Goal: Task Accomplishment & Management: Use online tool/utility

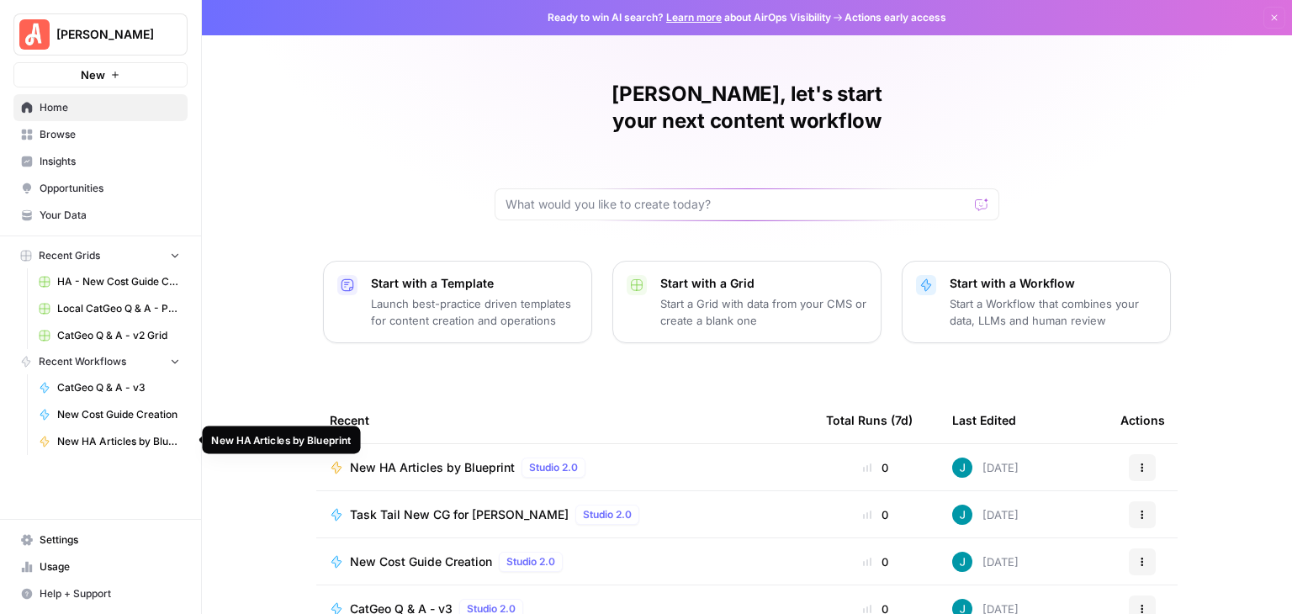
click at [133, 437] on span "New HA Articles by Blueprint" at bounding box center [118, 441] width 123 height 15
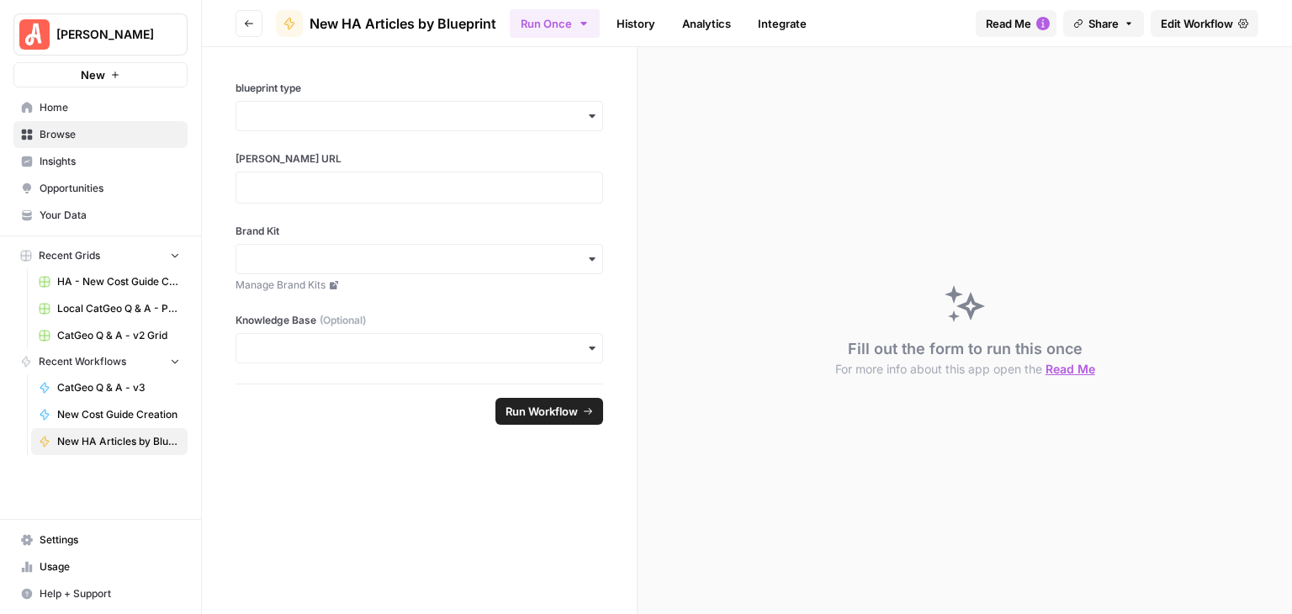
click at [242, 24] on button "Go back" at bounding box center [248, 23] width 27 height 27
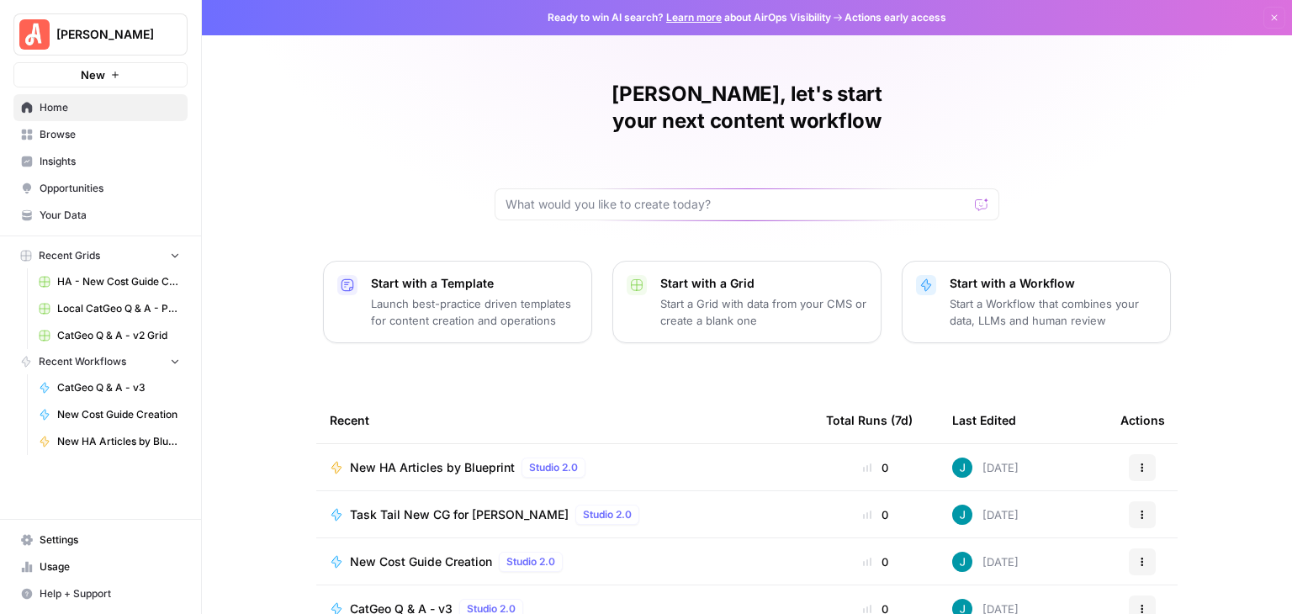
click at [92, 139] on span "Browse" at bounding box center [110, 134] width 140 height 15
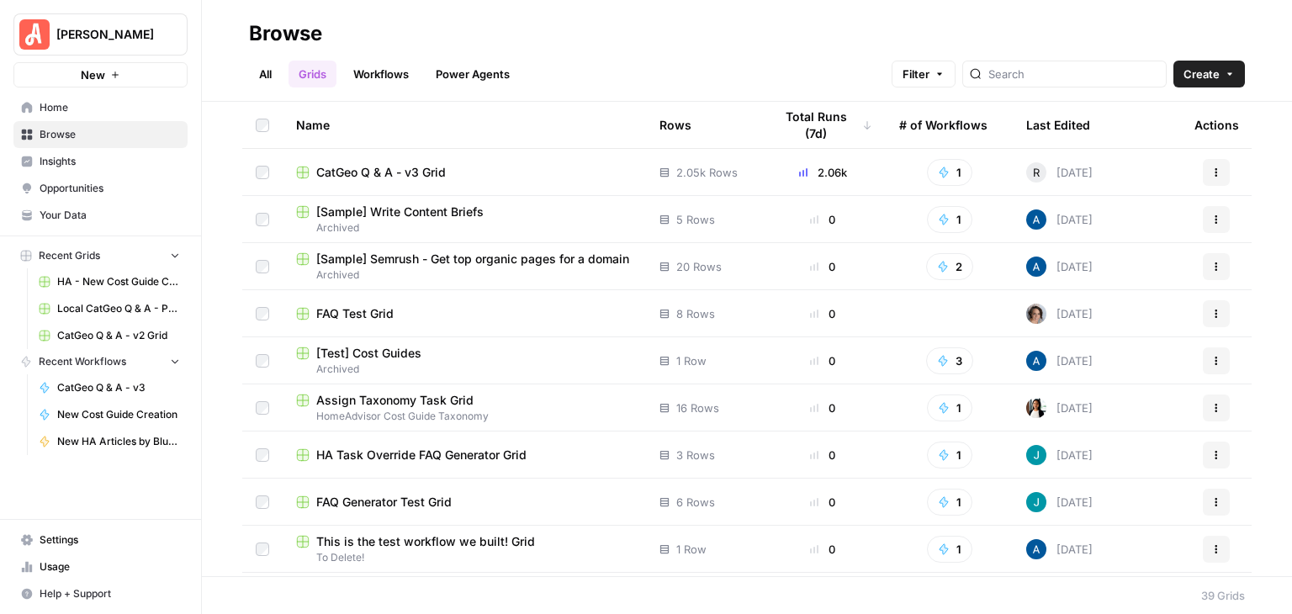
click at [377, 72] on link "Workflows" at bounding box center [381, 74] width 76 height 27
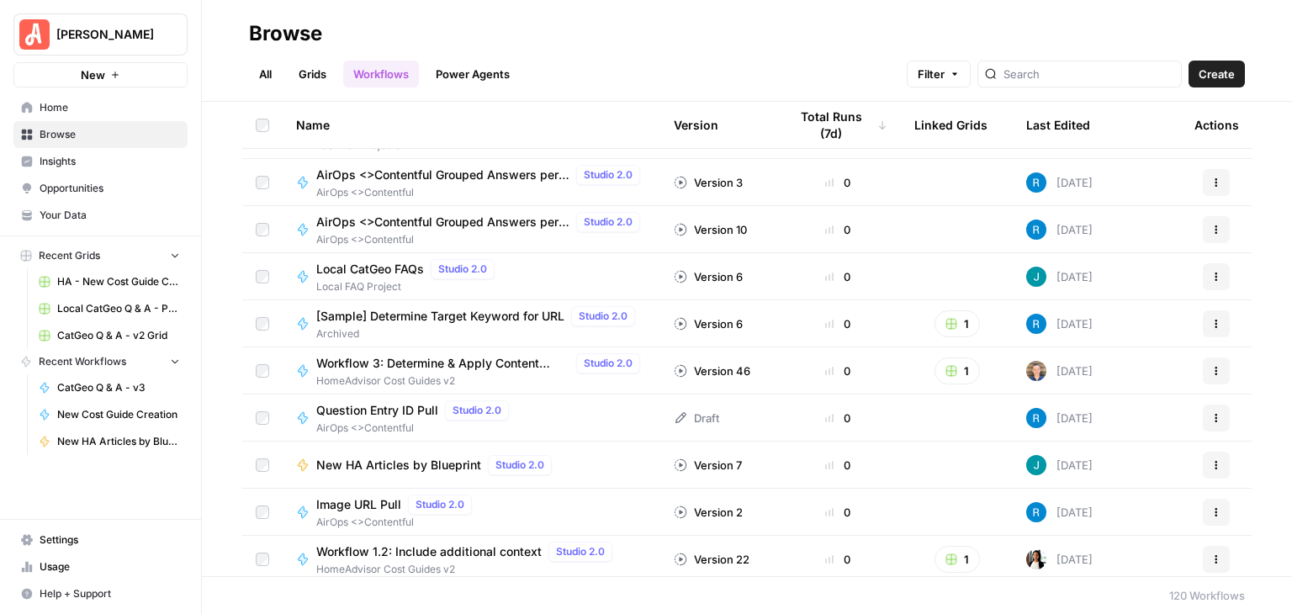
scroll to position [1346, 0]
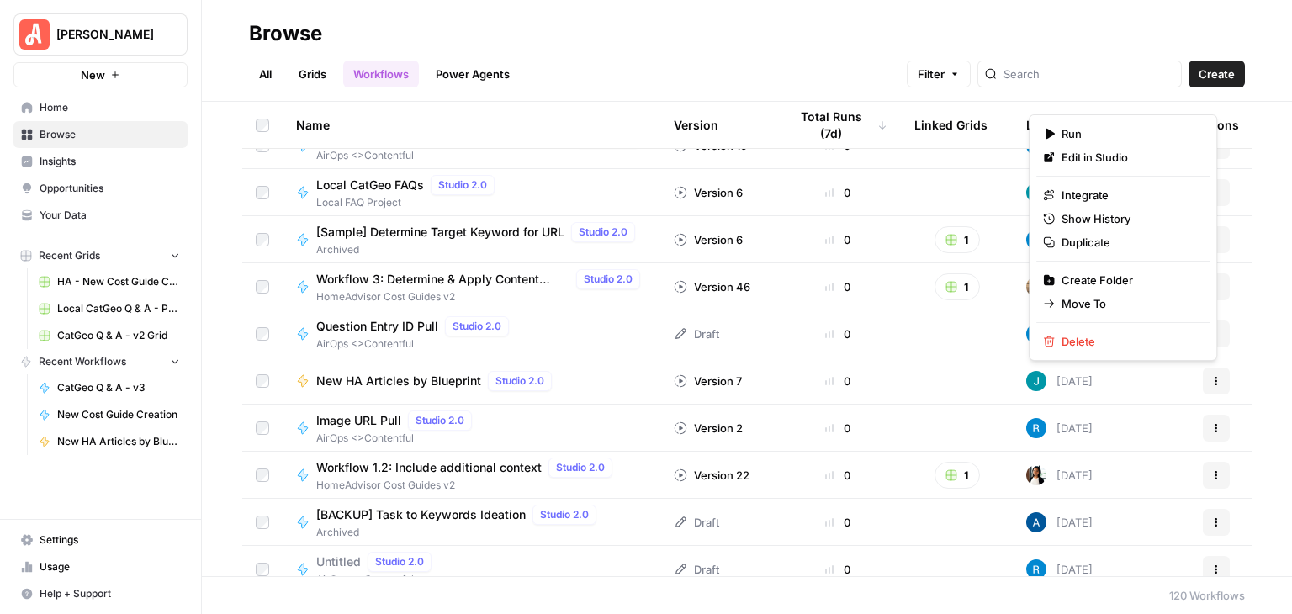
click at [1211, 381] on icon "button" at bounding box center [1216, 381] width 10 height 10
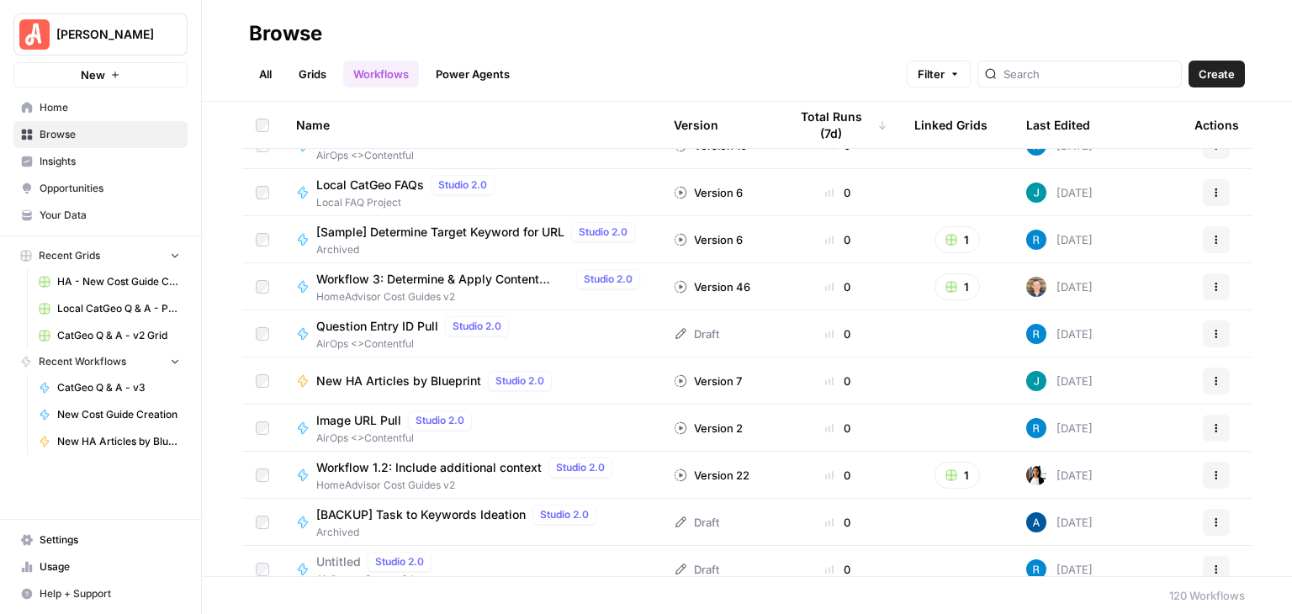
click at [1257, 274] on div "Name Version Total Runs (7d) Linked Grids Last Edited Actions Blueprint Gap - K…" at bounding box center [747, 339] width 1090 height 474
click at [414, 383] on span "New HA Articles by Blueprint" at bounding box center [398, 381] width 165 height 17
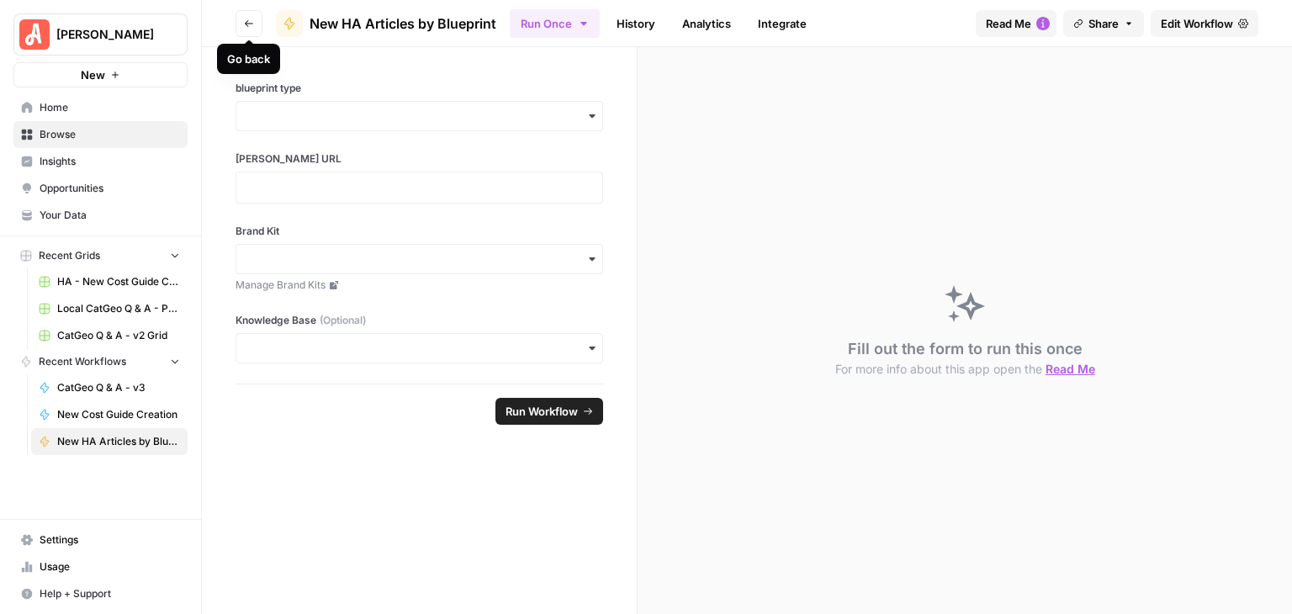
click at [246, 27] on icon "button" at bounding box center [249, 24] width 10 height 10
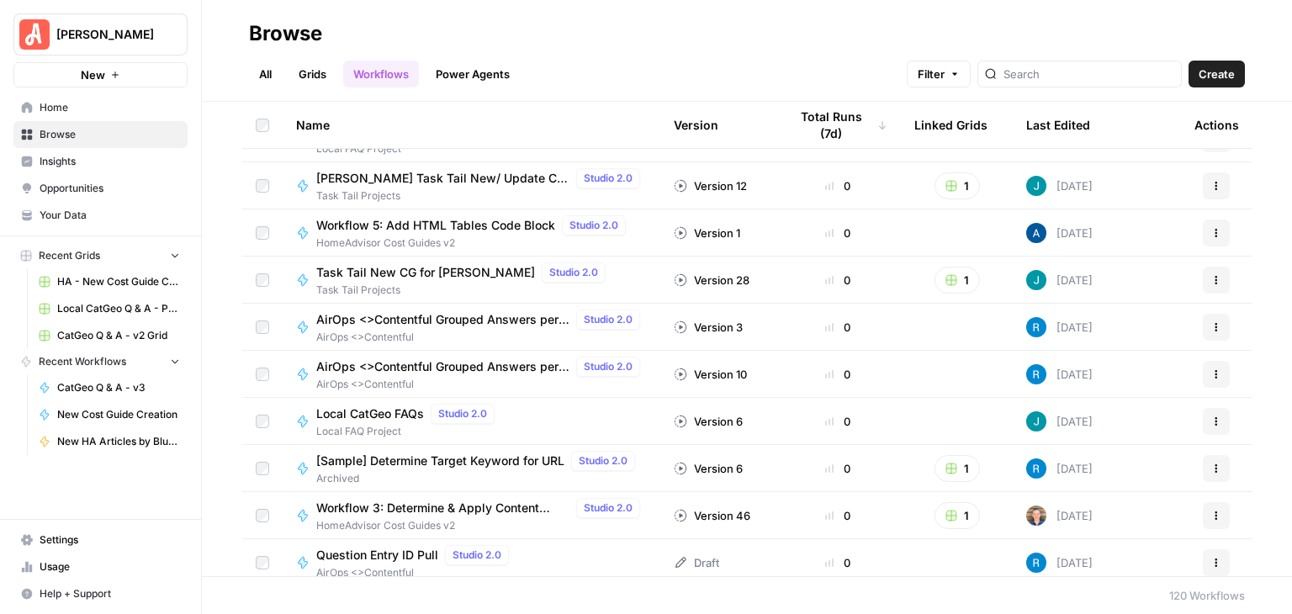
scroll to position [1346, 0]
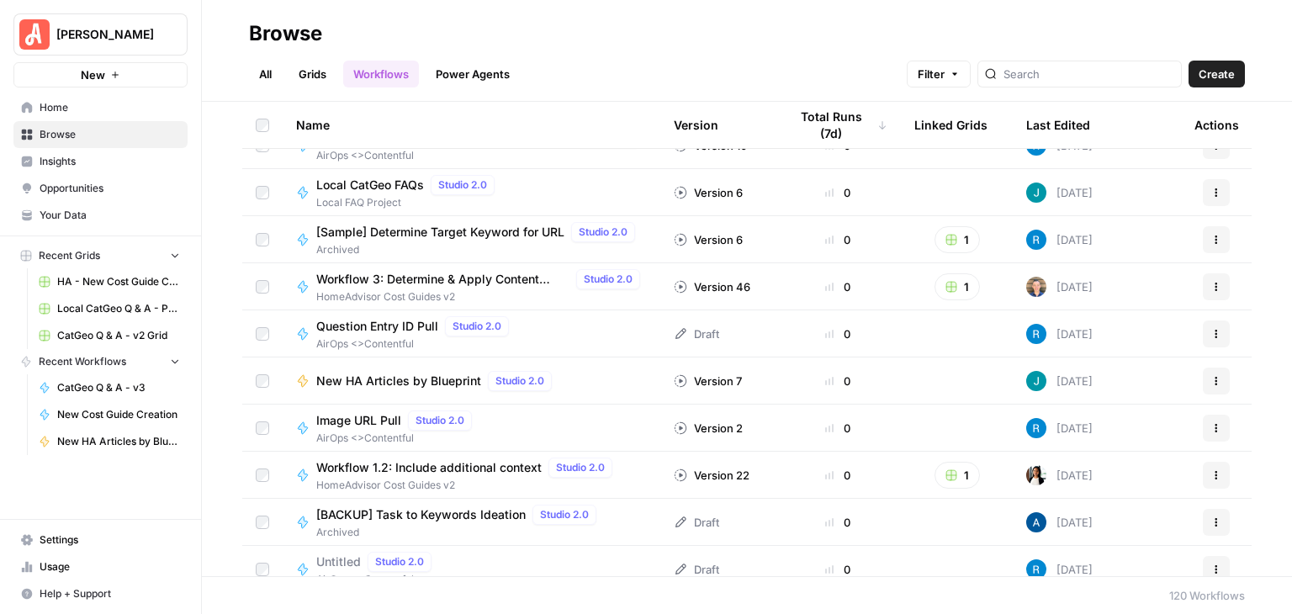
click at [1211, 378] on icon "button" at bounding box center [1216, 381] width 10 height 10
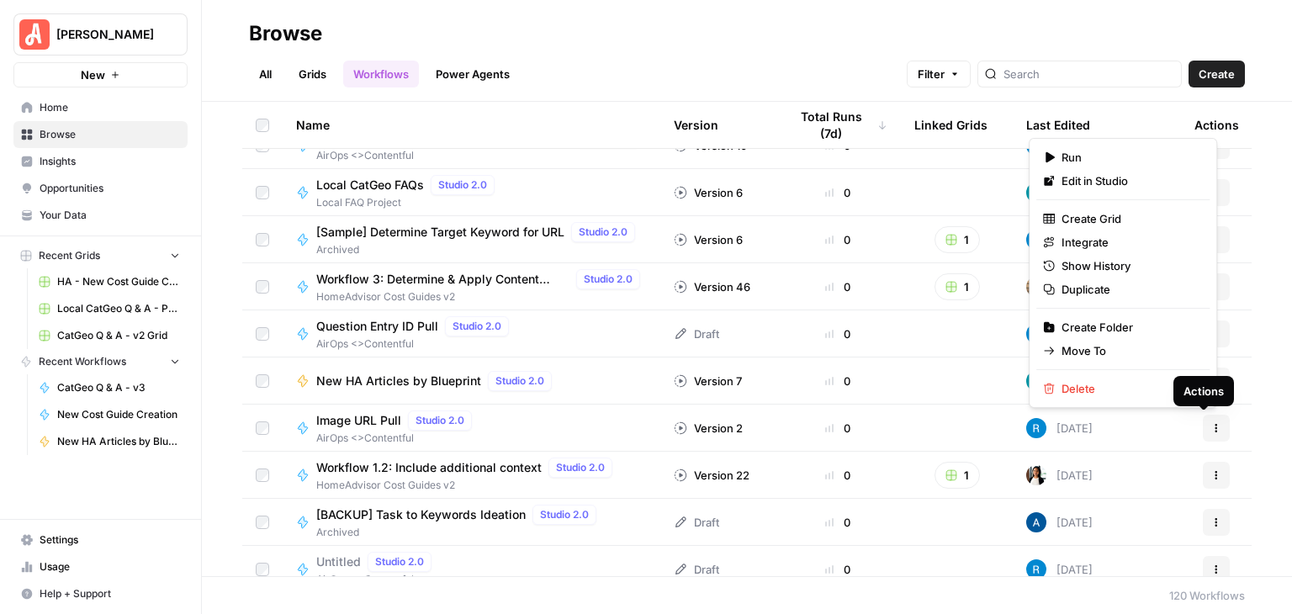
click at [1211, 425] on icon "button" at bounding box center [1216, 428] width 10 height 10
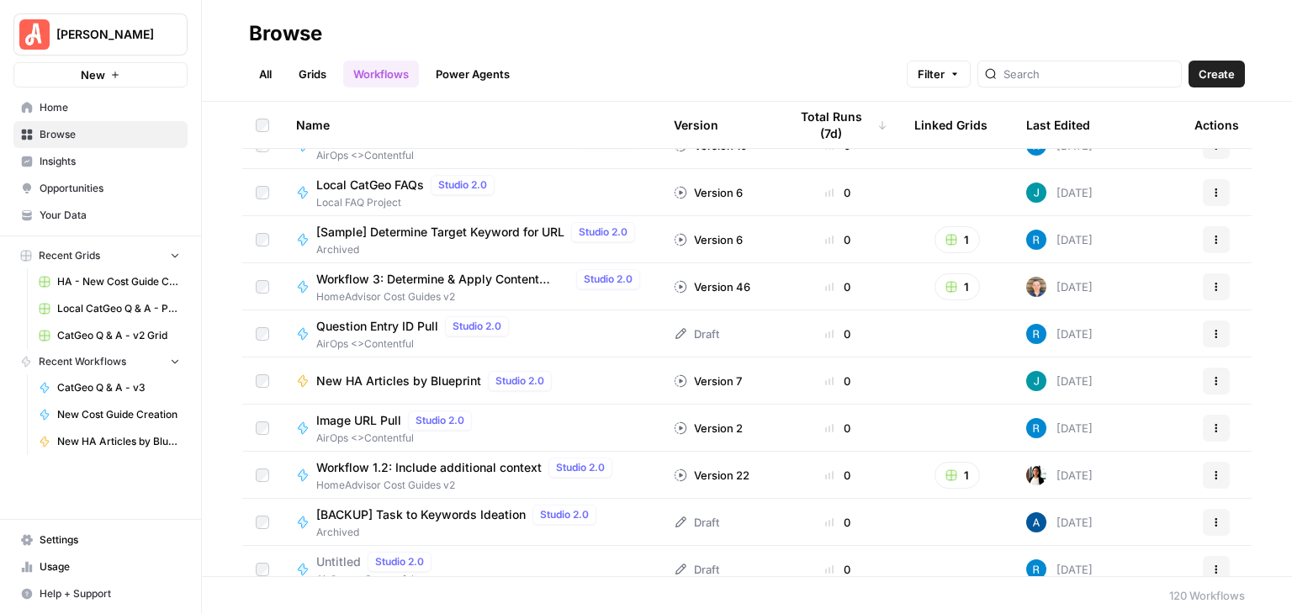
click at [1270, 331] on div "Name Version Total Runs (7d) Linked Grids Last Edited Actions Blueprint Gap - K…" at bounding box center [747, 339] width 1090 height 474
click at [433, 386] on span "New HA Articles by Blueprint" at bounding box center [398, 381] width 165 height 17
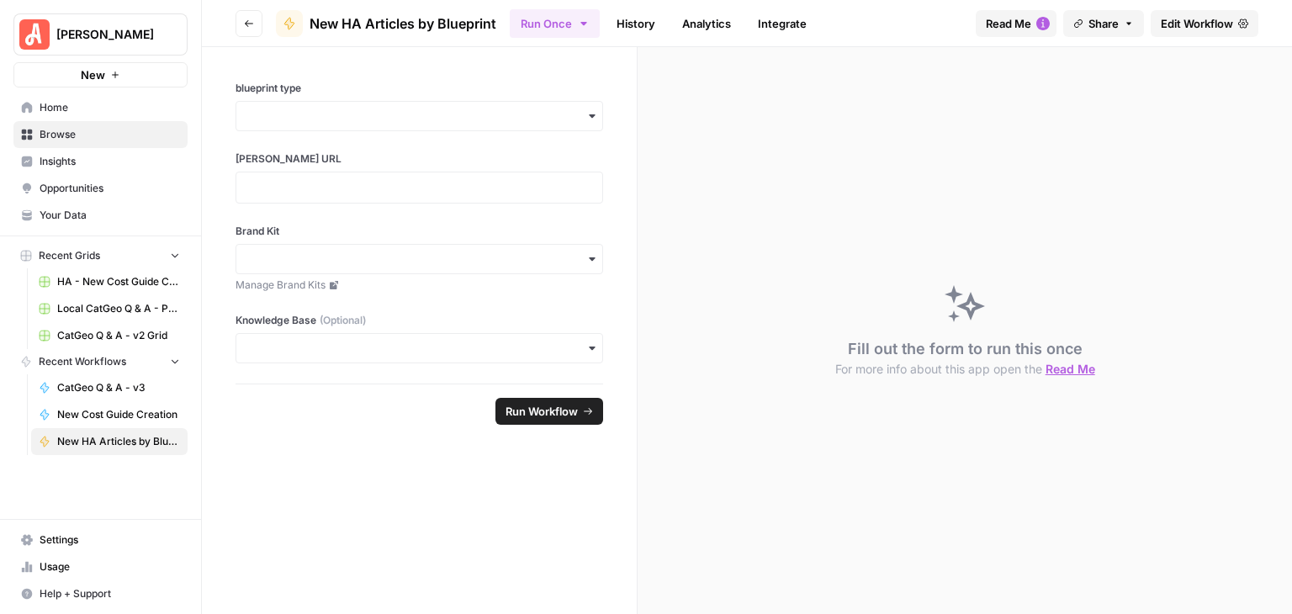
click at [1119, 23] on button "Share" at bounding box center [1103, 23] width 81 height 27
click at [1107, 167] on div "Fill out the form to run this once For more info about this app open the Read Me" at bounding box center [965, 330] width 654 height 567
click at [784, 23] on link "Integrate" at bounding box center [782, 23] width 69 height 27
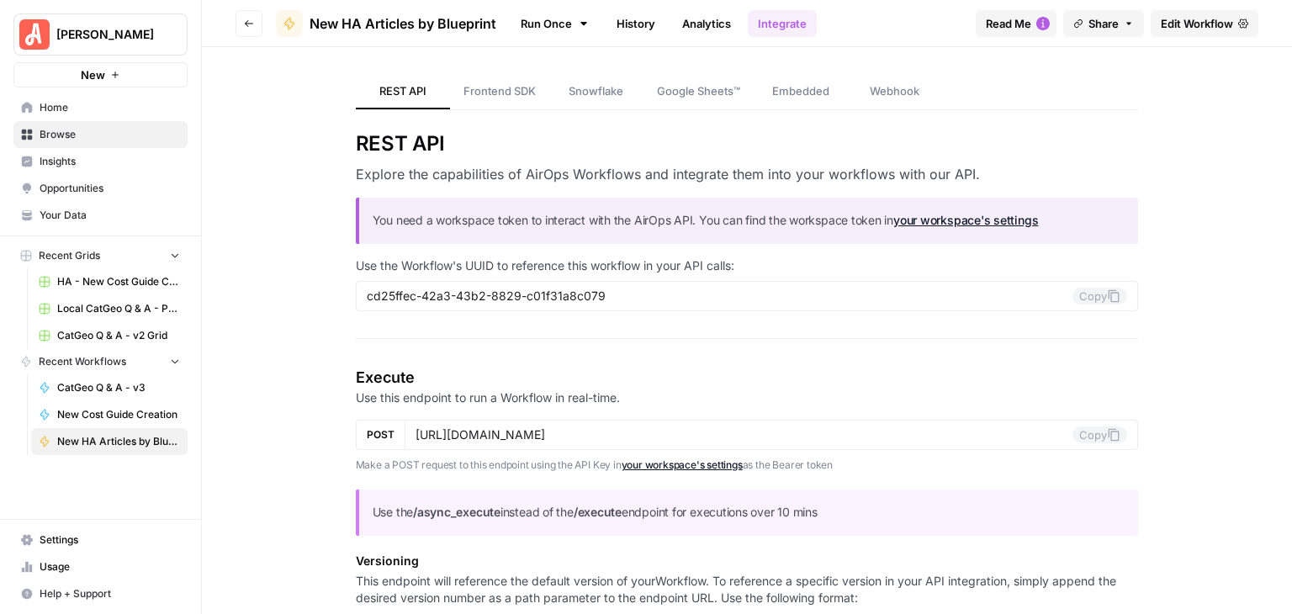
click at [722, 29] on link "Analytics" at bounding box center [706, 23] width 69 height 27
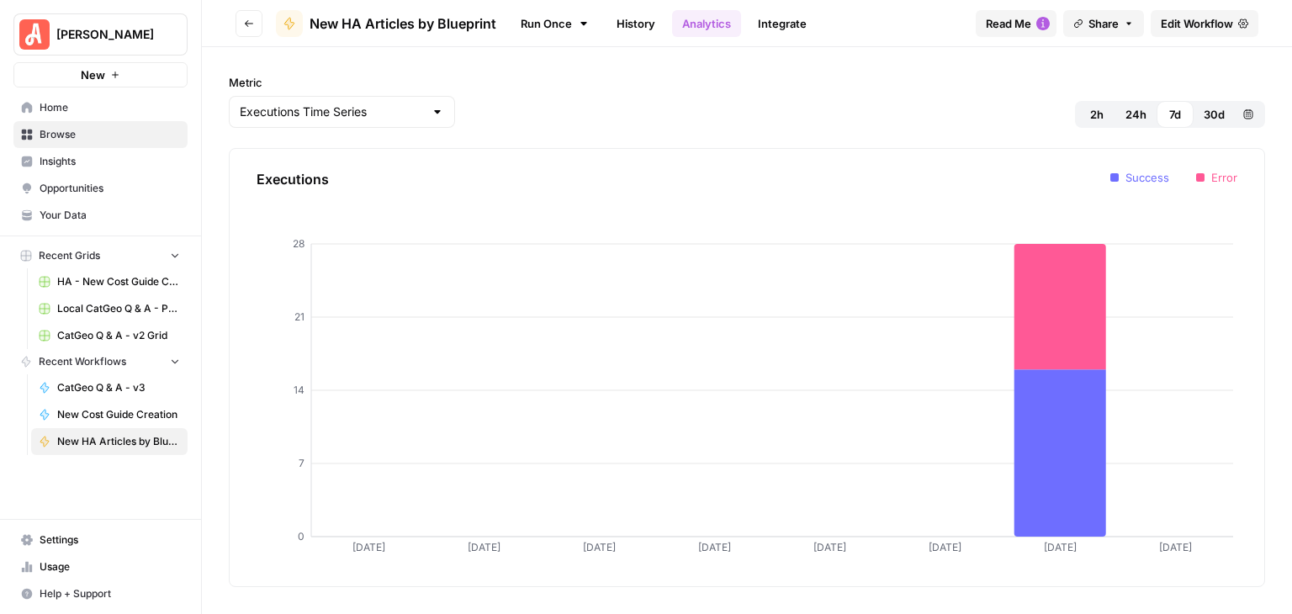
click at [643, 32] on link "History" at bounding box center [635, 23] width 59 height 27
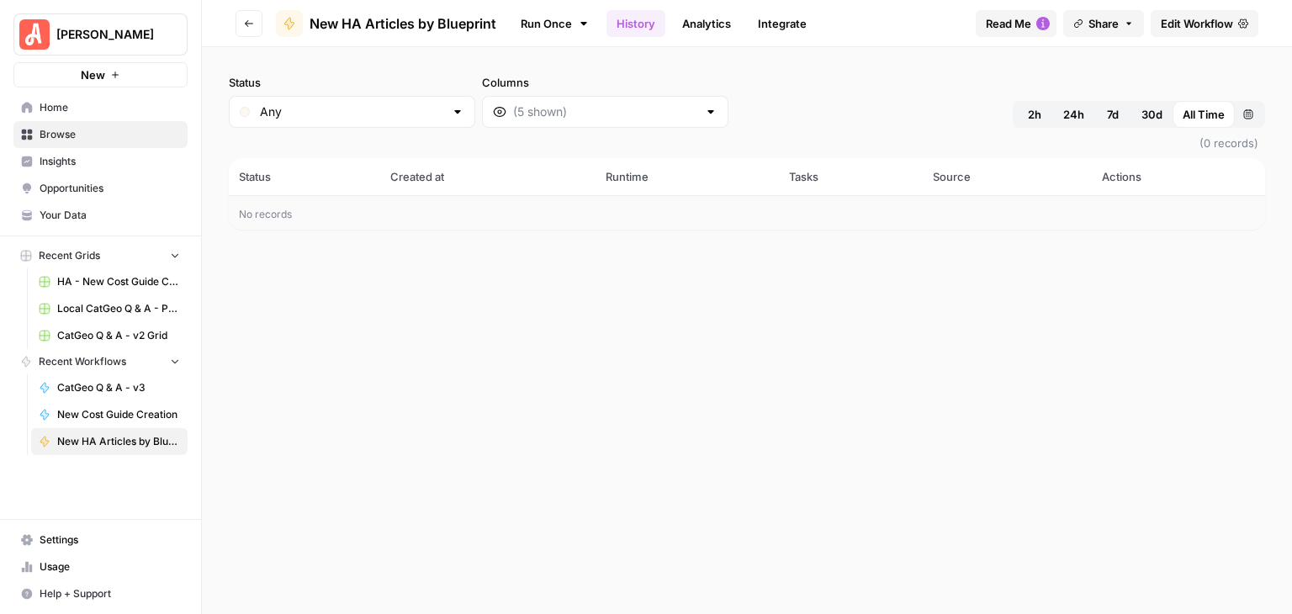
click at [589, 28] on icon at bounding box center [583, 23] width 13 height 13
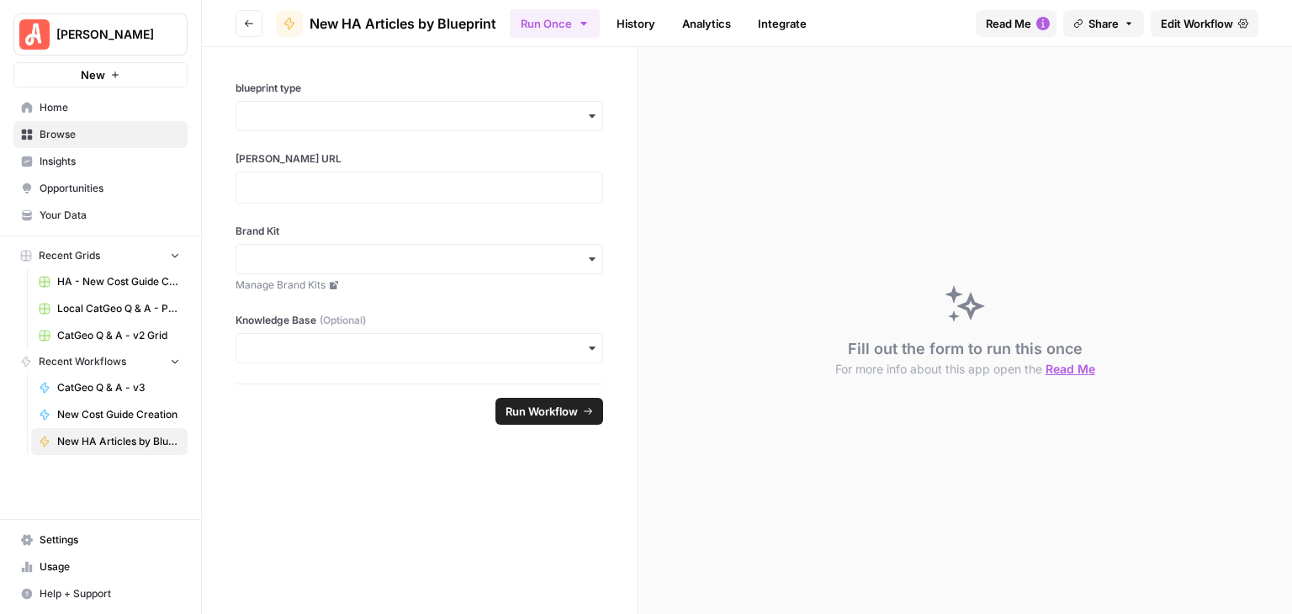
click at [891, 94] on div "Fill out the form to run this once For more info about this app open the Read Me" at bounding box center [965, 330] width 654 height 567
click at [1214, 22] on span "Edit Workflow" at bounding box center [1197, 23] width 72 height 17
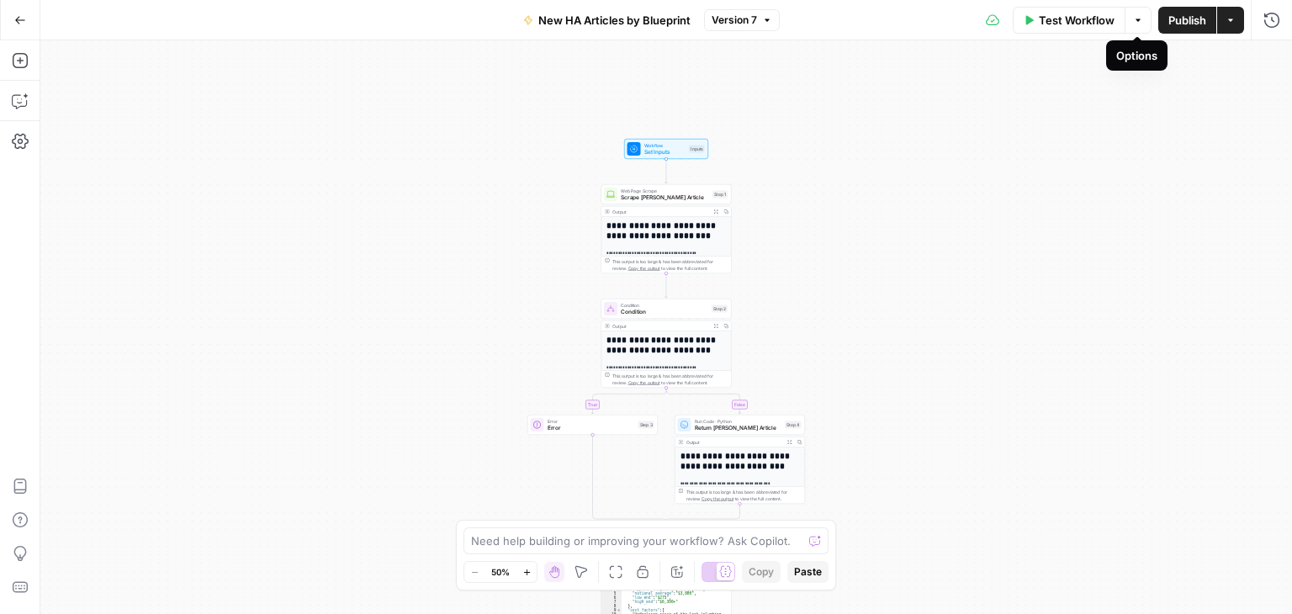
click at [1135, 20] on icon "button" at bounding box center [1138, 20] width 10 height 10
click at [1225, 106] on div "**********" at bounding box center [666, 327] width 1252 height 574
click at [1236, 26] on button "Actions" at bounding box center [1230, 20] width 27 height 27
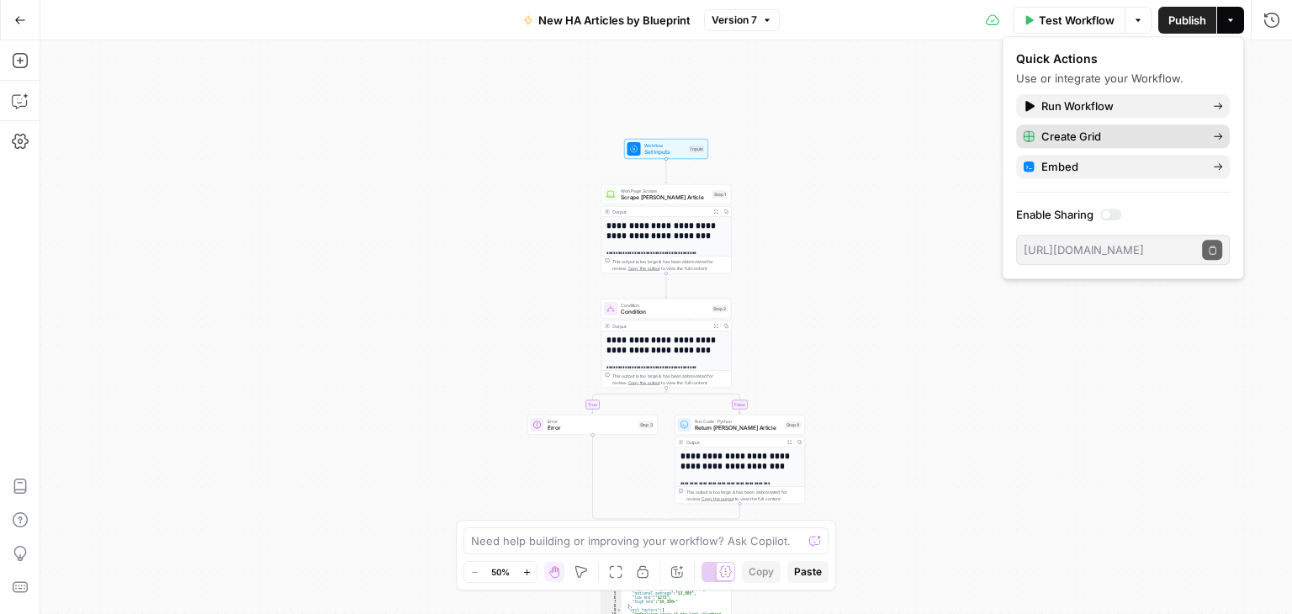
click at [1199, 137] on div "Create Grid" at bounding box center [1123, 136] width 200 height 17
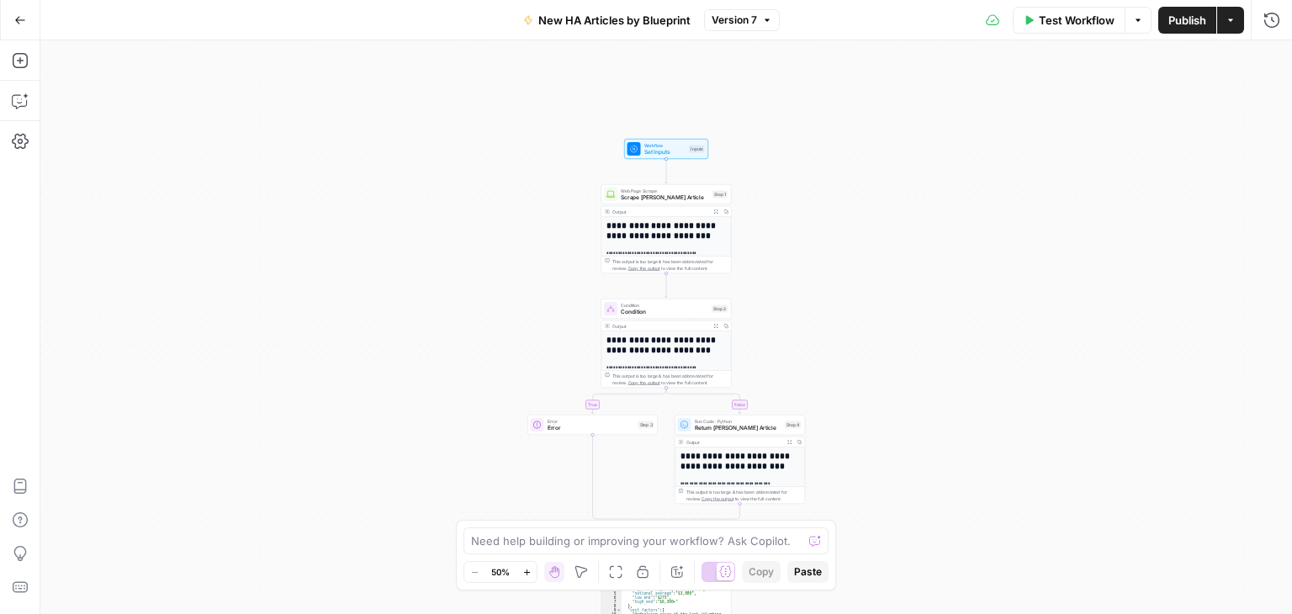
click at [1228, 32] on button "Actions" at bounding box center [1230, 20] width 27 height 27
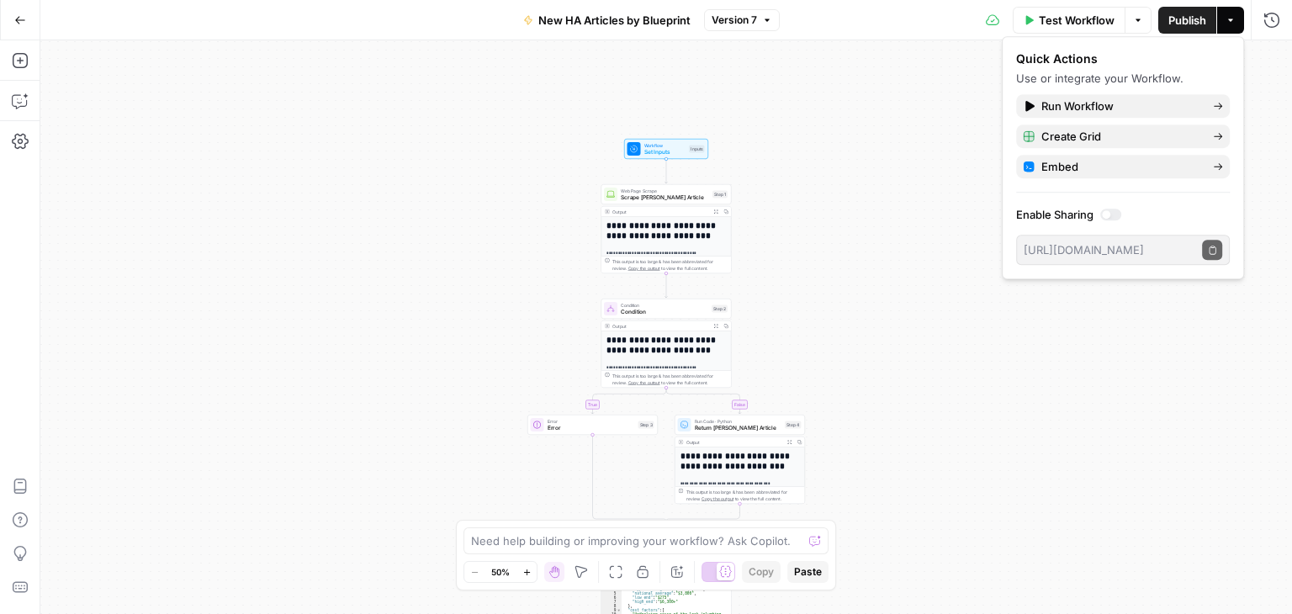
click at [1268, 74] on div "**********" at bounding box center [666, 327] width 1252 height 574
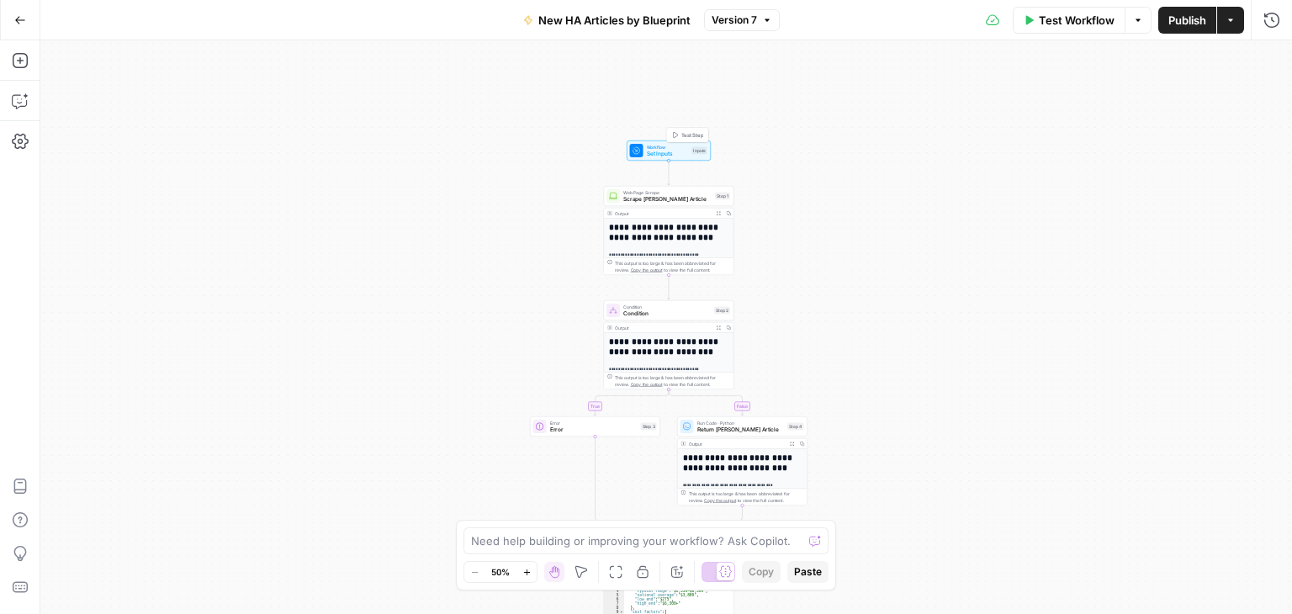
click at [654, 150] on span "Set Inputs" at bounding box center [668, 154] width 42 height 8
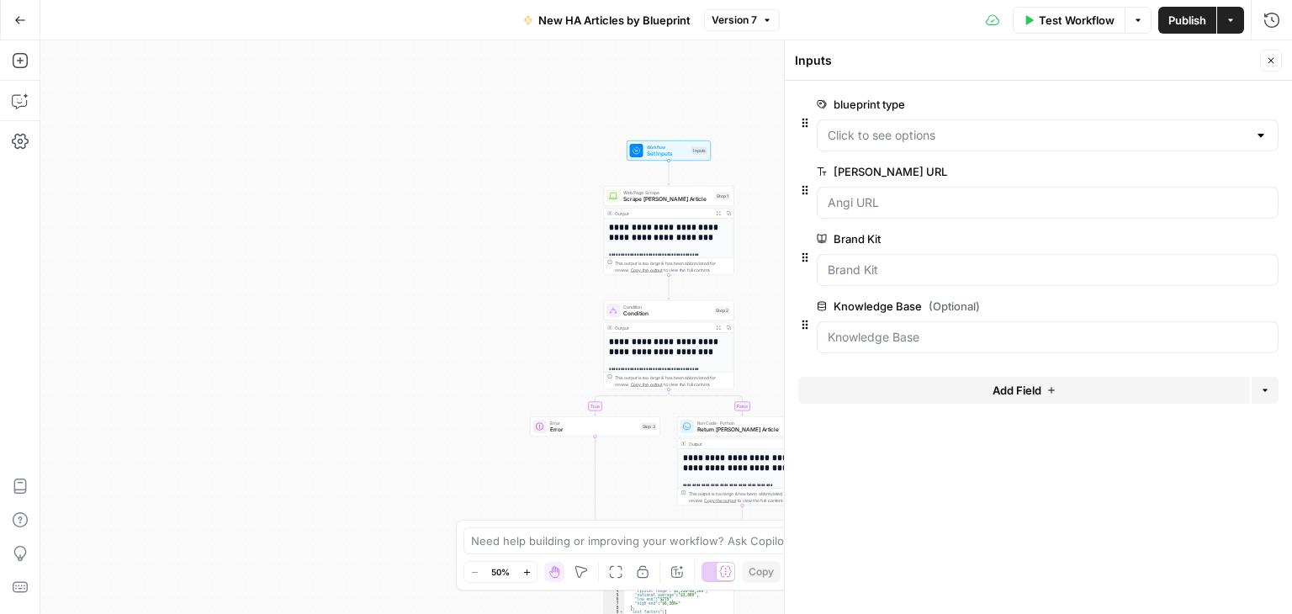
click at [1218, 98] on span "edit field" at bounding box center [1215, 104] width 37 height 13
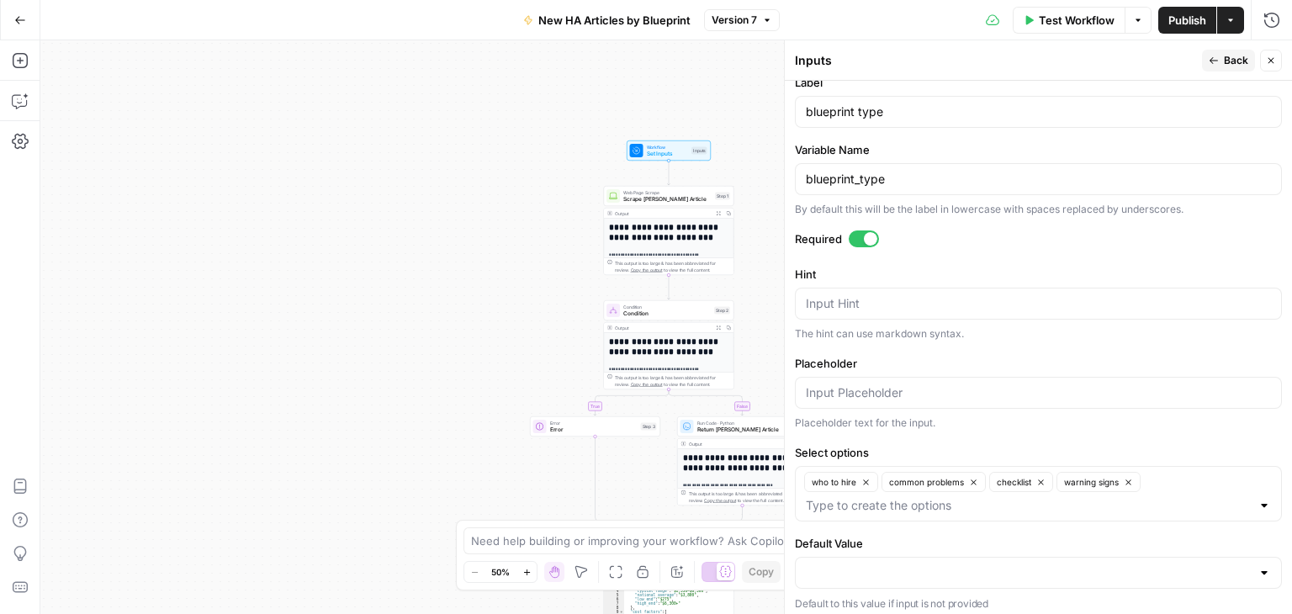
scroll to position [390, 0]
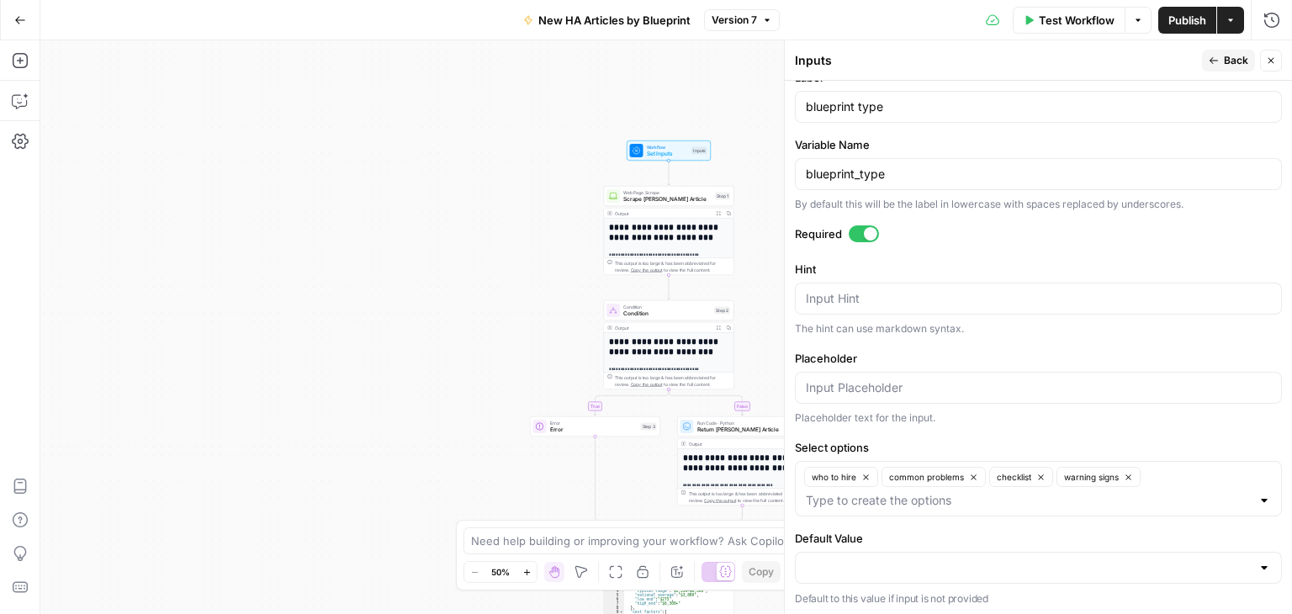
click at [1268, 58] on icon "button" at bounding box center [1271, 61] width 10 height 10
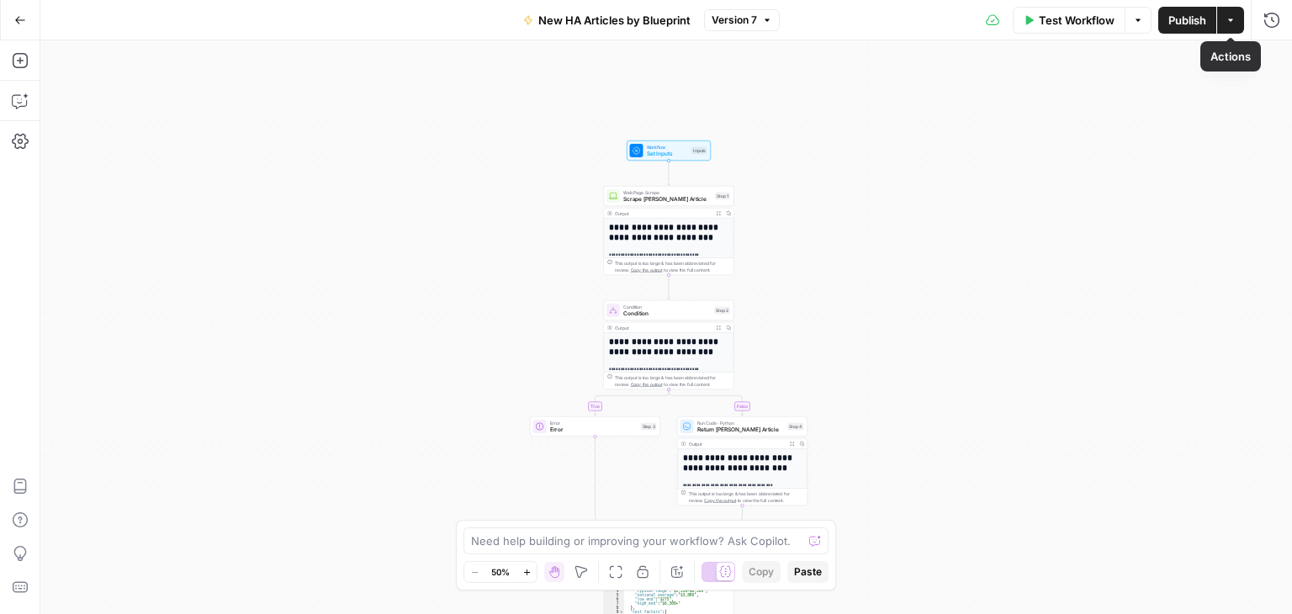
click at [1236, 27] on button "Actions" at bounding box center [1230, 20] width 27 height 27
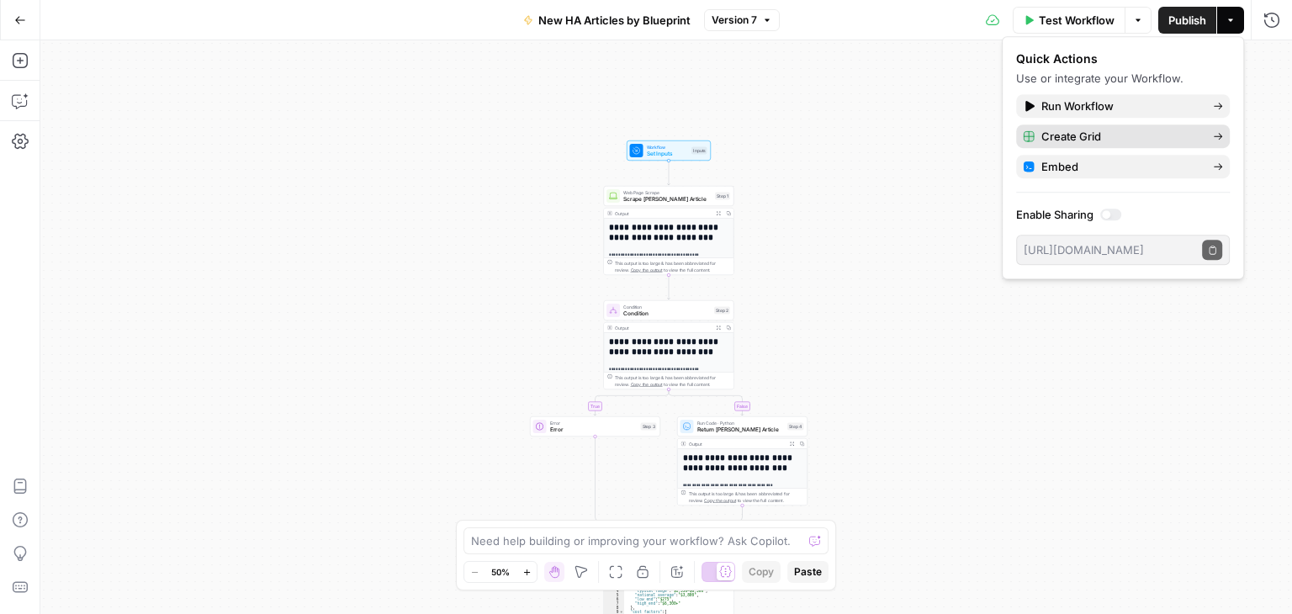
click at [1217, 139] on icon "button" at bounding box center [1218, 136] width 10 height 10
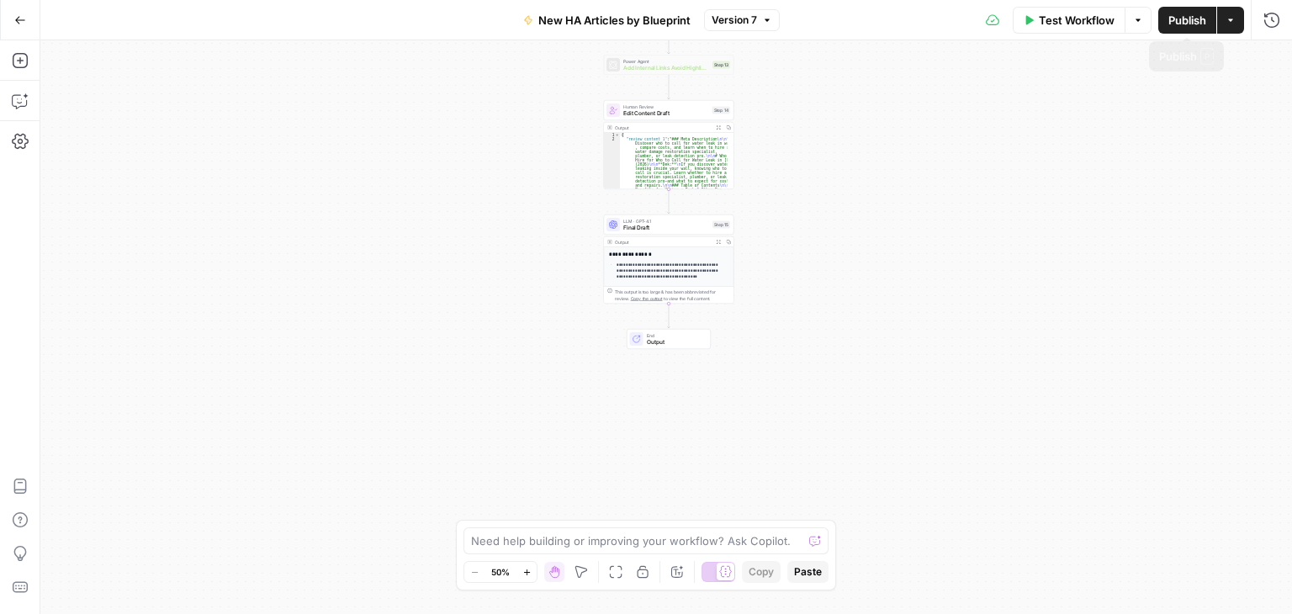
click at [1225, 24] on icon "button" at bounding box center [1230, 20] width 10 height 10
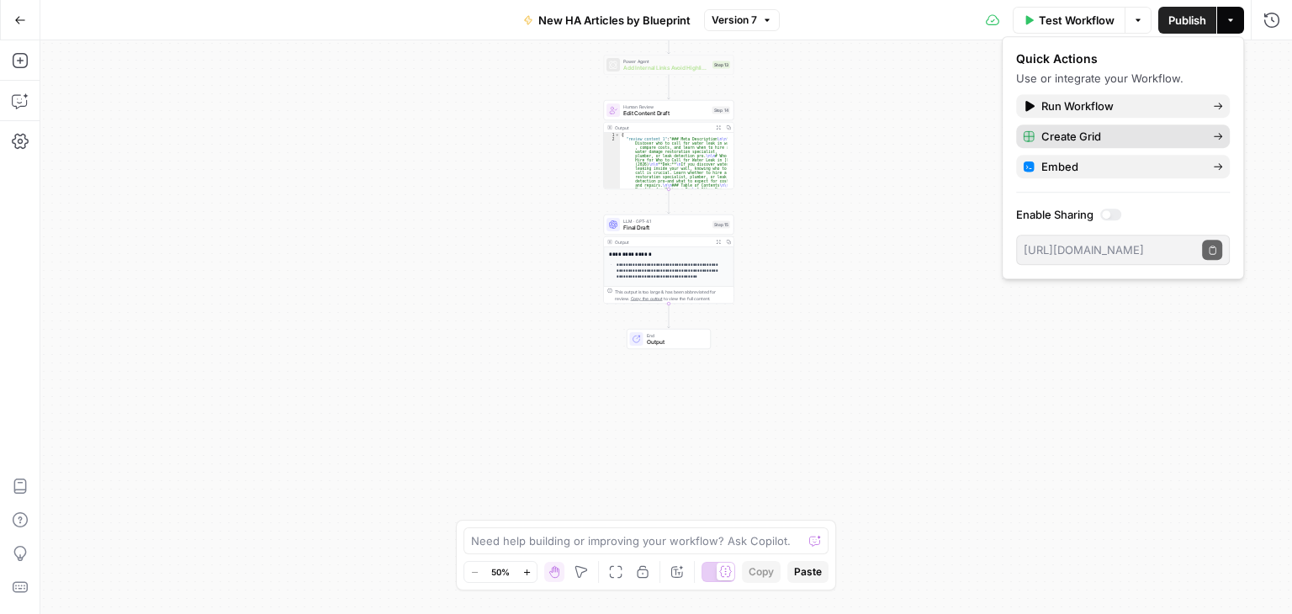
click at [1207, 140] on div "Create Grid" at bounding box center [1123, 136] width 200 height 17
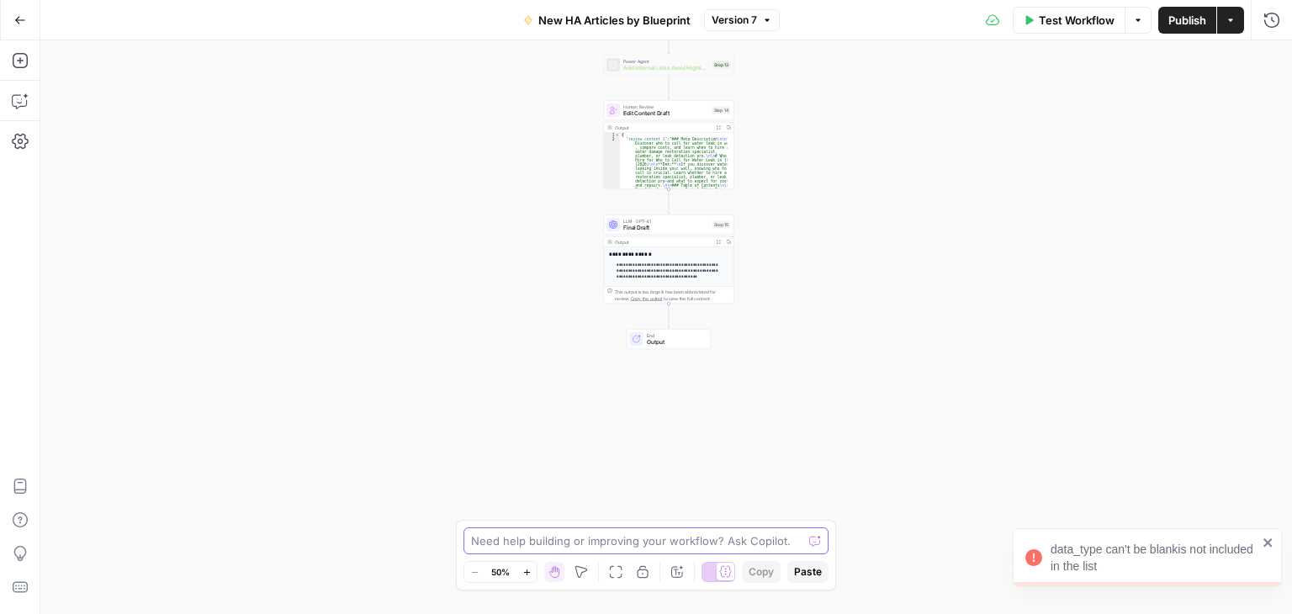
click at [675, 543] on textarea at bounding box center [636, 540] width 331 height 17
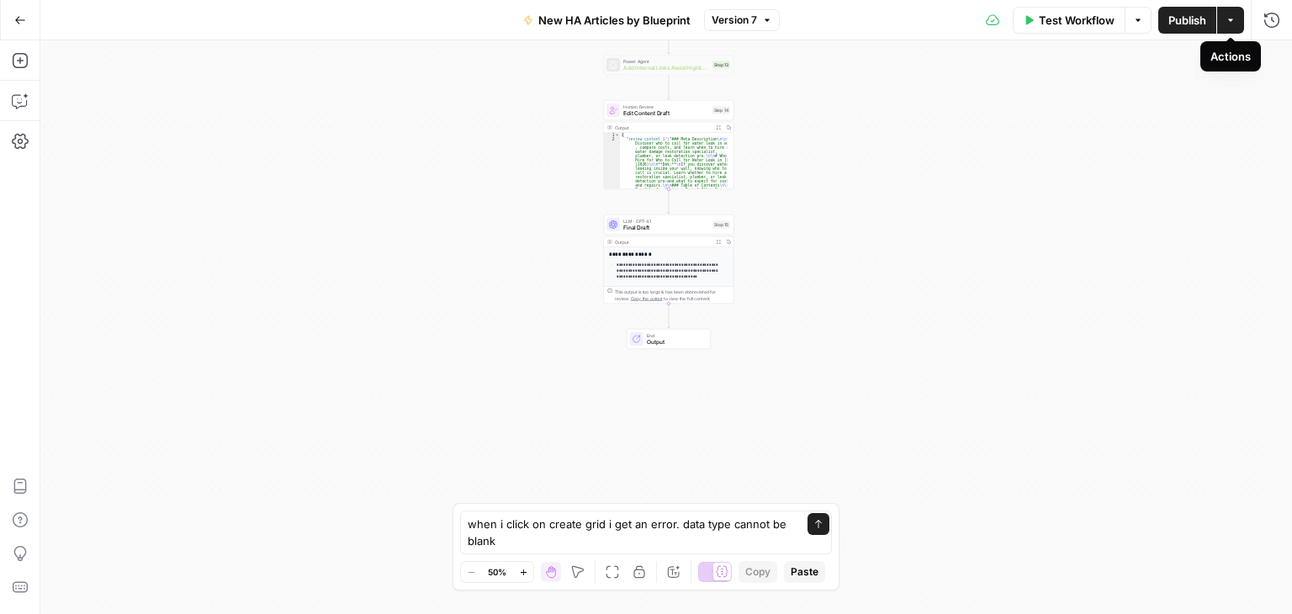
click at [1226, 28] on button "Actions" at bounding box center [1230, 20] width 27 height 27
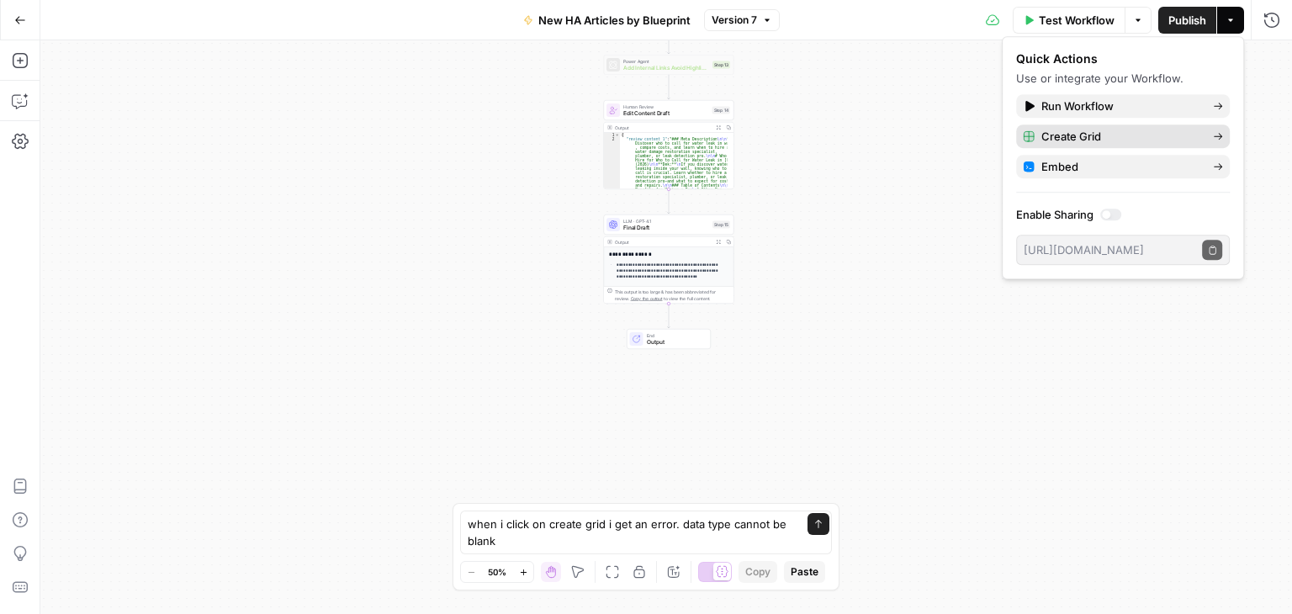
click at [1209, 130] on div "Create Grid" at bounding box center [1123, 136] width 200 height 17
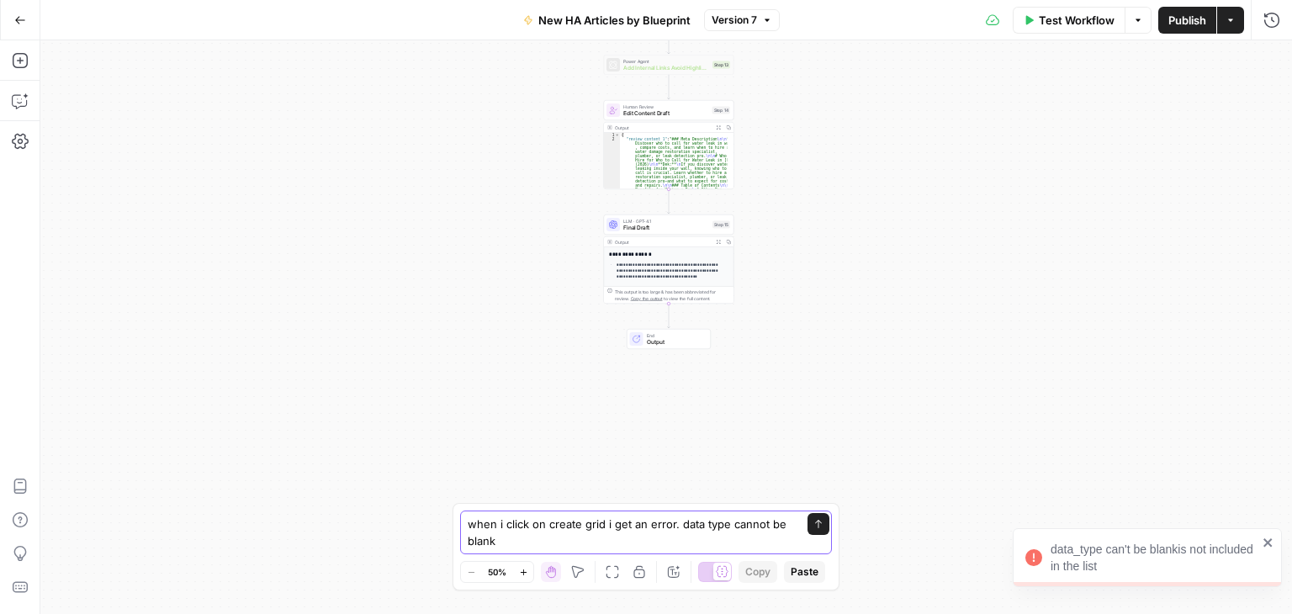
click at [628, 537] on textarea "when i click on create grid i get an error. data type cannot be blank" at bounding box center [629, 533] width 323 height 34
type textarea "when i click on create grid i get an error. data type cannot be blank is not in…"
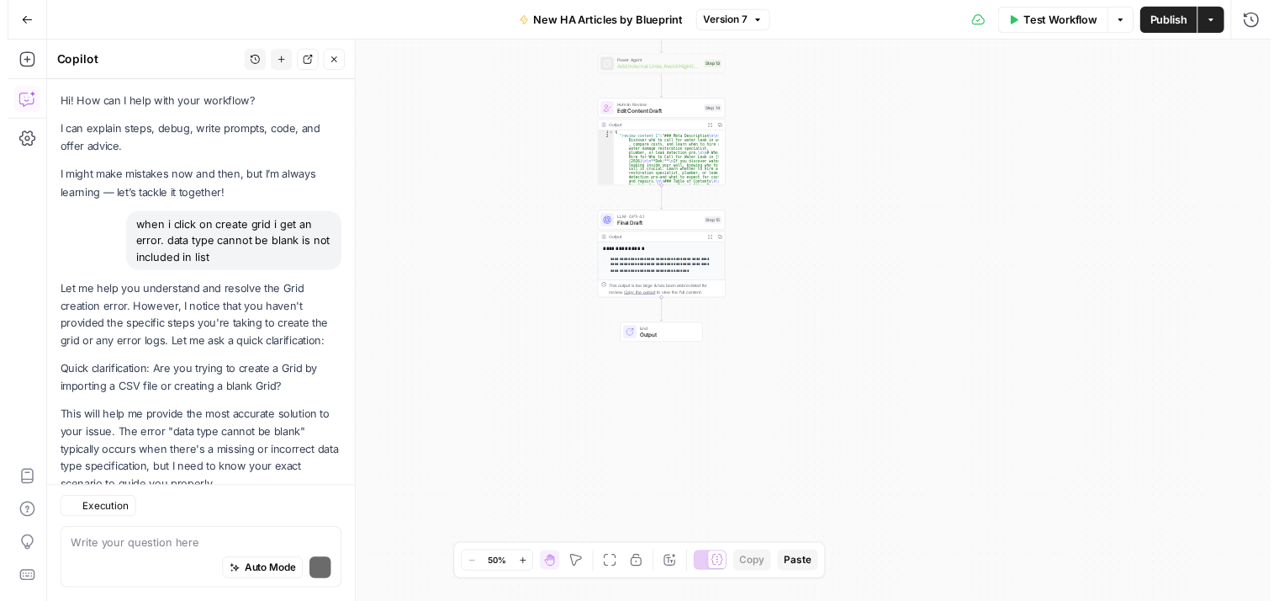
scroll to position [47, 0]
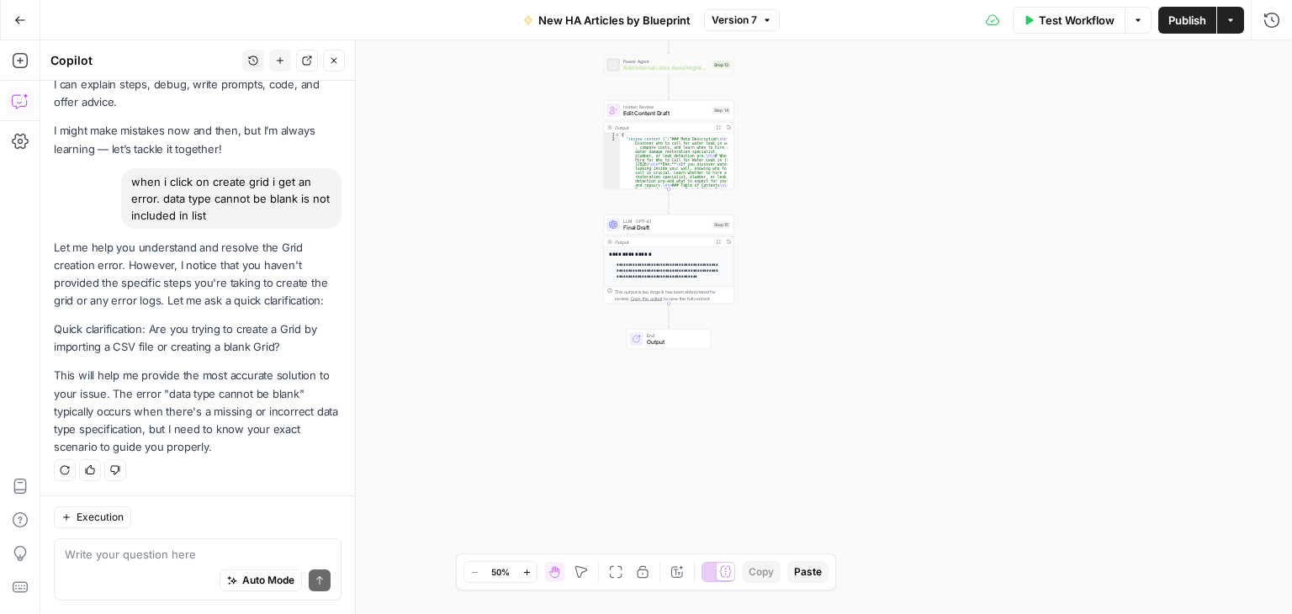
click at [204, 548] on textarea at bounding box center [198, 554] width 266 height 17
click at [1087, 24] on span "Test Workflow" at bounding box center [1077, 20] width 76 height 17
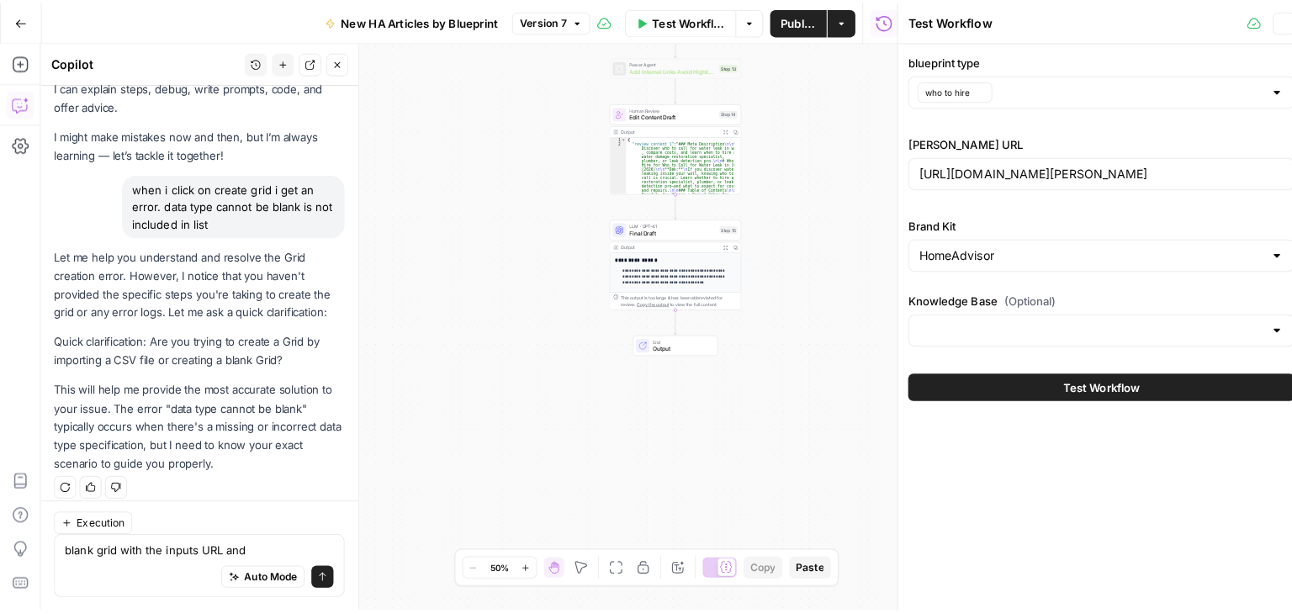
scroll to position [61, 0]
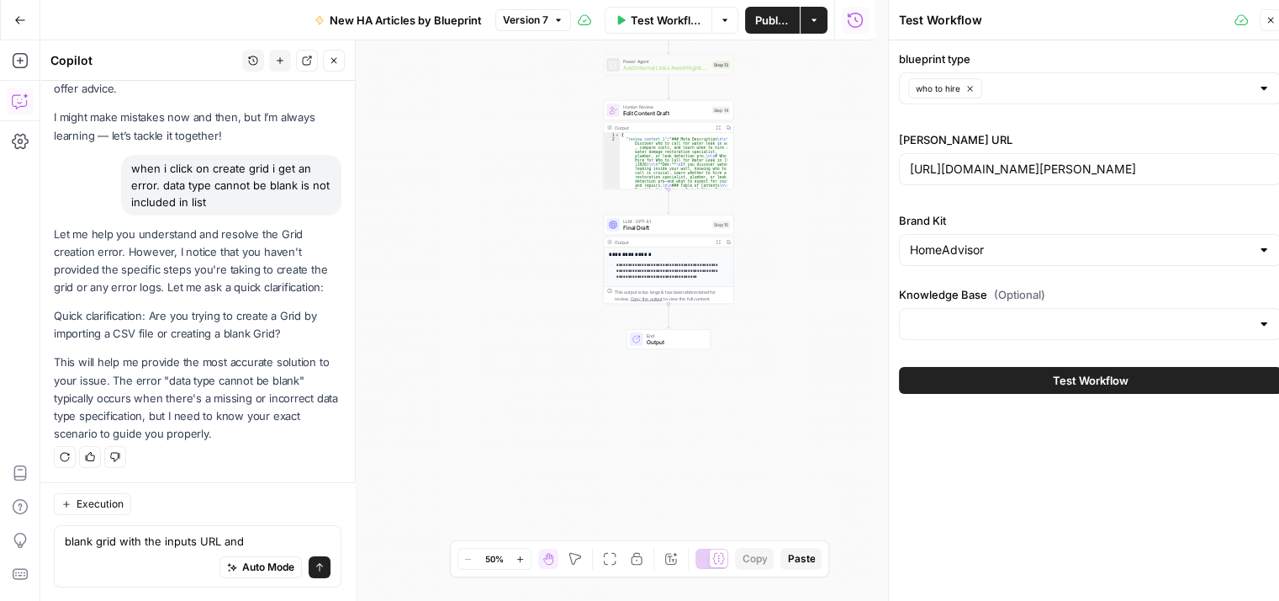
click at [1268, 21] on icon "button" at bounding box center [1271, 20] width 10 height 10
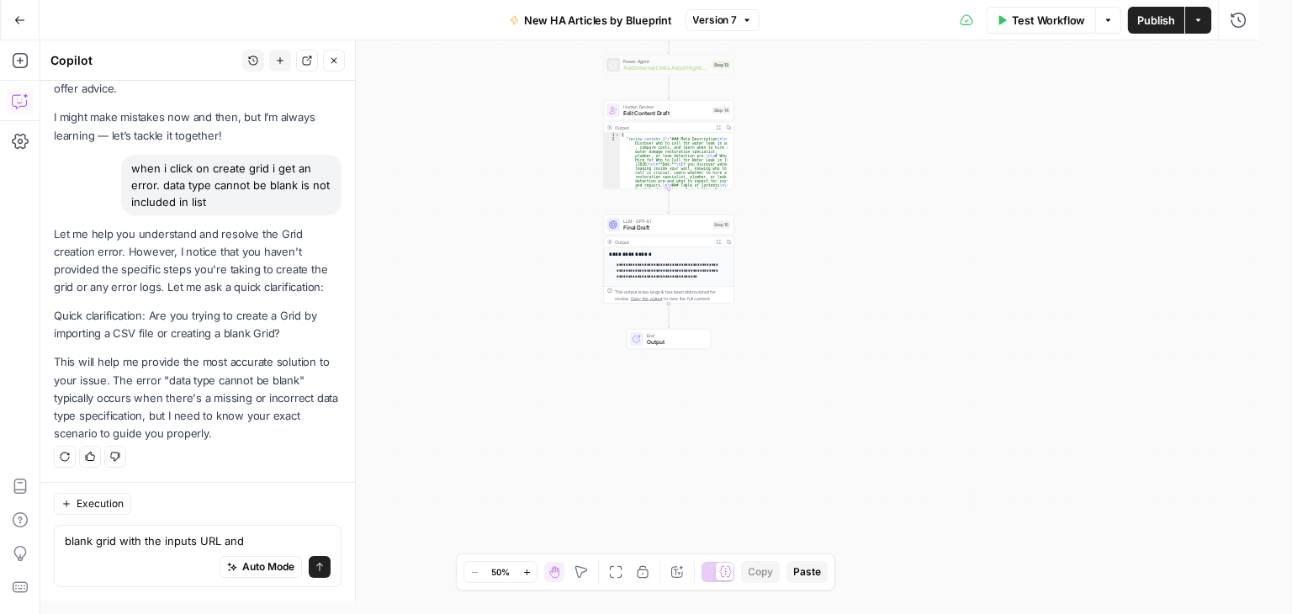
scroll to position [47, 0]
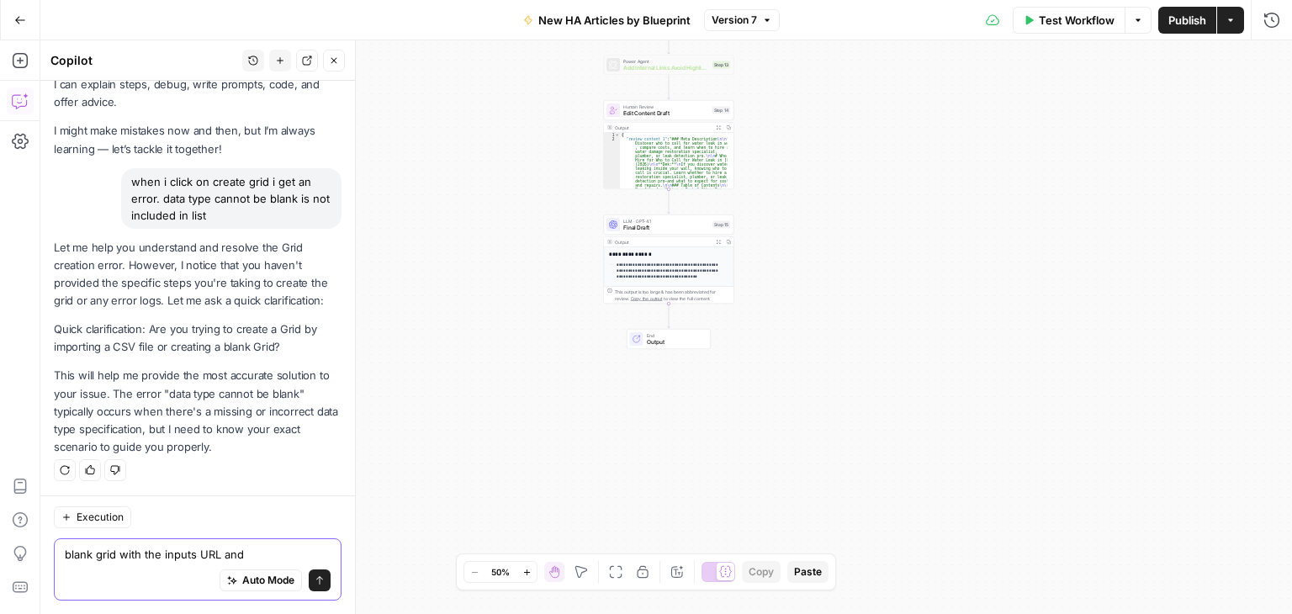
click at [198, 549] on textarea "blank grid with the inputs URL and" at bounding box center [198, 554] width 266 height 17
type textarea "blank grid with the inputs blueprint type and URL"
click at [315, 583] on icon "submit" at bounding box center [320, 580] width 10 height 10
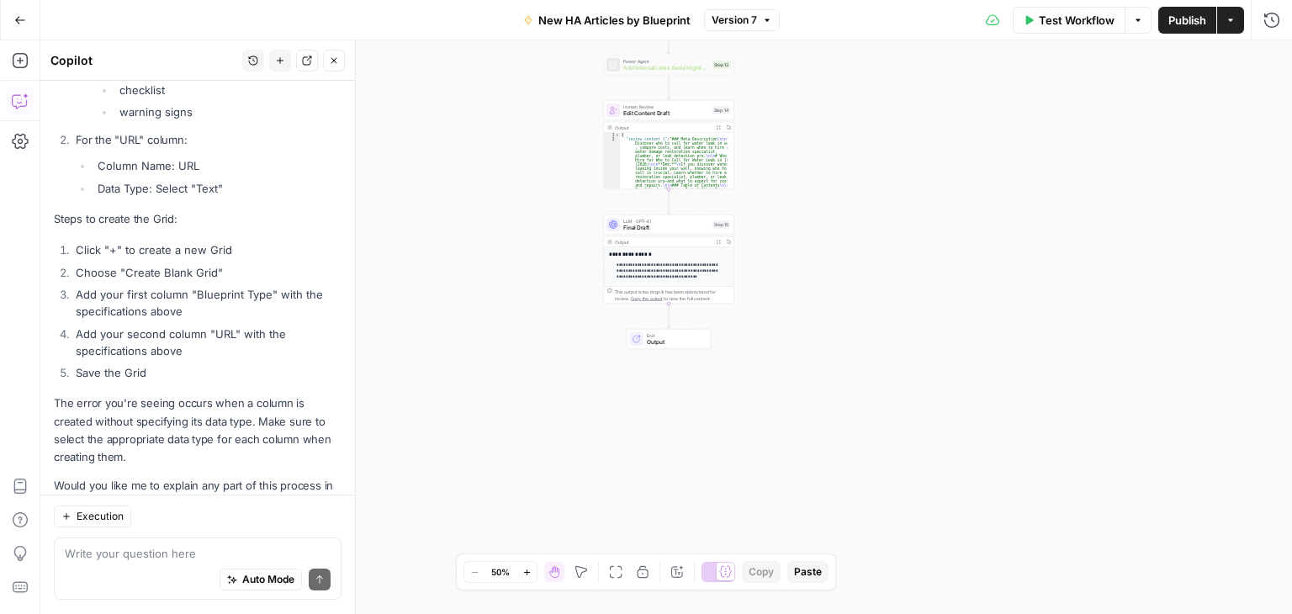
scroll to position [780, 0]
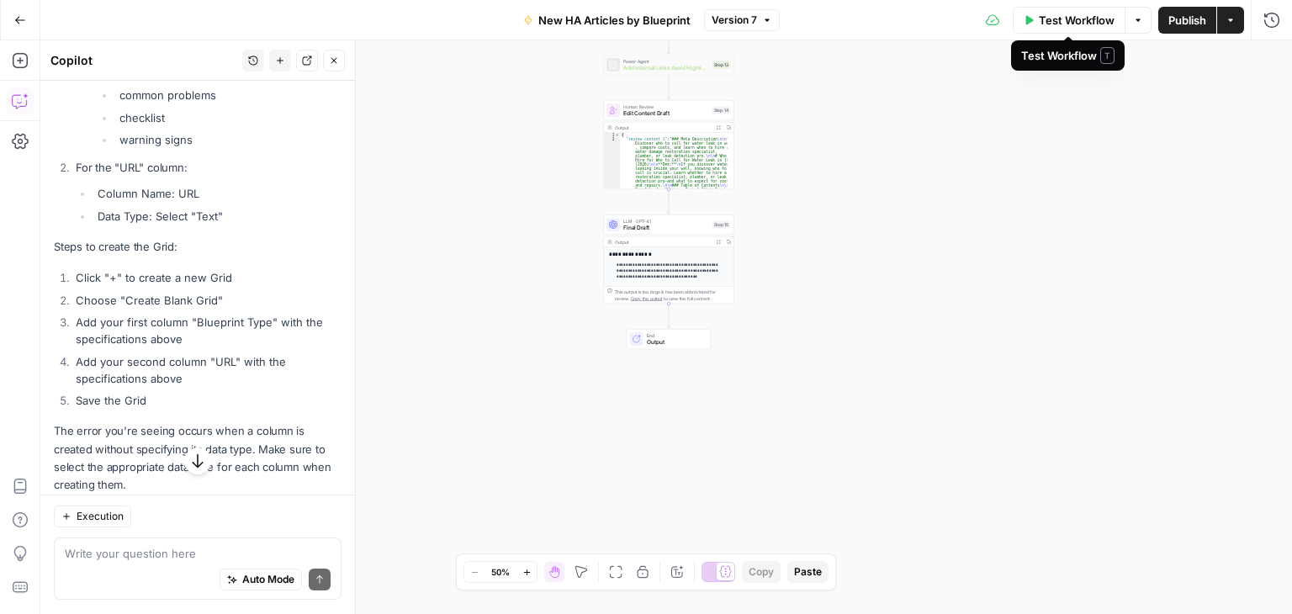
click at [1077, 18] on span "Test Workflow" at bounding box center [1077, 20] width 76 height 17
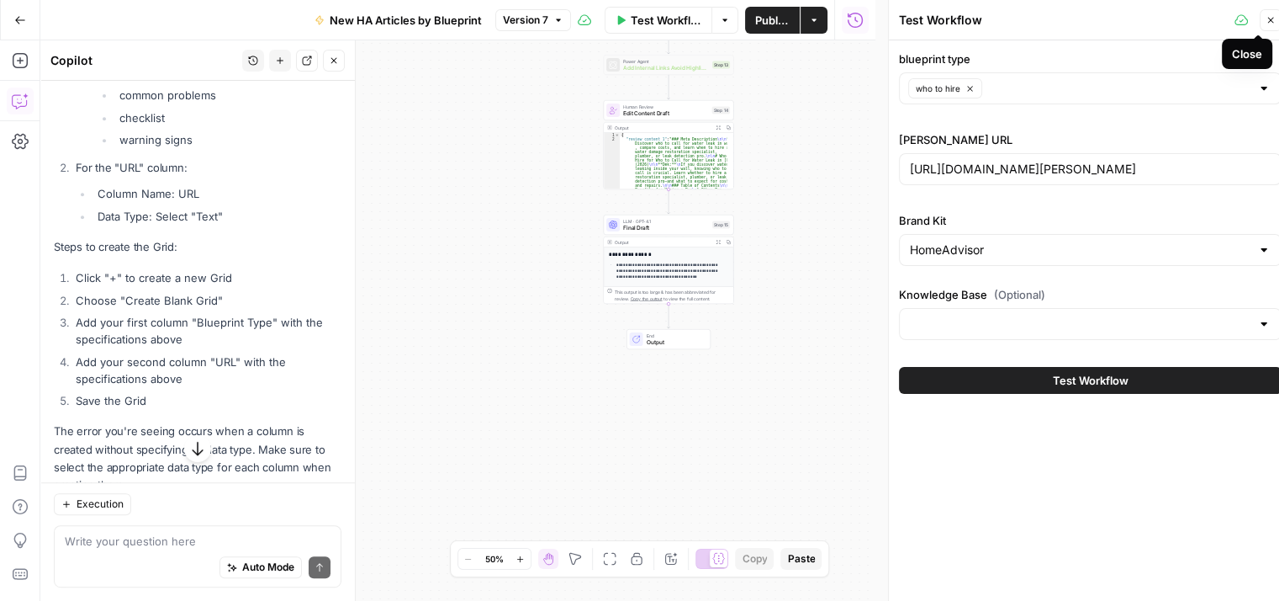
drag, startPoint x: 1277, startPoint y: 19, endPoint x: 1234, endPoint y: 80, distance: 74.2
click at [1275, 19] on button "Close" at bounding box center [1271, 20] width 22 height 22
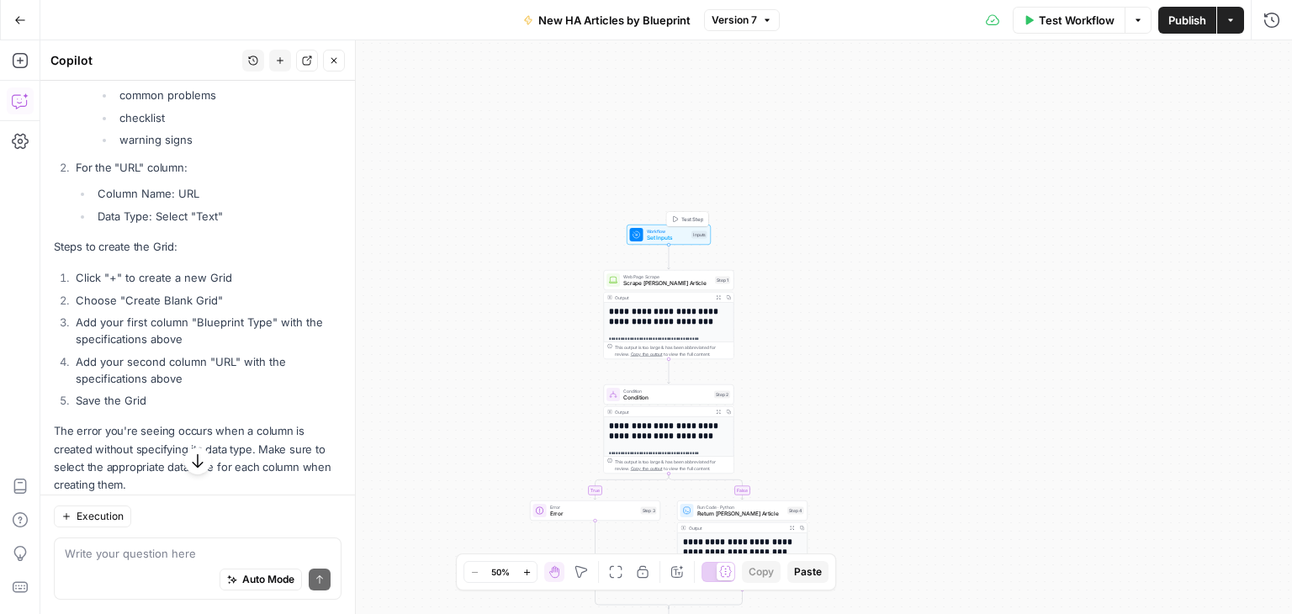
click at [676, 236] on span "Set Inputs" at bounding box center [668, 238] width 42 height 8
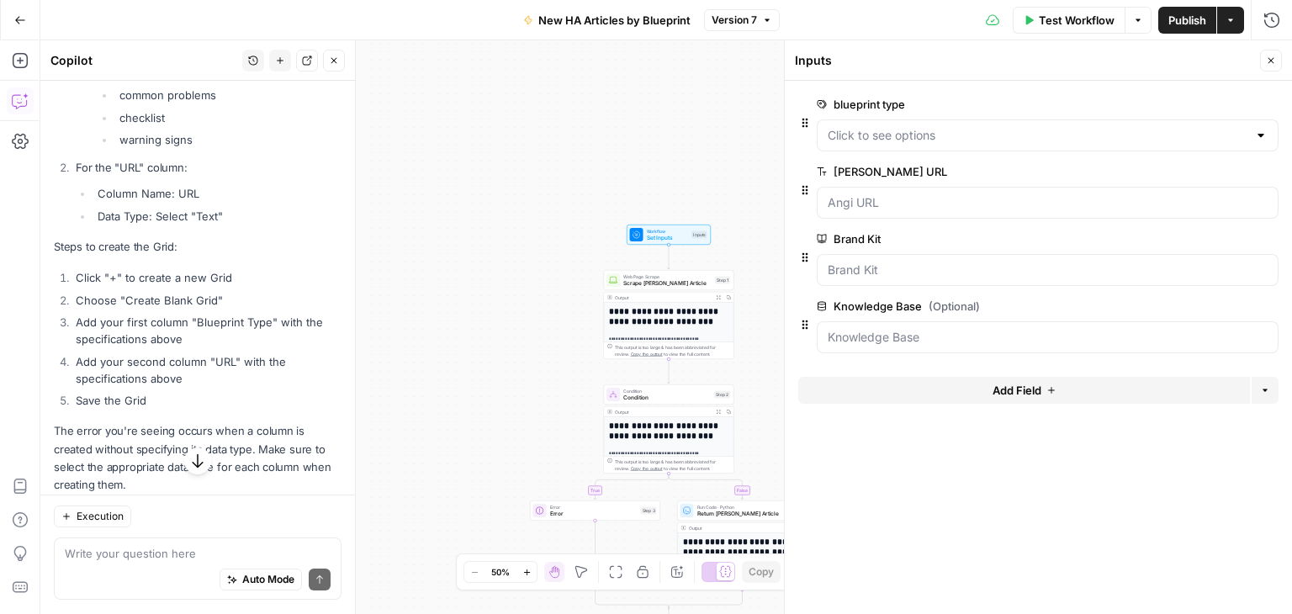
click at [1213, 173] on span "edit field" at bounding box center [1215, 171] width 37 height 13
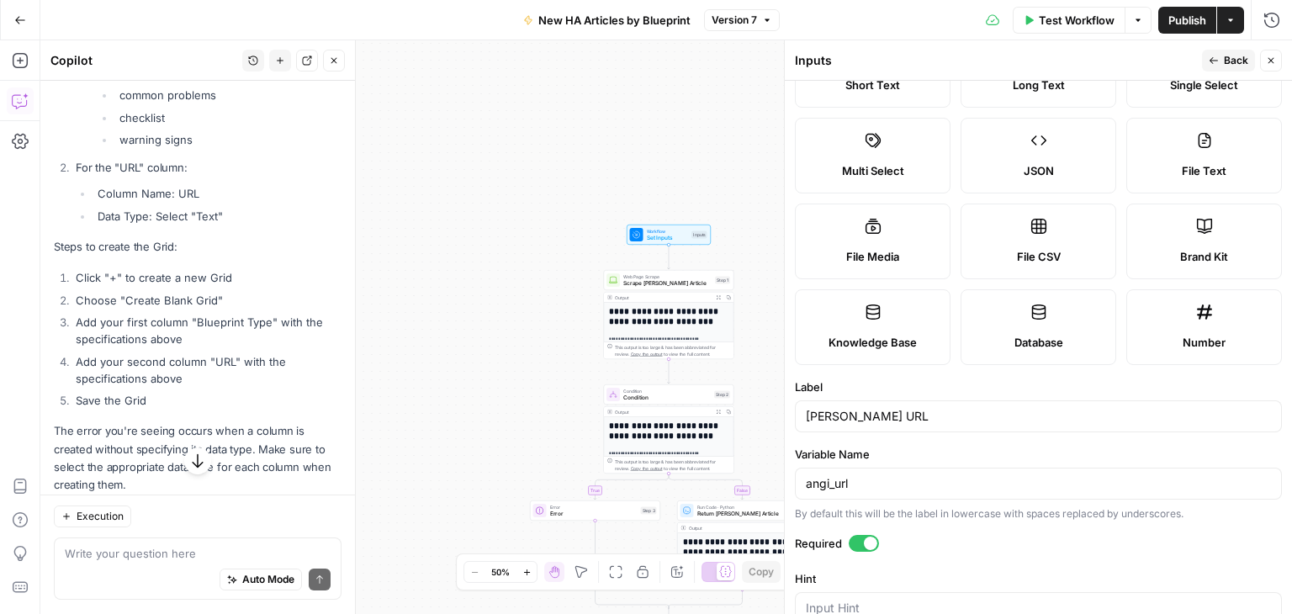
scroll to position [0, 0]
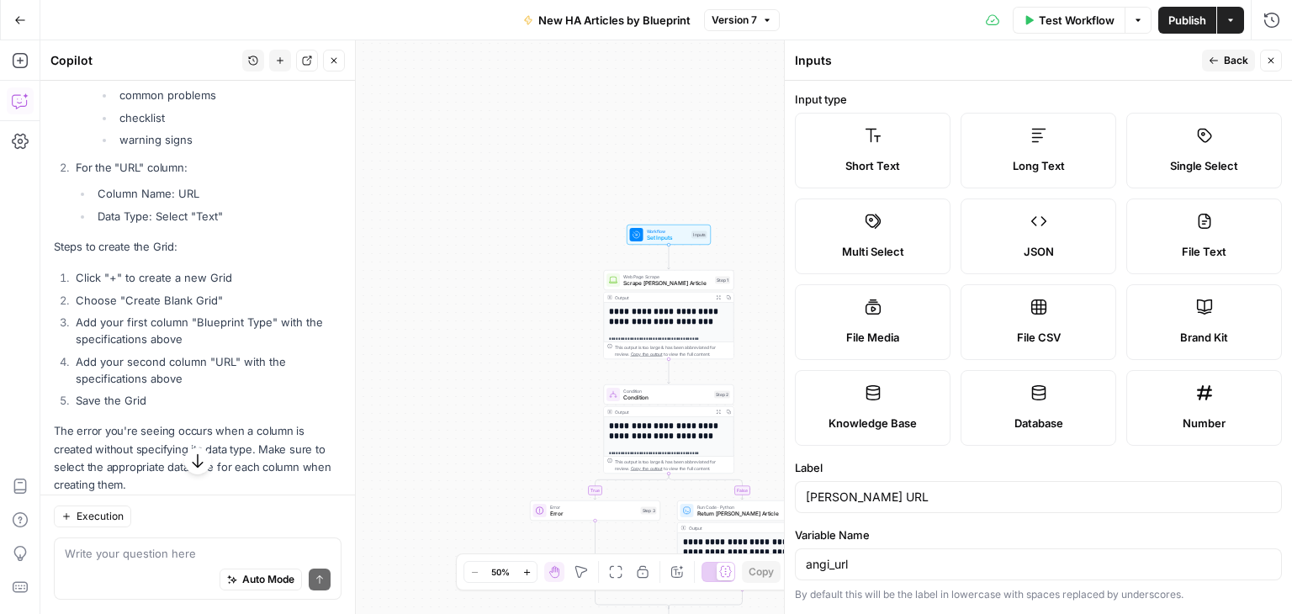
click at [1171, 210] on label "File Text" at bounding box center [1204, 236] width 156 height 76
type textarea "Supports .pdf, .txt, .docx, .md file types"
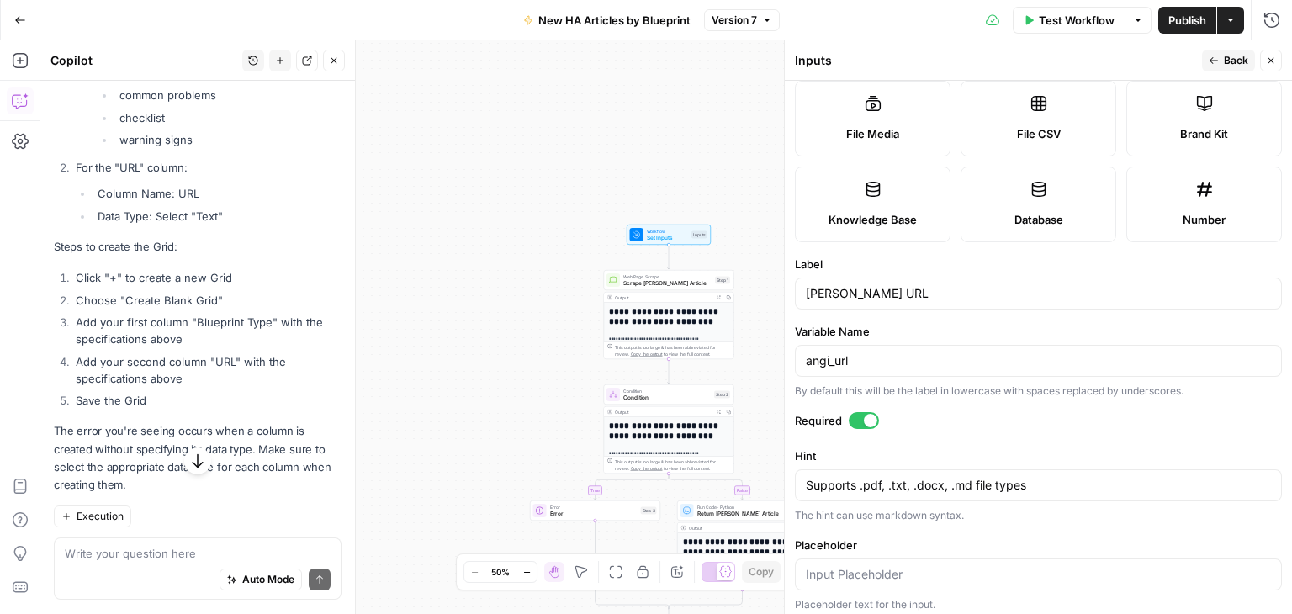
scroll to position [209, 0]
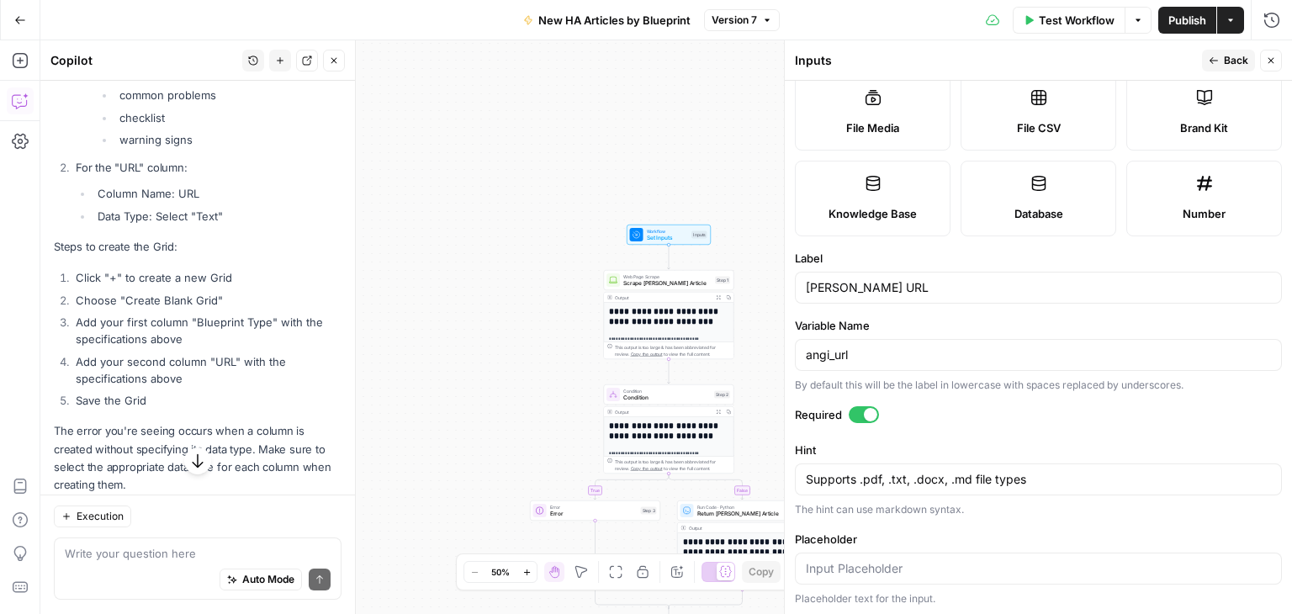
click at [1177, 185] on label "Number" at bounding box center [1204, 199] width 156 height 76
click at [881, 177] on label "Knowledge Base" at bounding box center [873, 199] width 156 height 76
click at [892, 125] on span "File Media" at bounding box center [872, 127] width 53 height 17
click at [1017, 124] on span "File CSV" at bounding box center [1039, 127] width 44 height 17
type textarea "Supports .csv file type"
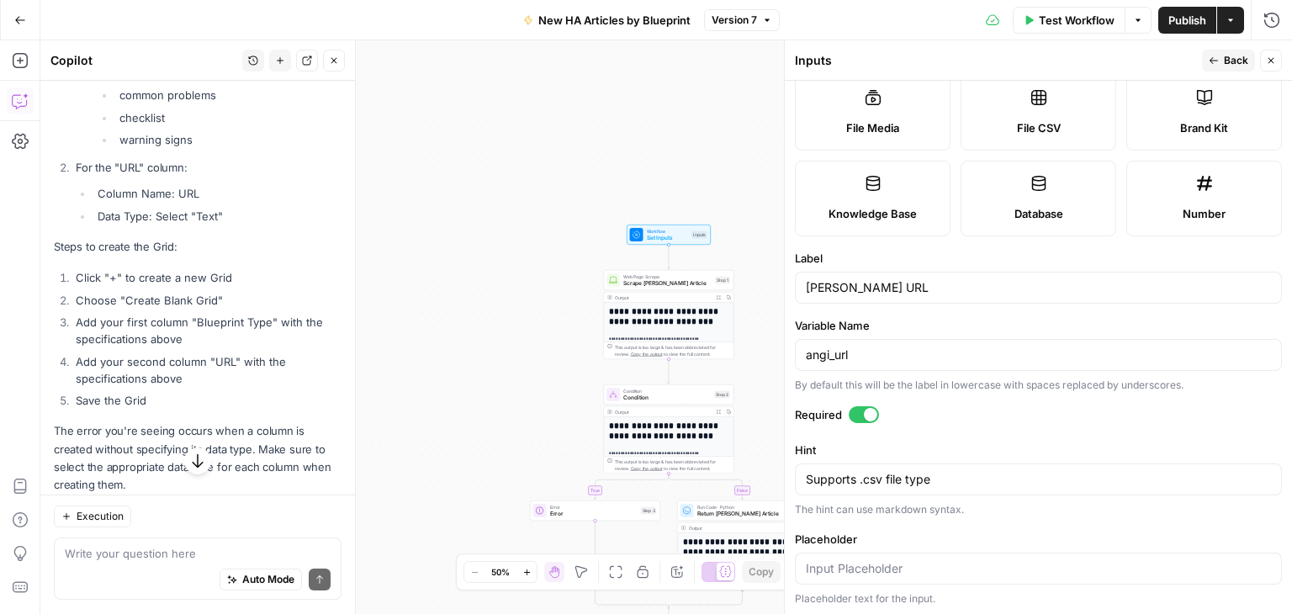
click at [1183, 115] on label "Brand Kit" at bounding box center [1204, 113] width 156 height 76
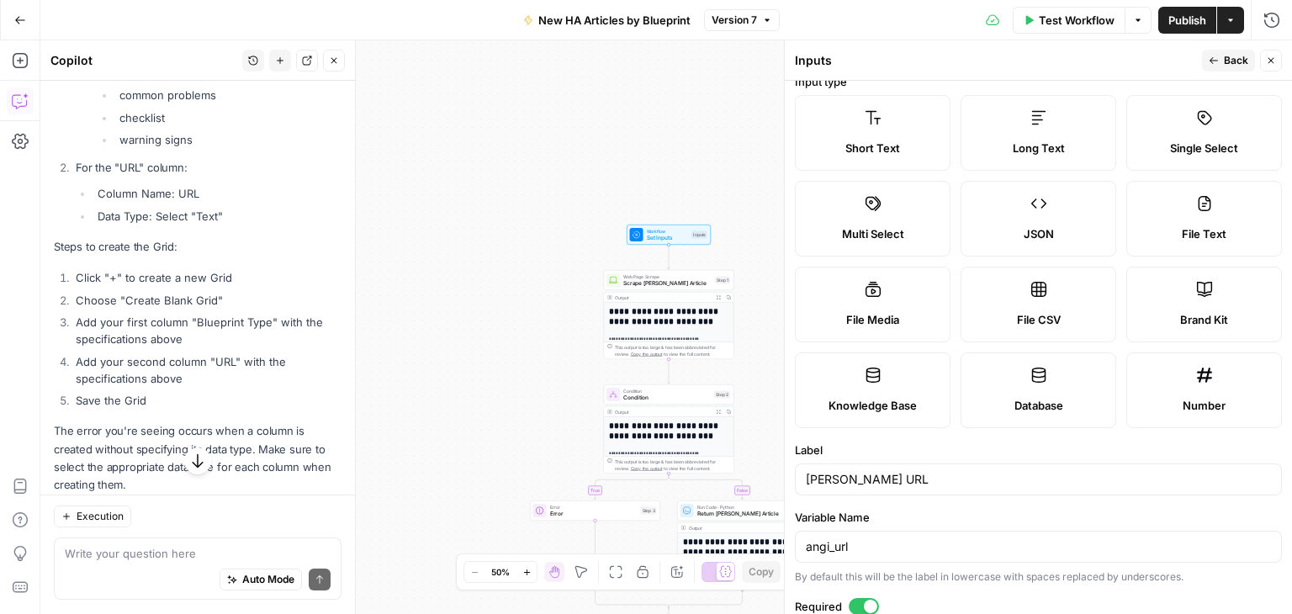
scroll to position [0, 0]
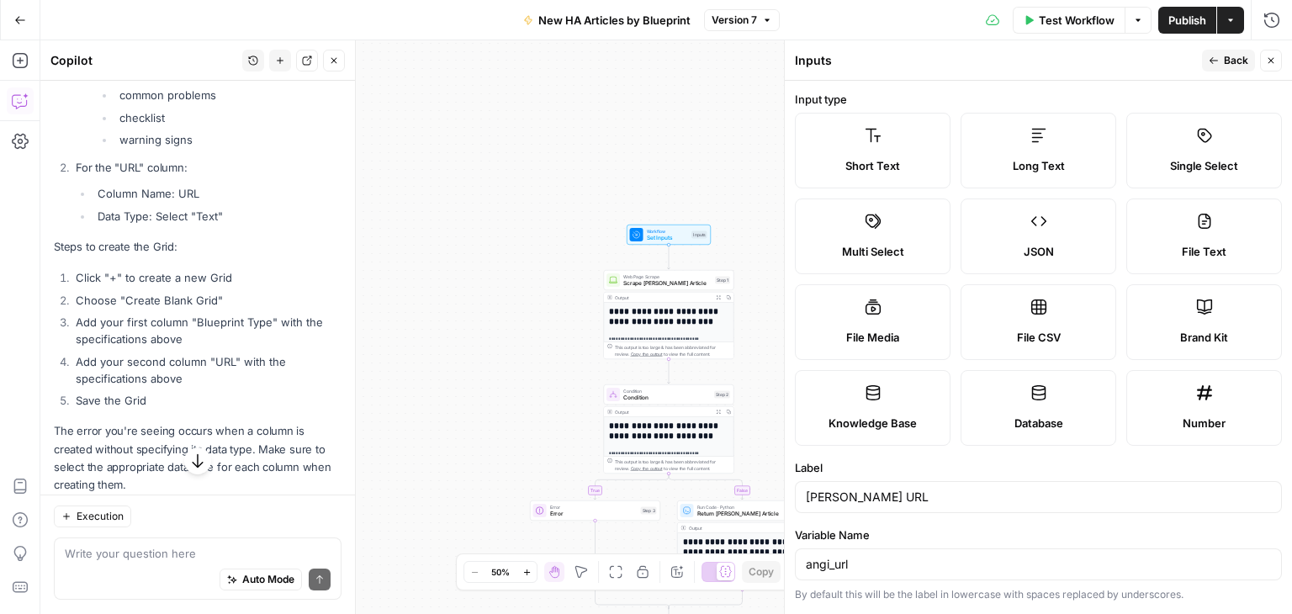
click at [1024, 231] on label "JSON" at bounding box center [1039, 236] width 156 height 76
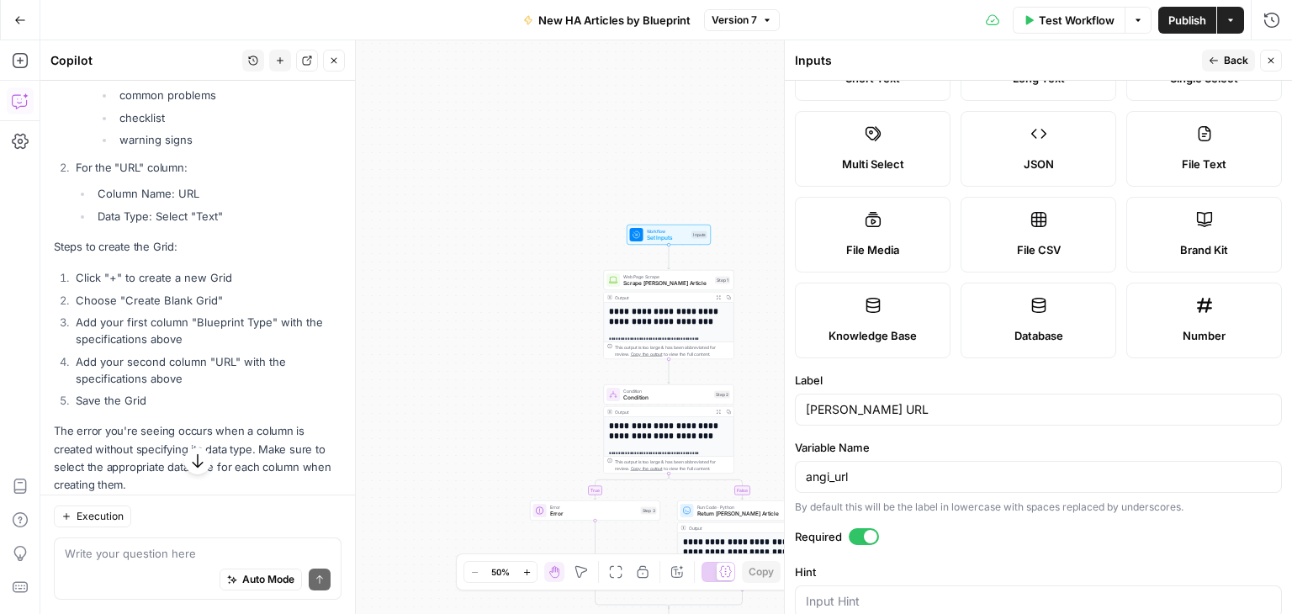
scroll to position [84, 0]
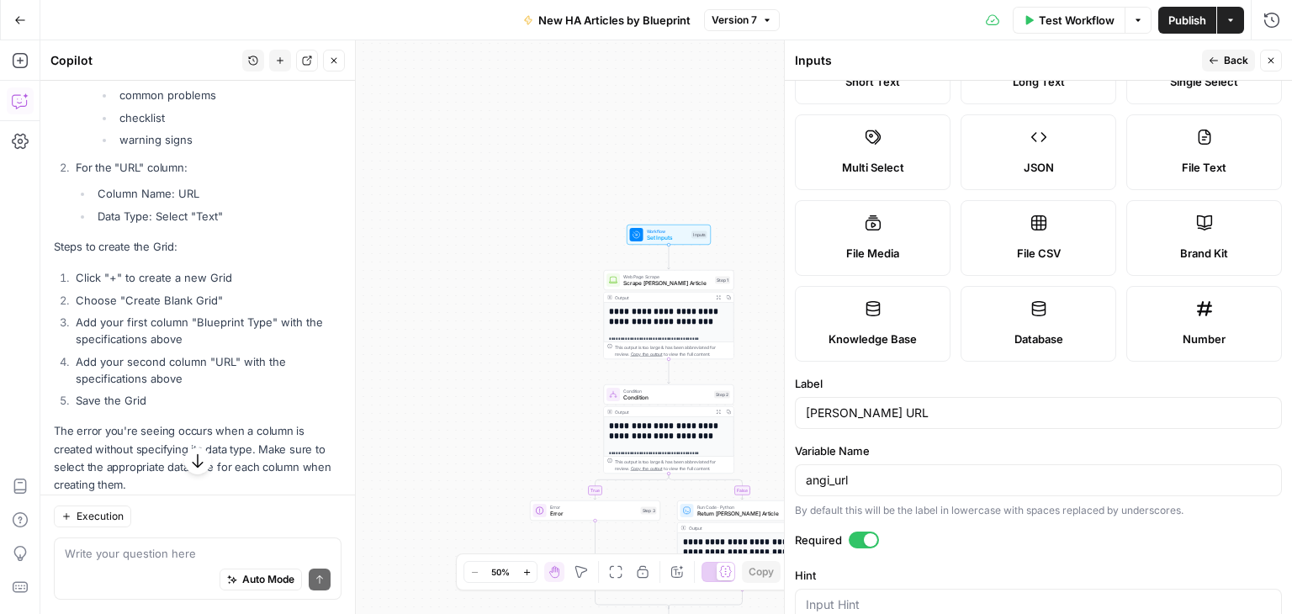
click at [880, 153] on label "Multi Select" at bounding box center [873, 152] width 156 height 76
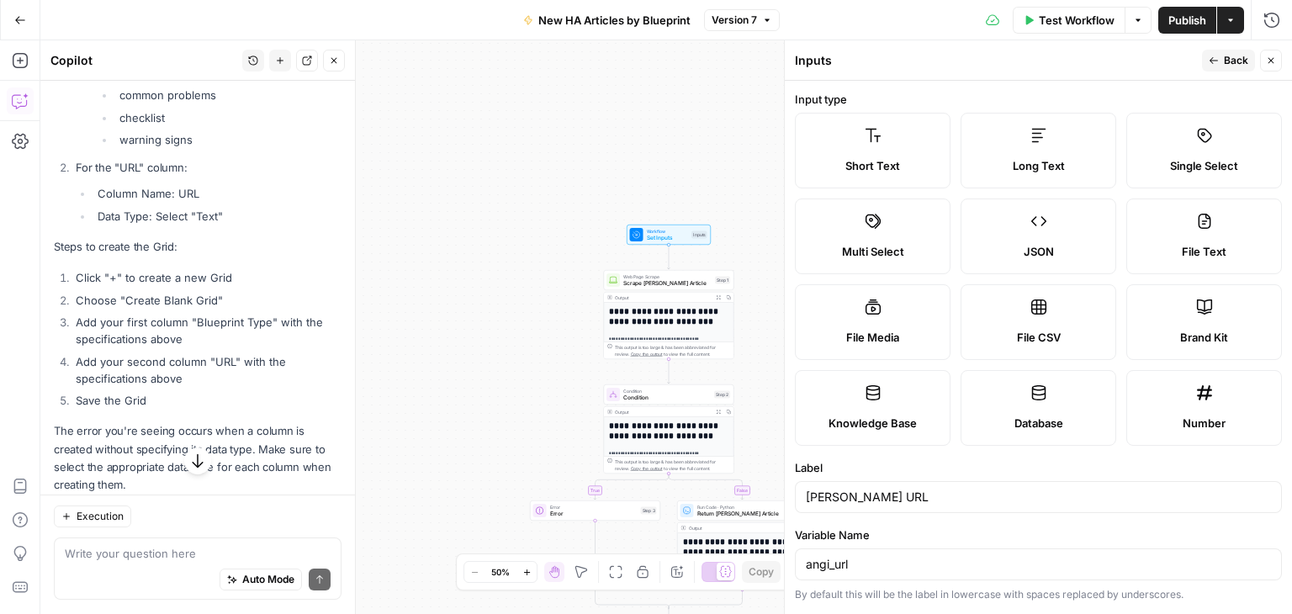
click at [1159, 151] on label "Single Select" at bounding box center [1204, 151] width 156 height 76
click at [1038, 129] on icon at bounding box center [1038, 135] width 17 height 17
click at [1275, 61] on icon "button" at bounding box center [1271, 61] width 10 height 10
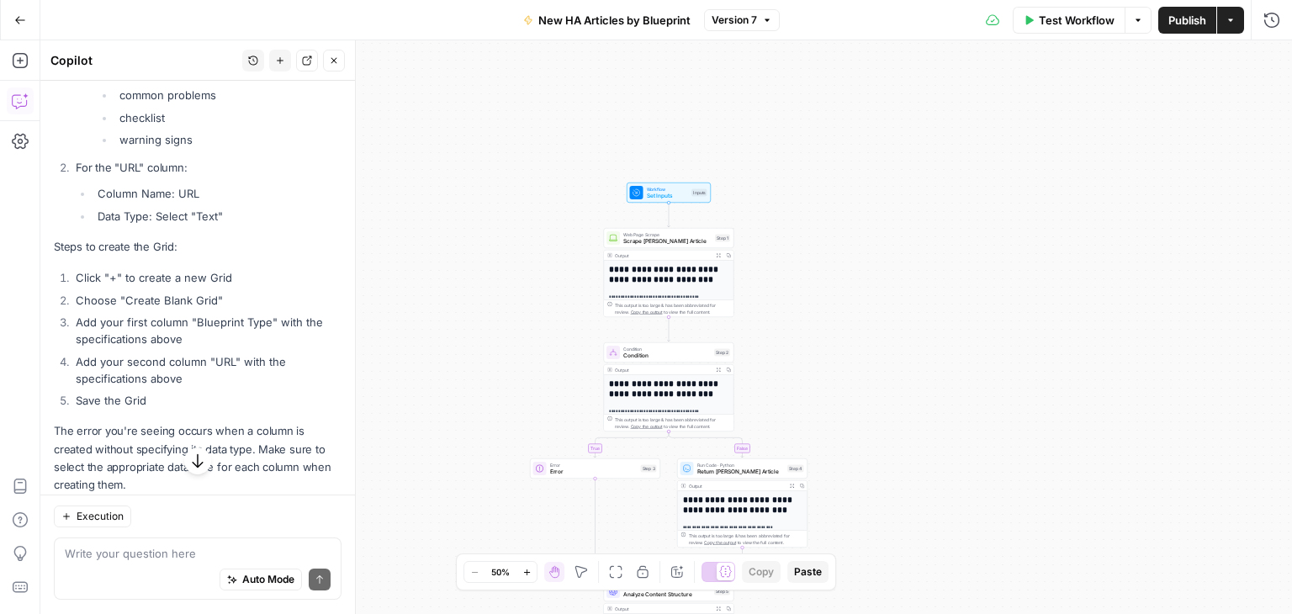
click at [1227, 24] on icon "button" at bounding box center [1230, 20] width 10 height 10
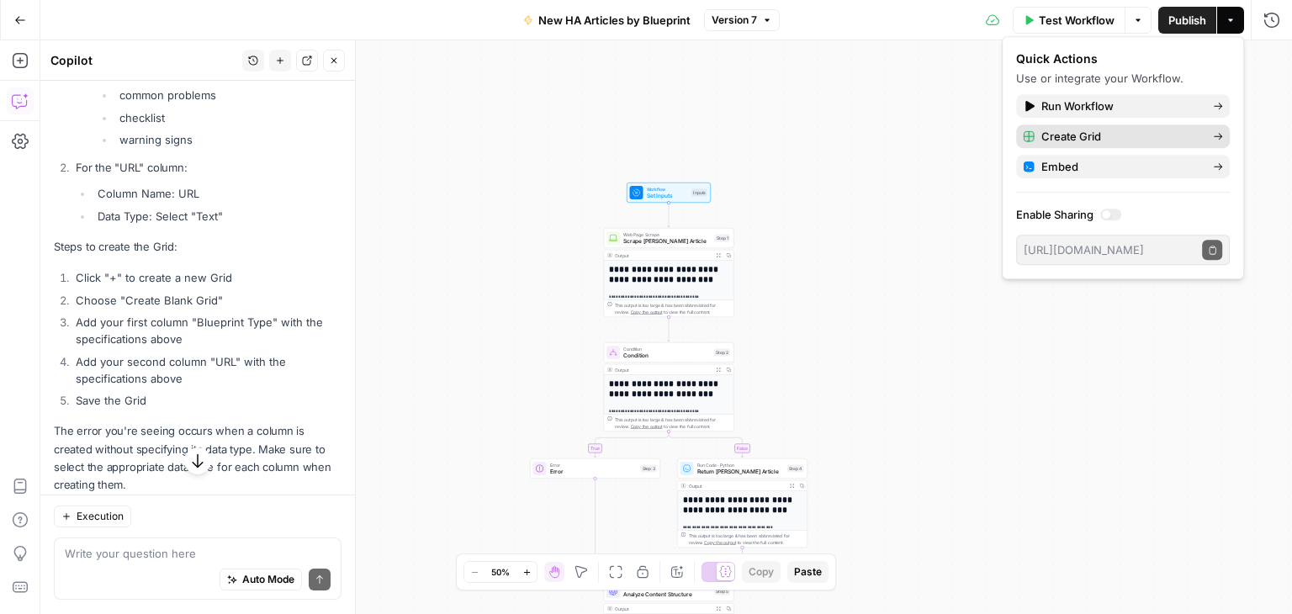
click at [1119, 139] on span "Create Grid" at bounding box center [1120, 136] width 158 height 17
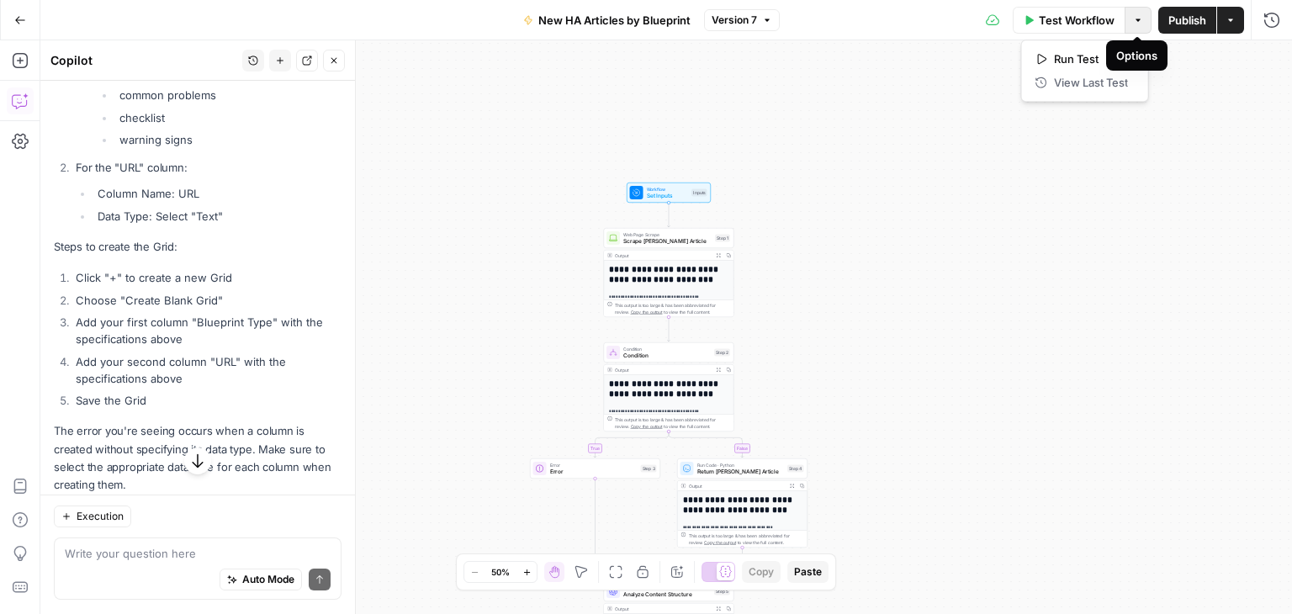
click at [1133, 18] on icon "button" at bounding box center [1138, 20] width 10 height 10
click at [1209, 140] on div "**********" at bounding box center [666, 327] width 1252 height 574
click at [1052, 13] on span "Test Workflow" at bounding box center [1077, 20] width 76 height 17
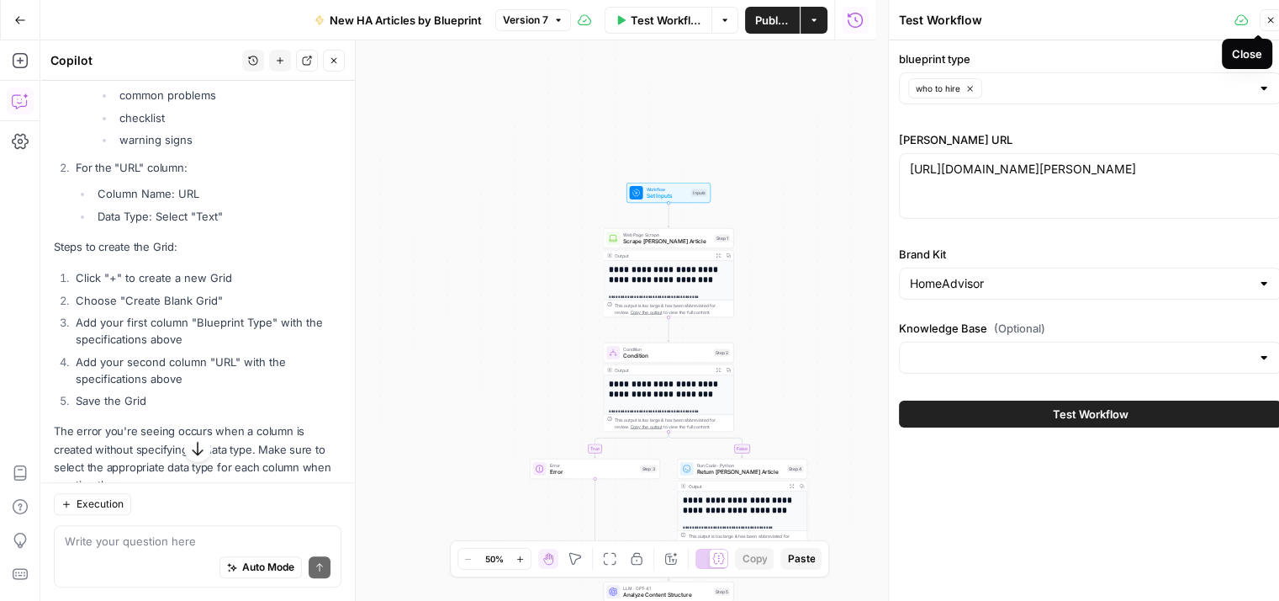
click at [1270, 22] on icon "button" at bounding box center [1271, 20] width 10 height 10
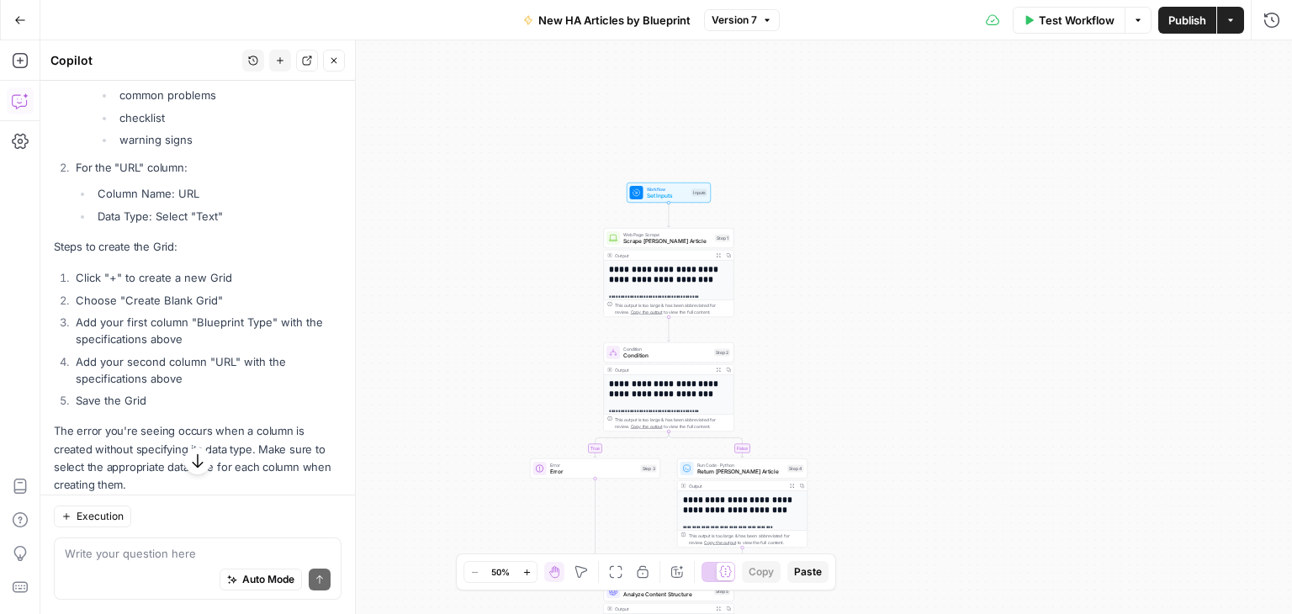
click at [1235, 24] on button "Actions" at bounding box center [1230, 20] width 27 height 27
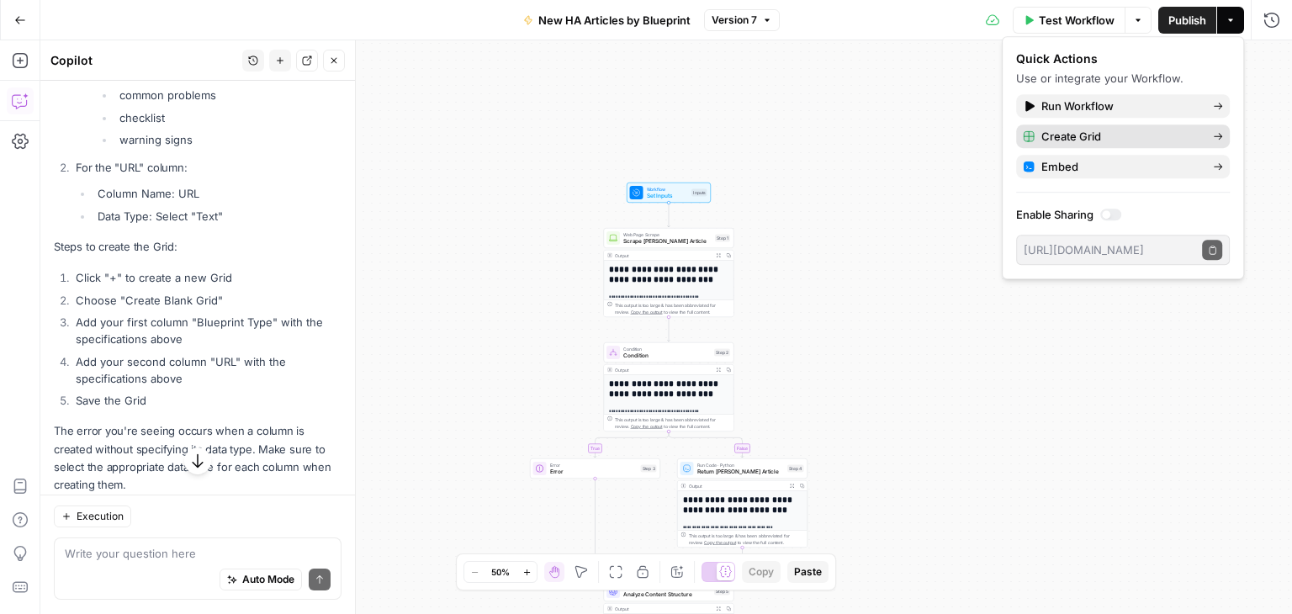
click at [1207, 138] on div "Create Grid" at bounding box center [1123, 136] width 200 height 17
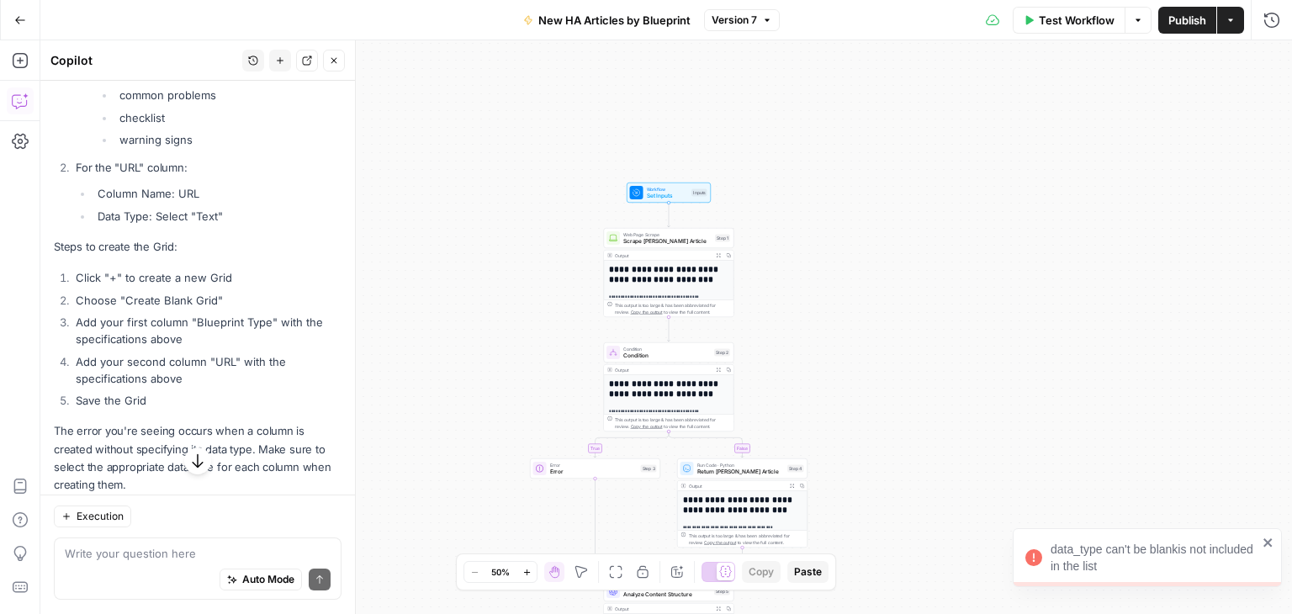
copy div "data_type can't be blankis not included in the list"
drag, startPoint x: 1098, startPoint y: 562, endPoint x: 1040, endPoint y: 538, distance: 63.4
click at [1040, 538] on div "data_type can't be blankis not included in the list" at bounding box center [1141, 558] width 242 height 44
click at [157, 564] on div "Auto Mode Send" at bounding box center [198, 581] width 266 height 37
paste textarea "data_type can't be blankis not included in the list"
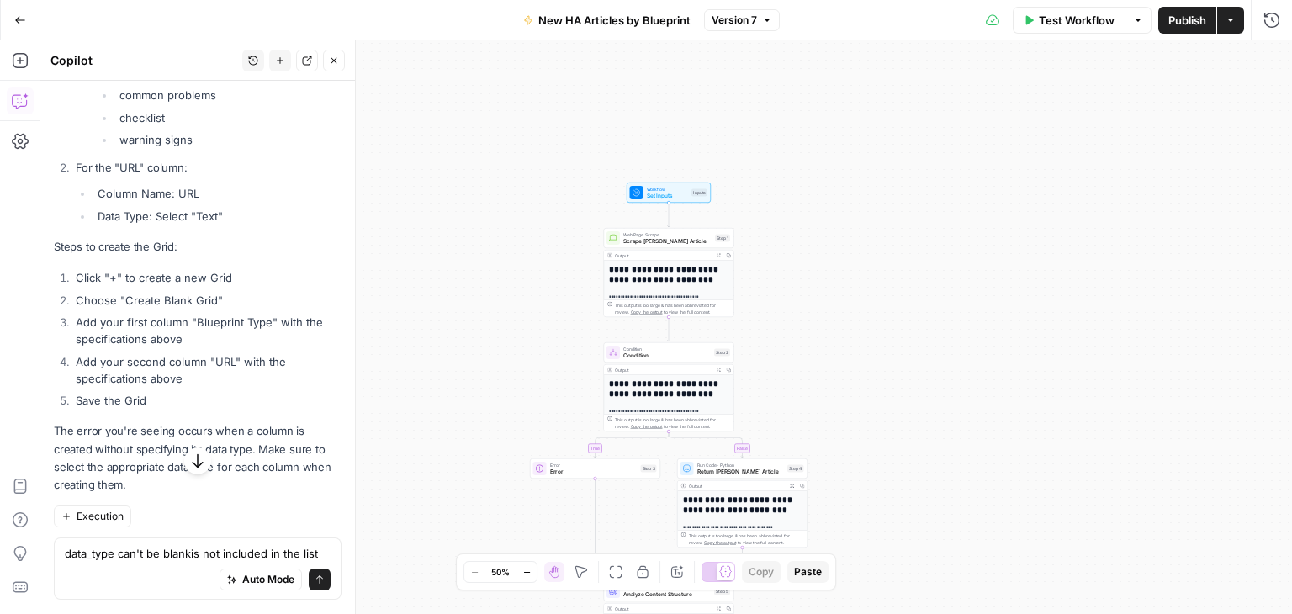
click at [64, 556] on div "data_type can't be blankis not included in the list data_type can't be blankis …" at bounding box center [198, 569] width 288 height 62
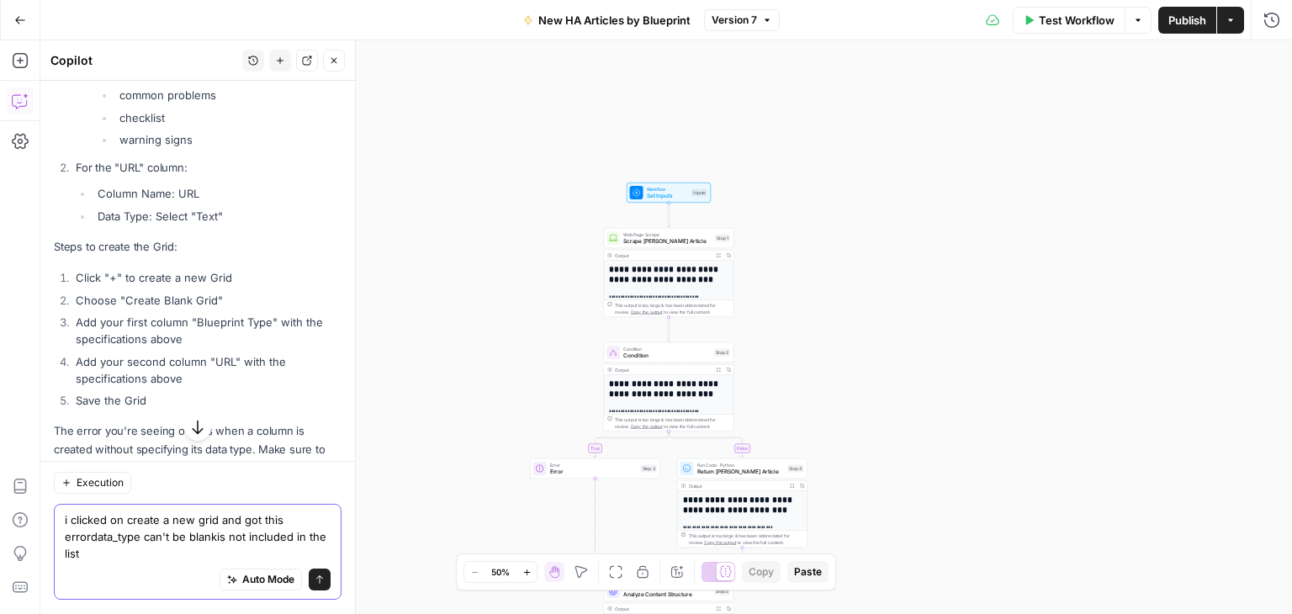
type textarea "i clicked on create a new grid and got this error data_type can't be blankis no…"
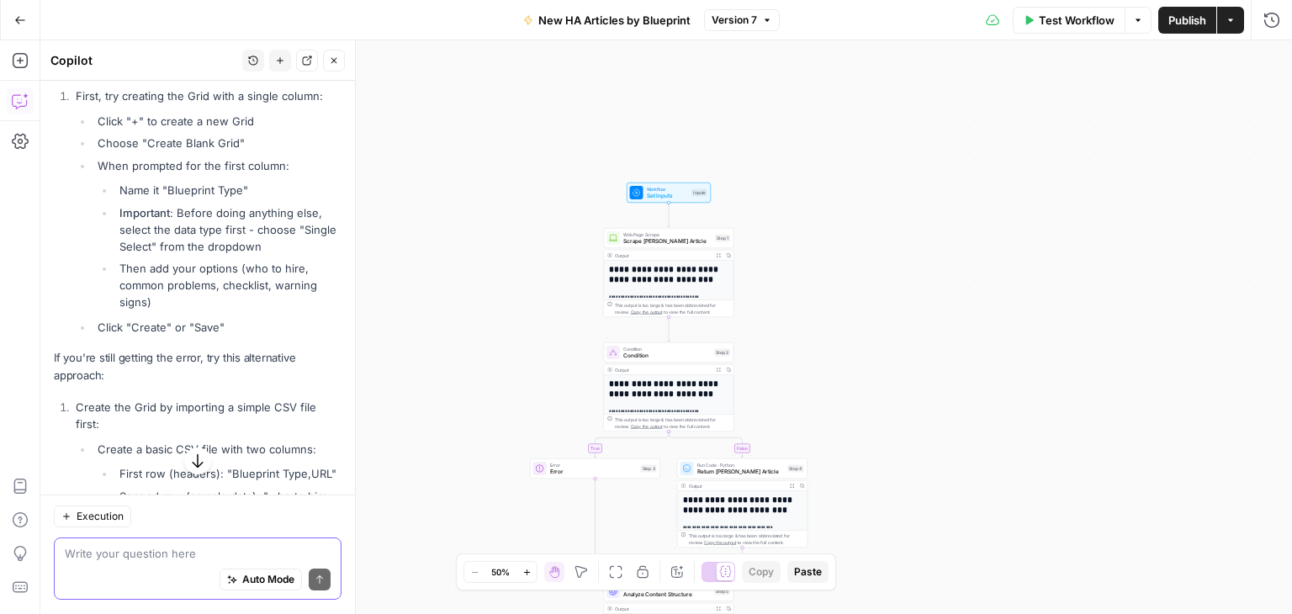
scroll to position [1339, 0]
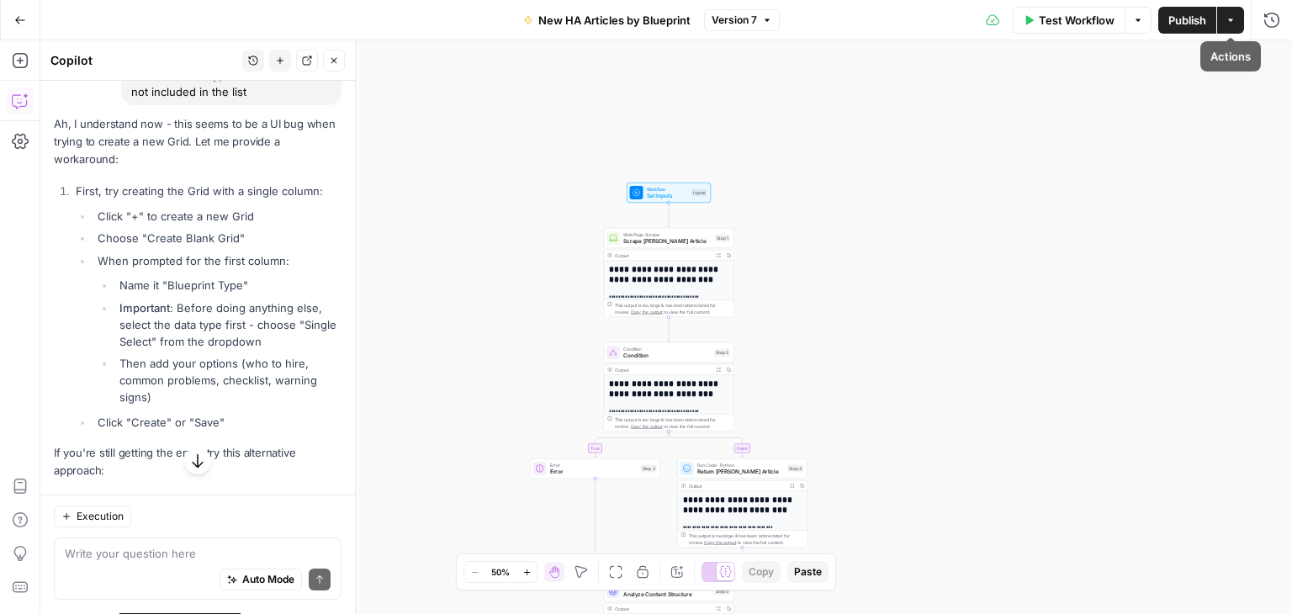
click at [1232, 24] on icon "button" at bounding box center [1230, 20] width 10 height 10
click at [1276, 101] on div "**********" at bounding box center [666, 327] width 1252 height 574
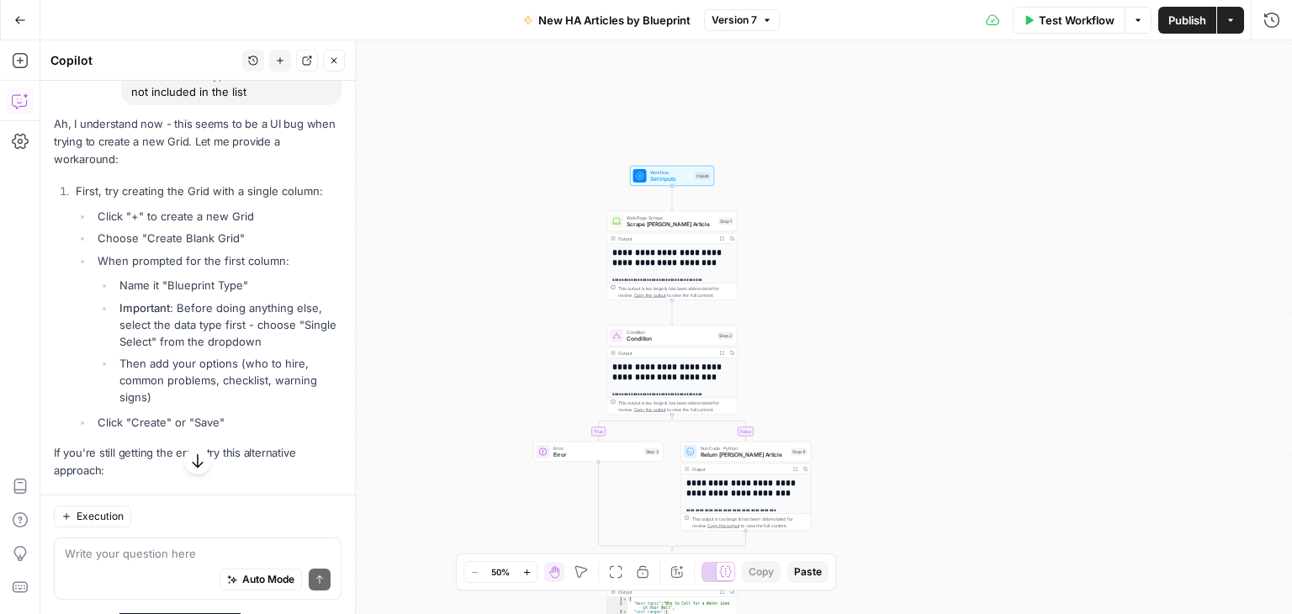
drag, startPoint x: 444, startPoint y: 135, endPoint x: 447, endPoint y: 119, distance: 16.3
click at [447, 119] on div "**********" at bounding box center [666, 327] width 1252 height 574
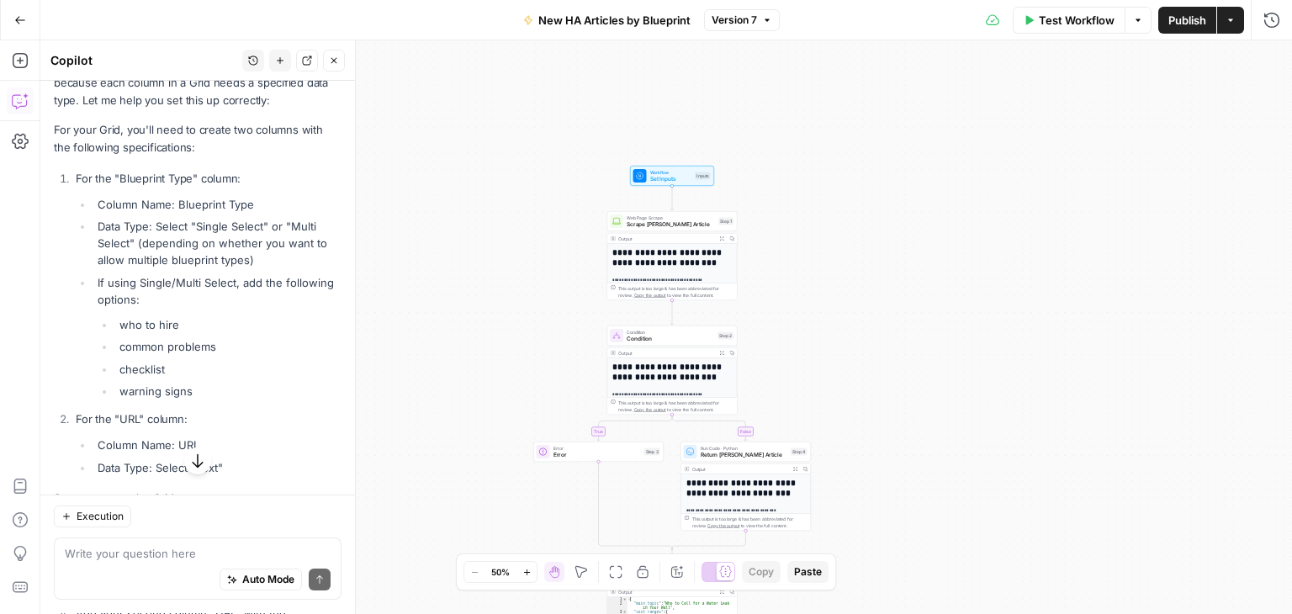
scroll to position [666, 0]
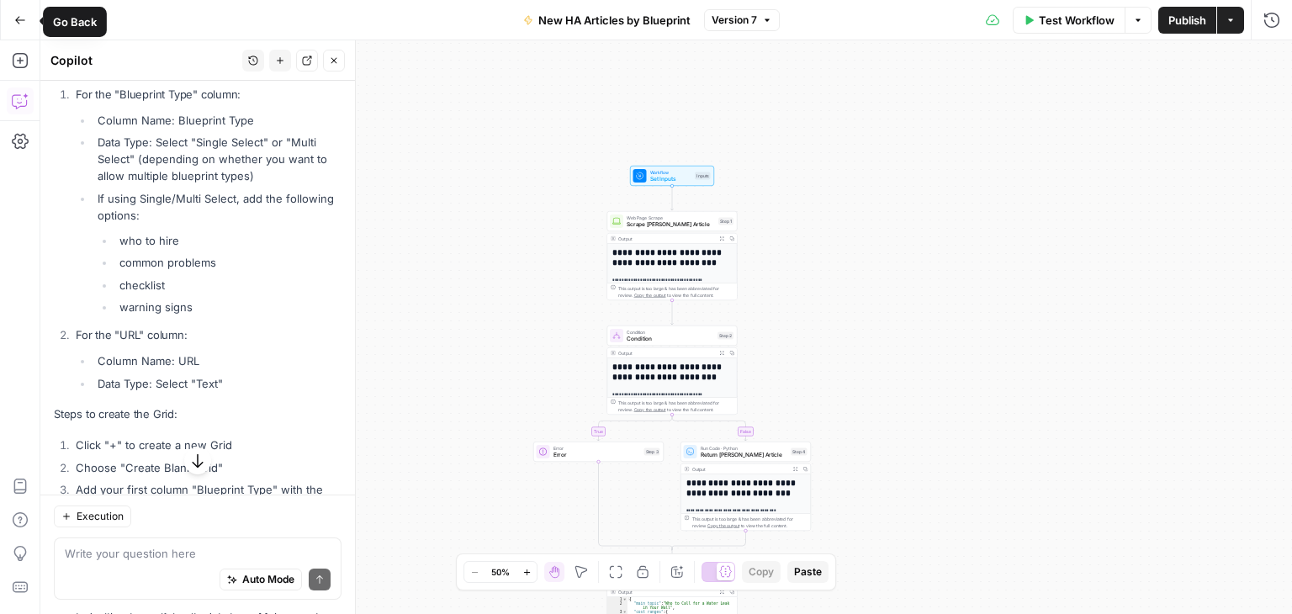
click at [8, 18] on button "Go Back" at bounding box center [20, 20] width 30 height 30
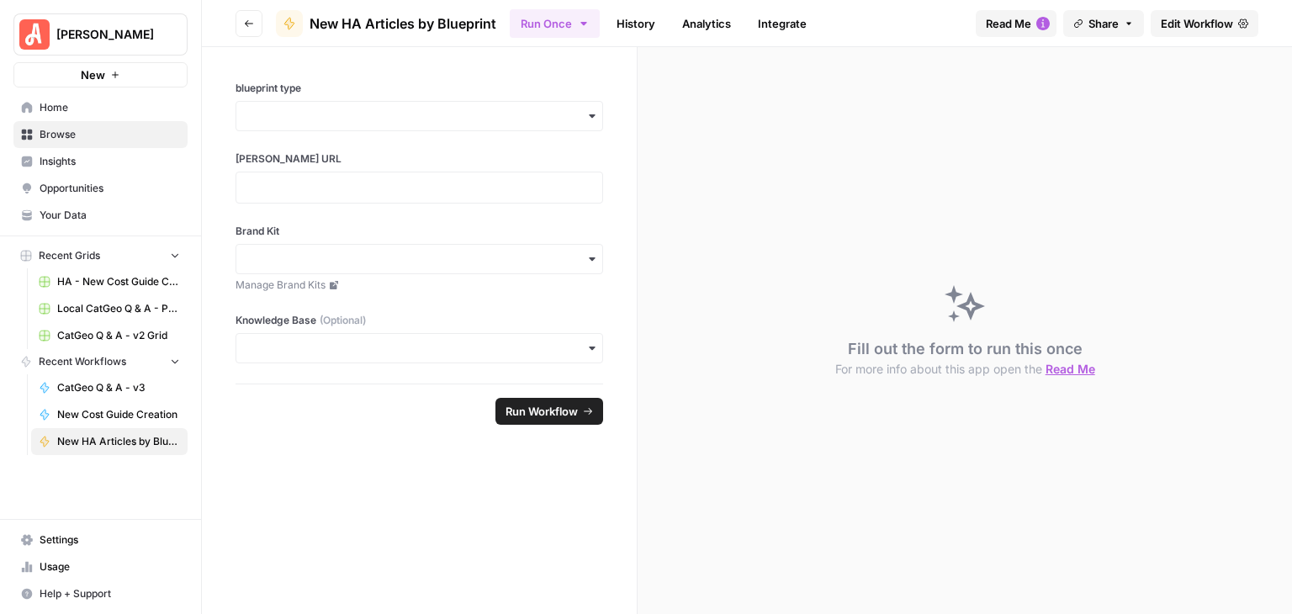
click at [87, 137] on span "Browse" at bounding box center [110, 134] width 140 height 15
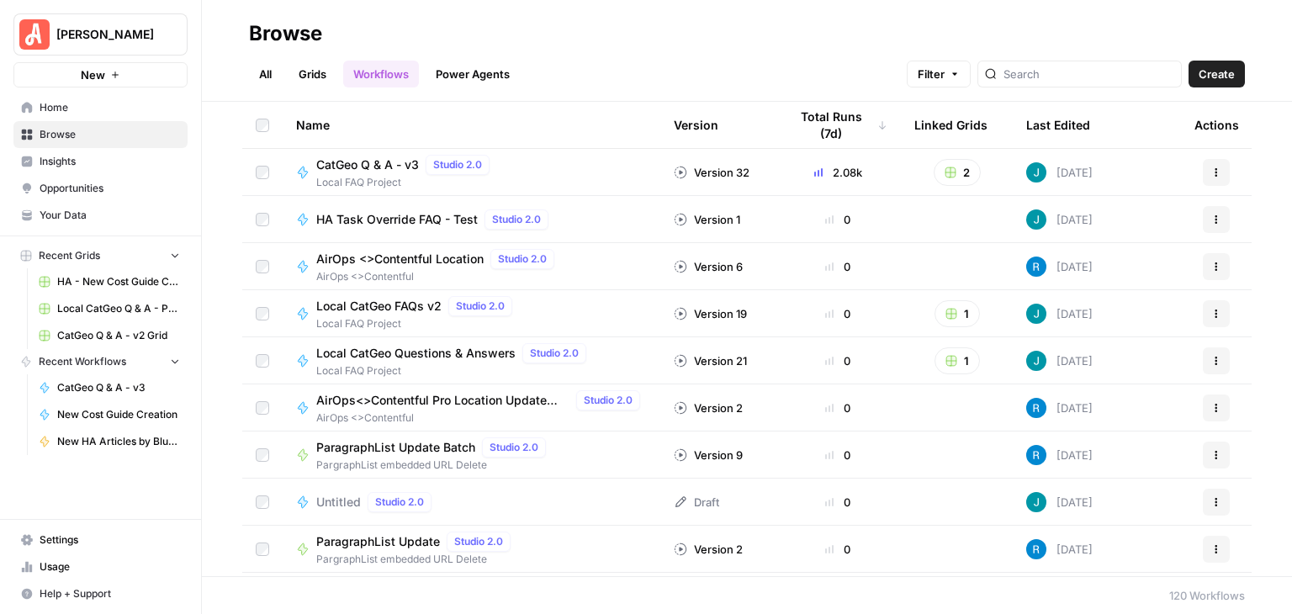
click at [310, 70] on link "Grids" at bounding box center [312, 74] width 48 height 27
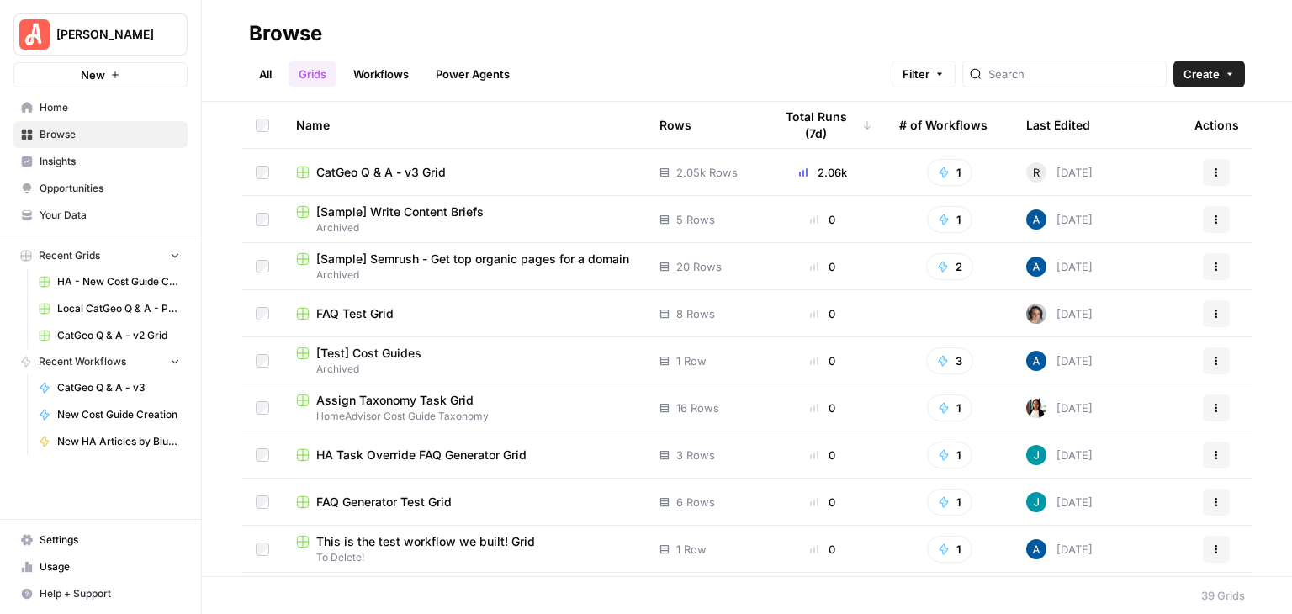
click at [1222, 77] on button "Create" at bounding box center [1208, 74] width 71 height 27
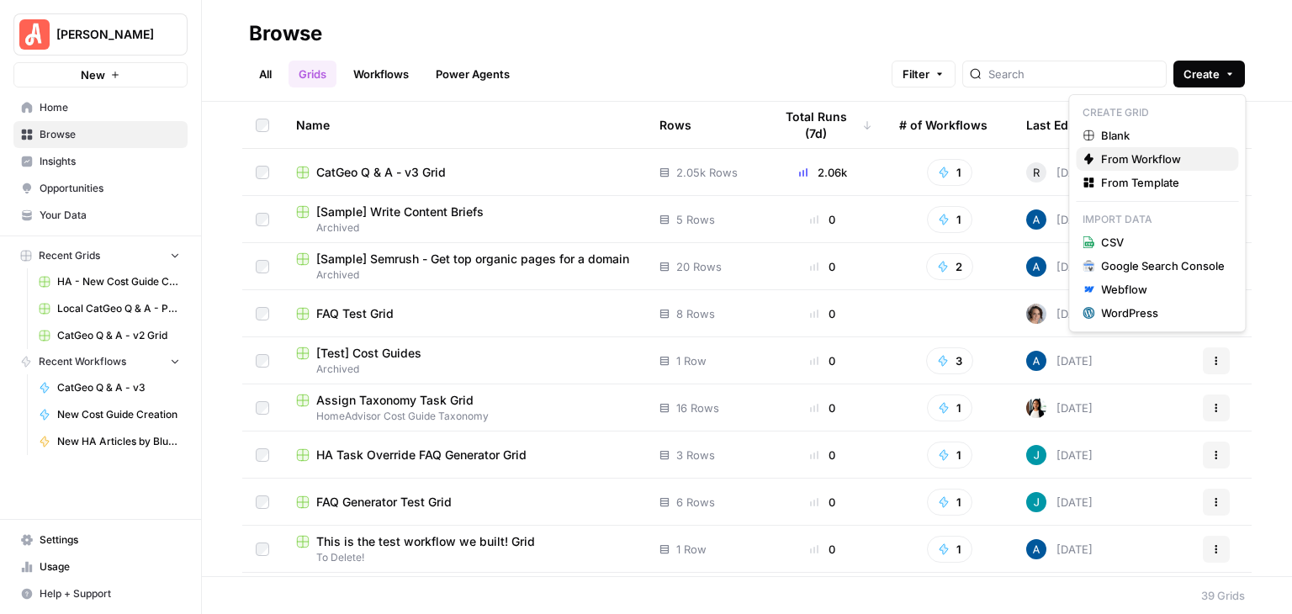
click at [1175, 151] on span "From Workflow" at bounding box center [1163, 159] width 124 height 17
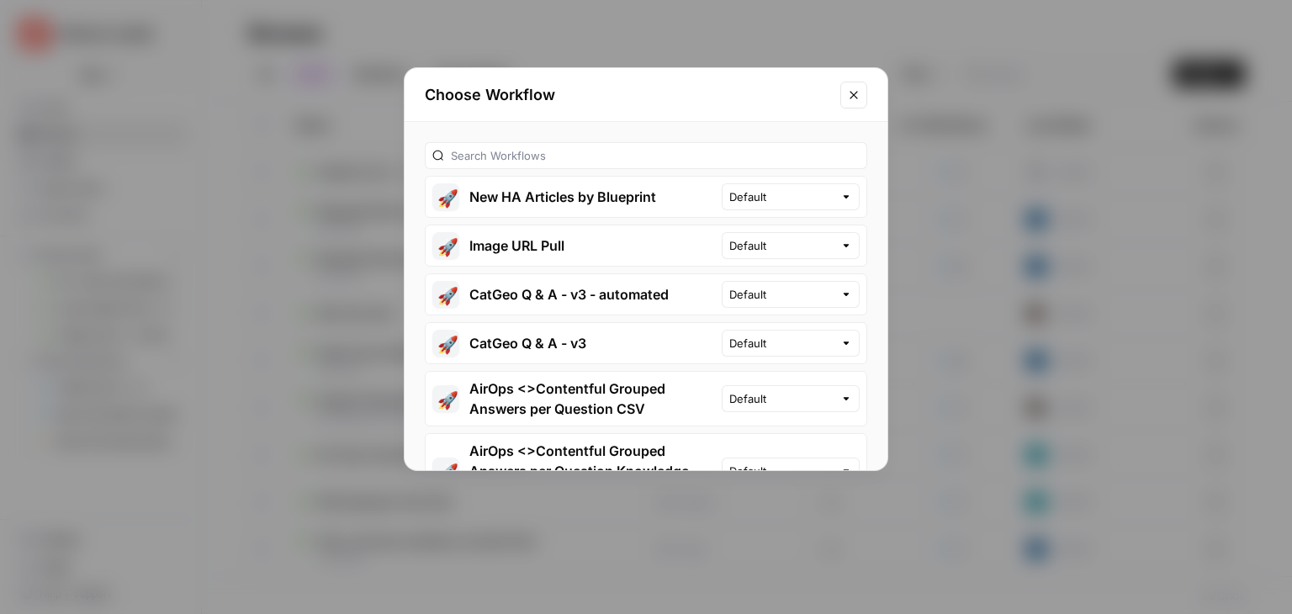
click at [620, 198] on button "🚀 New HA Articles by Blueprint" at bounding box center [574, 197] width 296 height 40
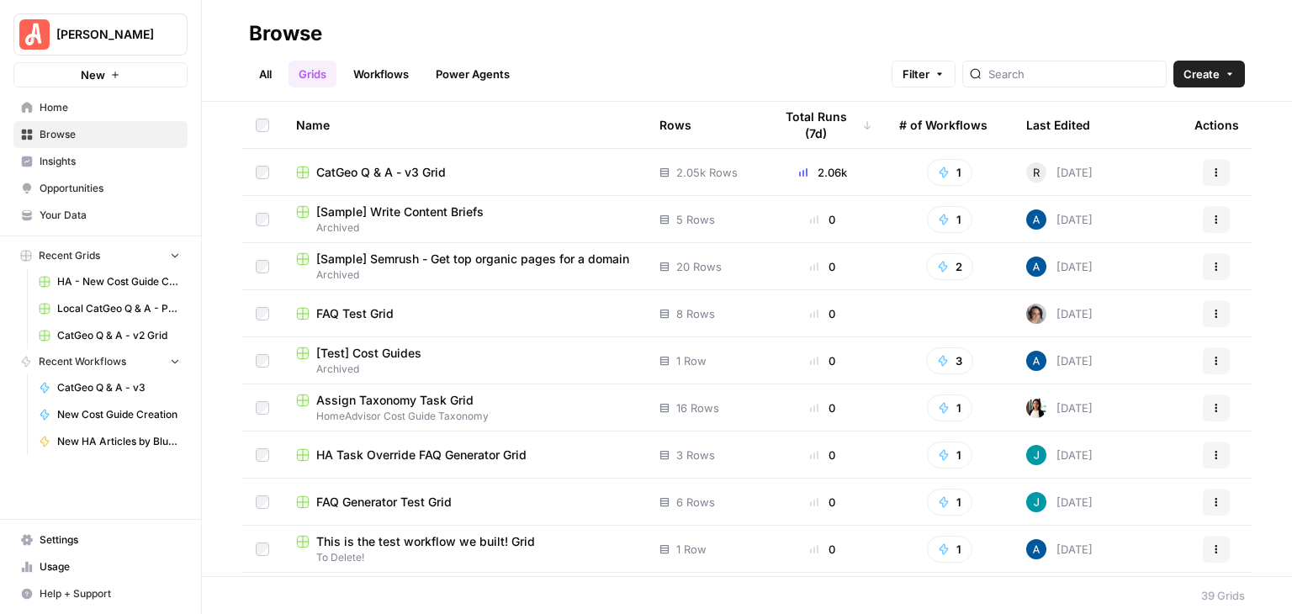
click at [1221, 72] on button "Create" at bounding box center [1208, 74] width 71 height 27
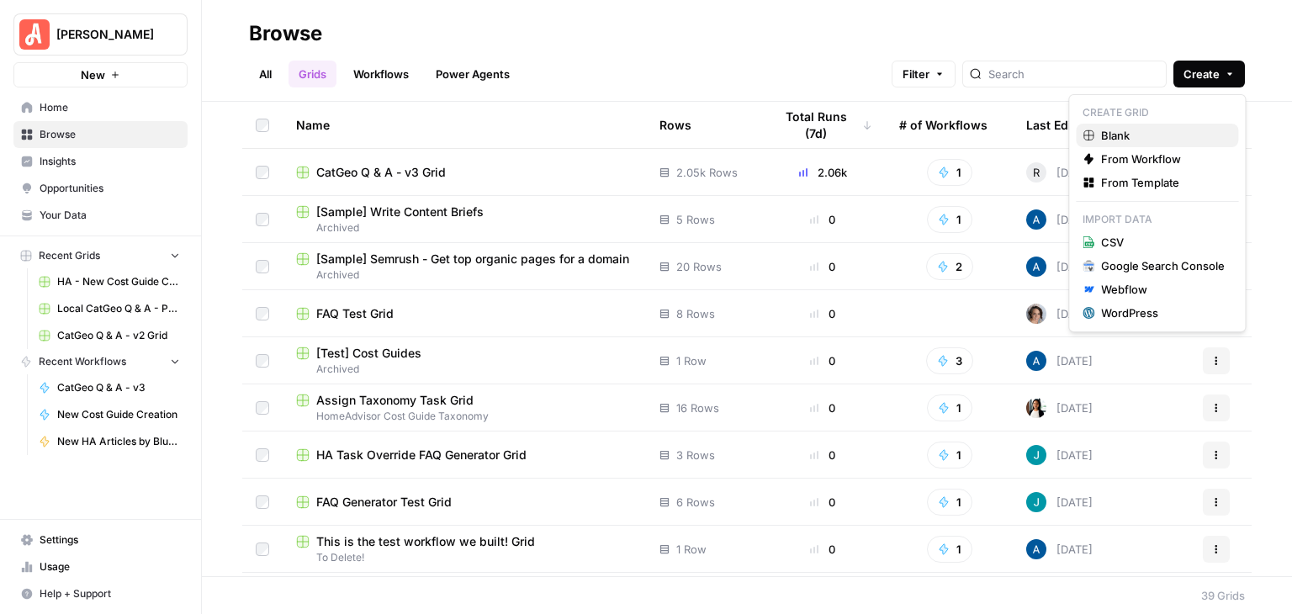
click at [1173, 132] on span "Blank" at bounding box center [1163, 135] width 124 height 17
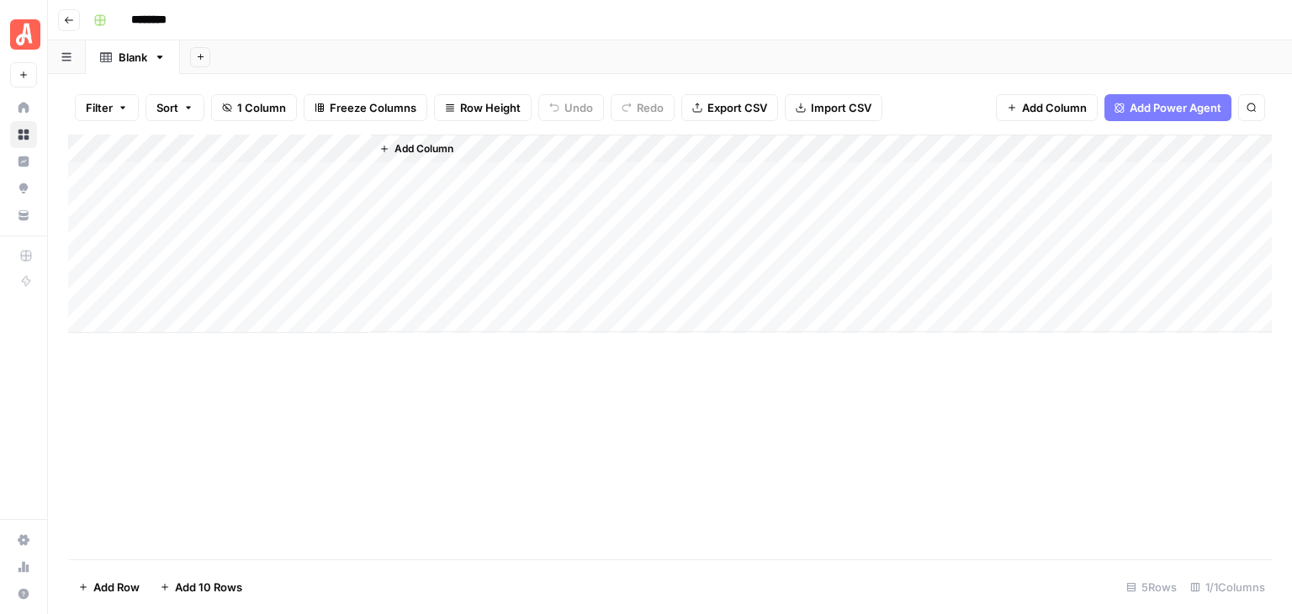
click at [354, 152] on div "Add Column" at bounding box center [670, 234] width 1204 height 198
click at [249, 183] on input "Title" at bounding box center [227, 189] width 171 height 17
type input "T"
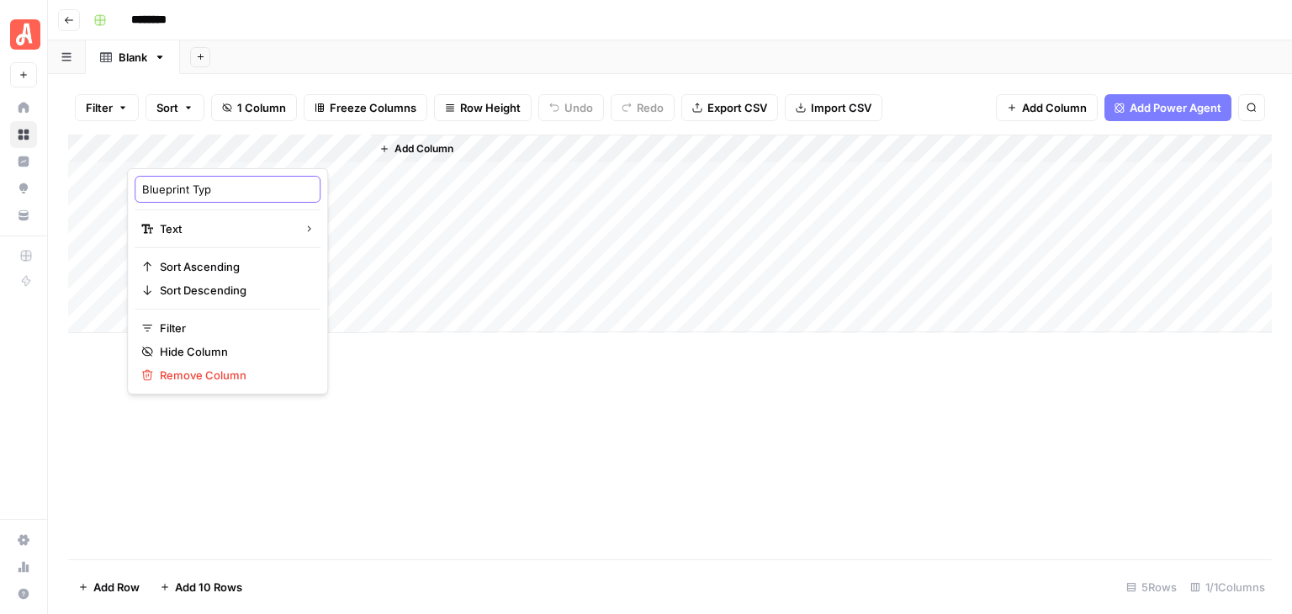
type input "Blueprint Type"
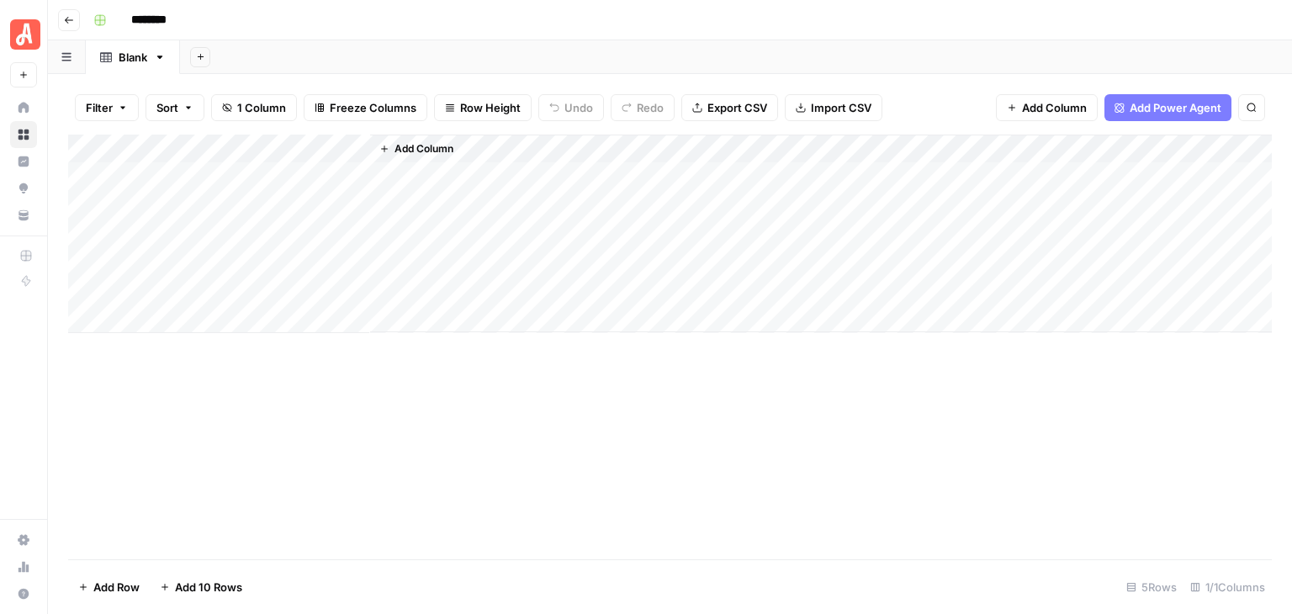
click at [279, 171] on div "Add Column" at bounding box center [670, 234] width 1204 height 198
click at [280, 171] on div "Add Column" at bounding box center [670, 234] width 1204 height 198
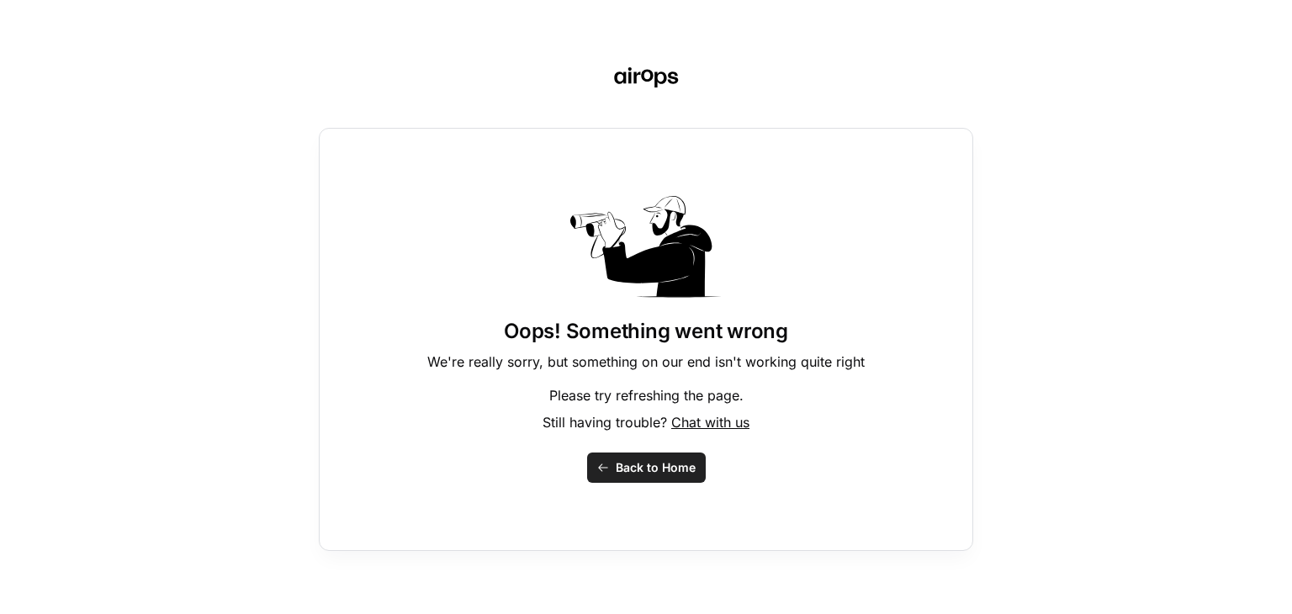
click at [617, 471] on span "Back to Home" at bounding box center [656, 467] width 80 height 17
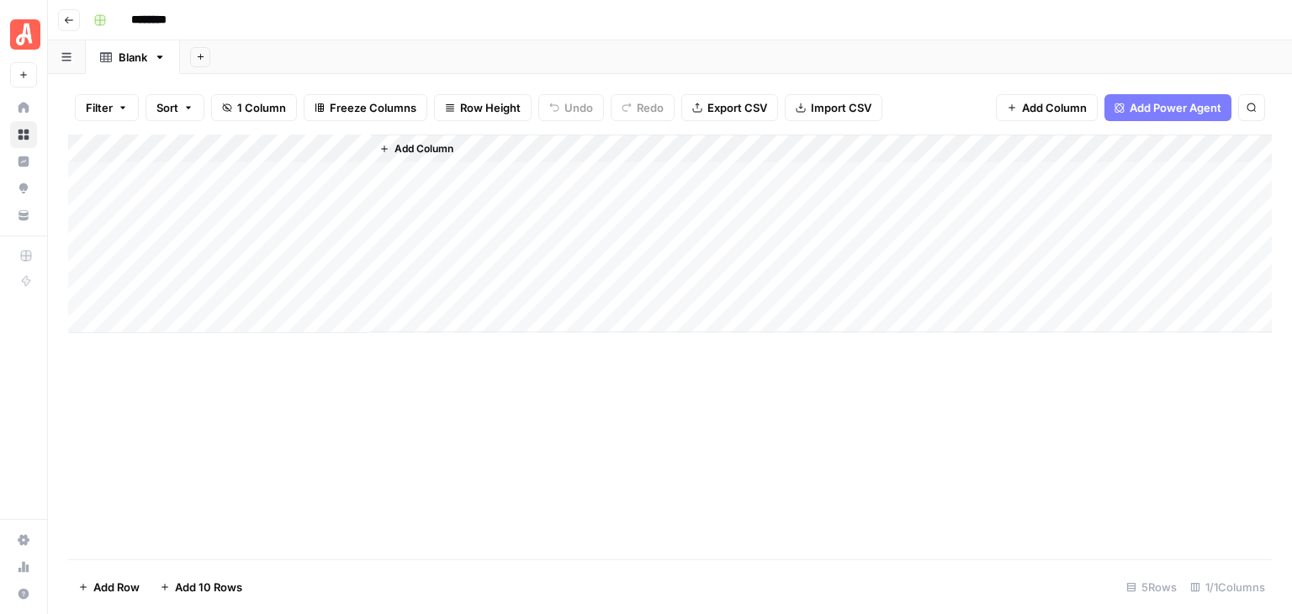
click at [356, 153] on div "Add Column" at bounding box center [670, 234] width 1204 height 198
click at [524, 423] on div "Add Column" at bounding box center [670, 347] width 1204 height 425
click at [59, 18] on button "Go back" at bounding box center [69, 20] width 22 height 22
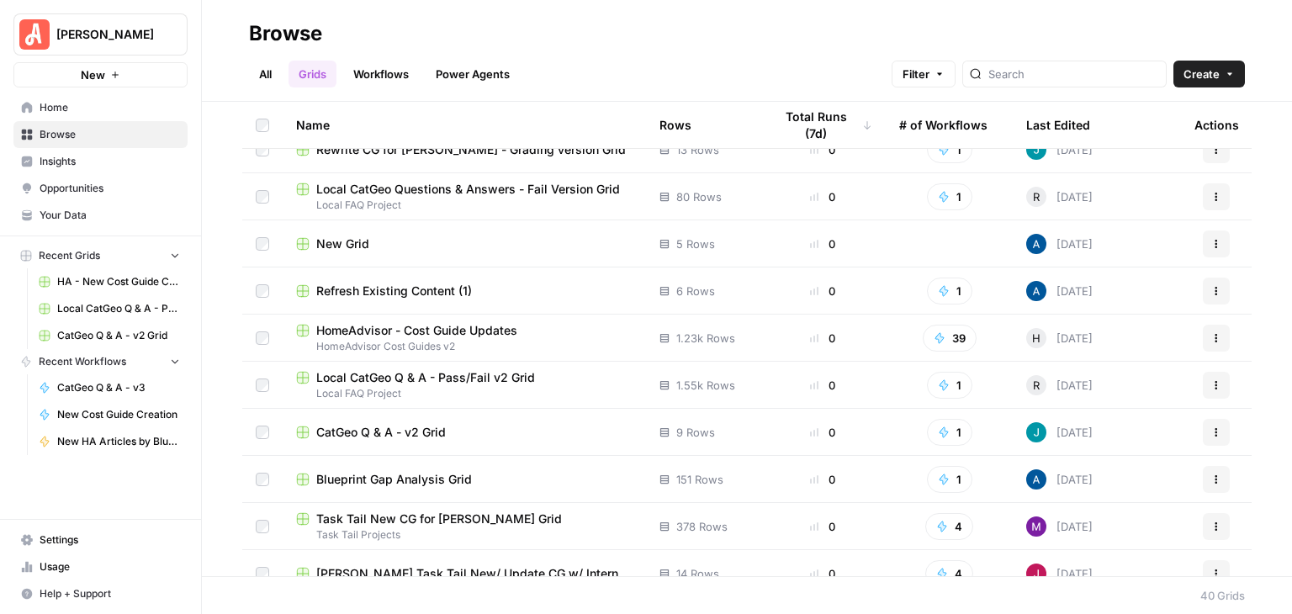
scroll to position [1346, 0]
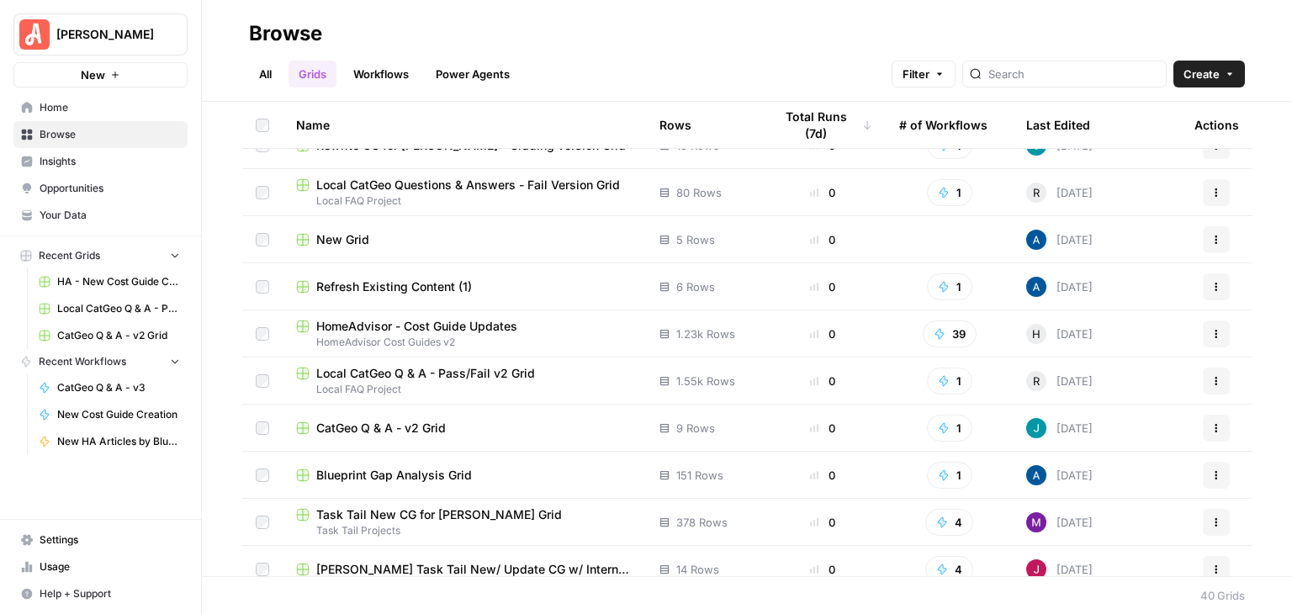
click at [548, 375] on div "Local CatGeo Q & A - Pass/Fail v2 Grid" at bounding box center [464, 373] width 336 height 17
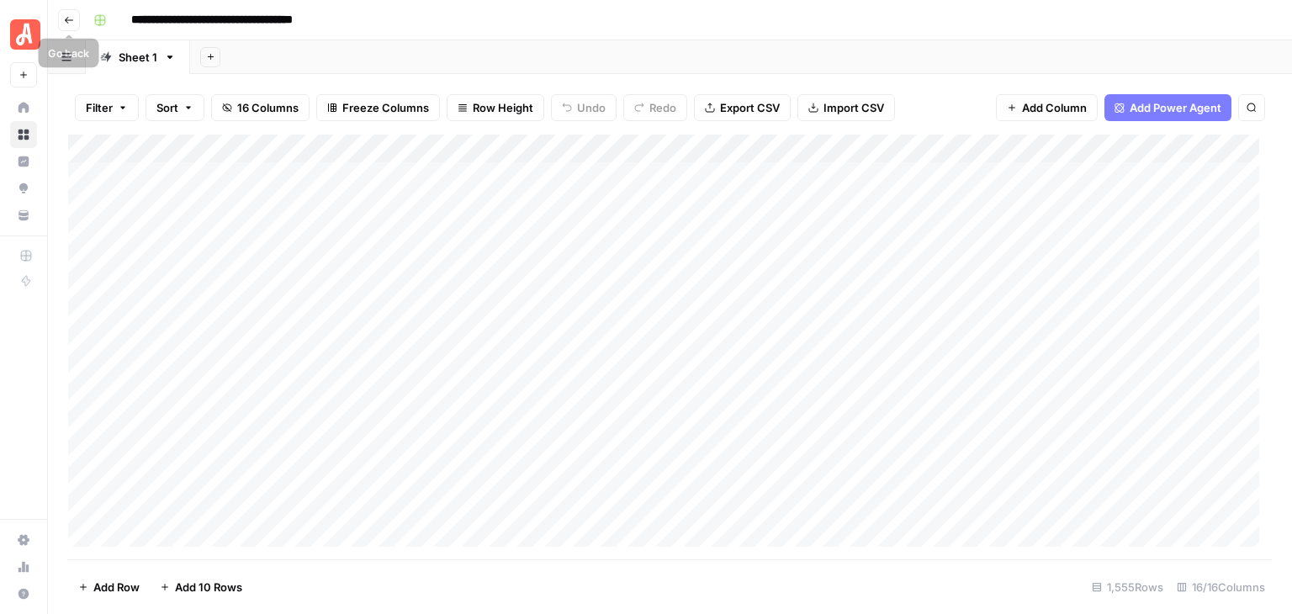
click at [71, 15] on icon "button" at bounding box center [69, 20] width 10 height 10
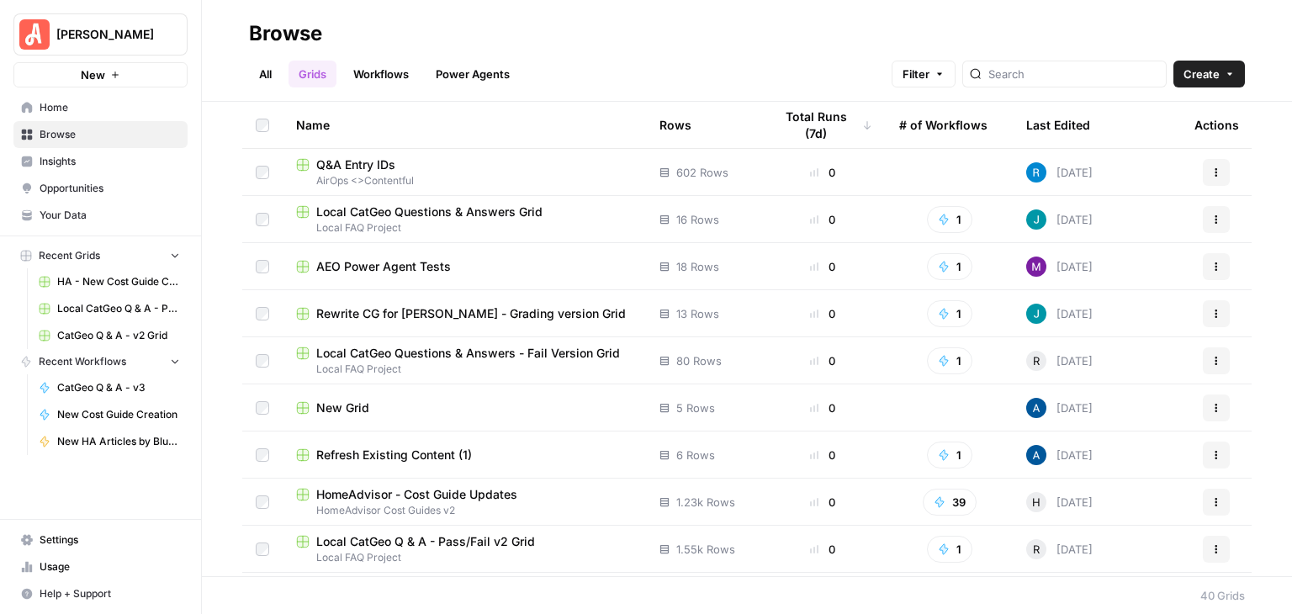
scroll to position [1457, 0]
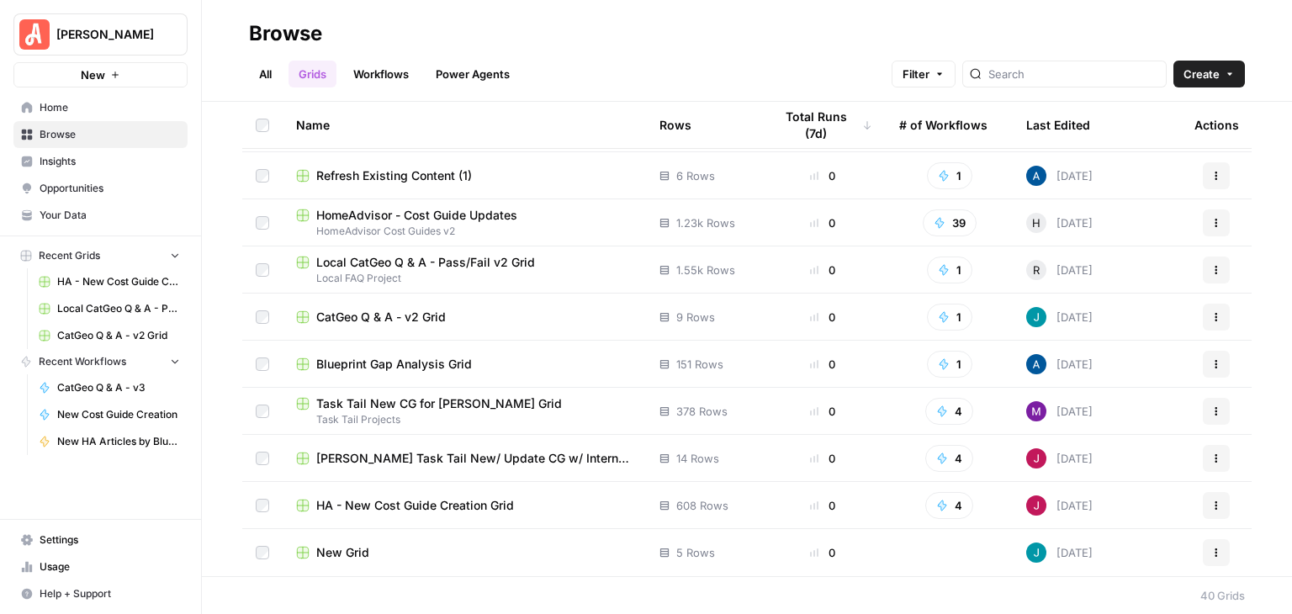
click at [454, 403] on span "Task Tail New CG for [PERSON_NAME] Grid" at bounding box center [439, 403] width 246 height 17
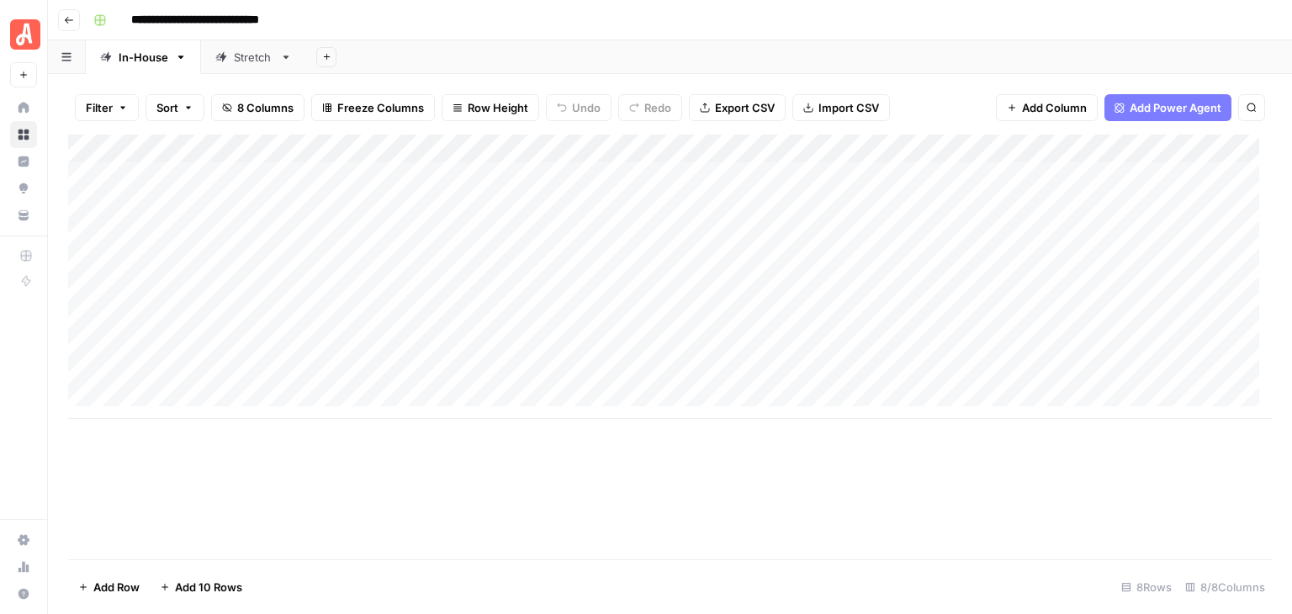
click at [636, 142] on div "Add Column" at bounding box center [670, 277] width 1204 height 284
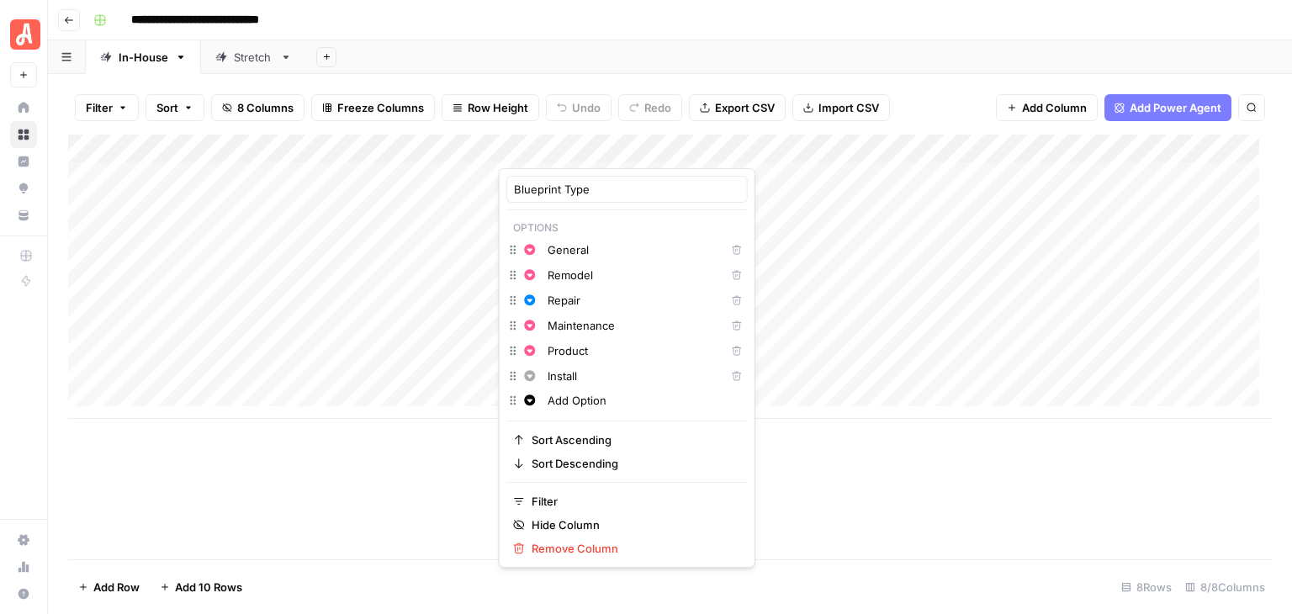
click at [597, 14] on div "**********" at bounding box center [681, 20] width 1188 height 27
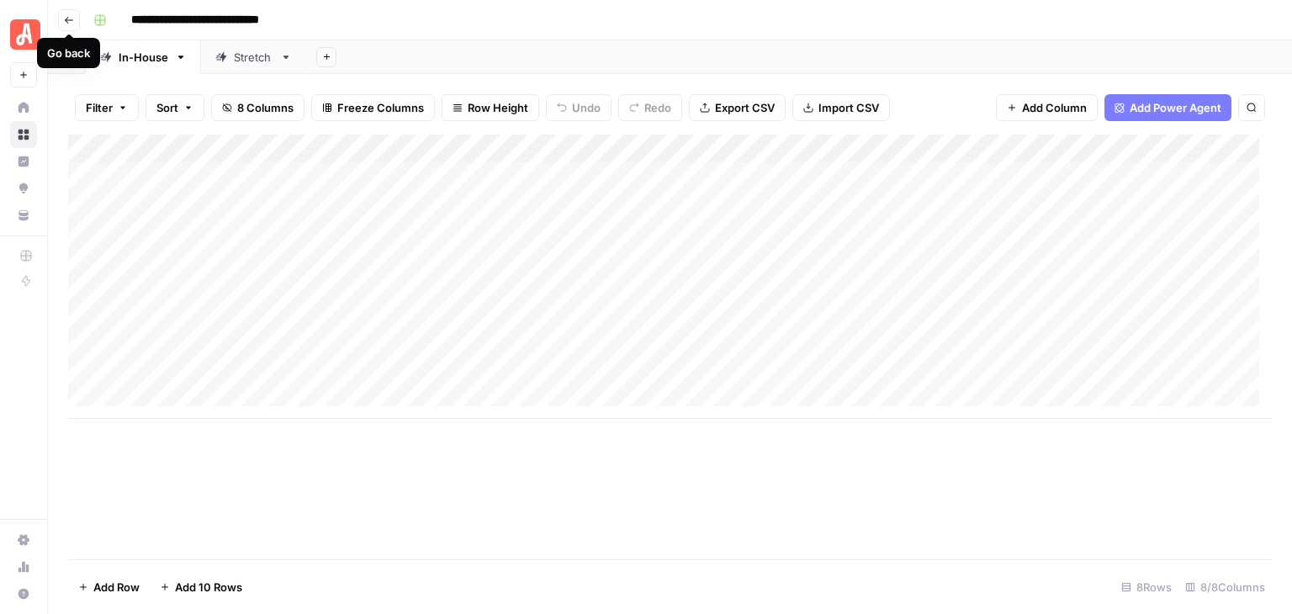
click at [67, 22] on icon "button" at bounding box center [69, 20] width 10 height 10
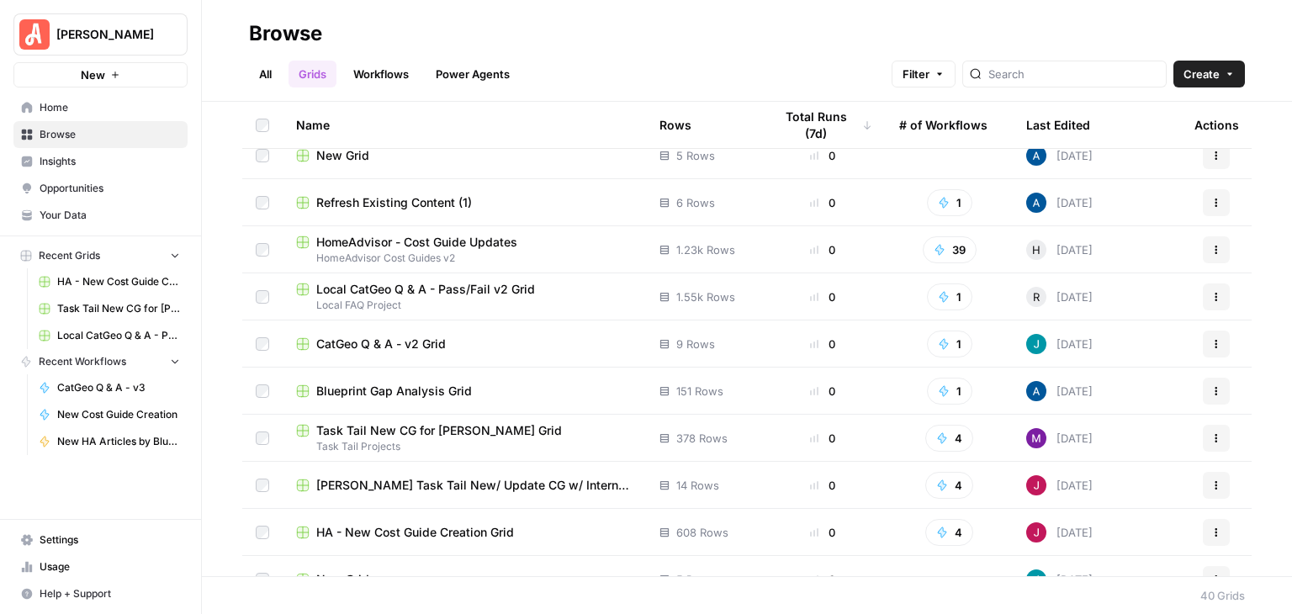
scroll to position [1457, 0]
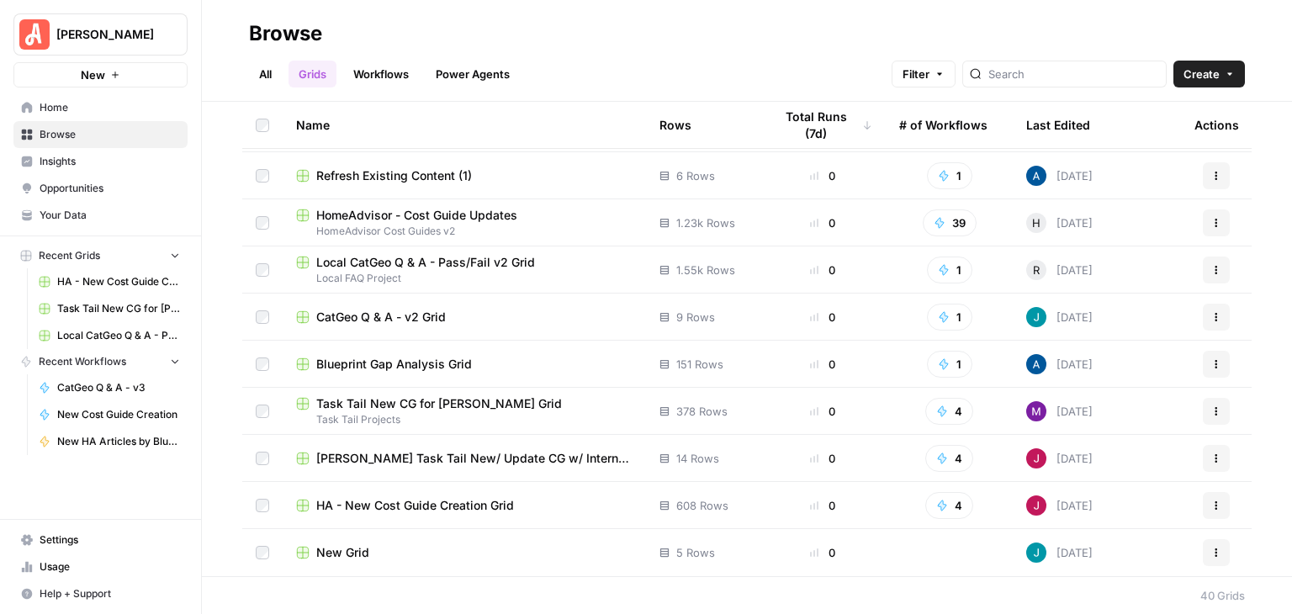
click at [484, 400] on span "Task Tail New CG for [PERSON_NAME] Grid" at bounding box center [439, 403] width 246 height 17
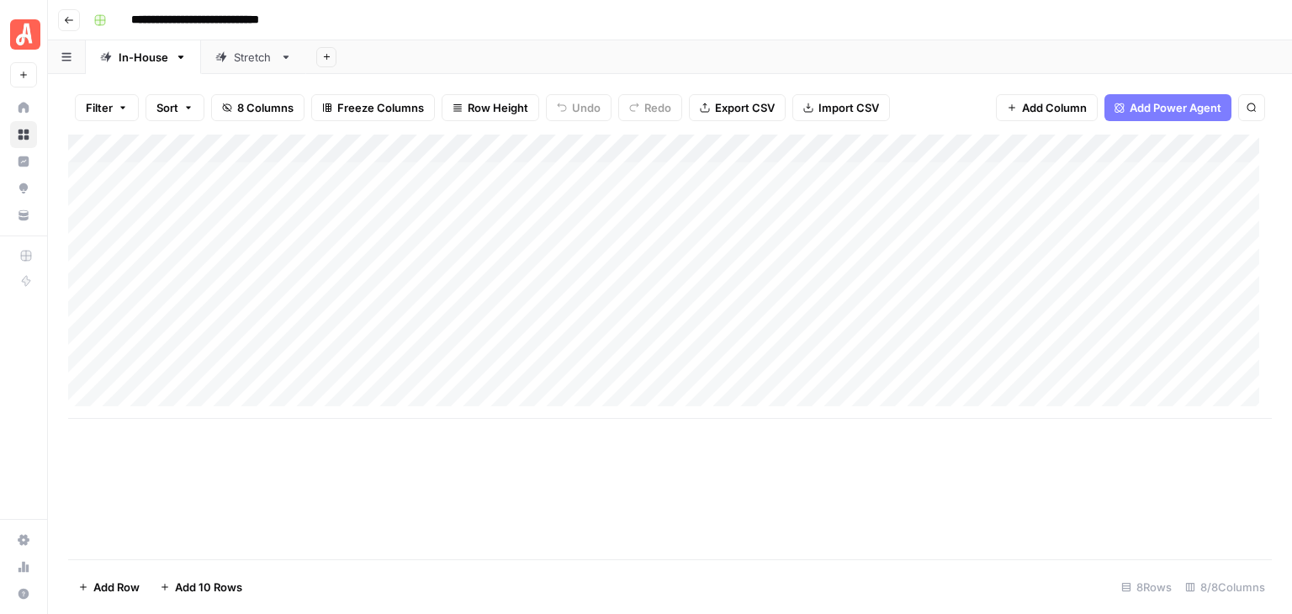
click at [606, 226] on div "Add Column" at bounding box center [670, 277] width 1204 height 284
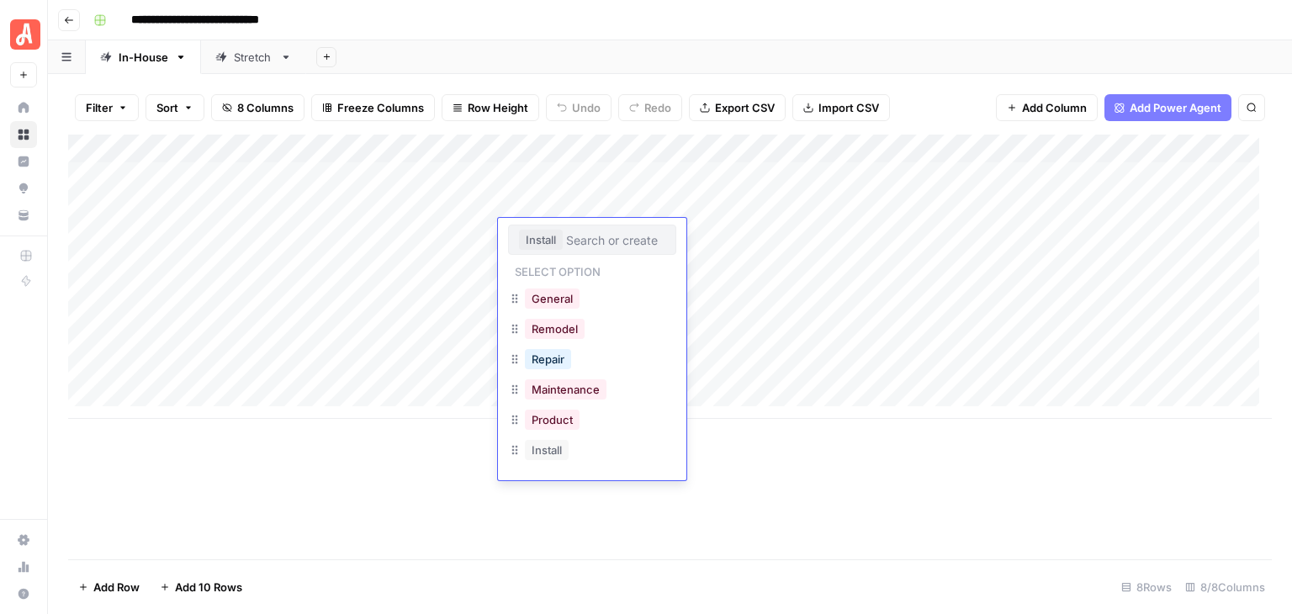
click at [574, 10] on div "**********" at bounding box center [681, 20] width 1188 height 27
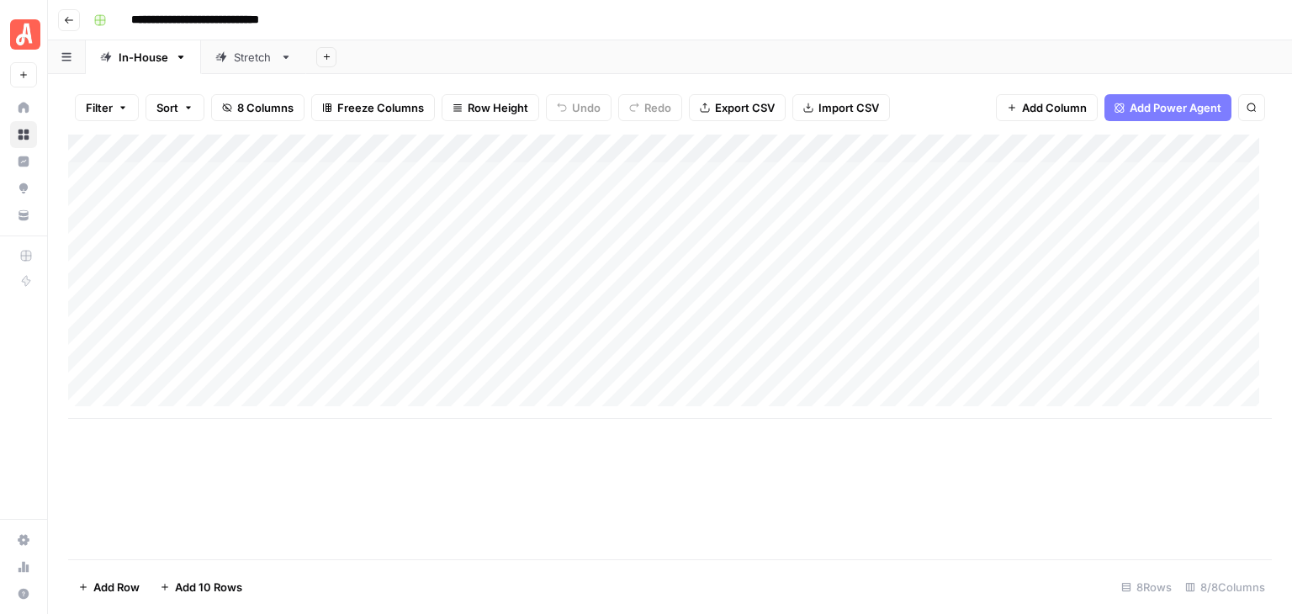
click at [65, 13] on button "Go back" at bounding box center [69, 20] width 22 height 22
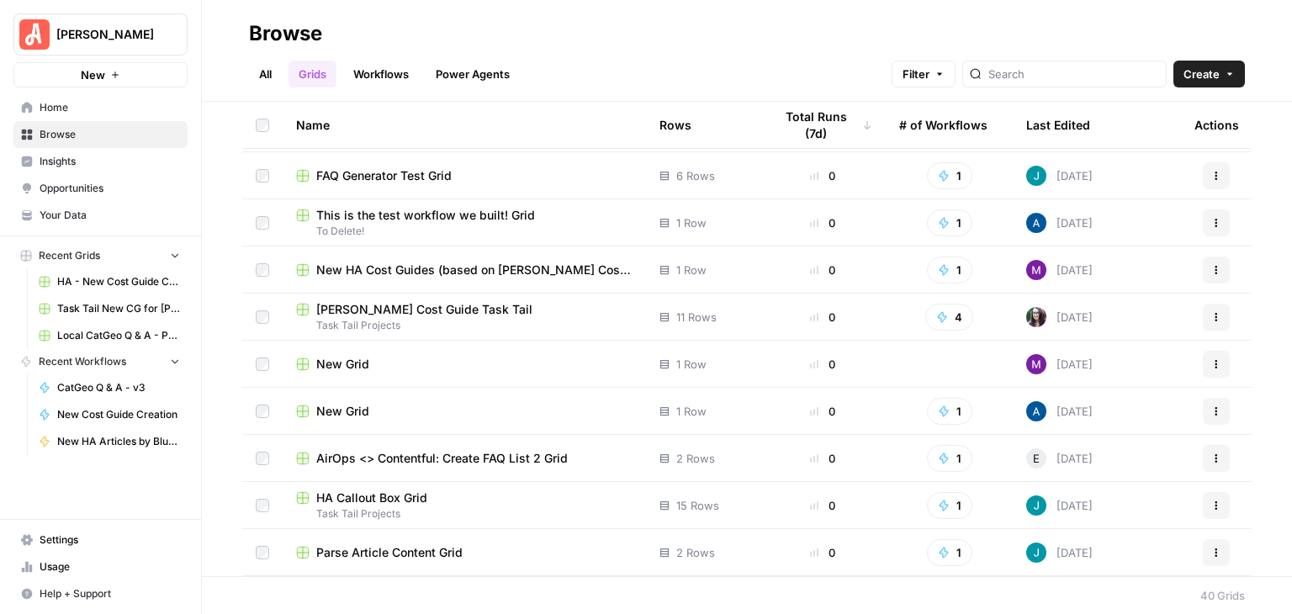
scroll to position [336, 0]
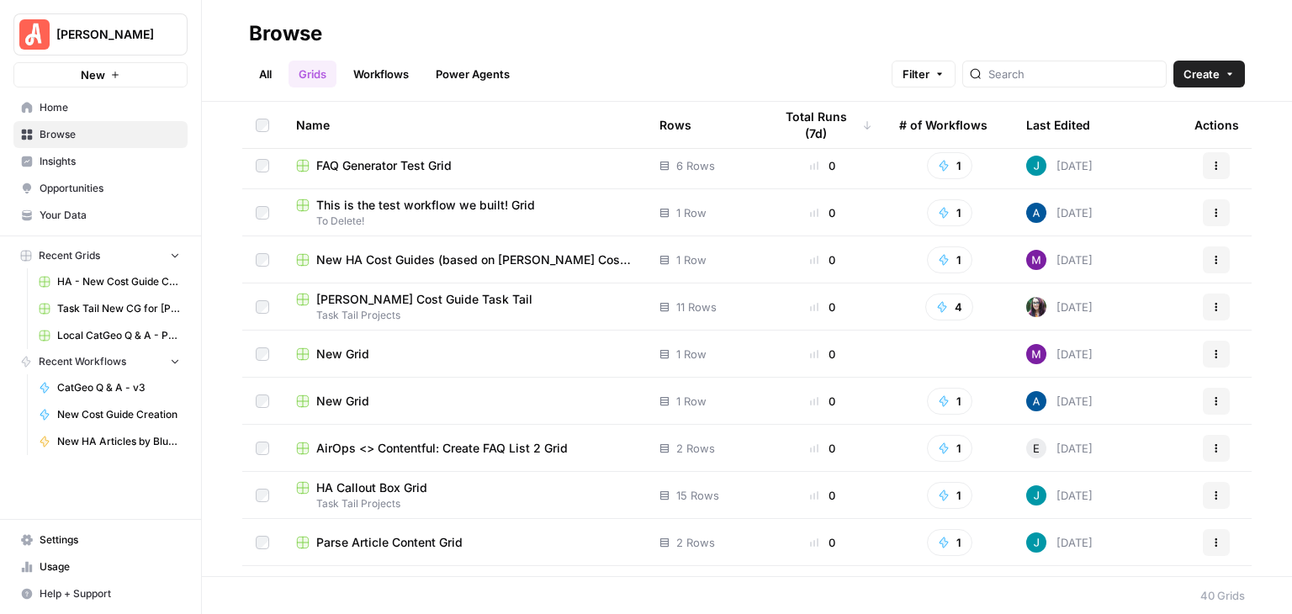
click at [479, 296] on div "[PERSON_NAME] Cost Guide Task Tail" at bounding box center [464, 299] width 336 height 17
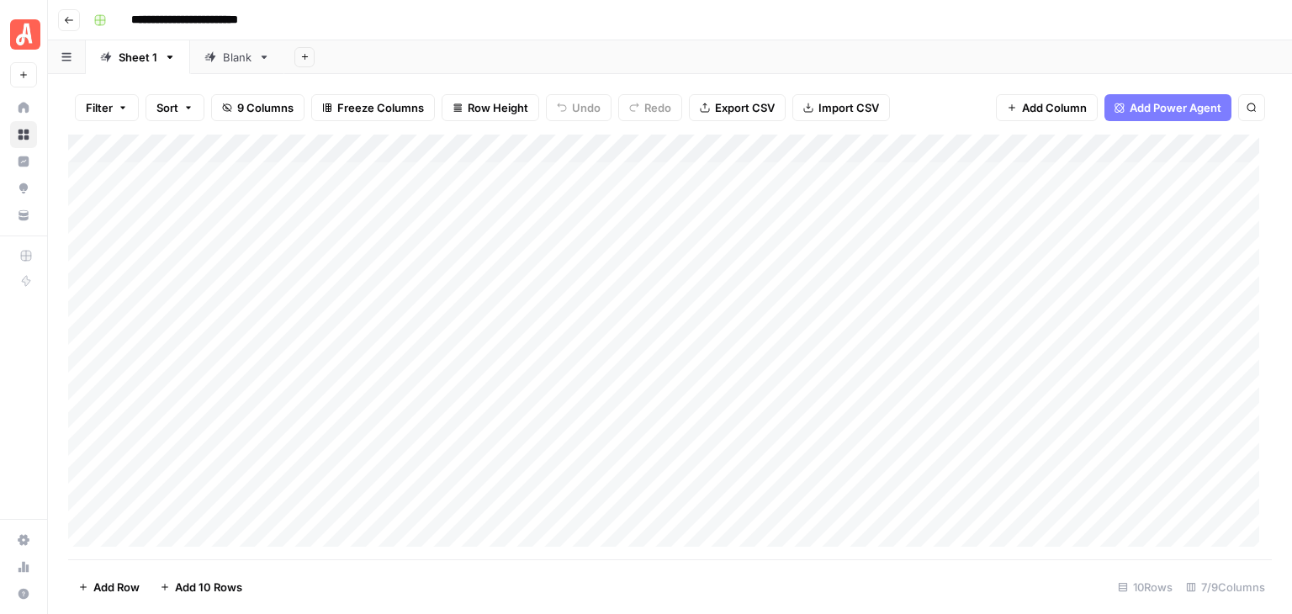
click at [69, 18] on icon "button" at bounding box center [69, 20] width 10 height 10
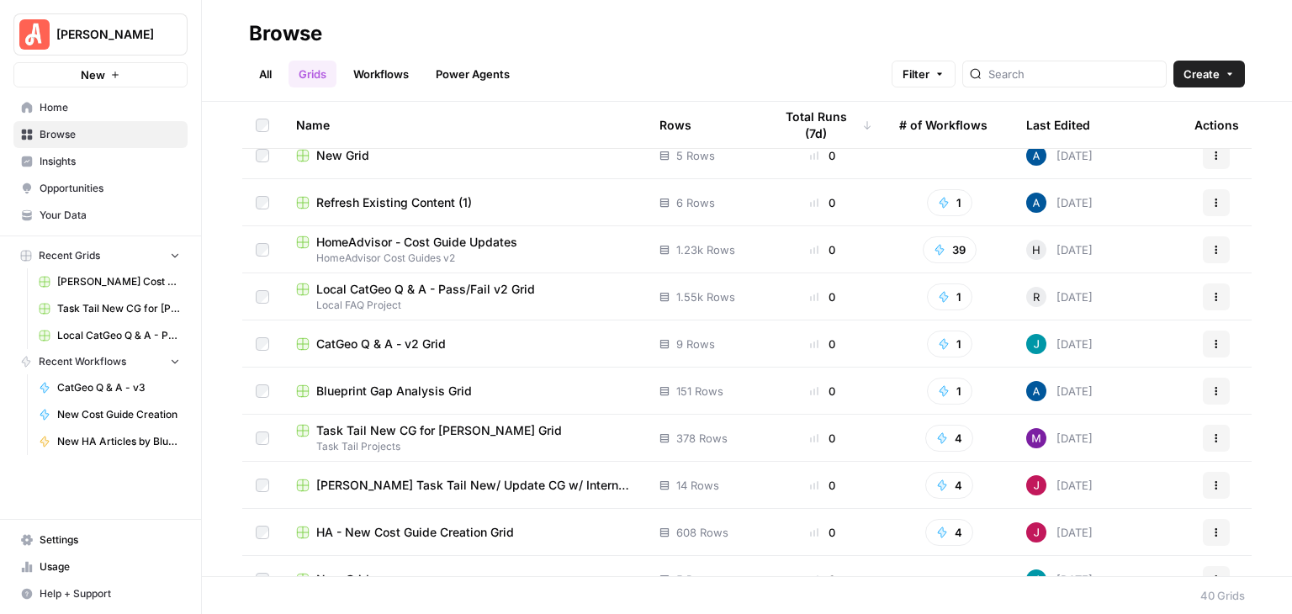
scroll to position [1457, 0]
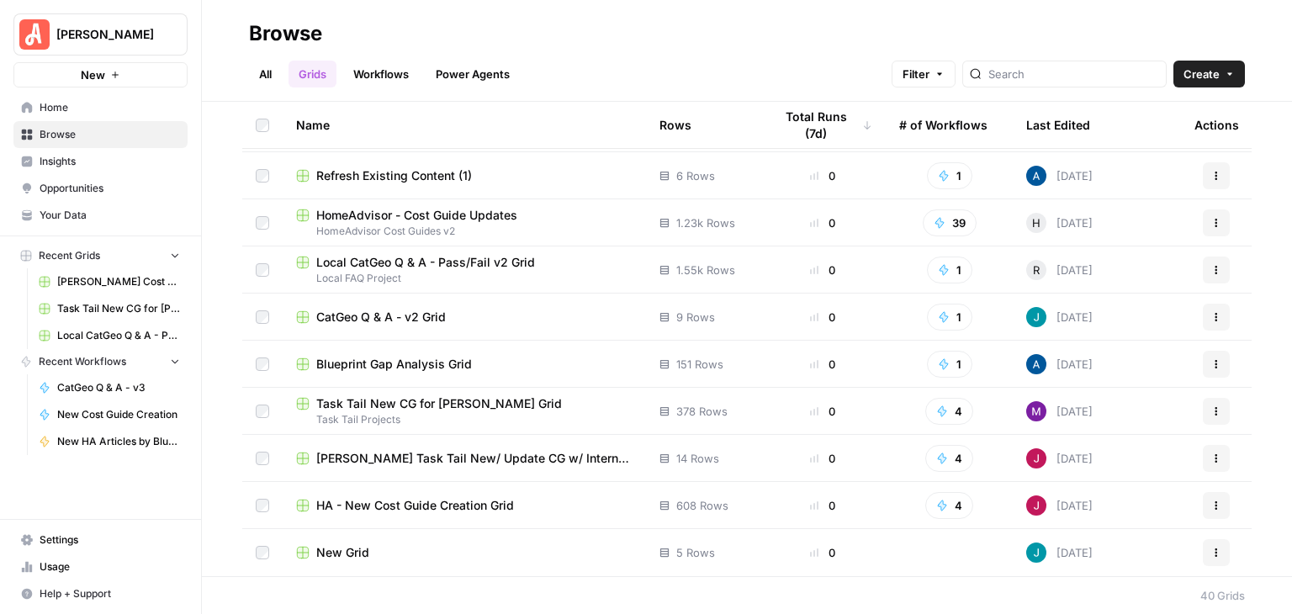
click at [516, 410] on div "Task Tail New CG for [PERSON_NAME] Grid" at bounding box center [464, 403] width 336 height 17
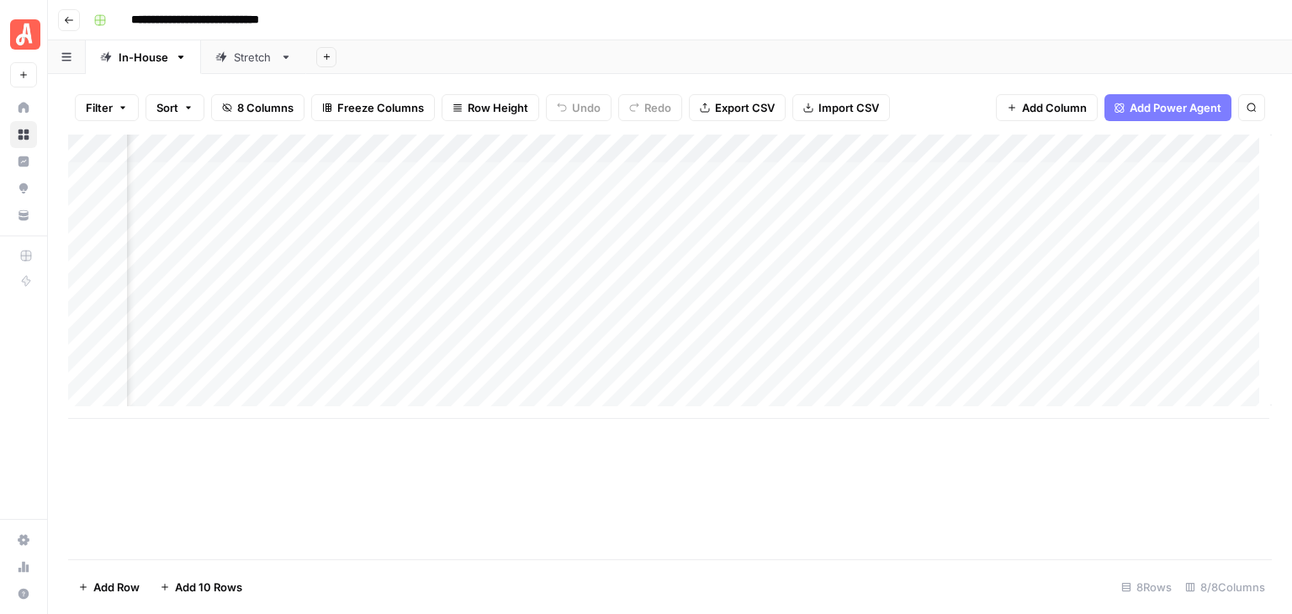
scroll to position [0, 42]
click at [723, 257] on div "Add Column" at bounding box center [670, 277] width 1204 height 284
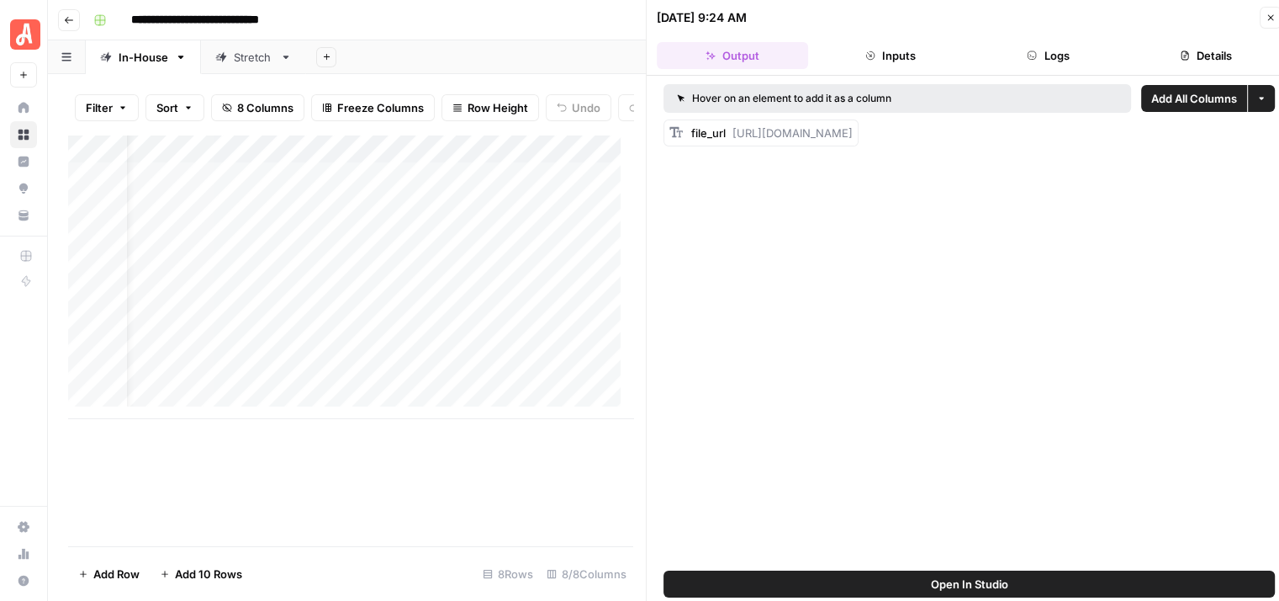
click at [1273, 13] on icon "button" at bounding box center [1271, 18] width 10 height 10
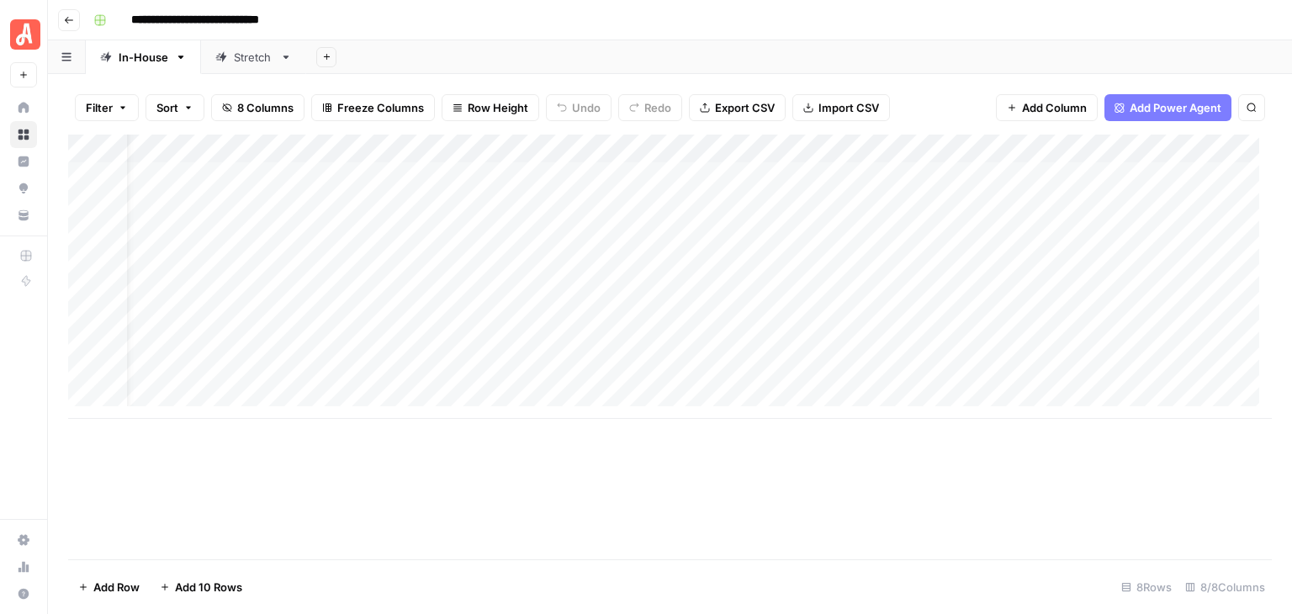
click at [721, 146] on div "Add Column" at bounding box center [670, 277] width 1204 height 284
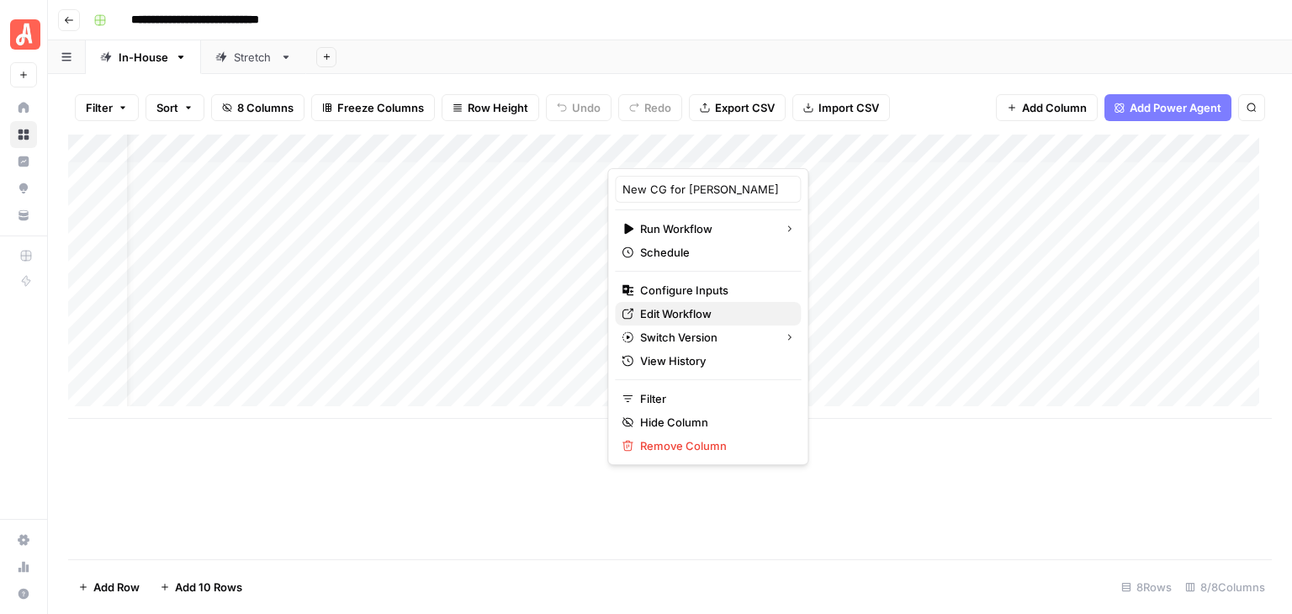
click at [695, 307] on span "Edit Workflow" at bounding box center [713, 313] width 147 height 17
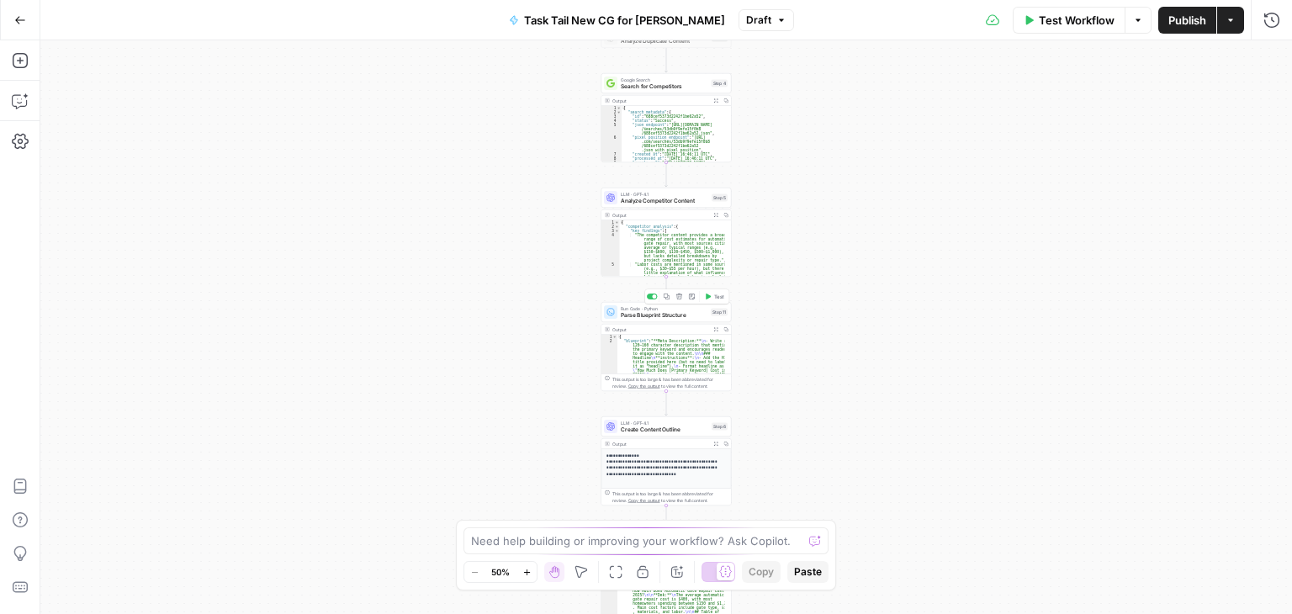
click at [649, 311] on span "Parse Blueprint Structure" at bounding box center [664, 315] width 87 height 8
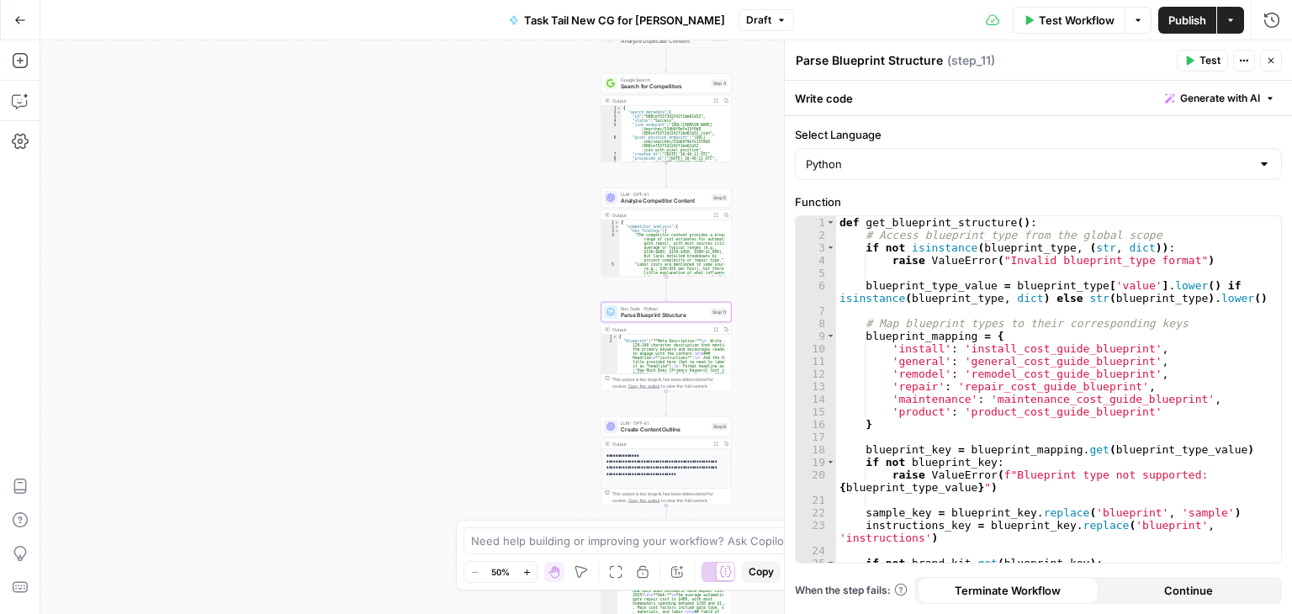
click at [1273, 53] on button "Close" at bounding box center [1271, 61] width 22 height 22
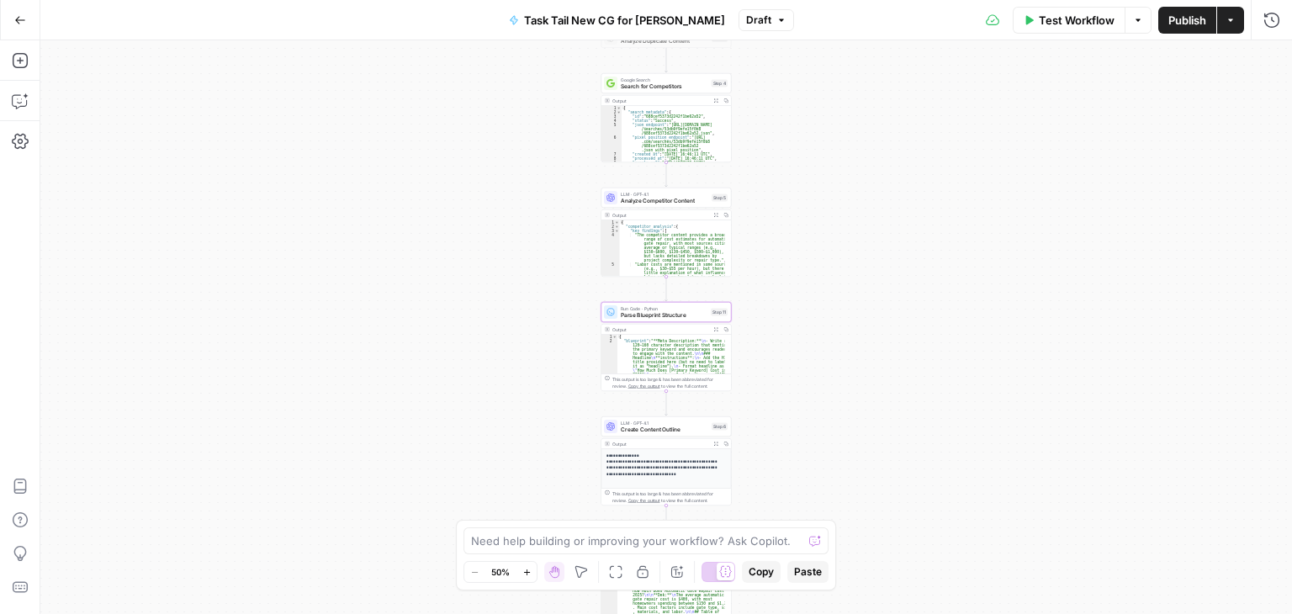
click at [20, 13] on button "Go Back" at bounding box center [20, 20] width 30 height 30
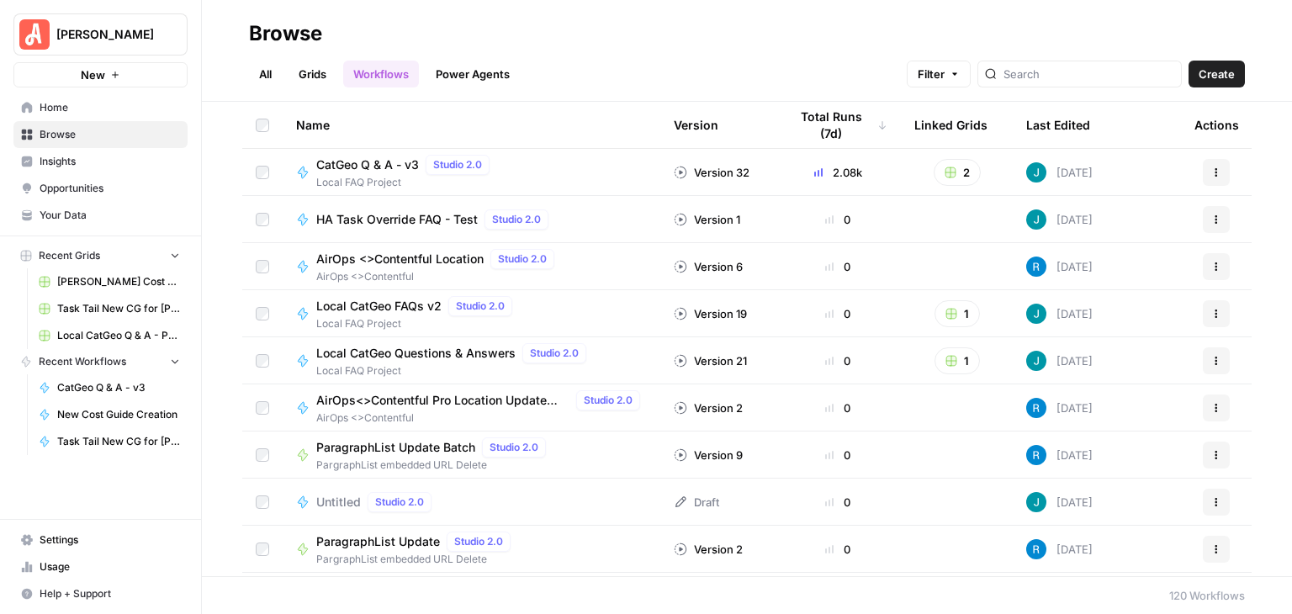
click at [313, 76] on link "Grids" at bounding box center [312, 74] width 48 height 27
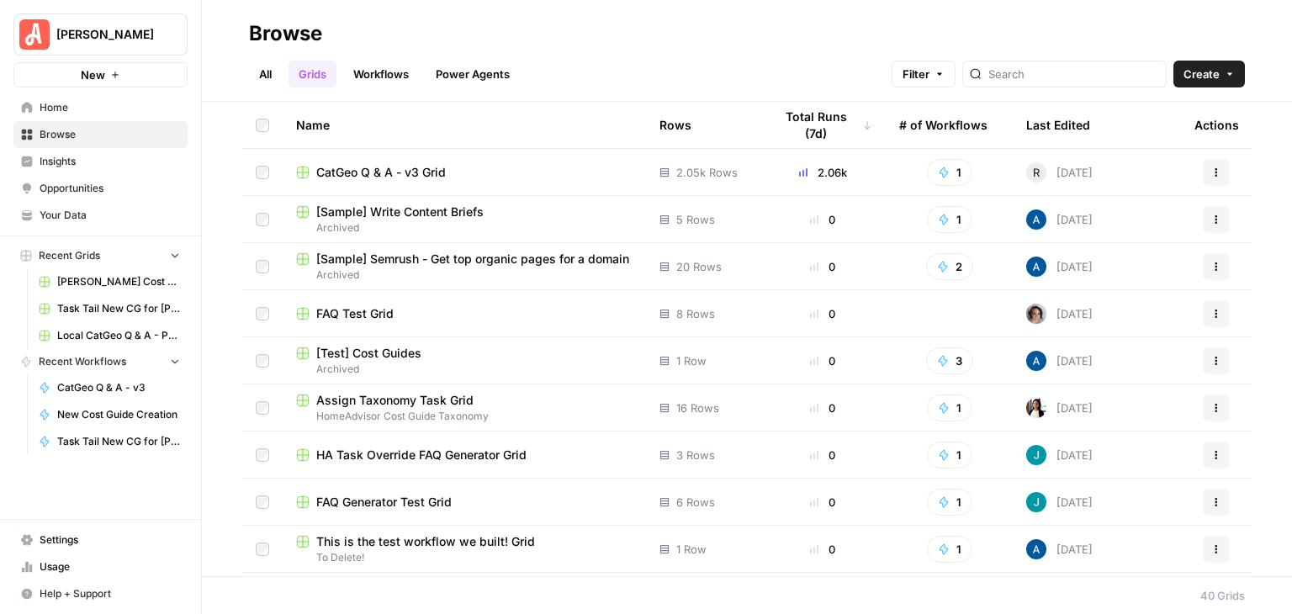
click at [357, 70] on link "Workflows" at bounding box center [381, 74] width 76 height 27
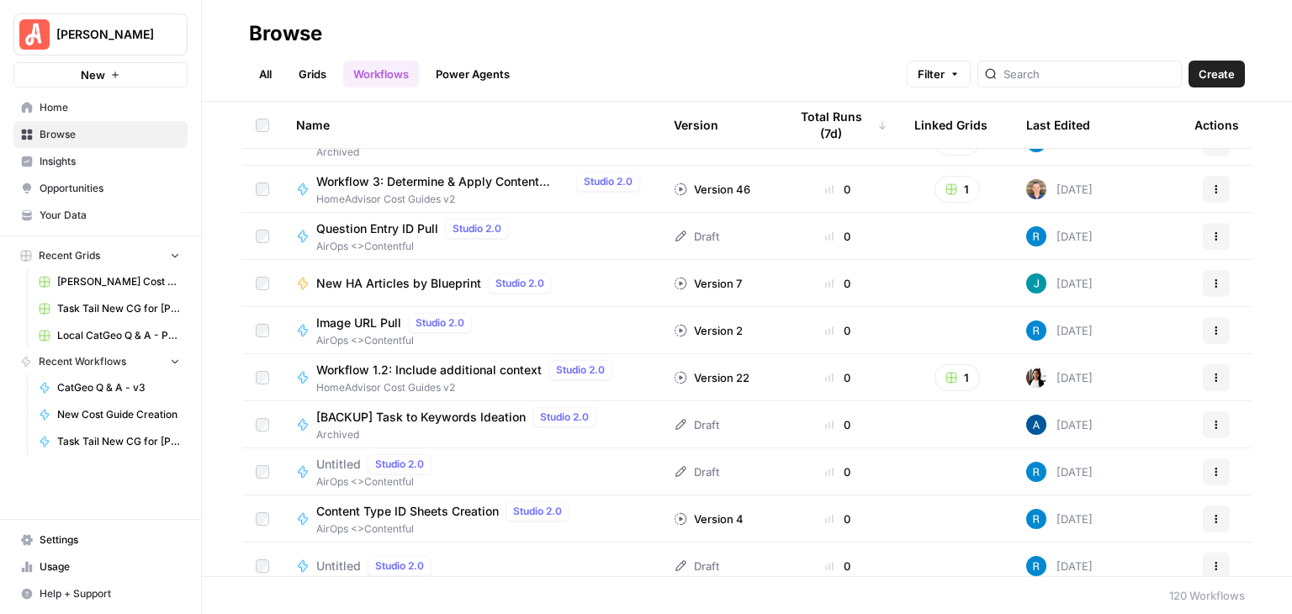
scroll to position [1440, 0]
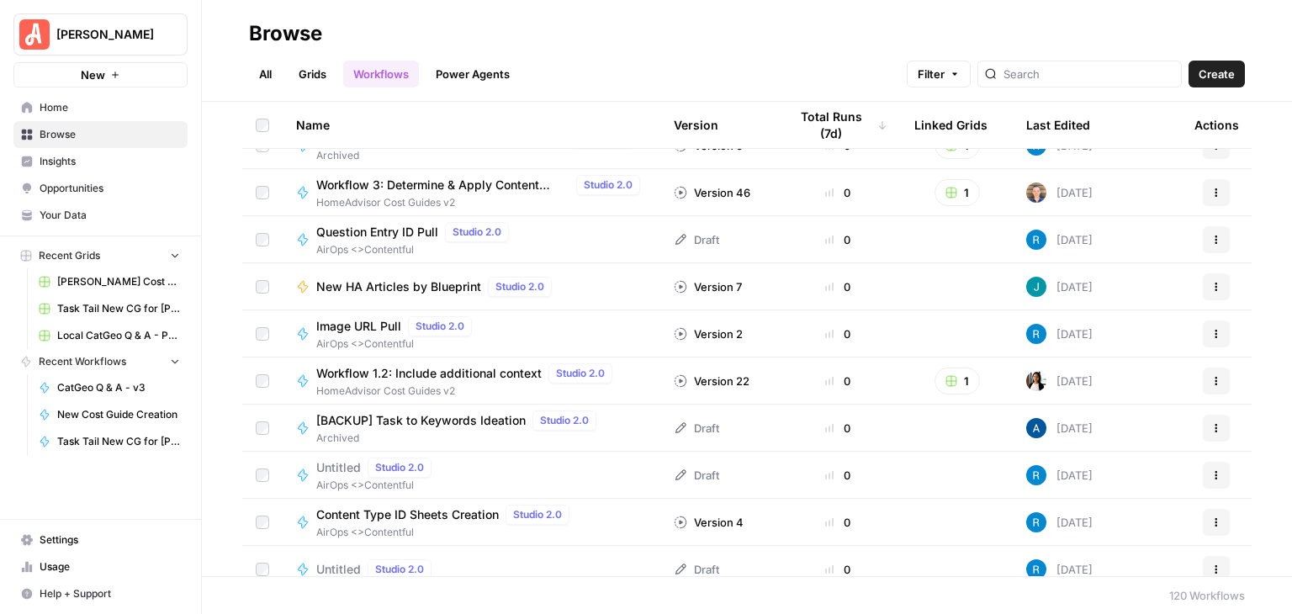
click at [417, 290] on span "New HA Articles by Blueprint" at bounding box center [398, 286] width 165 height 17
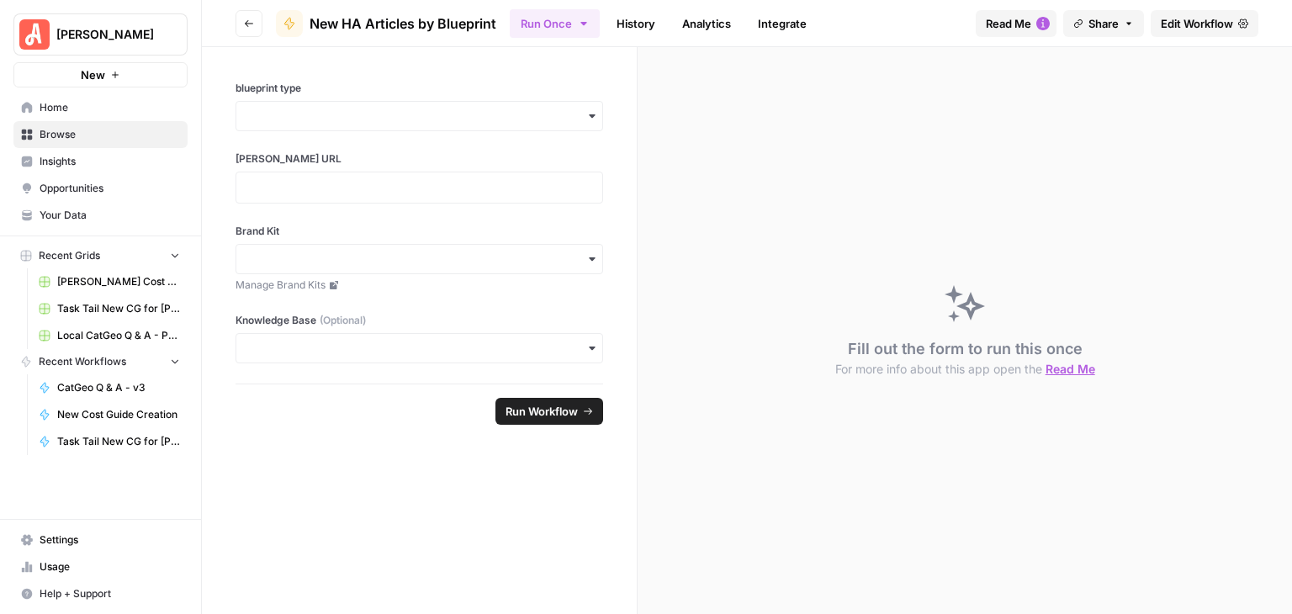
click at [431, 16] on span "New HA Articles by Blueprint" at bounding box center [403, 23] width 187 height 20
click at [353, 29] on span "New HA Articles by Blueprint" at bounding box center [403, 23] width 187 height 20
click at [292, 24] on icon at bounding box center [288, 24] width 9 height 12
click at [996, 18] on span "Read Me" at bounding box center [1008, 23] width 45 height 17
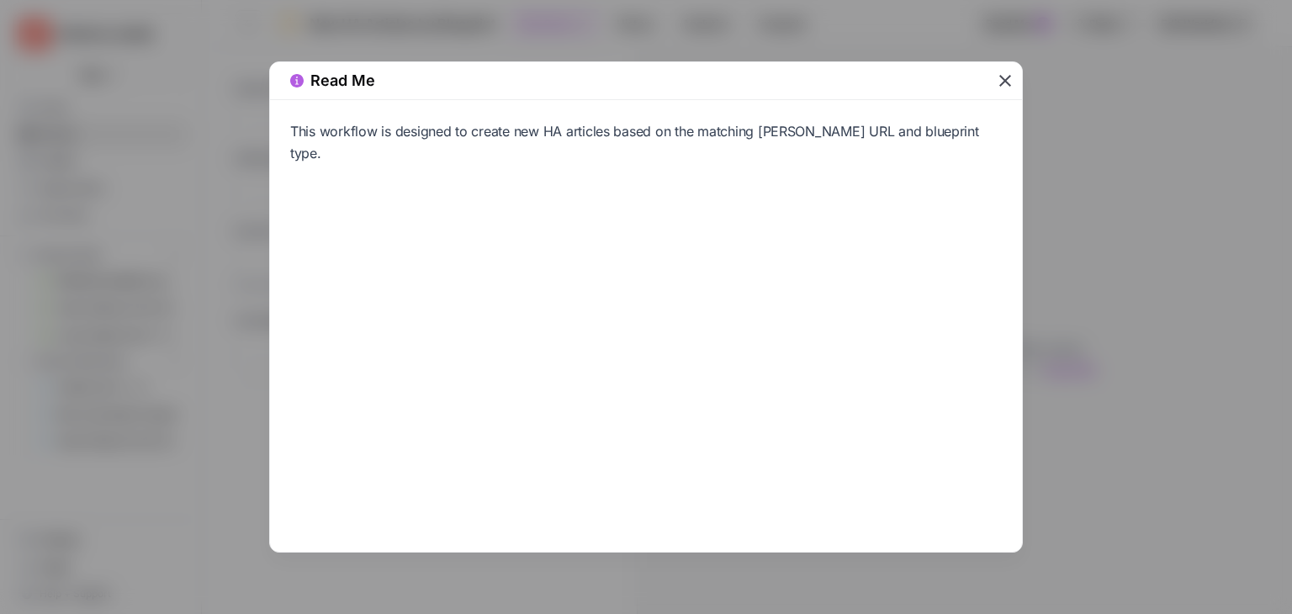
click at [1003, 77] on icon "button" at bounding box center [1005, 81] width 20 height 20
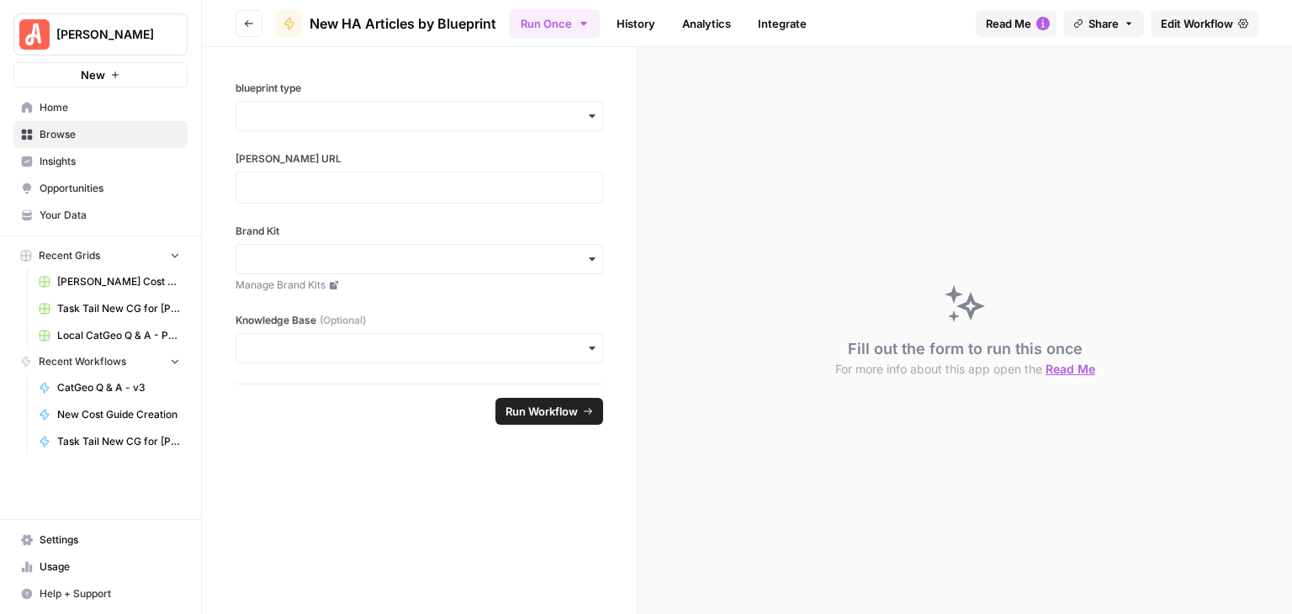
click at [428, 21] on span "New HA Articles by Blueprint" at bounding box center [403, 23] width 187 height 20
click at [427, 21] on span "New HA Articles by Blueprint" at bounding box center [403, 23] width 187 height 20
click at [670, 106] on div "Fill out the form to run this once For more info about this app open the Read Me" at bounding box center [965, 330] width 654 height 567
click at [1188, 19] on span "Edit Workflow" at bounding box center [1197, 23] width 72 height 17
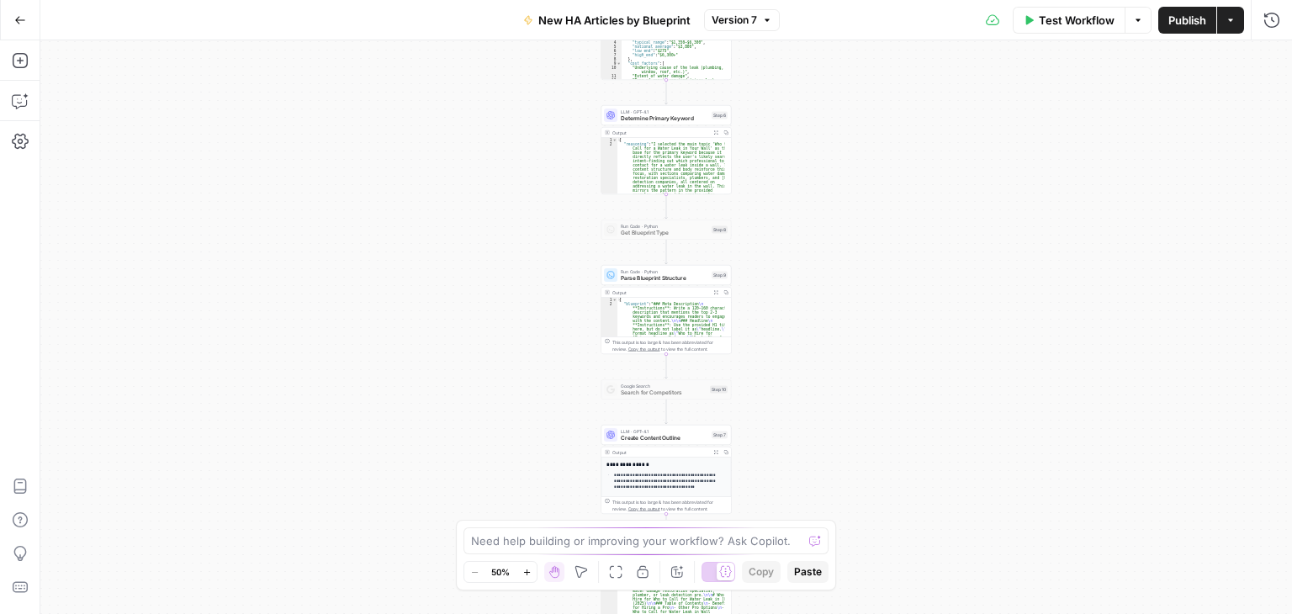
click at [585, 12] on span "New HA Articles by Blueprint" at bounding box center [614, 20] width 152 height 17
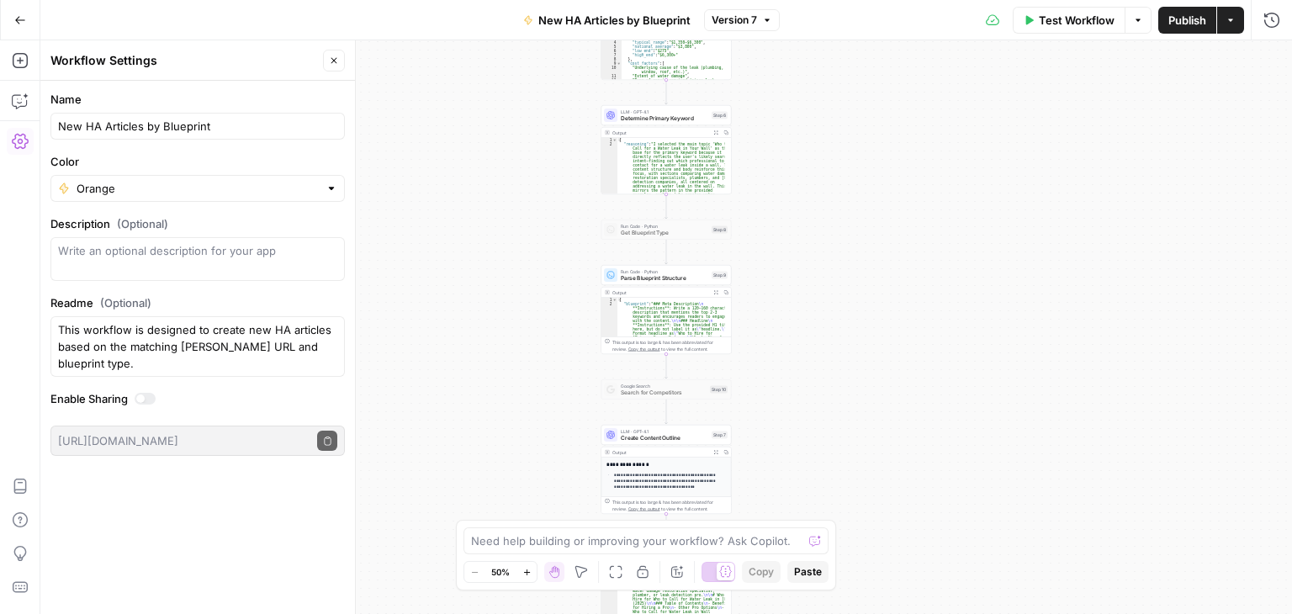
click at [330, 186] on div at bounding box center [331, 188] width 12 height 17
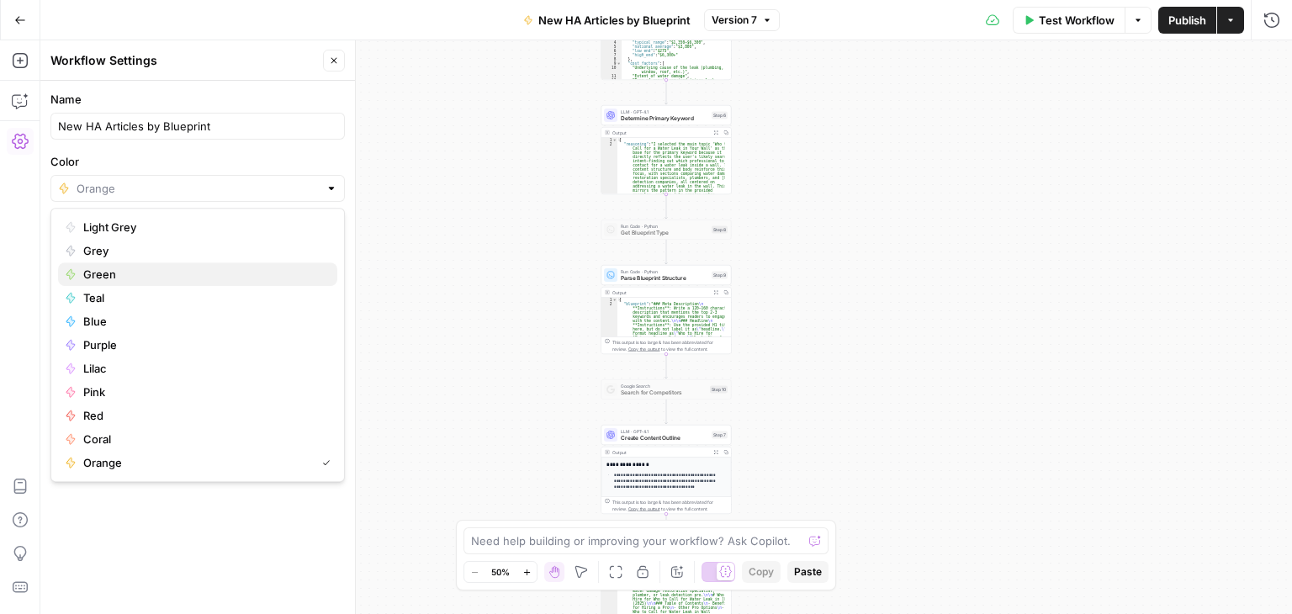
click at [277, 267] on span "Green" at bounding box center [203, 274] width 241 height 17
type input "Green"
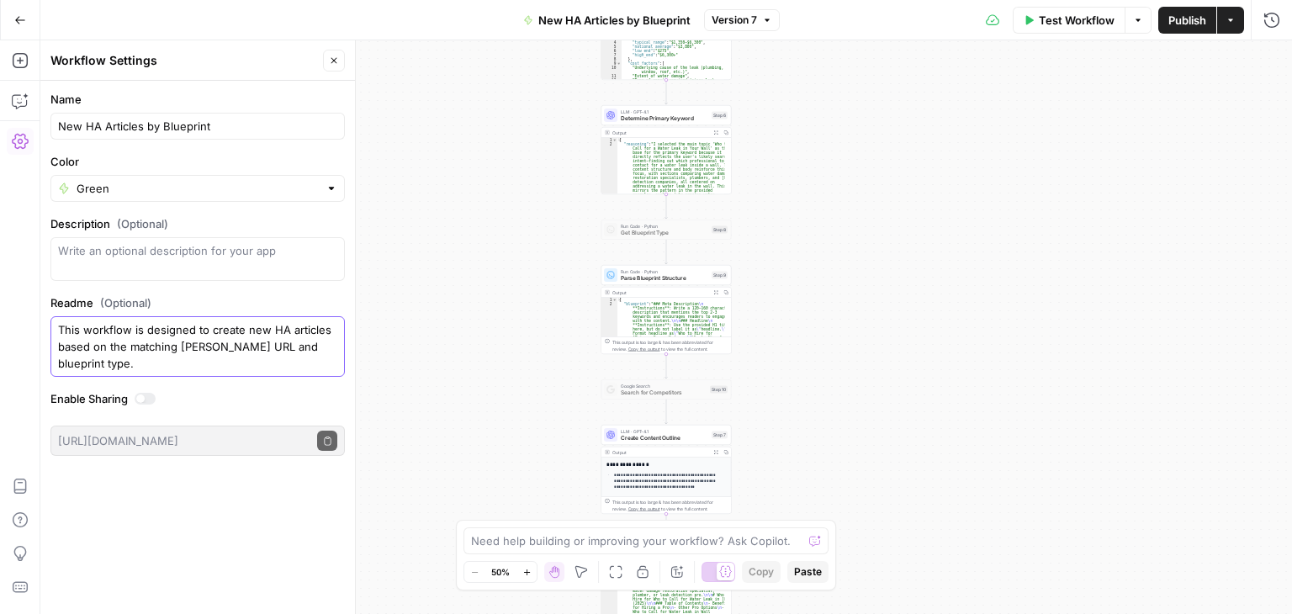
click at [239, 335] on textarea "This workflow is designed to create new HA articles based on the matching [PERS…" at bounding box center [197, 346] width 279 height 50
click at [170, 240] on div at bounding box center [197, 259] width 294 height 44
paste textarea "This workflow is designed to create new HA articles based on the matching [PERS…"
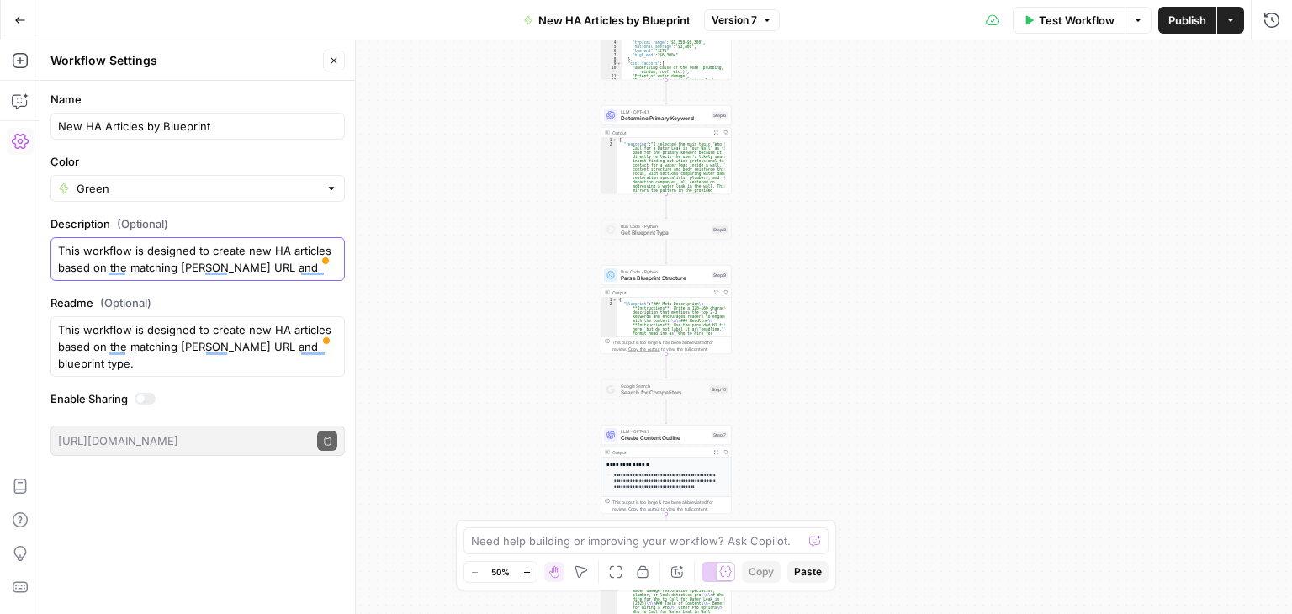
type textarea "This workflow is designed to create new HA articles based on the matching [PERS…"
click at [262, 341] on textarea "This workflow is designed to create new HA articles based on the matching [PERS…" at bounding box center [197, 346] width 279 height 50
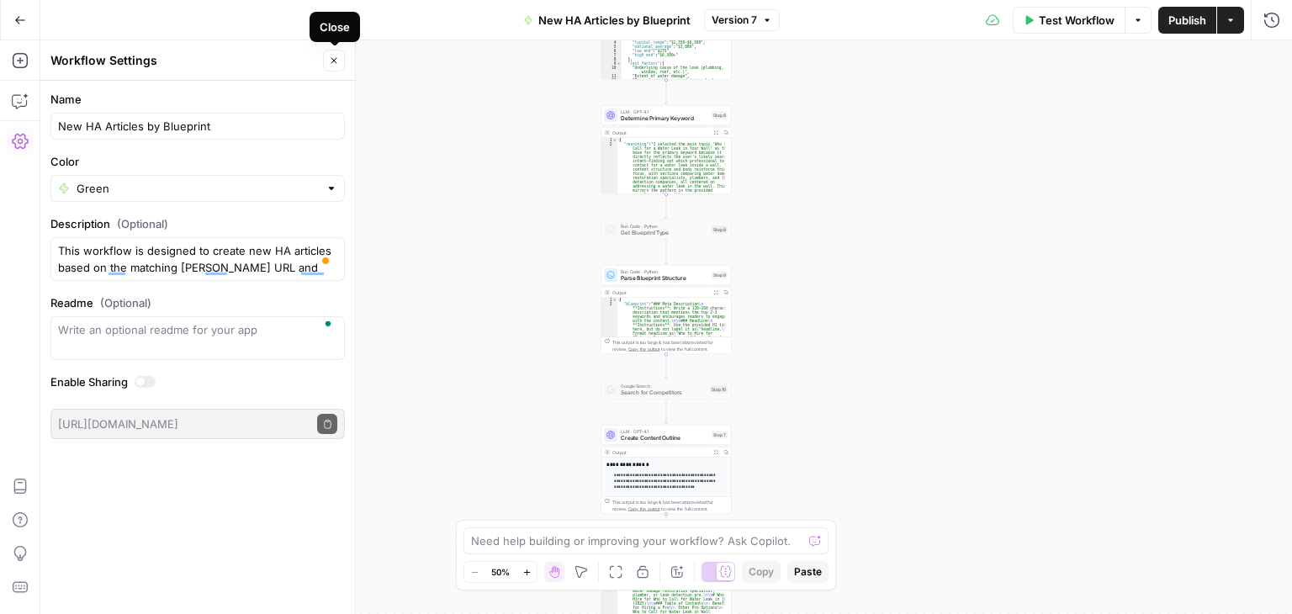
click at [334, 61] on icon "button" at bounding box center [334, 61] width 10 height 10
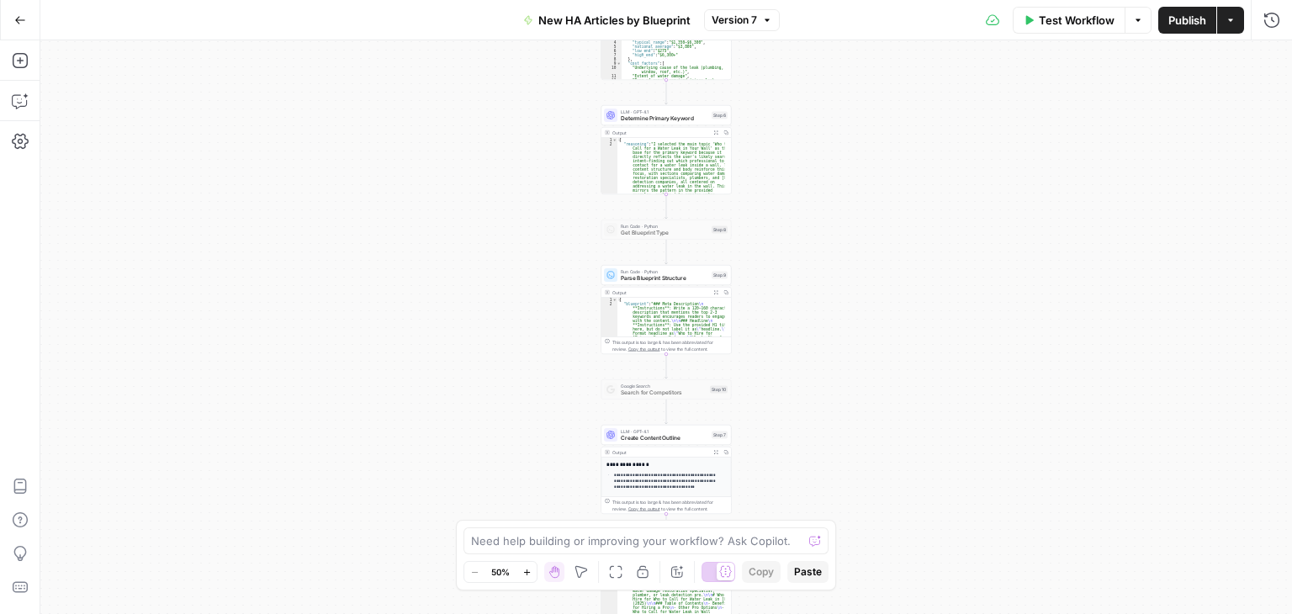
click at [1230, 28] on button "Actions" at bounding box center [1230, 20] width 27 height 27
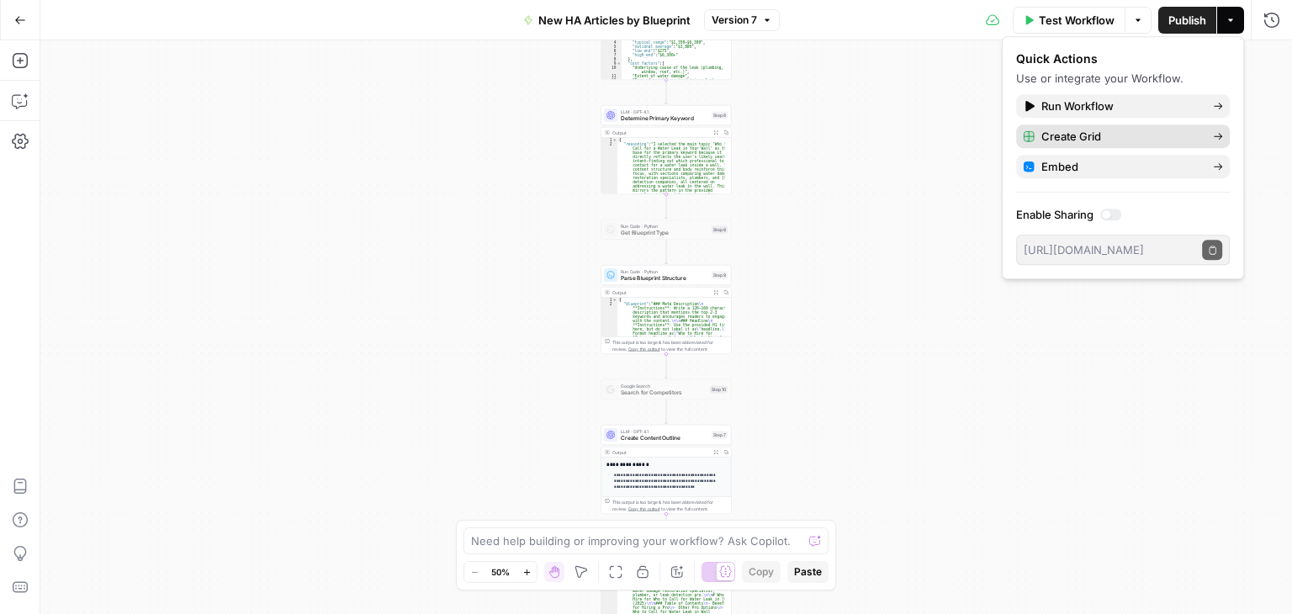
click at [1151, 138] on span "Create Grid" at bounding box center [1120, 136] width 158 height 17
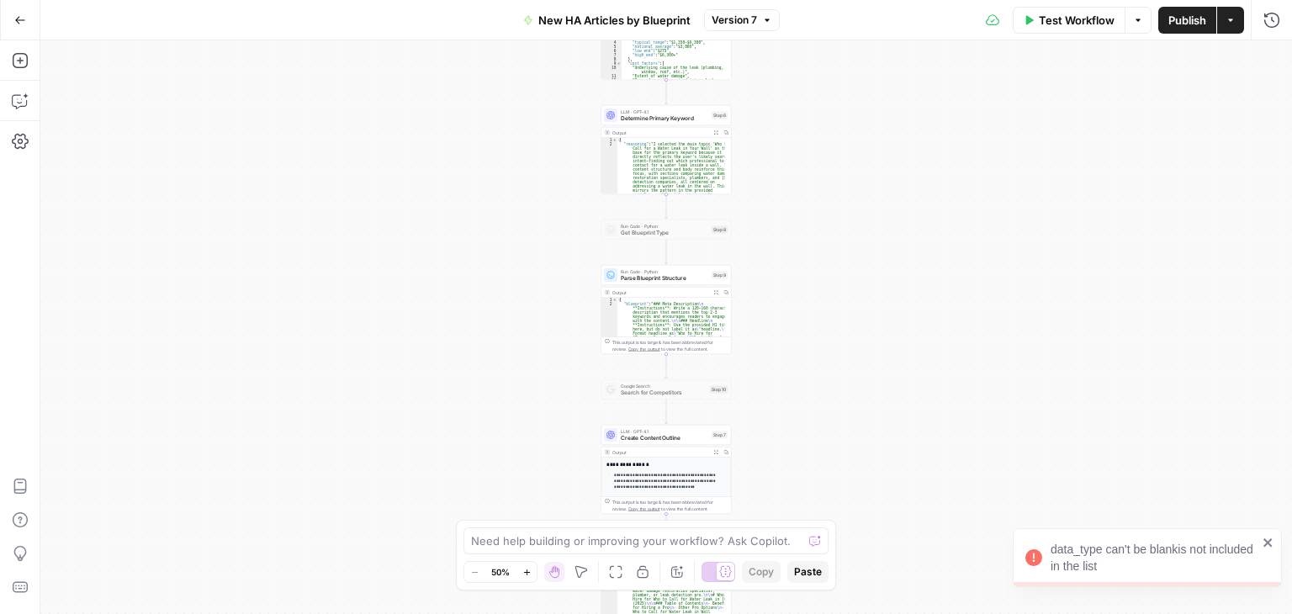
click at [1265, 539] on icon "close" at bounding box center [1267, 542] width 8 height 8
click at [23, 19] on icon "button" at bounding box center [20, 20] width 10 height 8
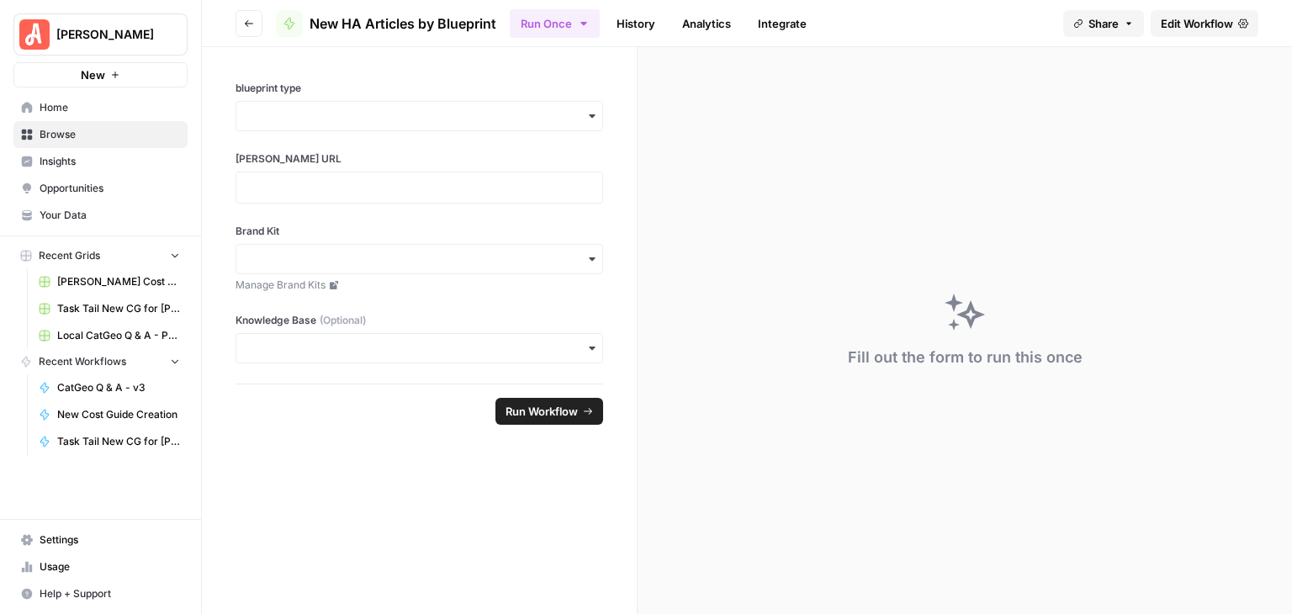
click at [629, 14] on link "History" at bounding box center [635, 23] width 59 height 27
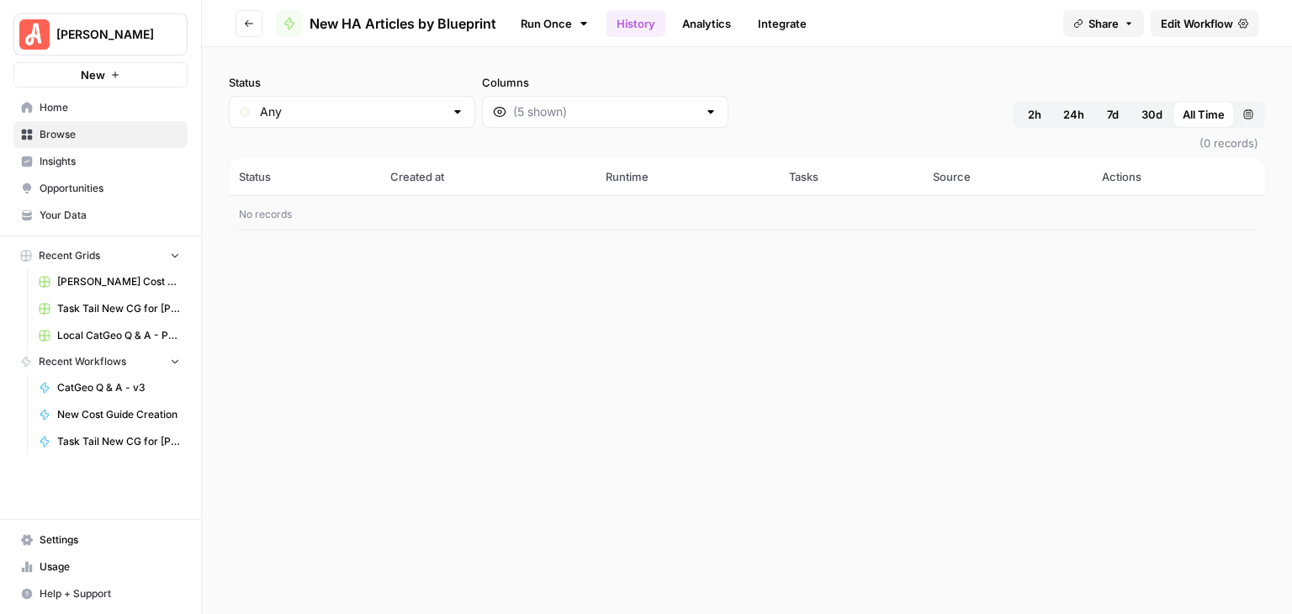
click at [690, 24] on link "Analytics" at bounding box center [706, 23] width 69 height 27
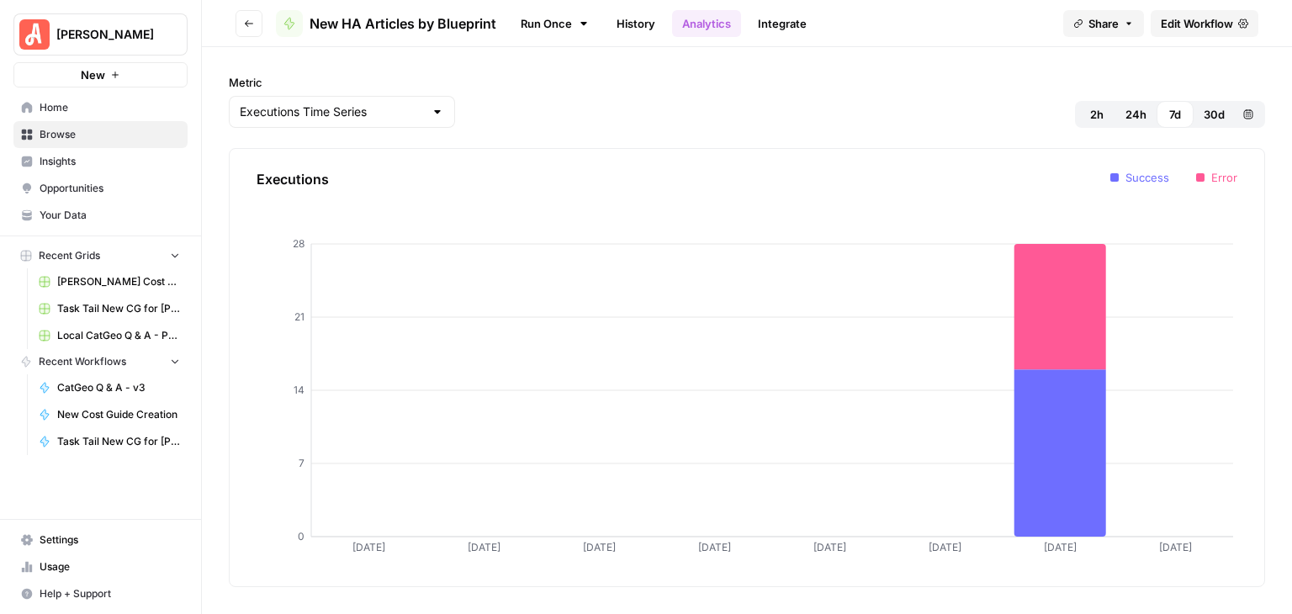
click at [768, 21] on link "Integrate" at bounding box center [782, 23] width 69 height 27
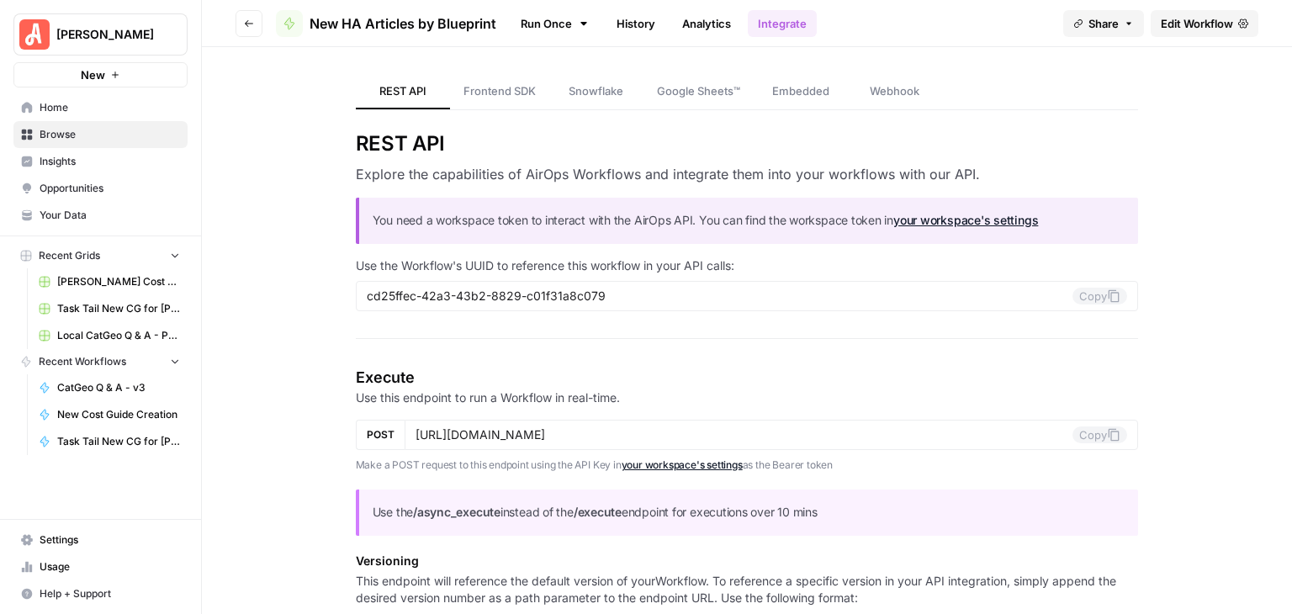
click at [622, 21] on link "History" at bounding box center [635, 23] width 59 height 27
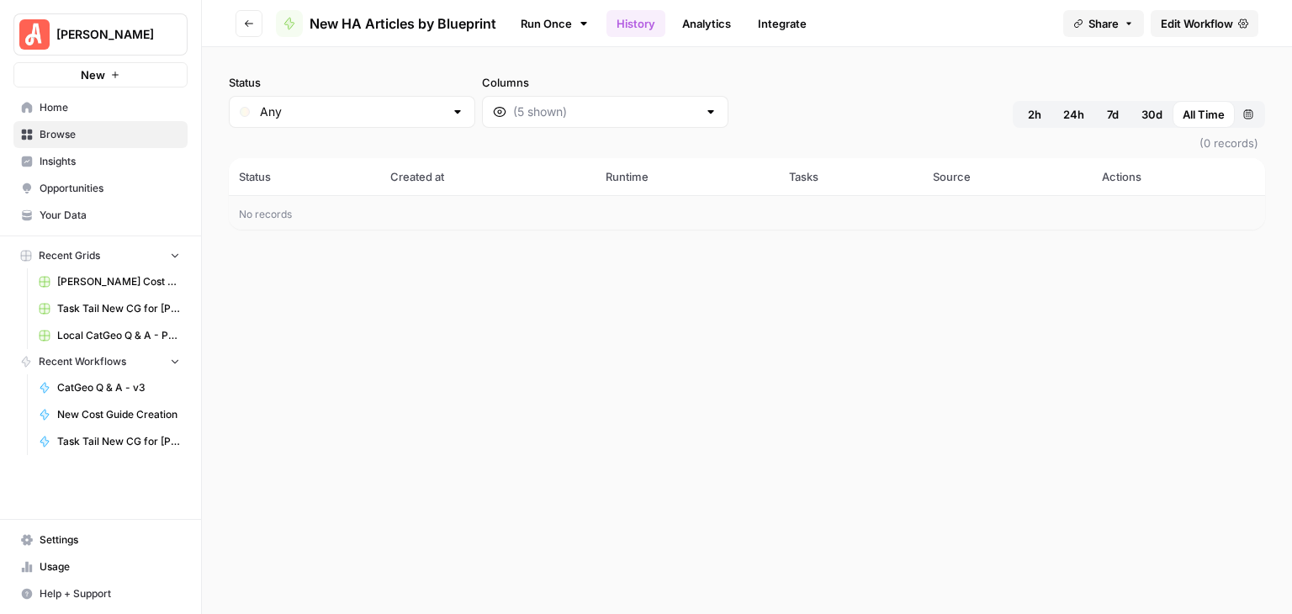
click at [424, 18] on span "New HA Articles by Blueprint" at bounding box center [403, 23] width 187 height 20
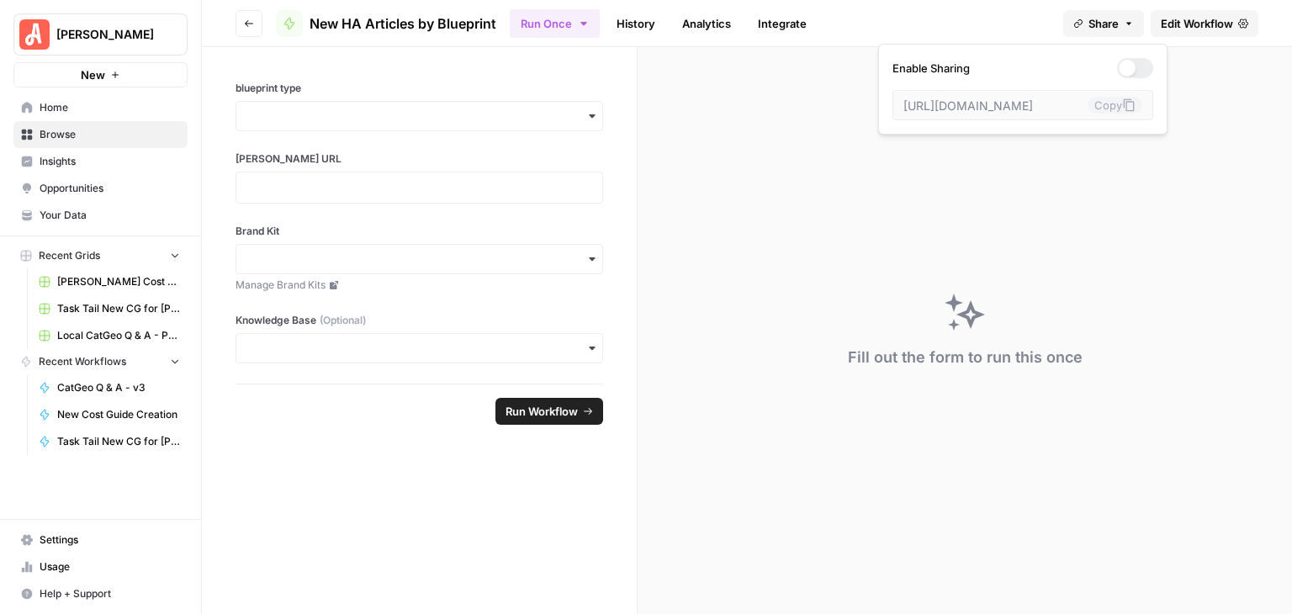
click at [1128, 19] on icon "button" at bounding box center [1129, 24] width 10 height 10
click at [1119, 66] on div at bounding box center [1127, 68] width 17 height 17
click at [690, 85] on div "Fill out the form to run this once" at bounding box center [965, 330] width 654 height 567
click at [1174, 22] on span "Edit Workflow" at bounding box center [1197, 23] width 72 height 17
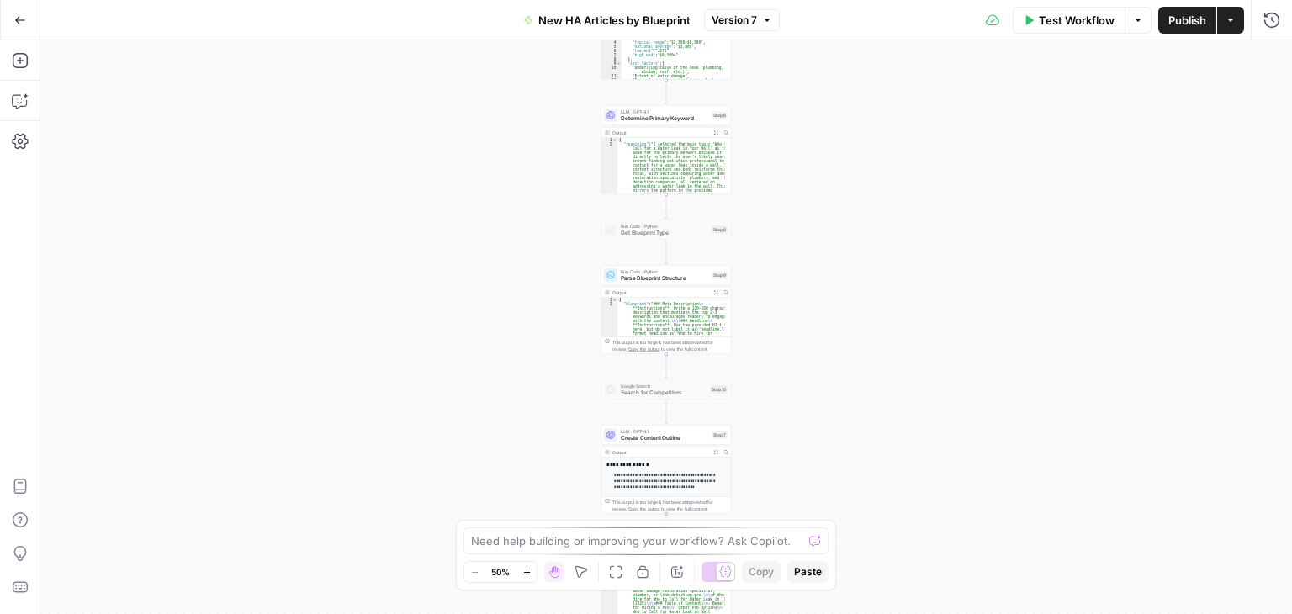
click at [1229, 24] on icon "button" at bounding box center [1230, 20] width 10 height 10
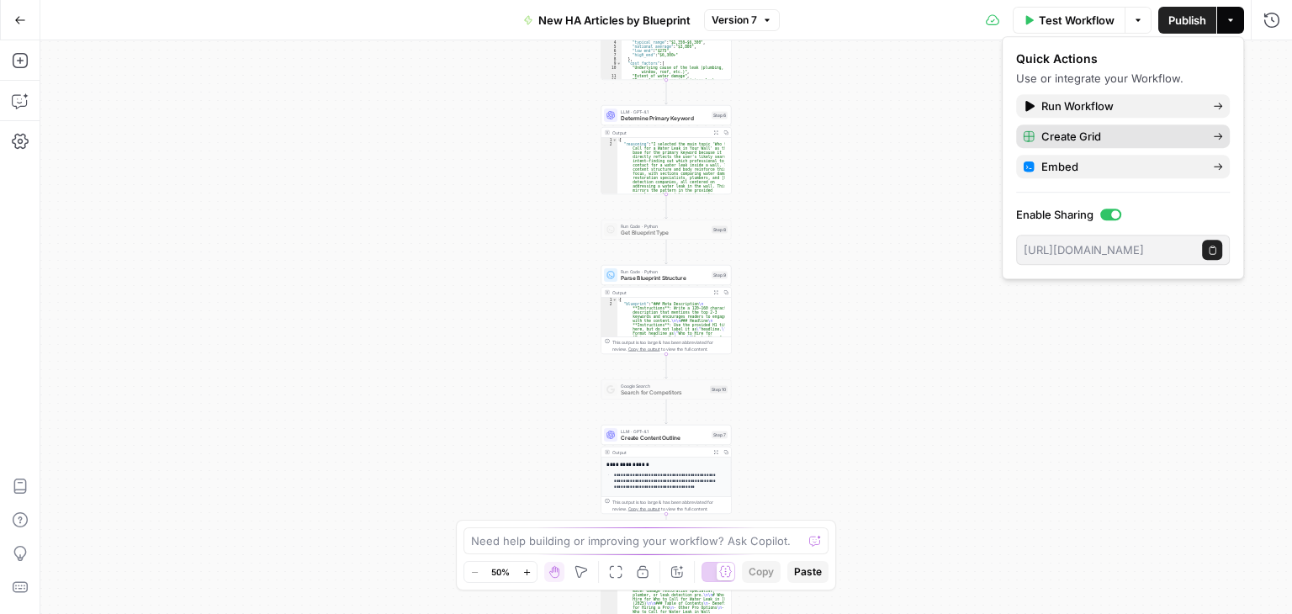
click at [1194, 131] on span "Create Grid" at bounding box center [1120, 136] width 158 height 17
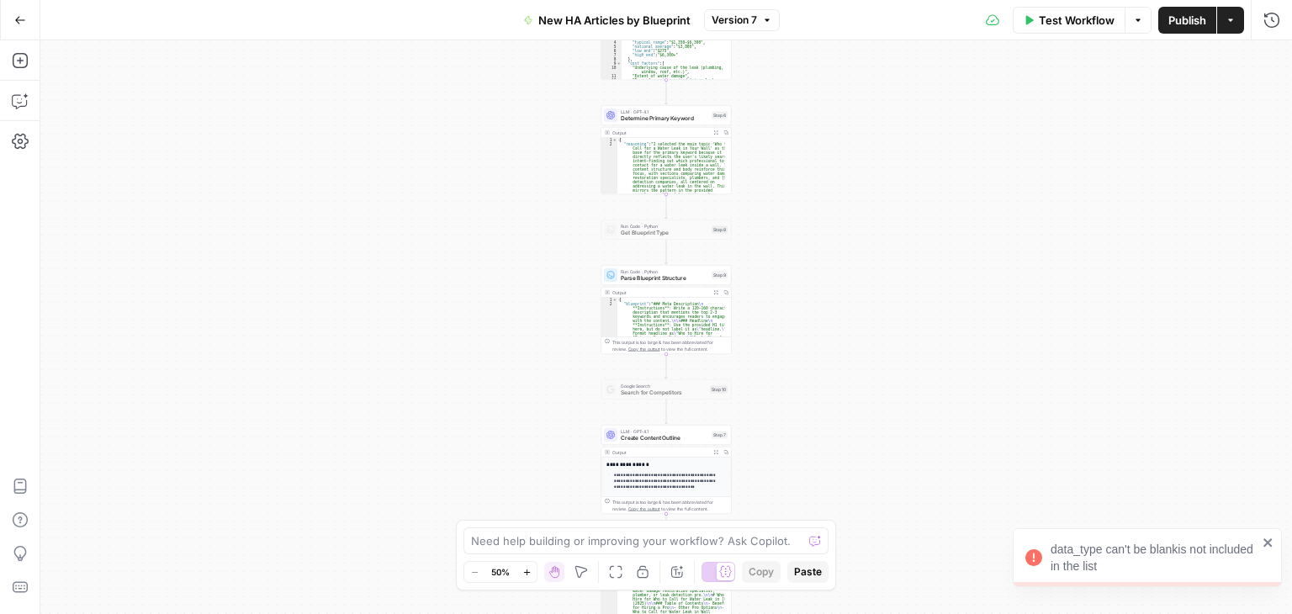
click at [1269, 543] on icon "close" at bounding box center [1267, 542] width 8 height 8
click at [553, 18] on span "New HA Articles by Blueprint" at bounding box center [614, 20] width 152 height 17
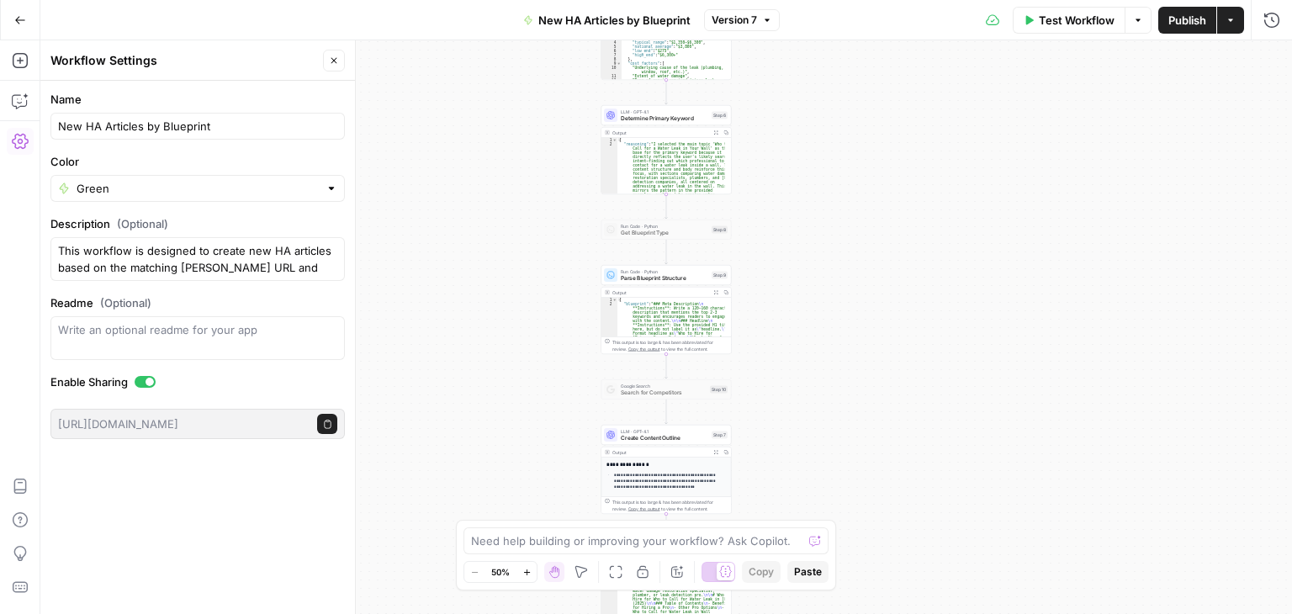
click at [334, 193] on div at bounding box center [331, 188] width 12 height 17
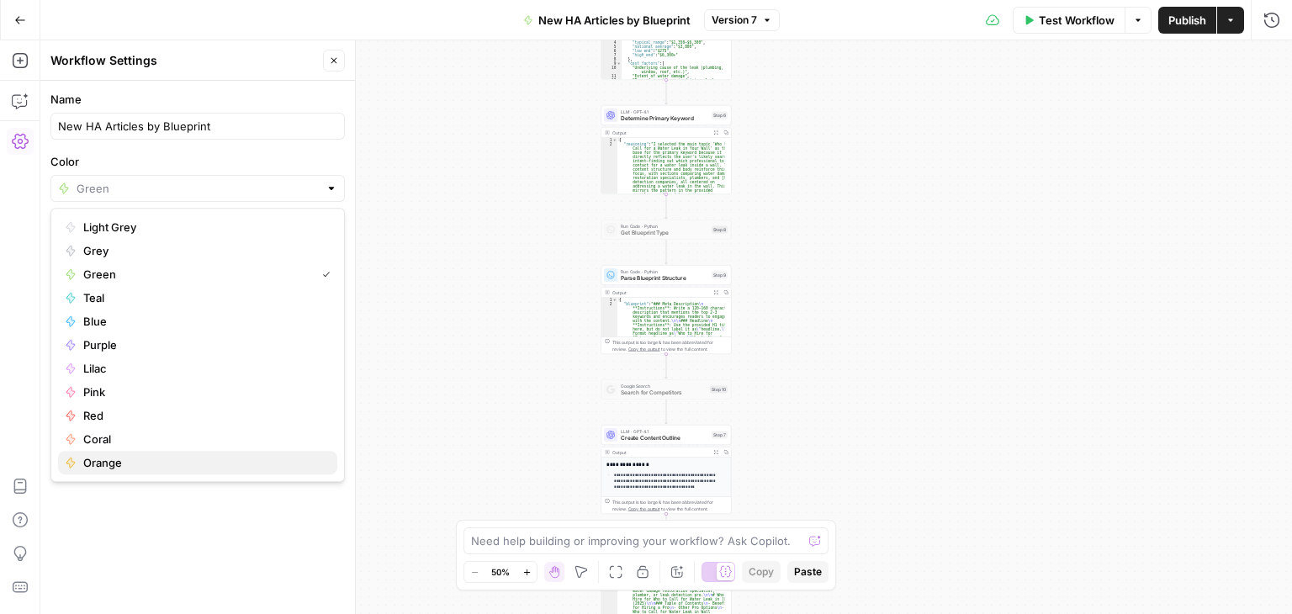
click at [267, 457] on span "Orange" at bounding box center [203, 462] width 241 height 17
type input "Orange"
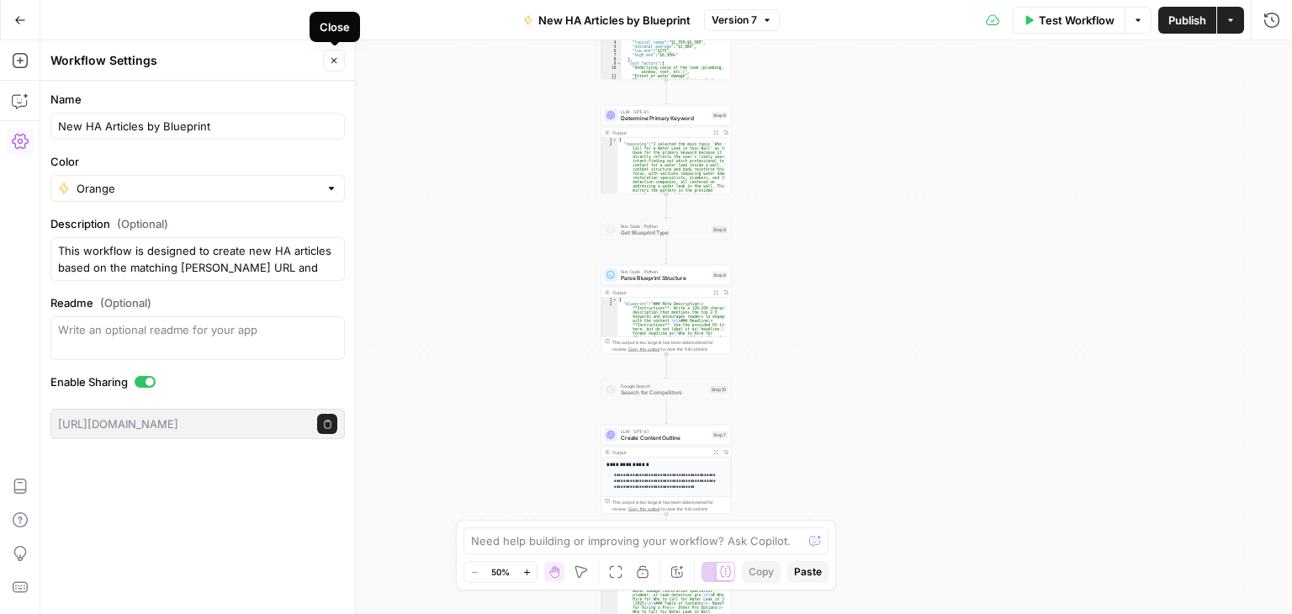
click at [336, 56] on icon "button" at bounding box center [334, 61] width 10 height 10
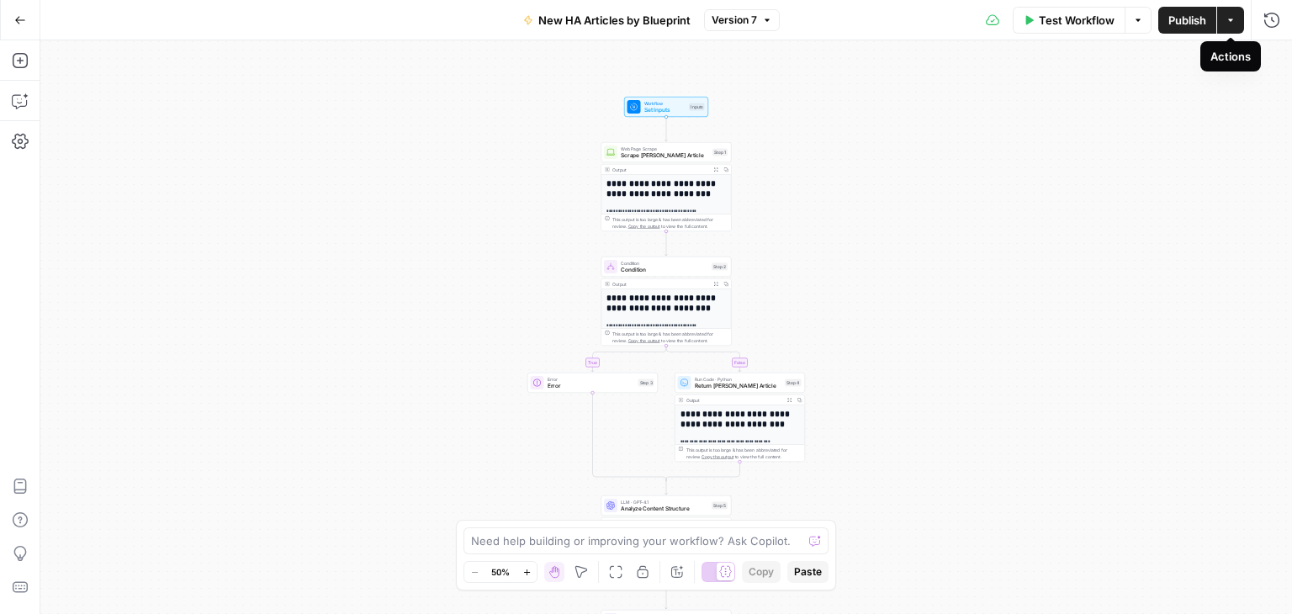
click at [1228, 24] on icon "button" at bounding box center [1230, 20] width 10 height 10
click at [865, 104] on div "**********" at bounding box center [666, 327] width 1252 height 574
click at [1232, 31] on button "Actions" at bounding box center [1230, 20] width 27 height 27
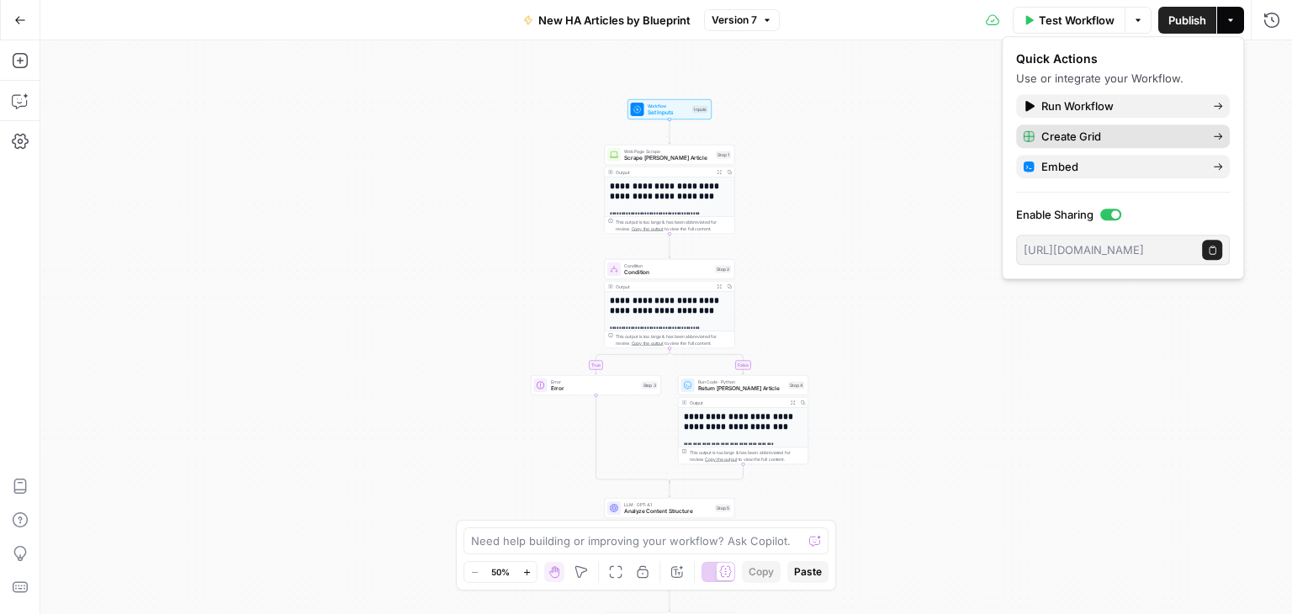
click at [1199, 138] on span "Create Grid" at bounding box center [1120, 136] width 158 height 17
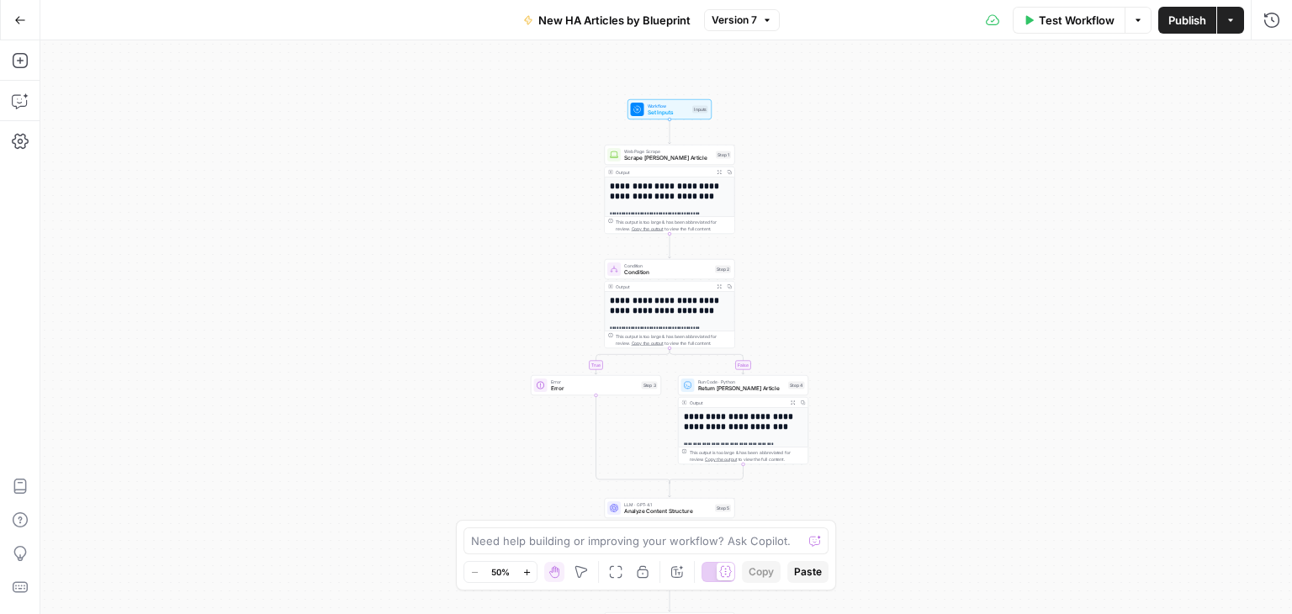
click at [1228, 34] on div "Test Workflow Options Publish Actions Run History" at bounding box center [1036, 20] width 513 height 40
click at [1230, 23] on icon "button" at bounding box center [1230, 20] width 10 height 10
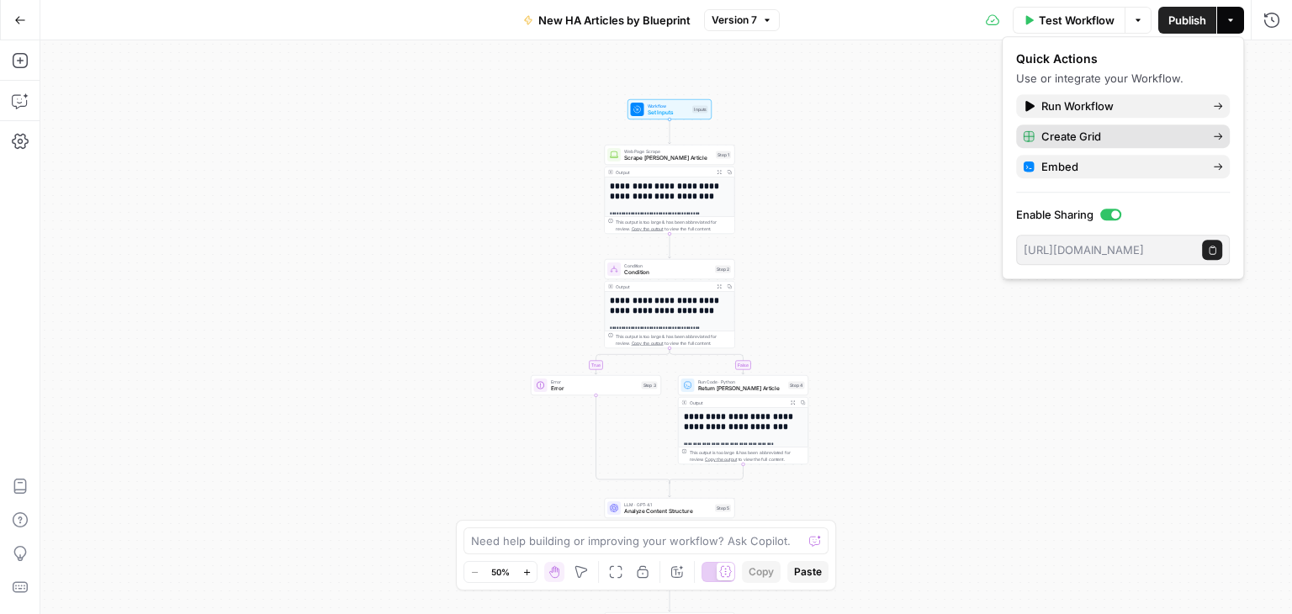
click at [1164, 131] on span "Create Grid" at bounding box center [1120, 136] width 158 height 17
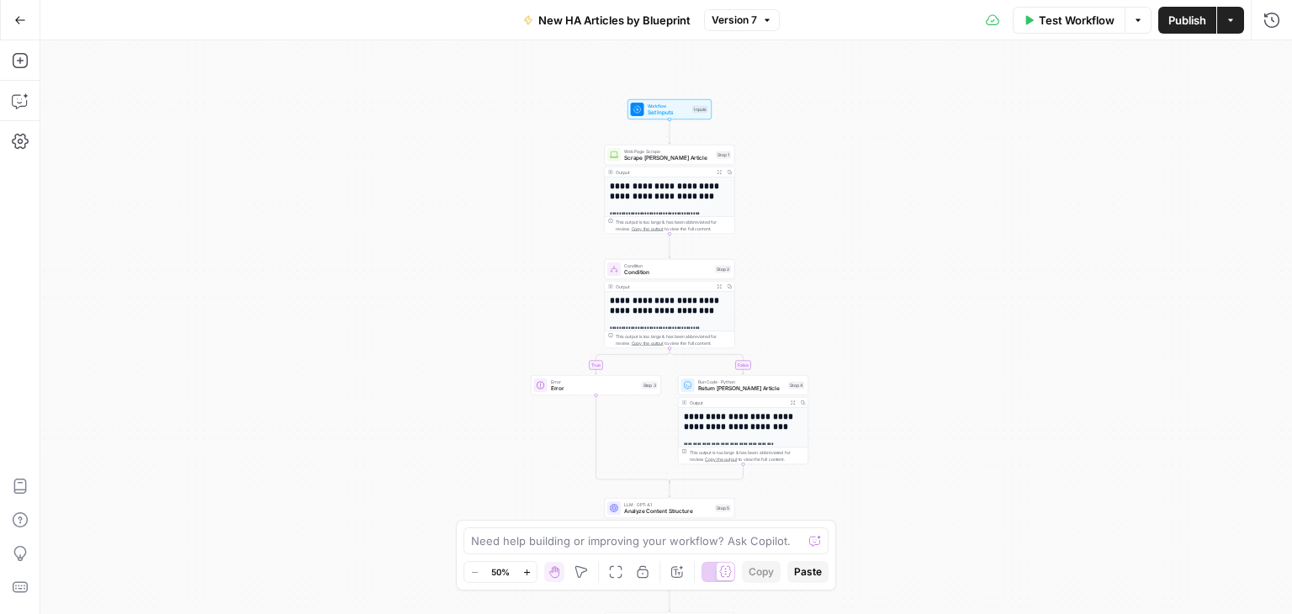
click at [1265, 284] on div "**********" at bounding box center [666, 327] width 1252 height 574
click at [1088, 270] on div "**********" at bounding box center [666, 327] width 1252 height 574
click at [1234, 203] on div "**********" at bounding box center [666, 327] width 1252 height 574
click at [1235, 24] on button "Actions" at bounding box center [1230, 20] width 27 height 27
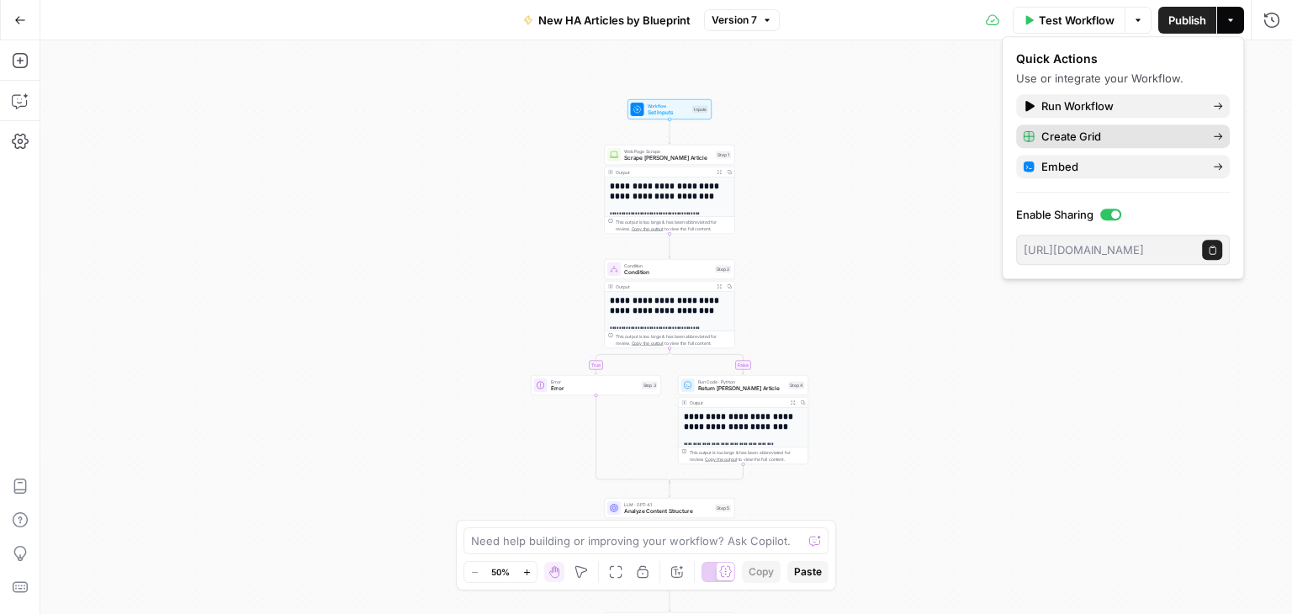
click at [1175, 140] on span "Create Grid" at bounding box center [1120, 136] width 158 height 17
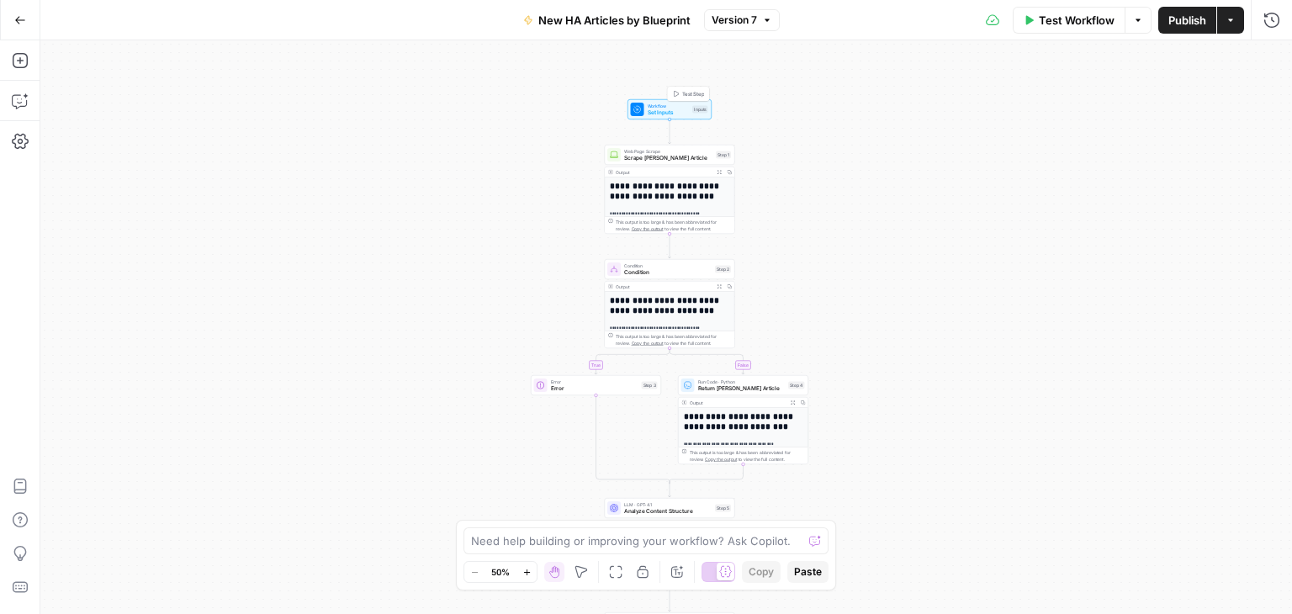
click at [634, 111] on icon at bounding box center [637, 109] width 7 height 7
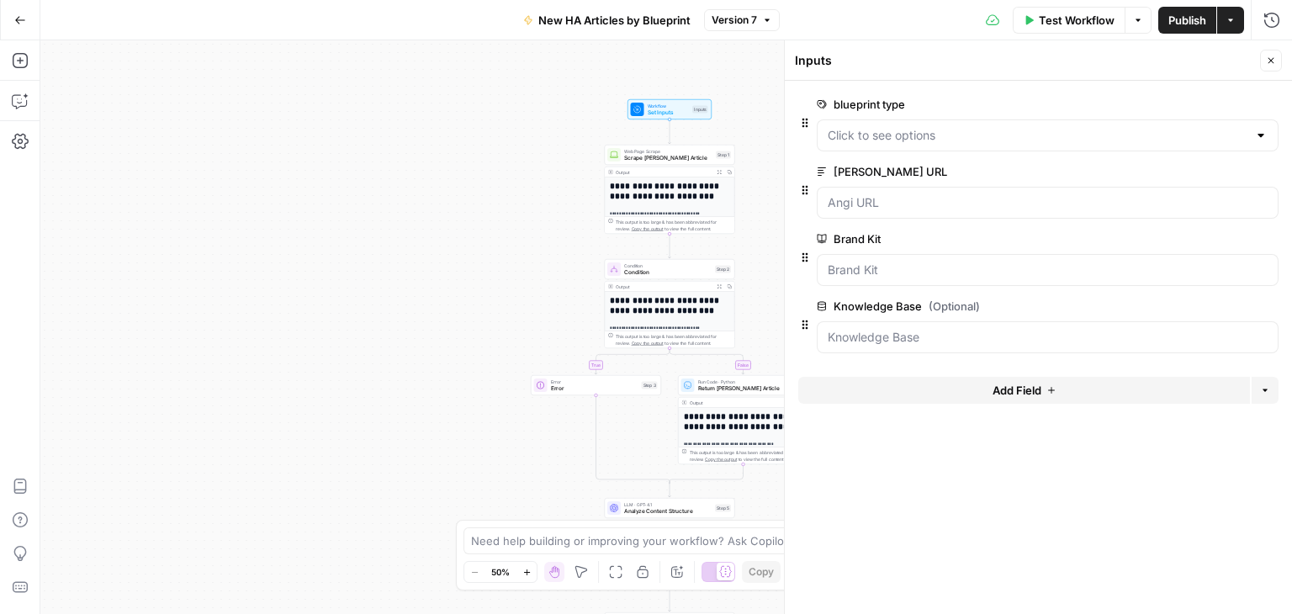
click at [1201, 163] on button "edit field" at bounding box center [1222, 171] width 65 height 20
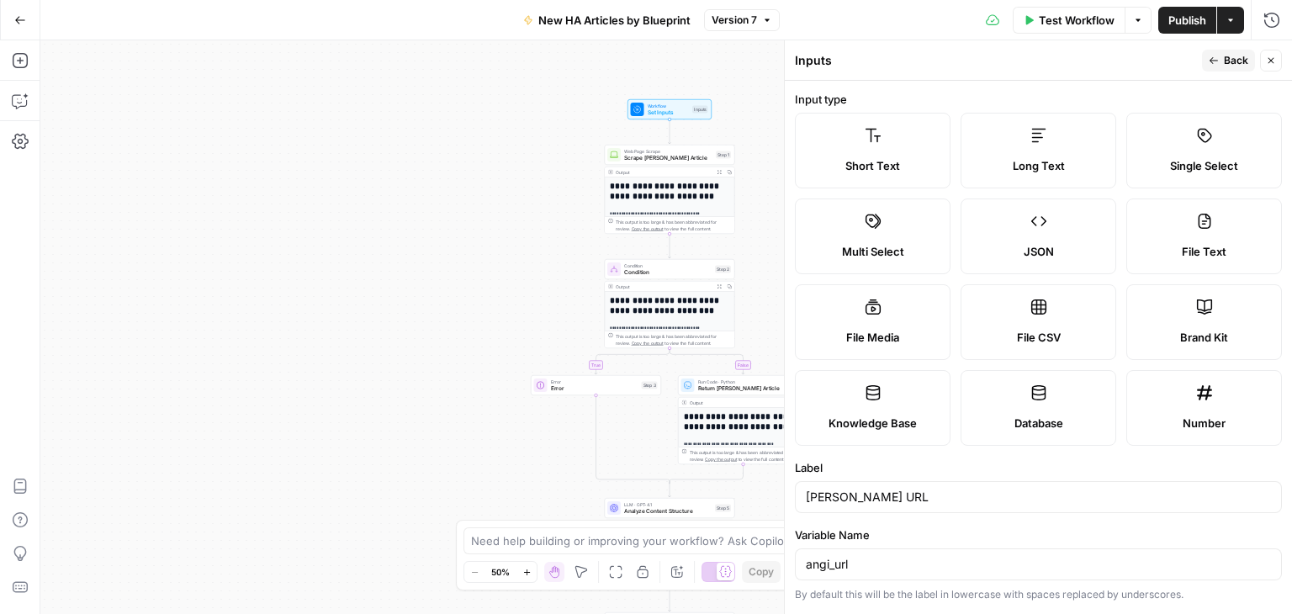
click at [904, 132] on label "Short Text" at bounding box center [873, 151] width 156 height 76
click at [1273, 60] on icon "button" at bounding box center [1271, 61] width 10 height 10
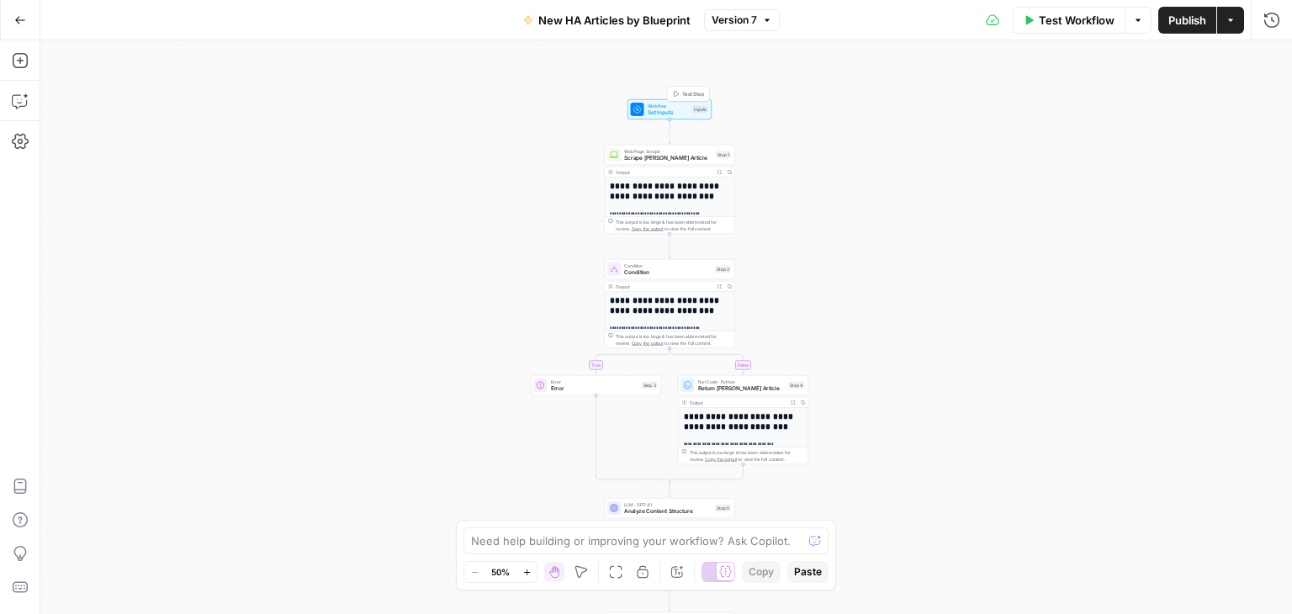
click at [677, 113] on span "Set Inputs" at bounding box center [669, 112] width 42 height 8
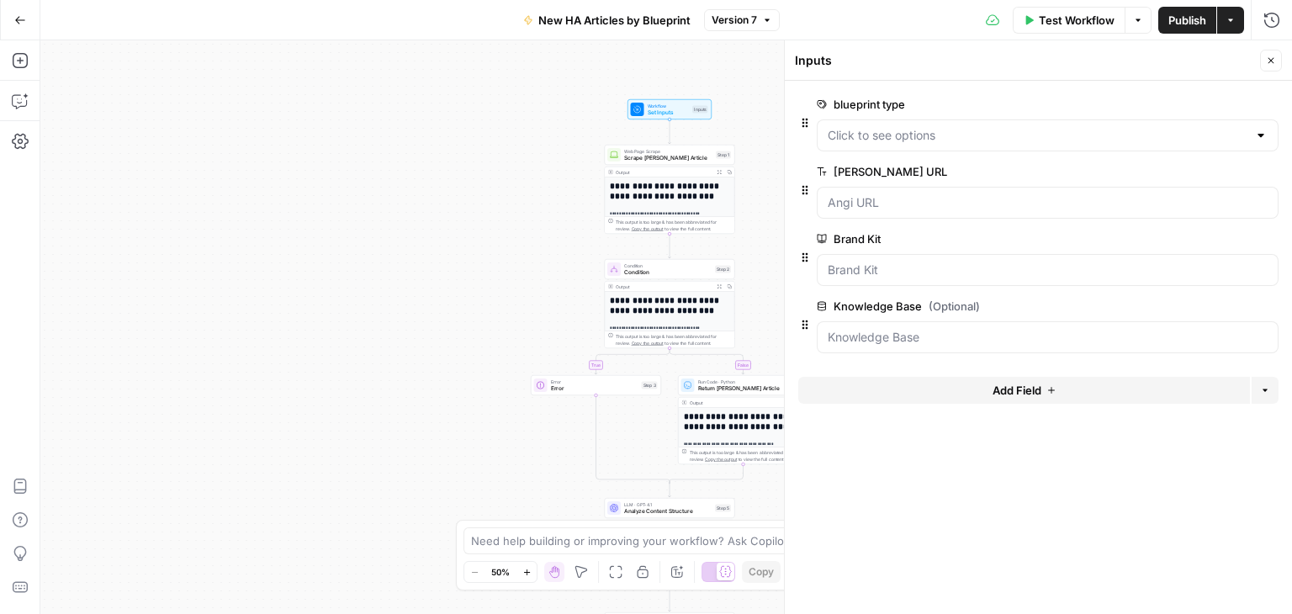
click at [1261, 136] on div at bounding box center [1260, 135] width 13 height 17
click at [1117, 91] on div at bounding box center [1038, 90] width 480 height 7
click at [1208, 104] on span "edit field" at bounding box center [1215, 104] width 37 height 13
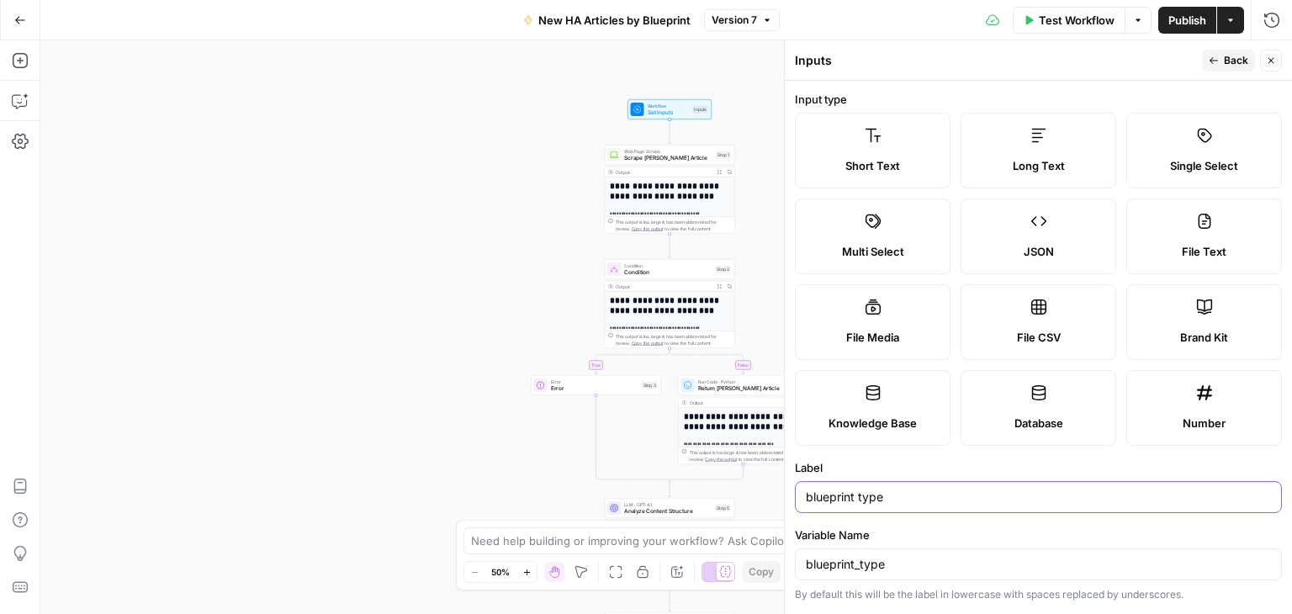
click at [807, 497] on input "blueprint type" at bounding box center [1038, 497] width 465 height 17
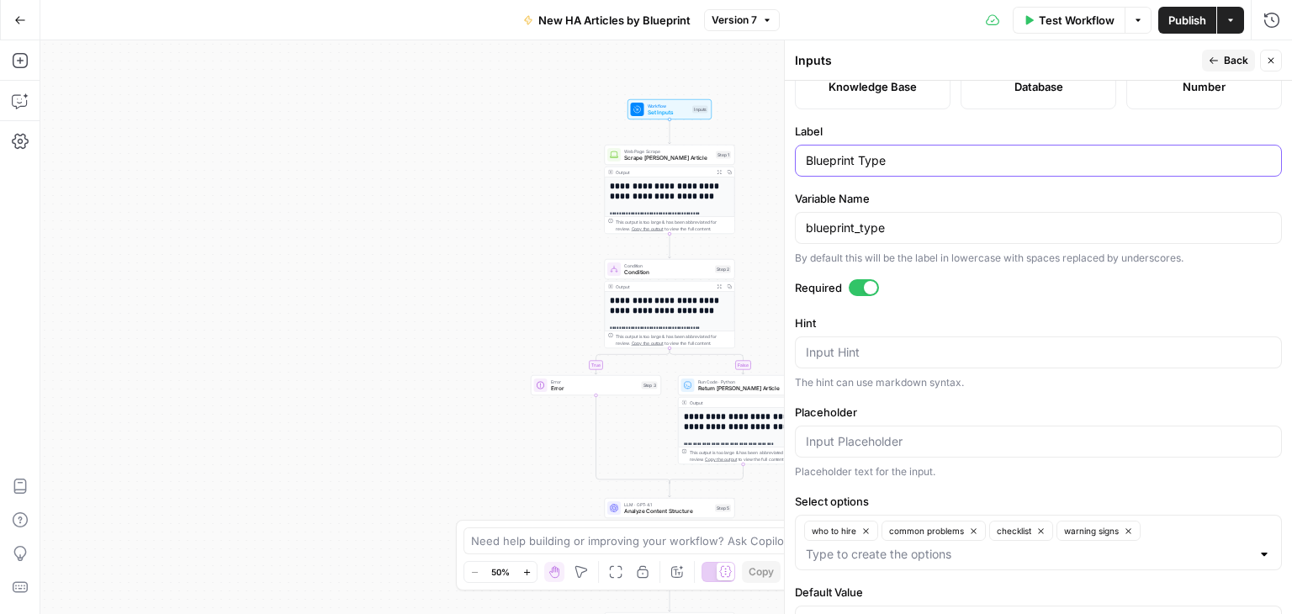
scroll to position [390, 0]
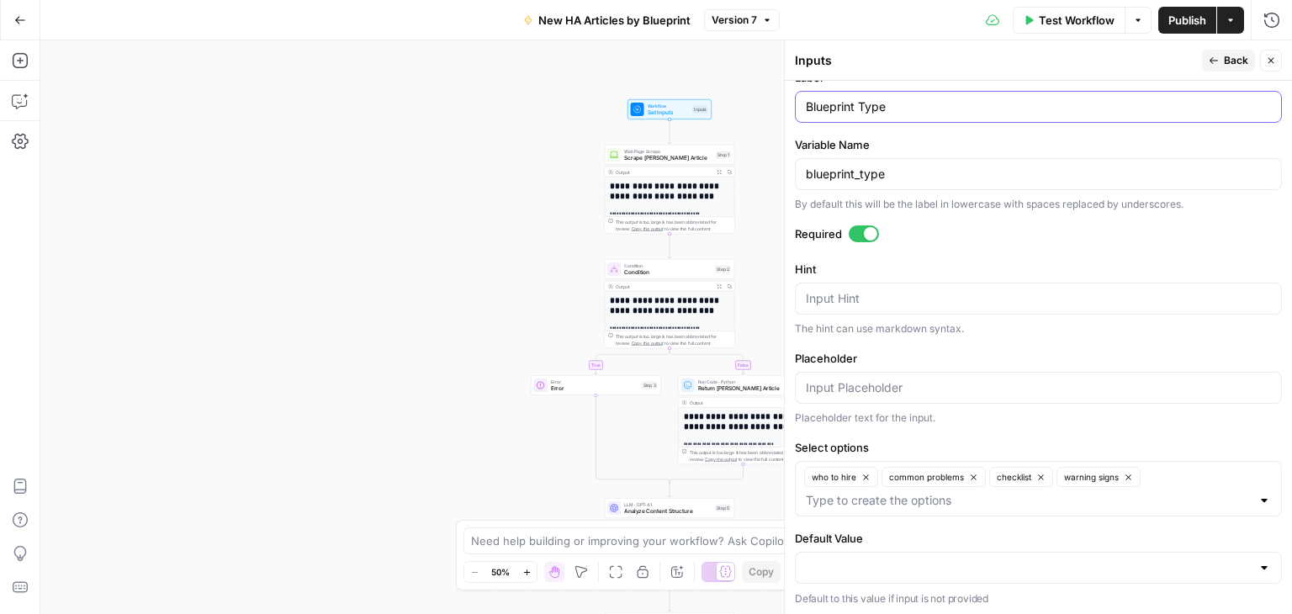
type input "Blueprint Type"
click at [1257, 564] on div at bounding box center [1263, 567] width 13 height 17
click at [1089, 325] on div "The hint can use markdown syntax." at bounding box center [1038, 328] width 487 height 15
drag, startPoint x: 1090, startPoint y: 448, endPoint x: 1019, endPoint y: 443, distance: 71.7
click at [1013, 452] on div "Select options who to hire common problems checklist warning signs" at bounding box center [1038, 477] width 487 height 77
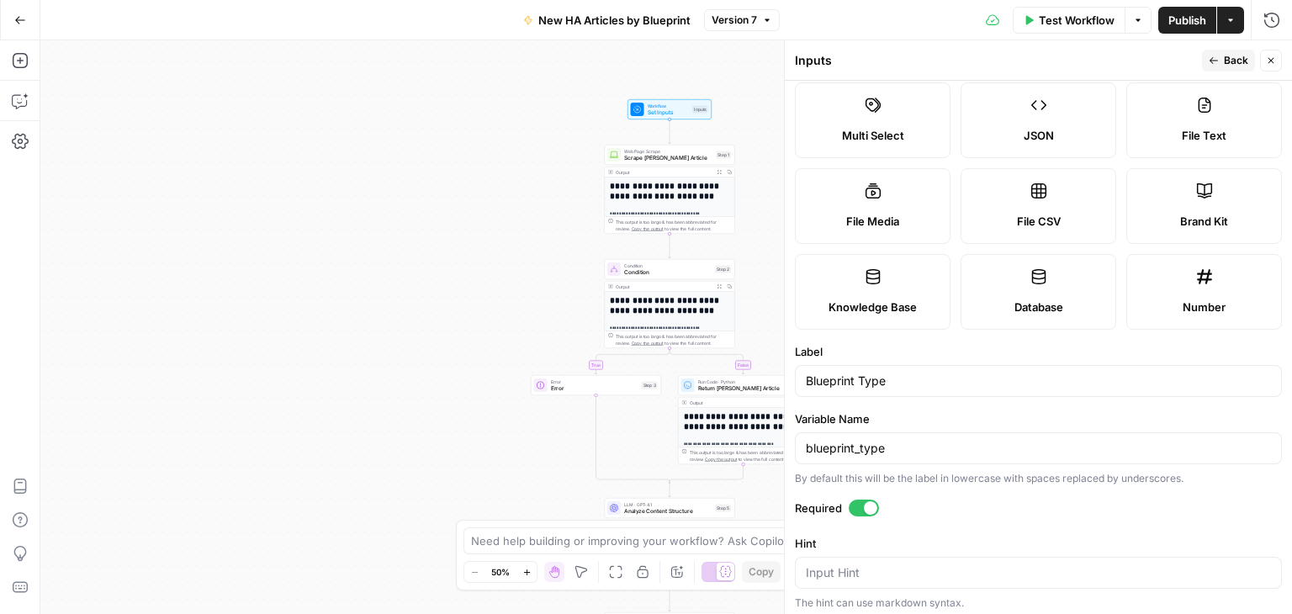
scroll to position [0, 0]
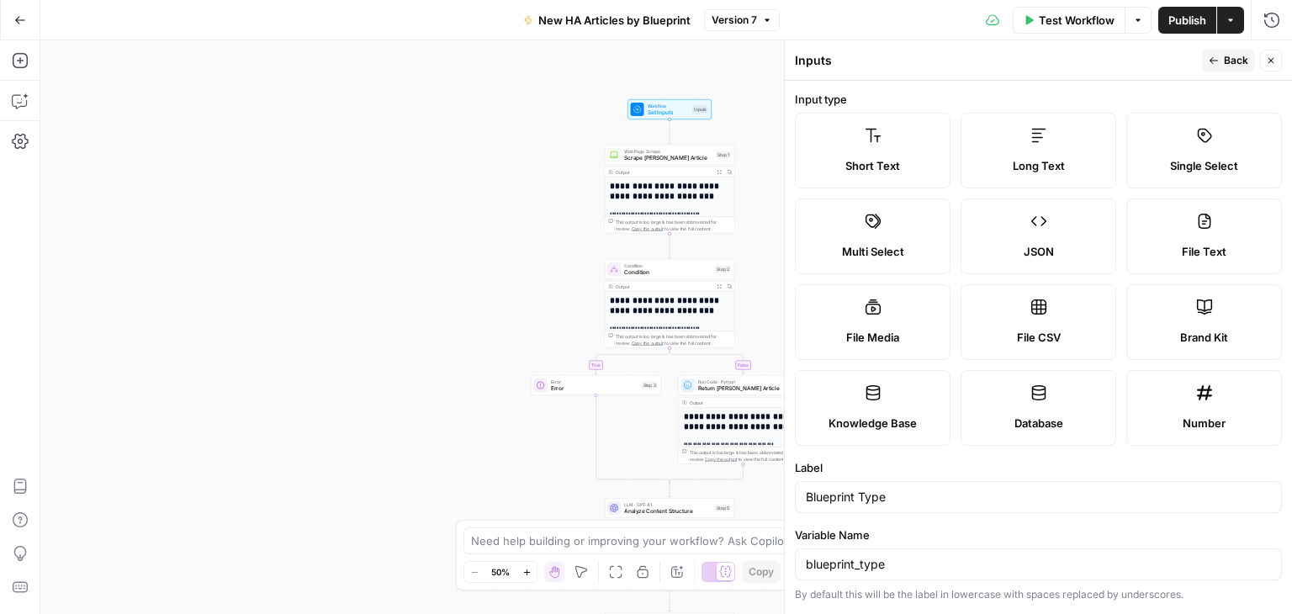
click at [1185, 149] on label "Single Select" at bounding box center [1204, 151] width 156 height 76
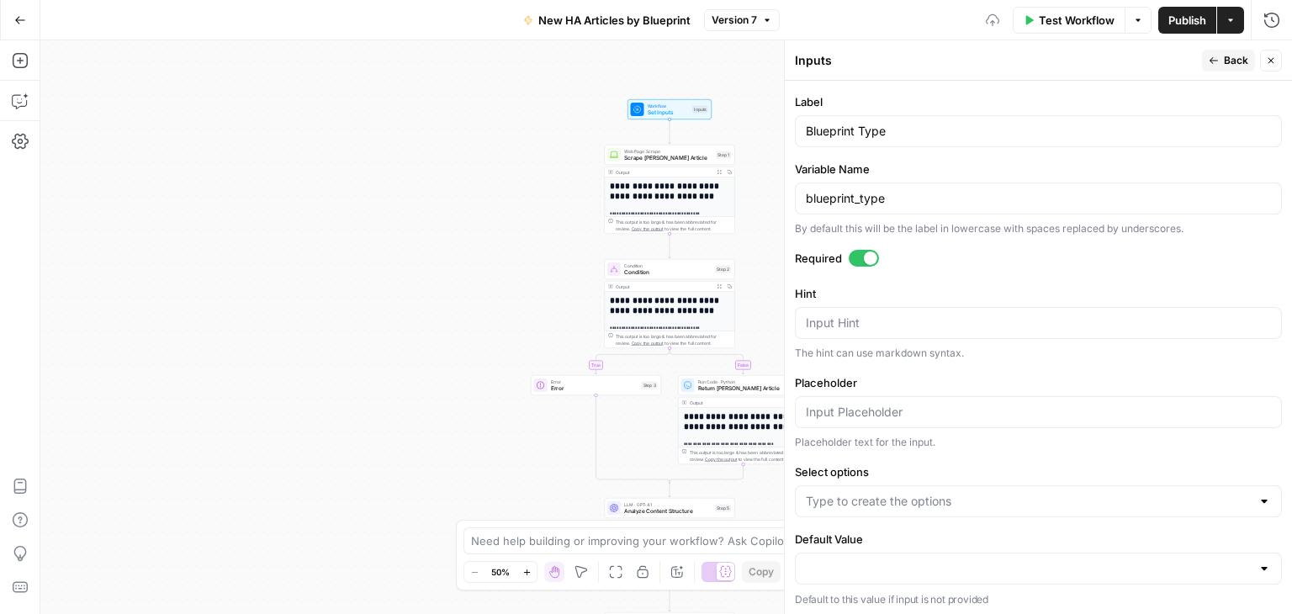
scroll to position [367, 0]
click at [1257, 498] on div at bounding box center [1263, 500] width 13 height 17
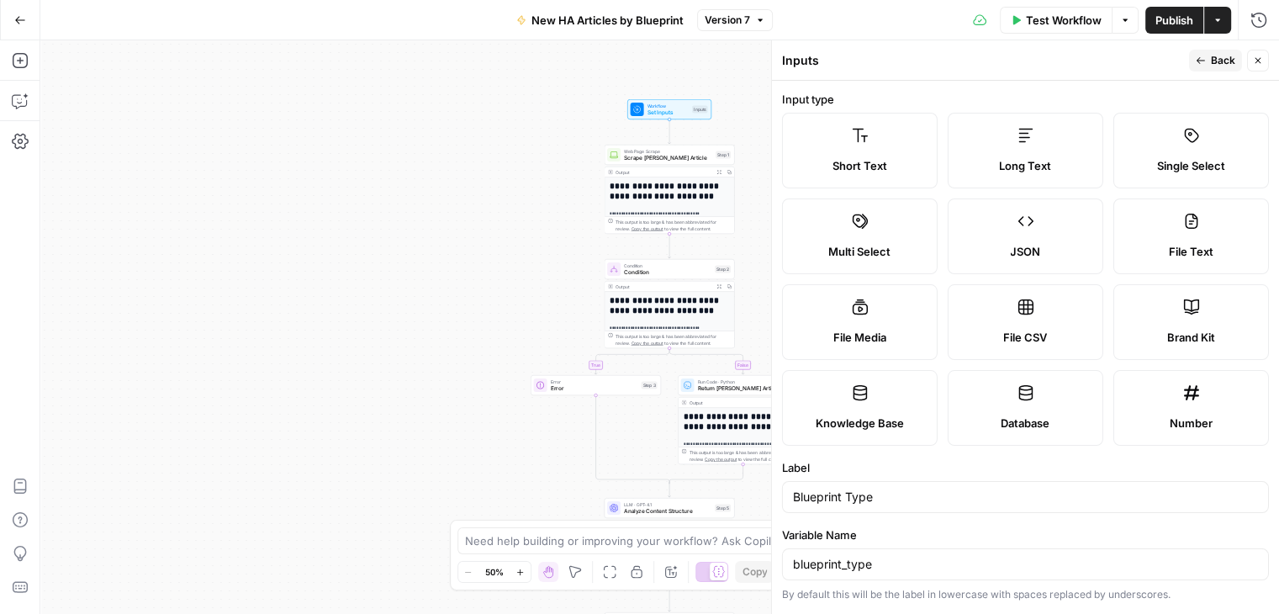
click at [895, 234] on label "Multi Select" at bounding box center [860, 236] width 156 height 76
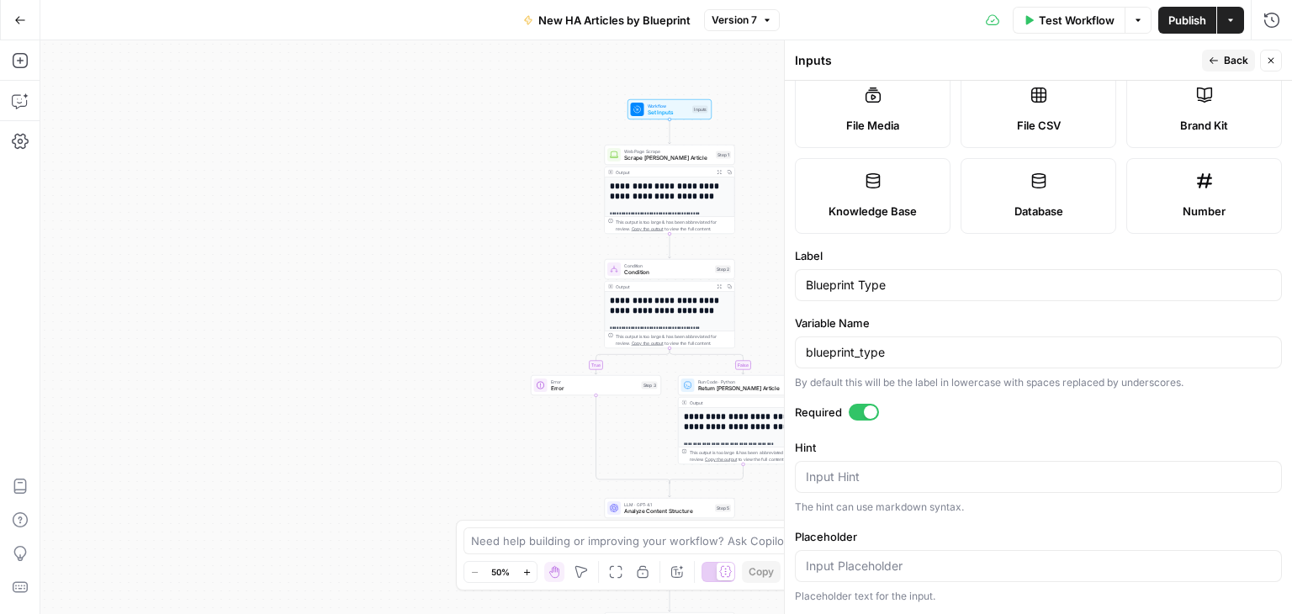
scroll to position [367, 0]
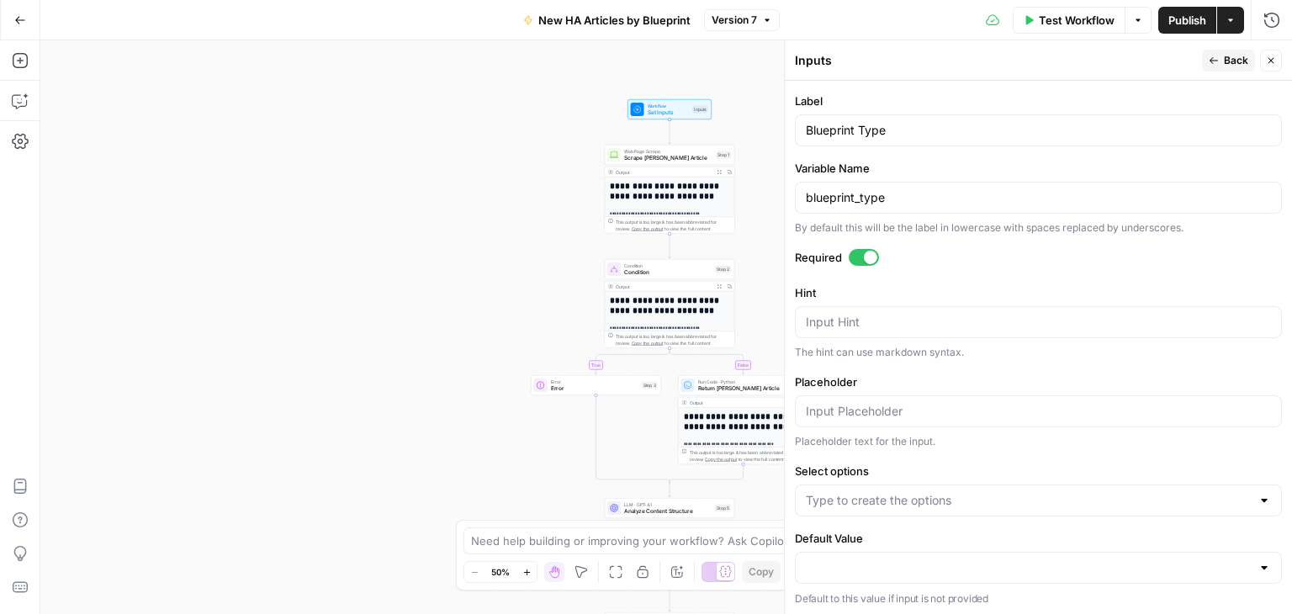
click at [1241, 501] on div at bounding box center [1038, 500] width 487 height 32
click at [1134, 455] on form "Input type Short Text Long Text Single Select Multi Select JSON File Text File …" at bounding box center [1038, 347] width 507 height 533
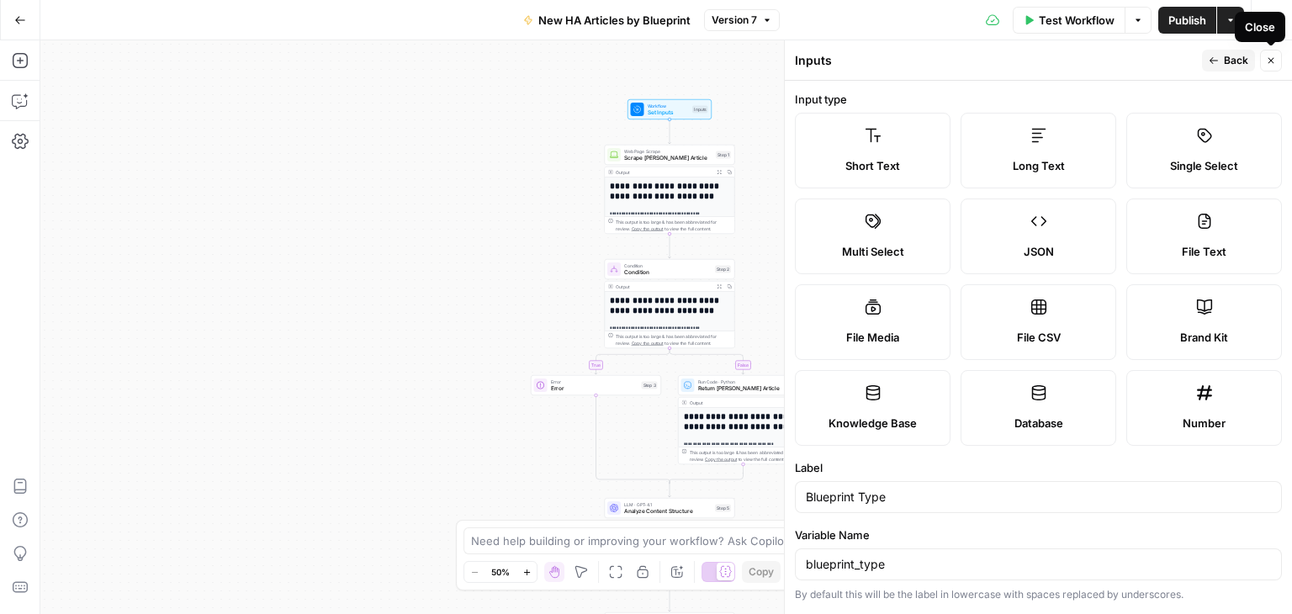
click at [1269, 55] on button "Close" at bounding box center [1271, 61] width 22 height 22
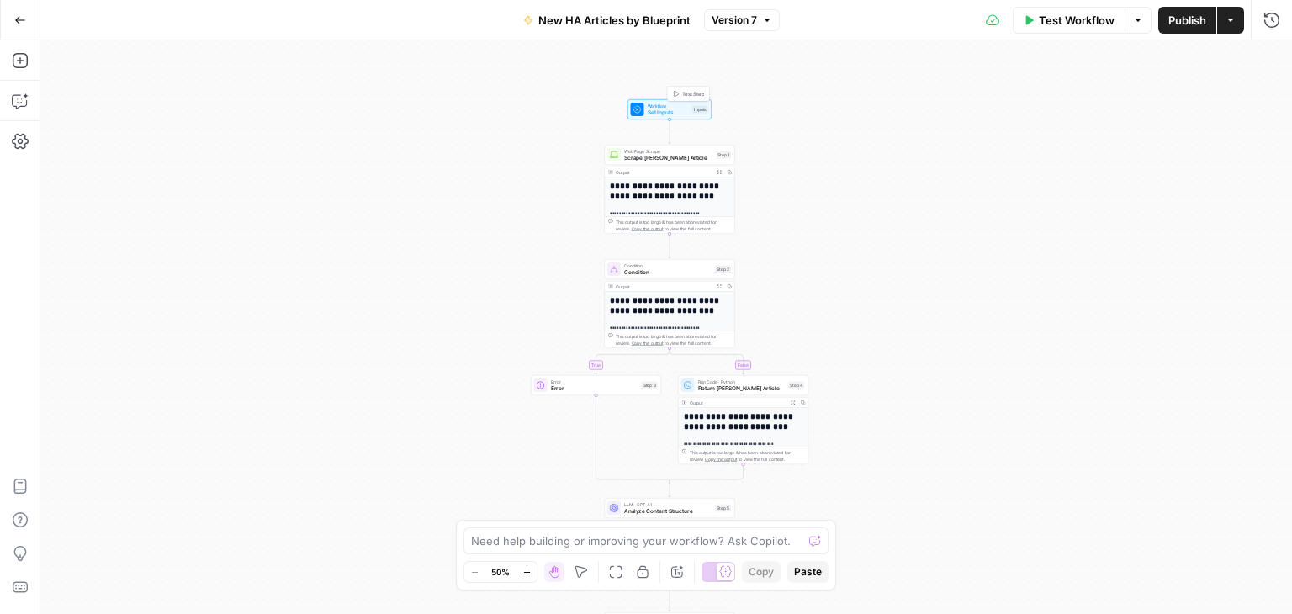
click at [704, 110] on div "Inputs" at bounding box center [700, 110] width 16 height 8
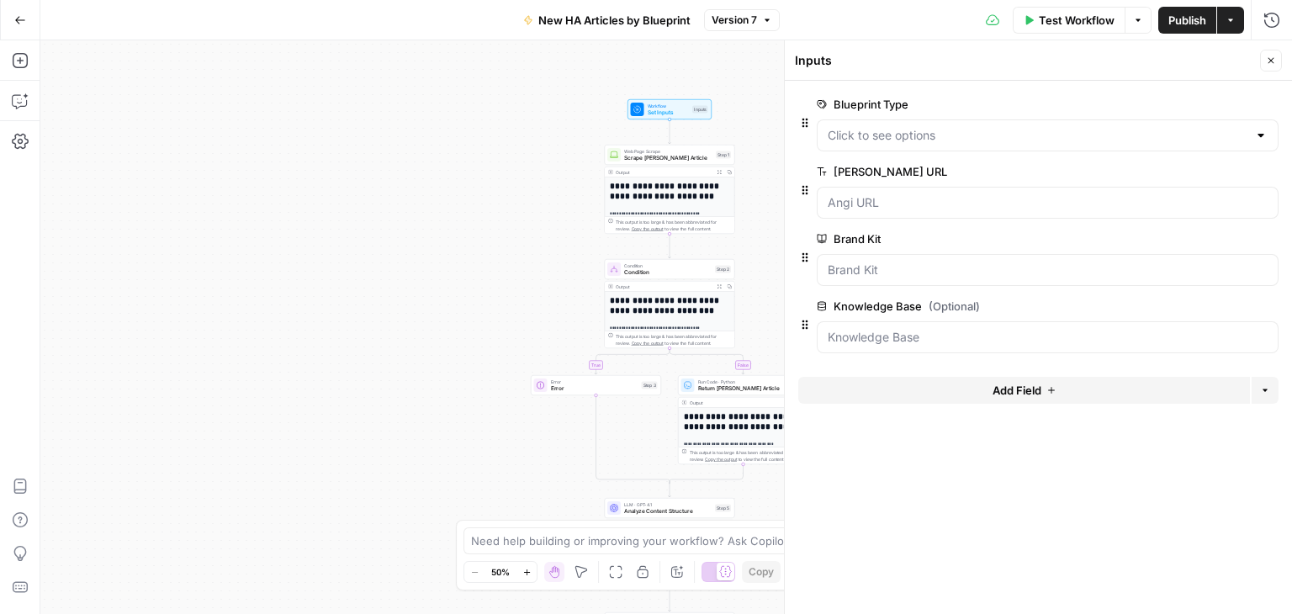
click at [1198, 99] on button "edit field" at bounding box center [1222, 104] width 65 height 20
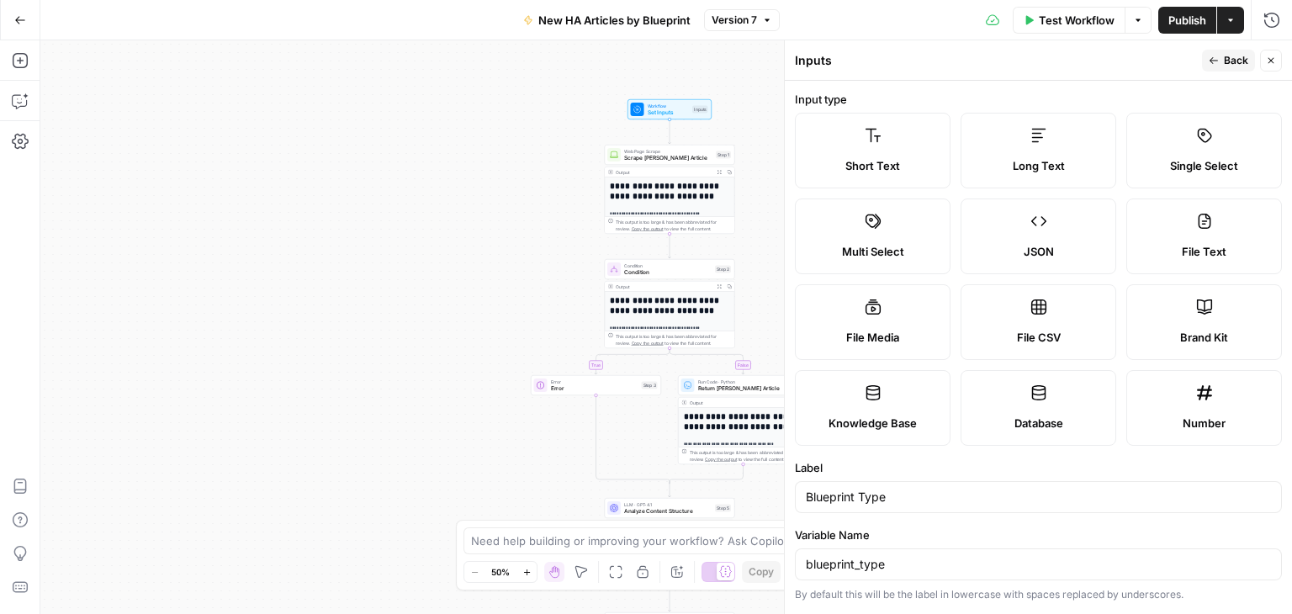
click at [1177, 146] on label "Single Select" at bounding box center [1204, 151] width 156 height 76
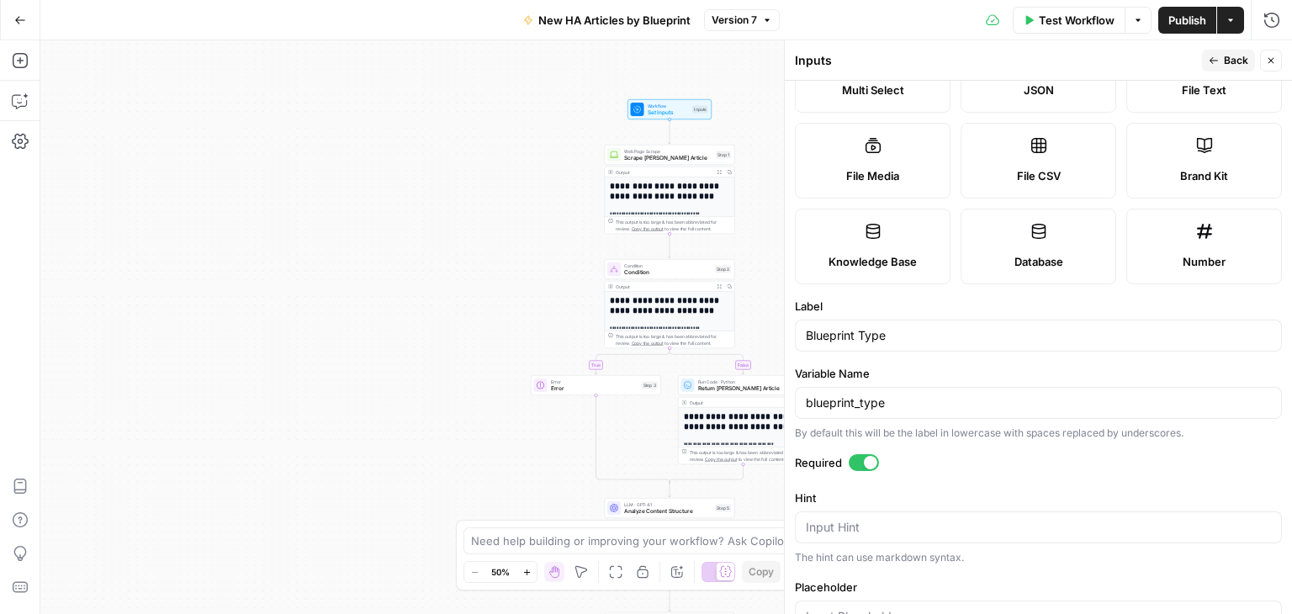
scroll to position [367, 0]
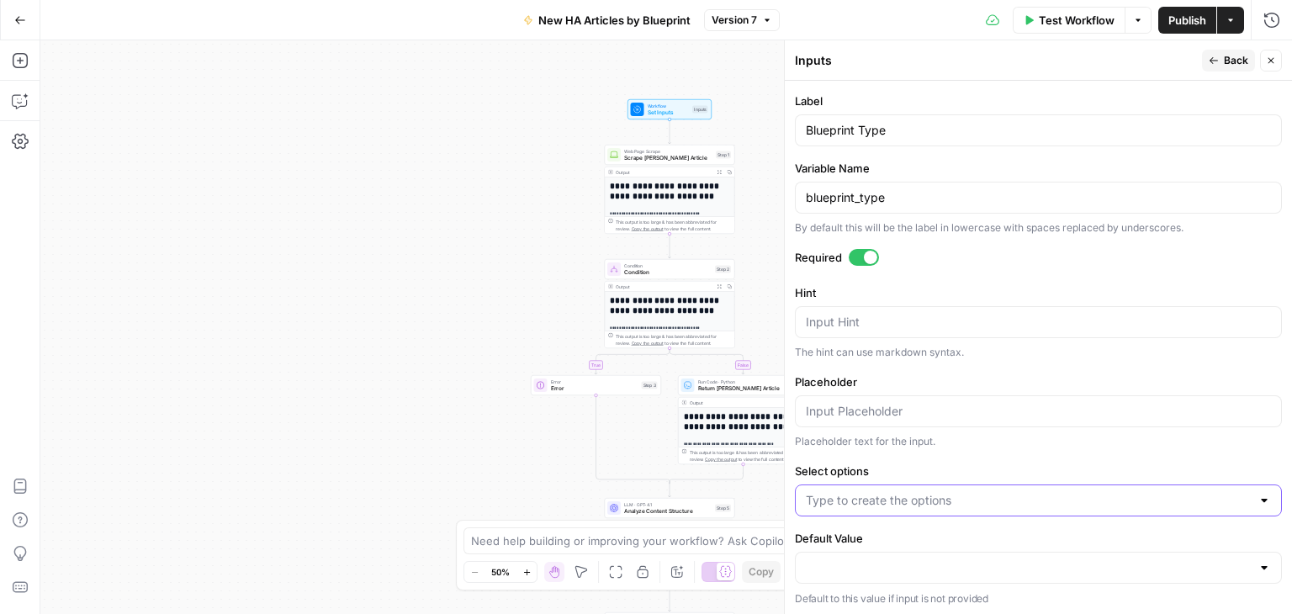
click at [1093, 496] on input "Select options" at bounding box center [1028, 500] width 445 height 17
type input "who to hire"
type input "common problems"
type input "warning signs"
type input "checklist"
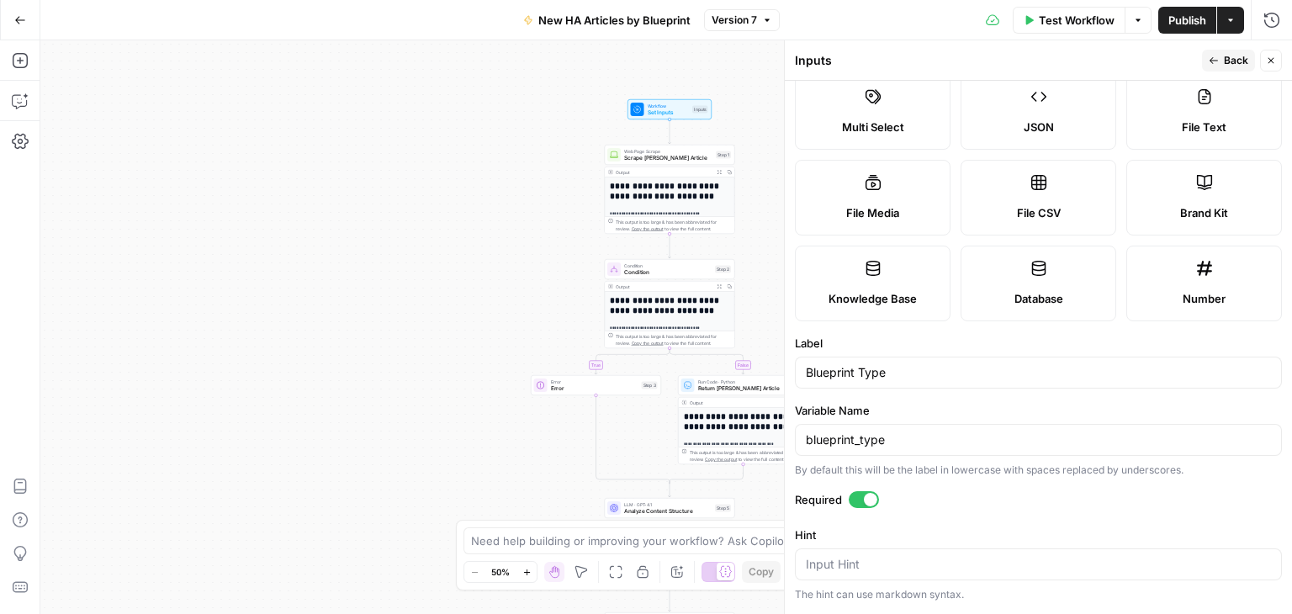
scroll to position [0, 0]
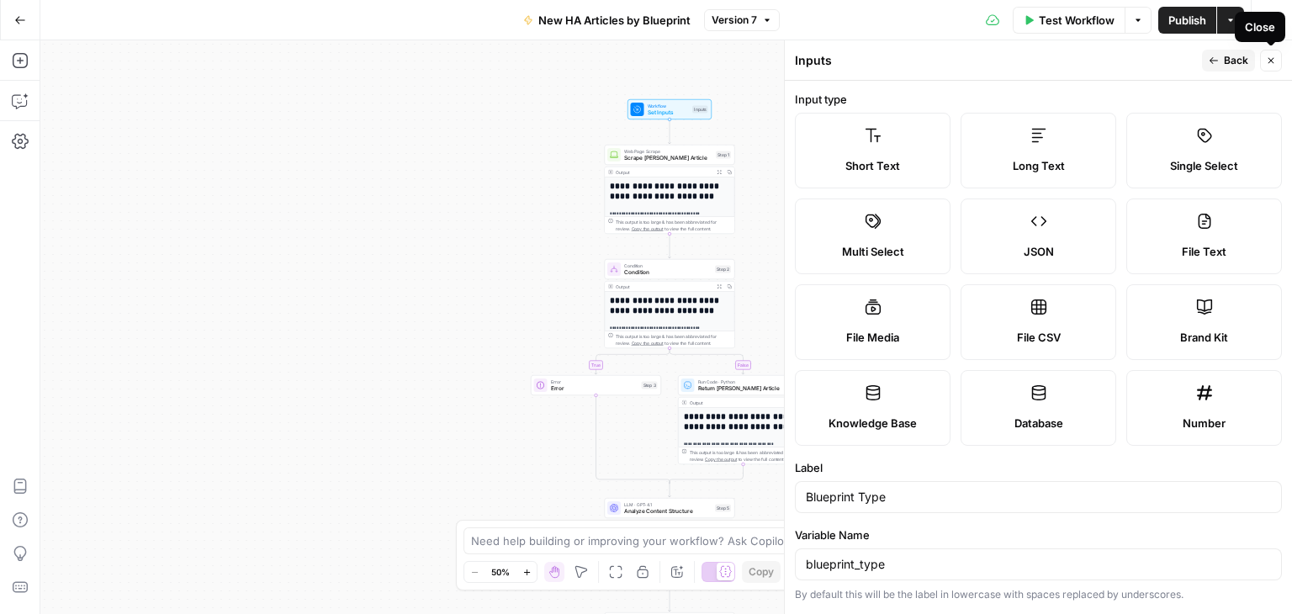
click at [1268, 56] on icon "button" at bounding box center [1271, 61] width 10 height 10
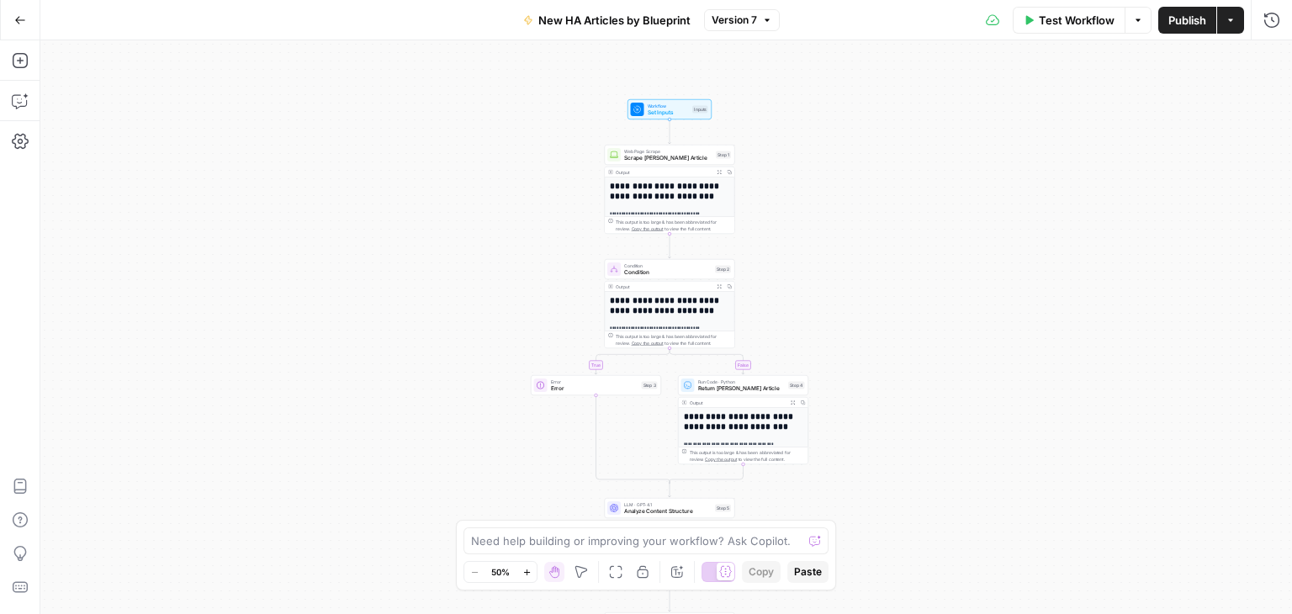
click at [1230, 15] on icon "button" at bounding box center [1230, 20] width 10 height 10
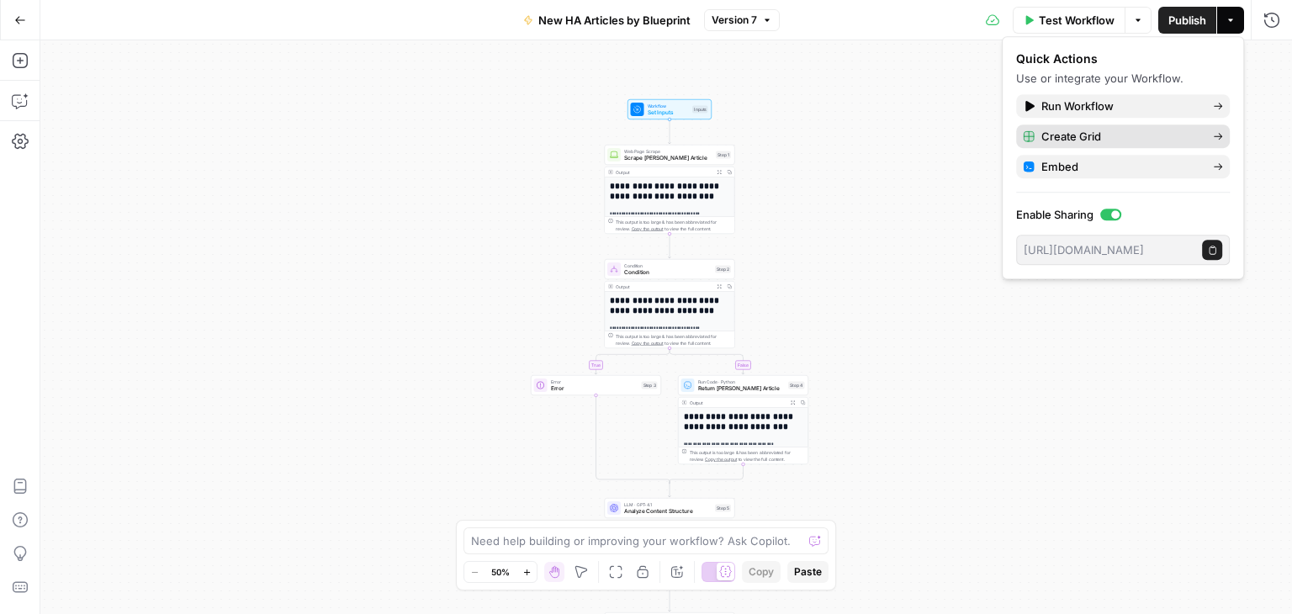
click at [1179, 134] on span "Create Grid" at bounding box center [1120, 136] width 158 height 17
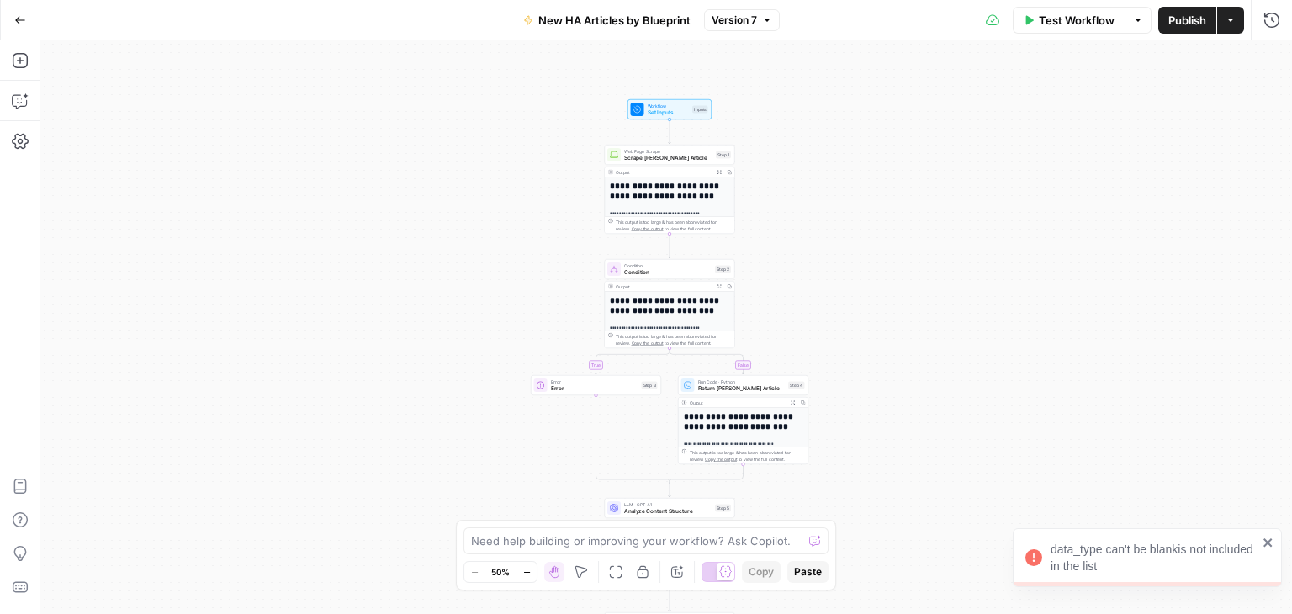
click at [1269, 534] on div "data_type can't be blankis not included in the list" at bounding box center [1147, 557] width 269 height 59
click at [1046, 22] on span "Test Workflow" at bounding box center [1077, 20] width 76 height 17
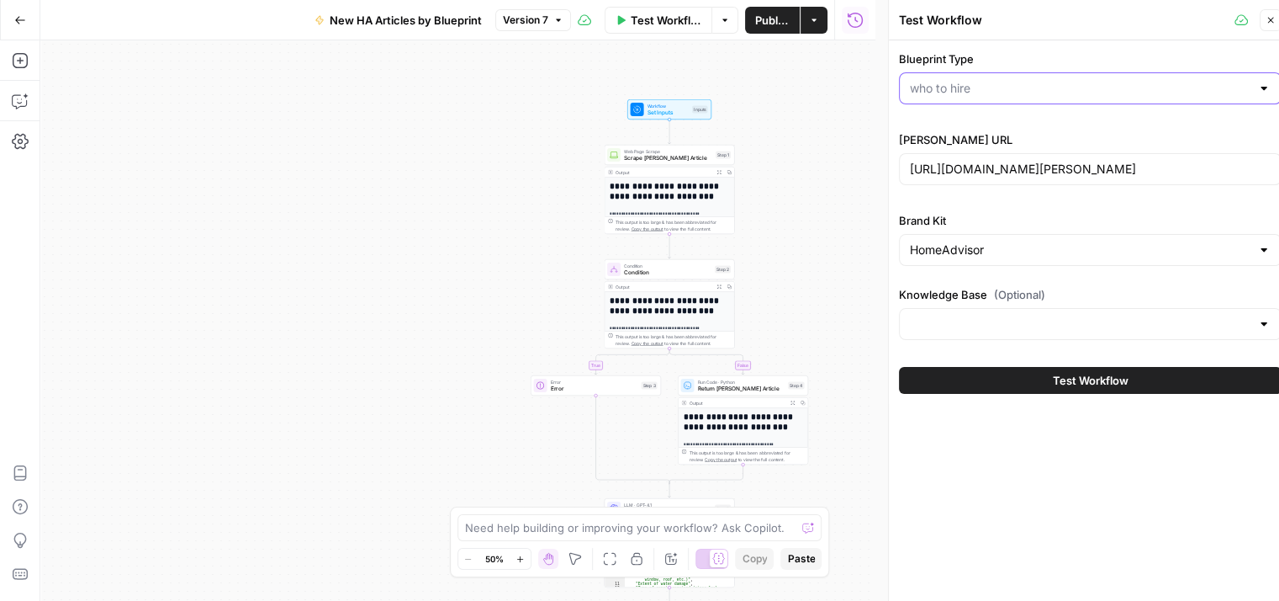
click at [1083, 93] on input "Blueprint Type" at bounding box center [1080, 88] width 341 height 17
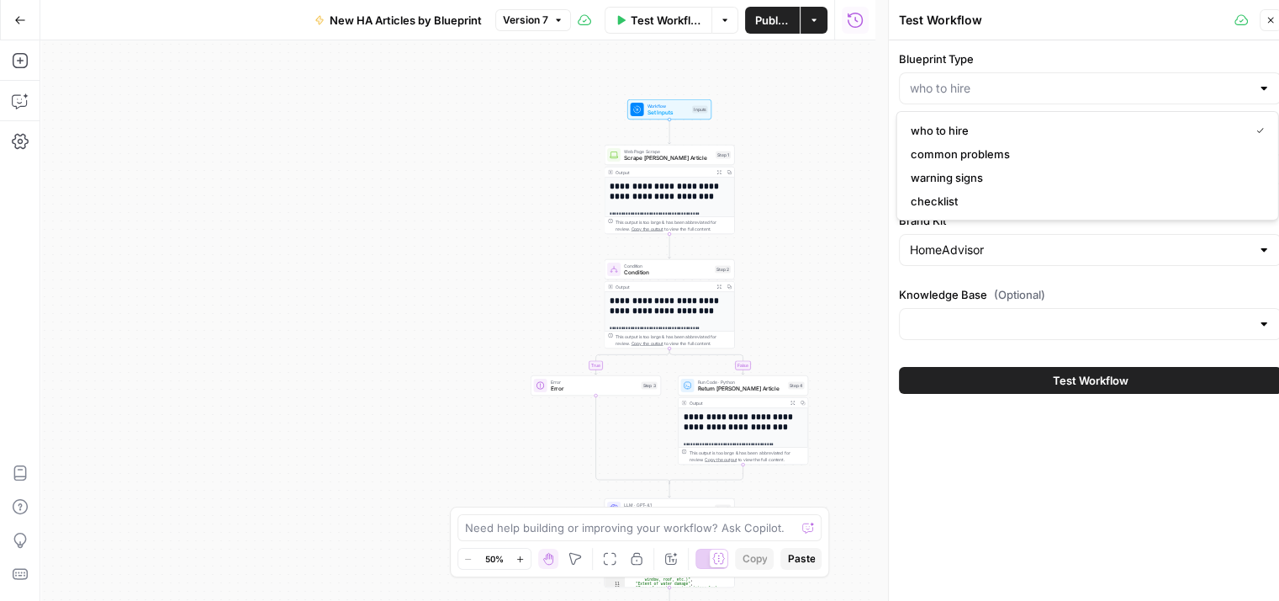
type input "who to hire"
click at [1172, 468] on div "Blueprint Type who to hire [PERSON_NAME] URL [URL][DOMAIN_NAME][PERSON_NAME] Br…" at bounding box center [1090, 327] width 403 height 574
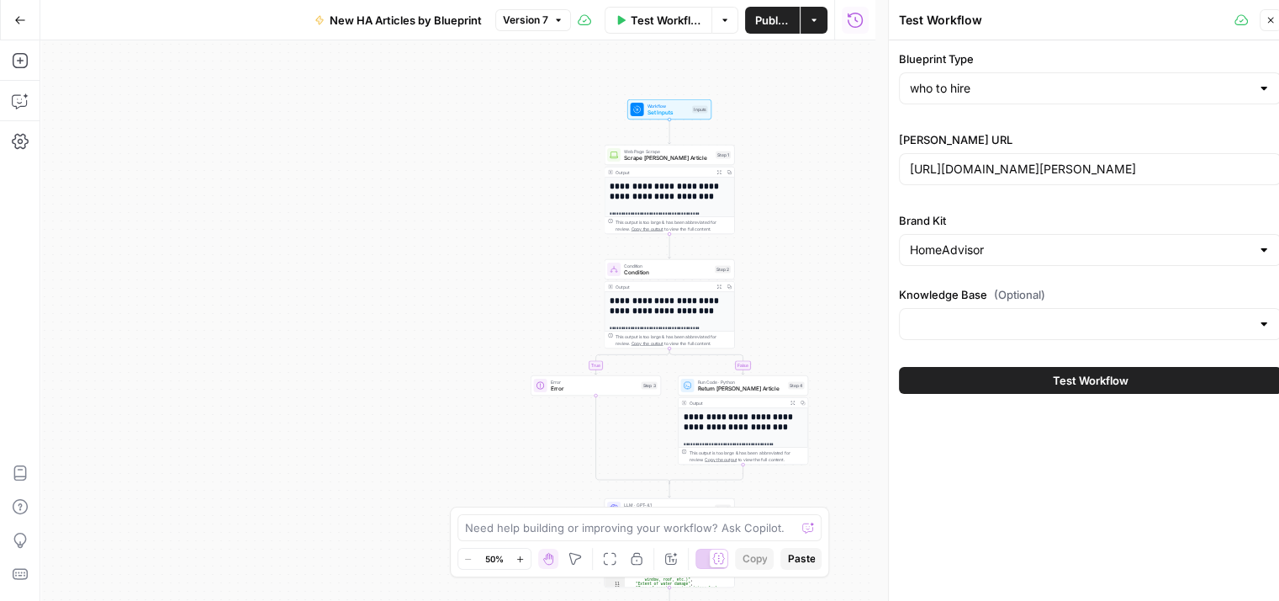
click at [1273, 13] on button "Close" at bounding box center [1271, 20] width 22 height 22
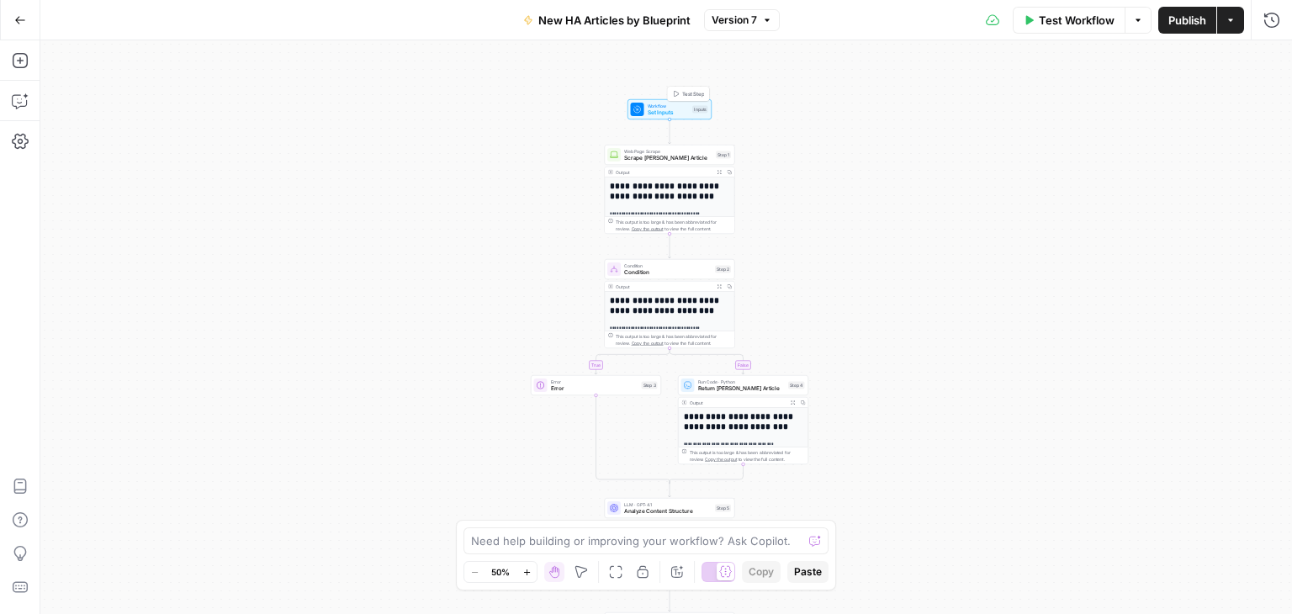
click at [652, 103] on span "Workflow" at bounding box center [669, 106] width 42 height 7
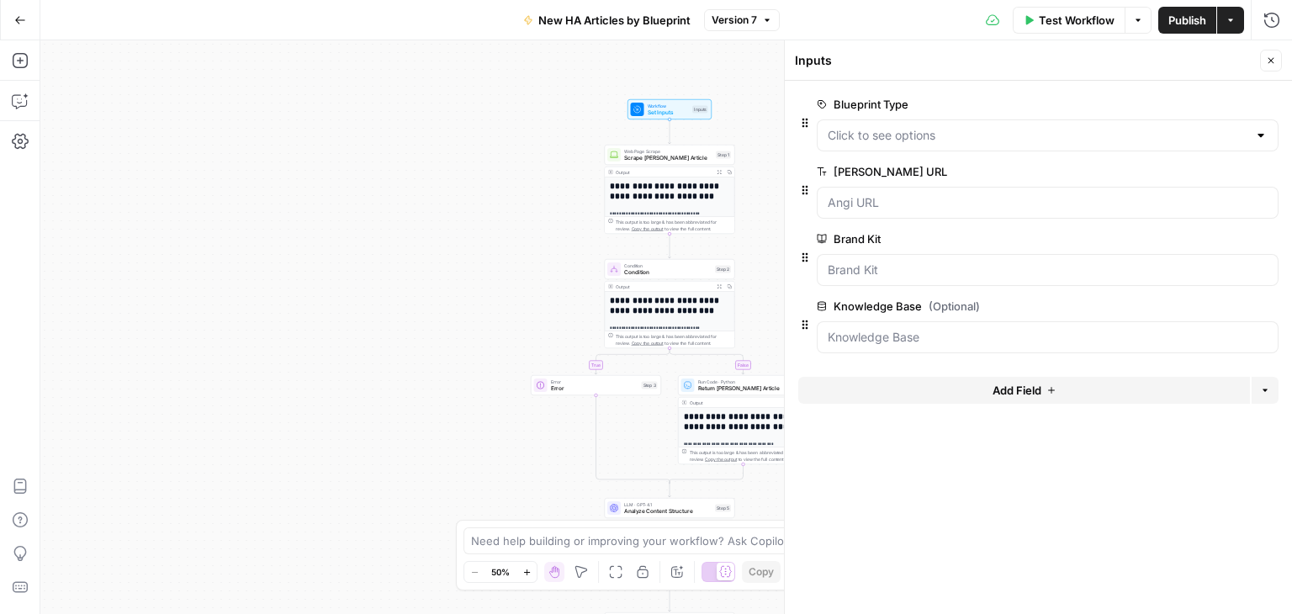
click at [1227, 108] on span "edit field" at bounding box center [1215, 104] width 37 height 13
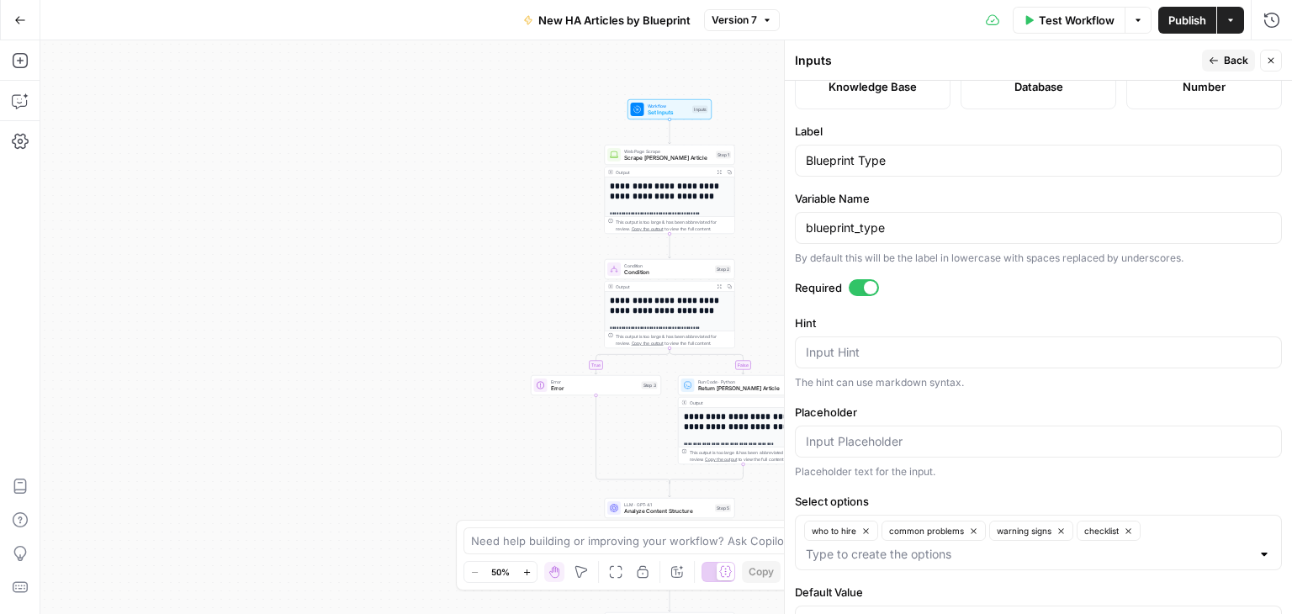
scroll to position [390, 0]
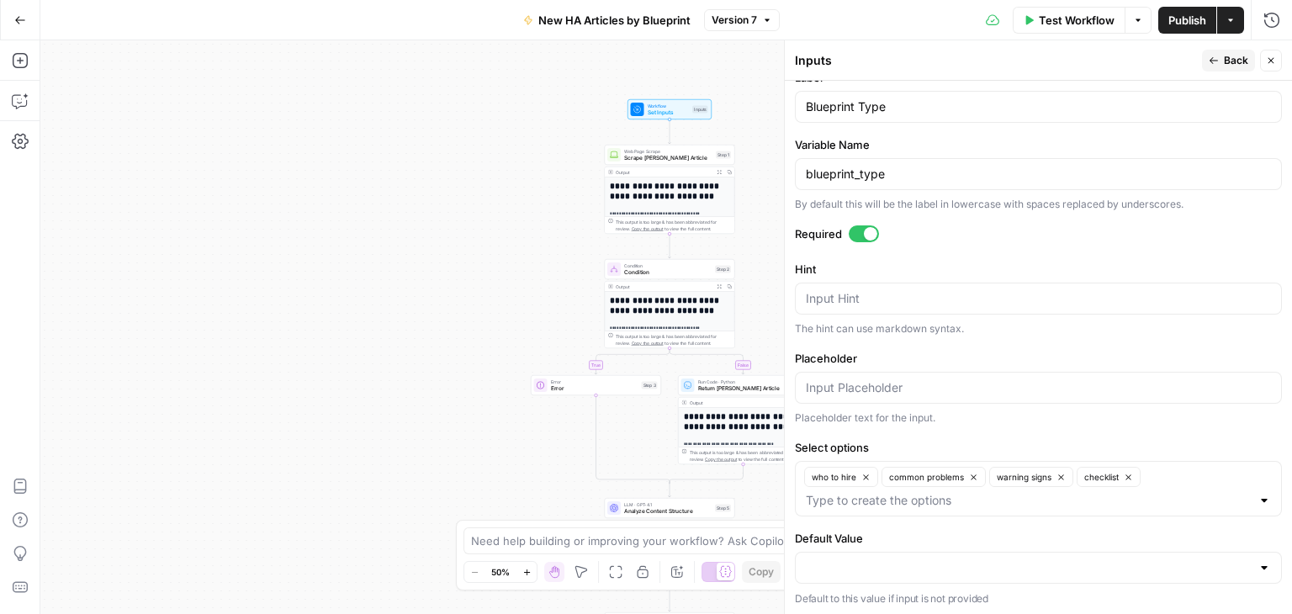
click at [1251, 227] on label "Required" at bounding box center [1038, 233] width 487 height 17
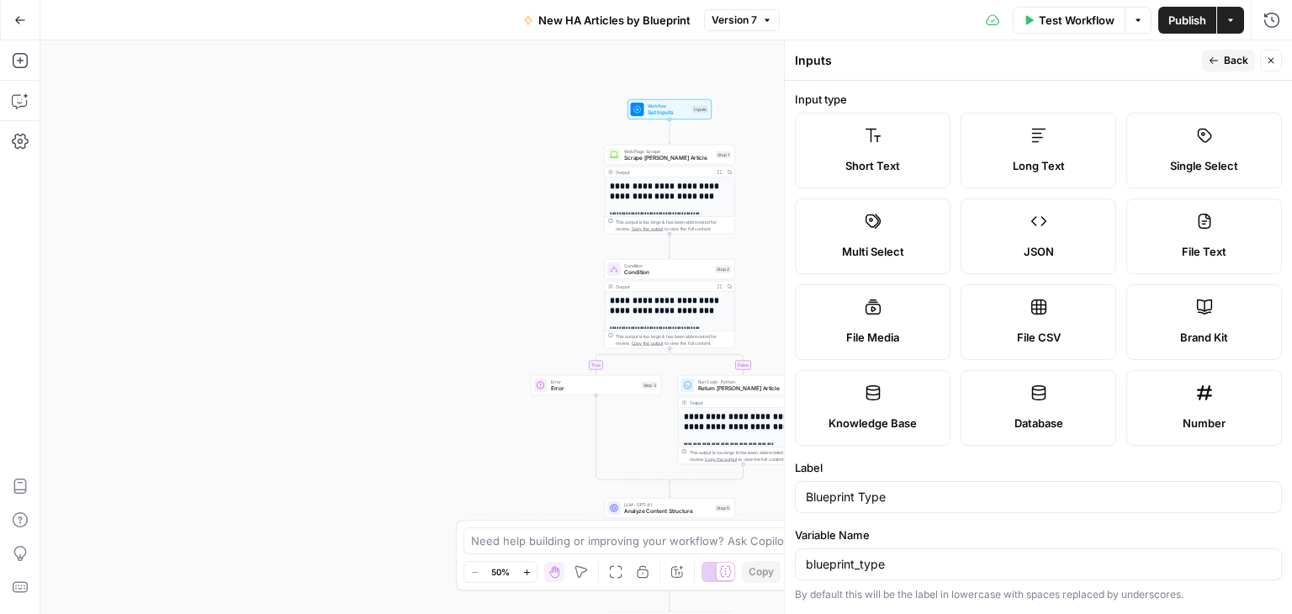
scroll to position [0, 0]
click at [1269, 57] on icon "button" at bounding box center [1271, 61] width 10 height 10
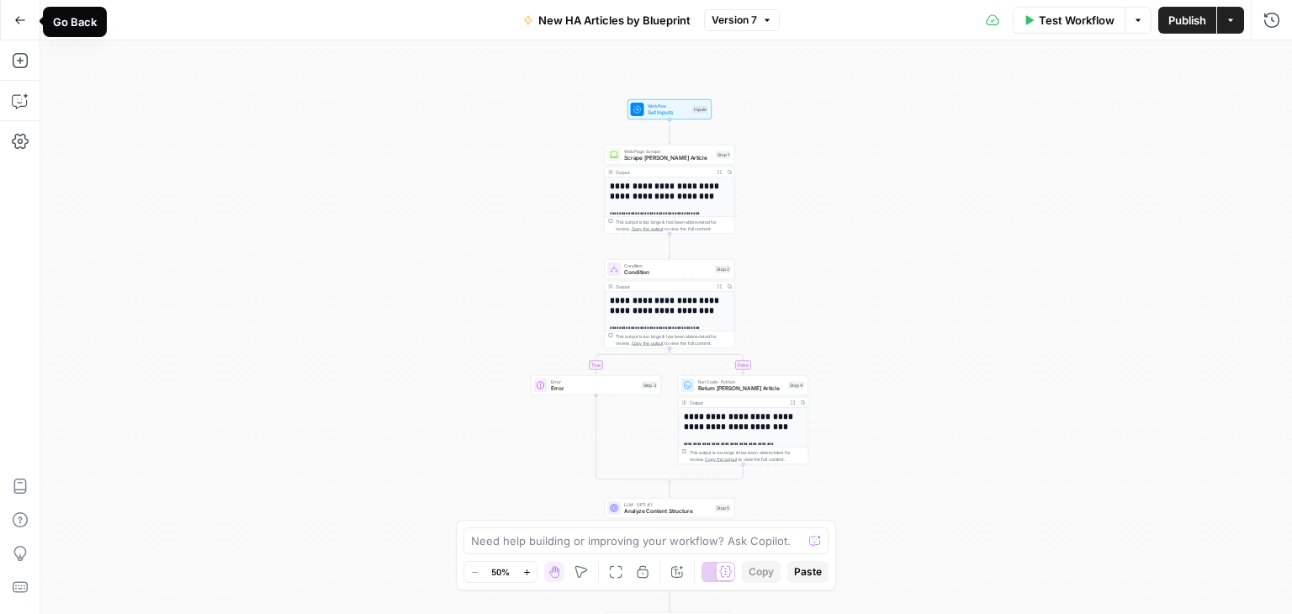
click at [17, 14] on icon "button" at bounding box center [20, 20] width 12 height 12
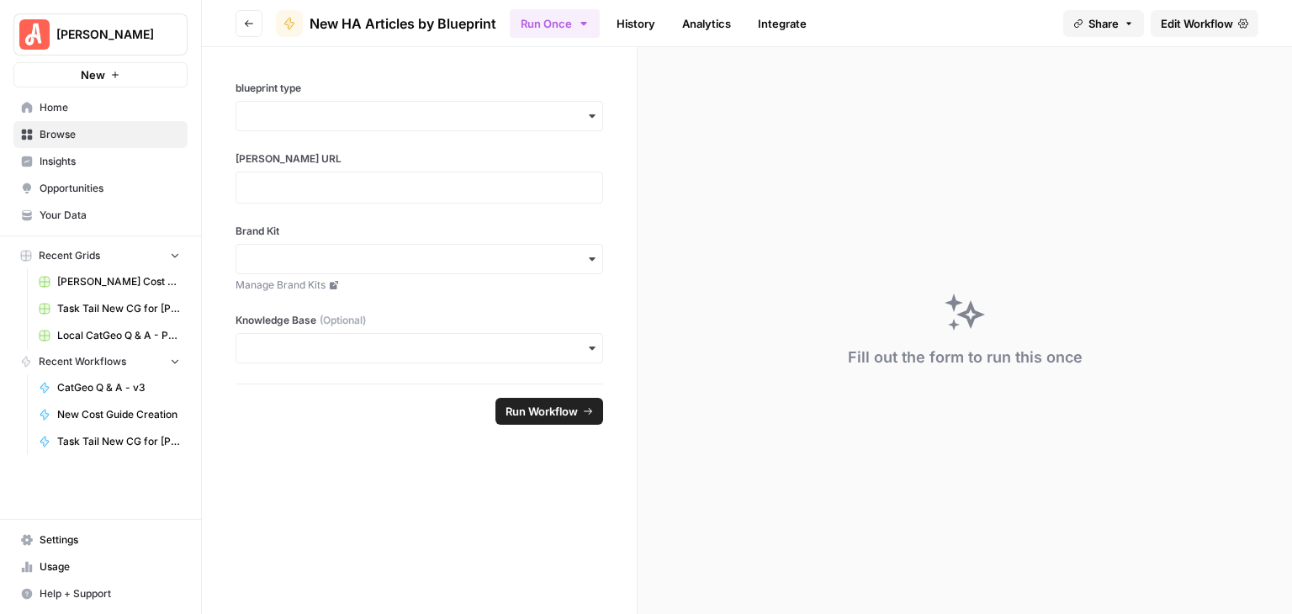
click at [246, 11] on button "Go back" at bounding box center [248, 23] width 27 height 27
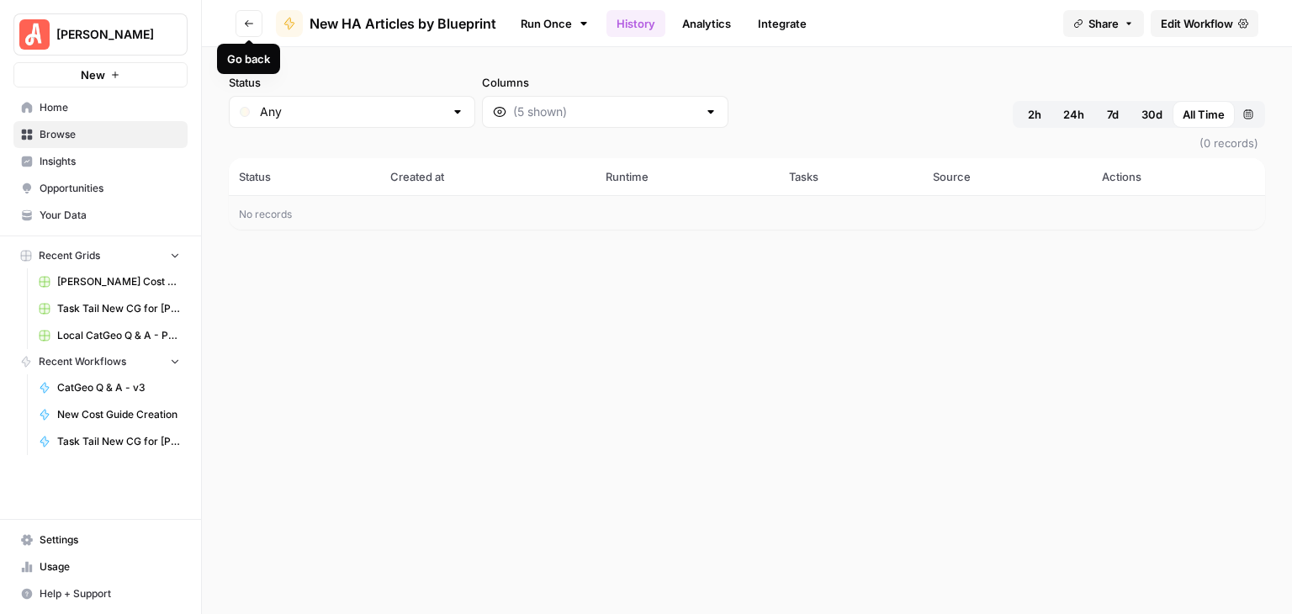
click at [243, 16] on button "Go back" at bounding box center [248, 23] width 27 height 27
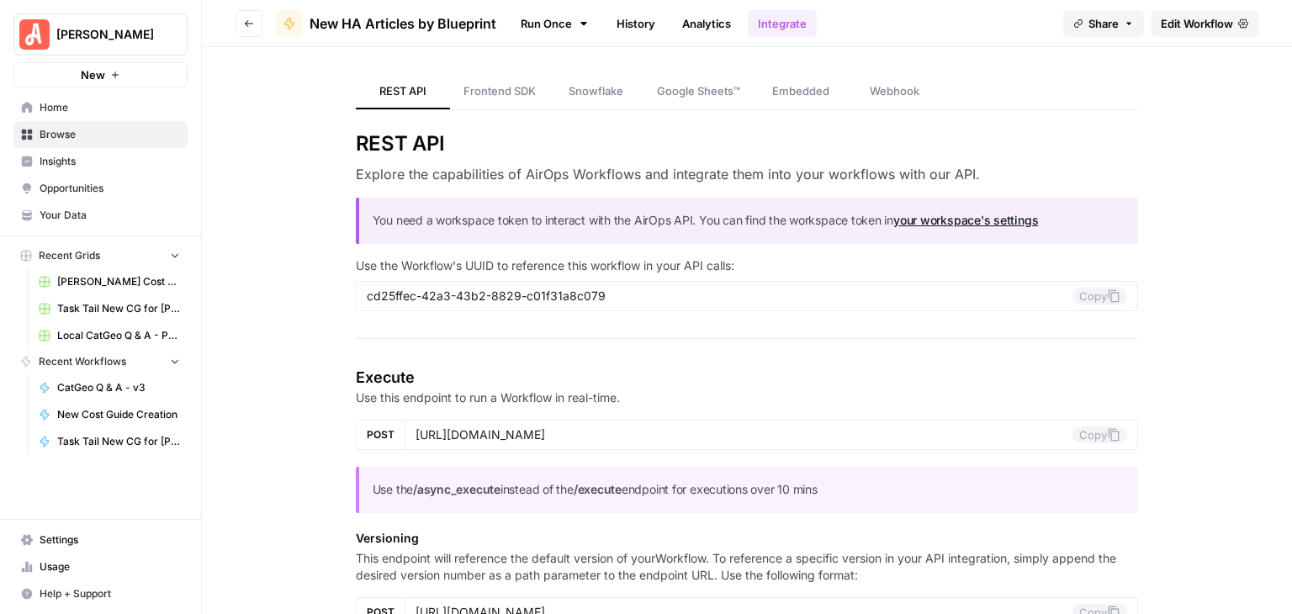
click at [245, 19] on icon "button" at bounding box center [249, 24] width 10 height 10
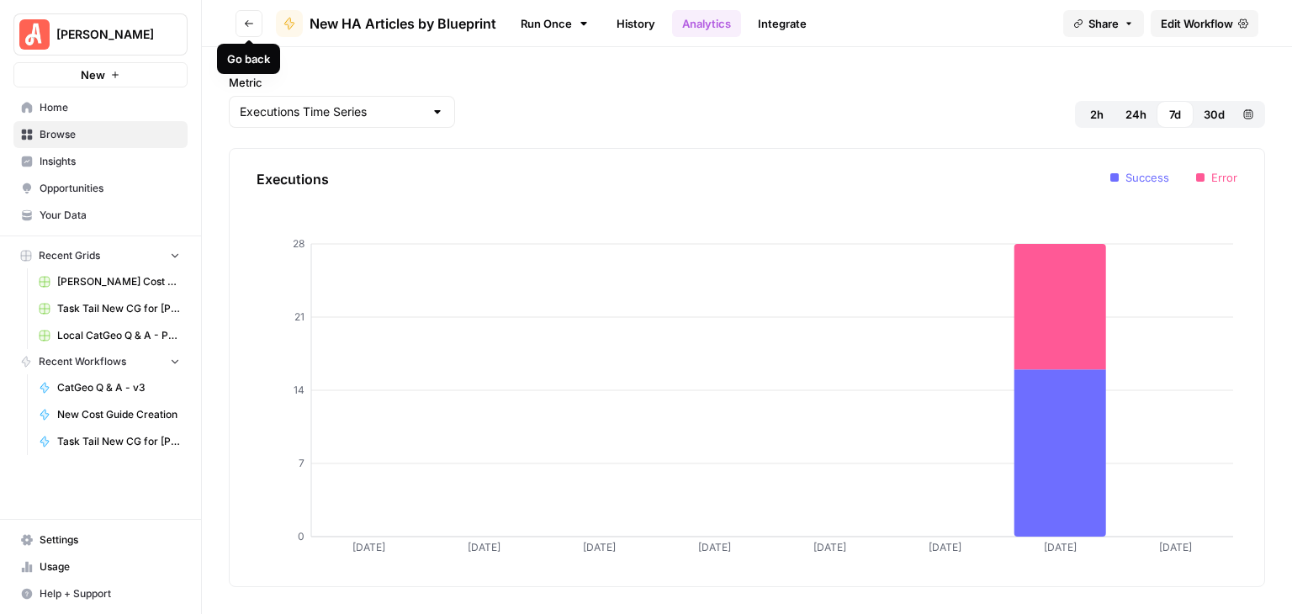
click at [244, 24] on button "Go back" at bounding box center [248, 23] width 27 height 27
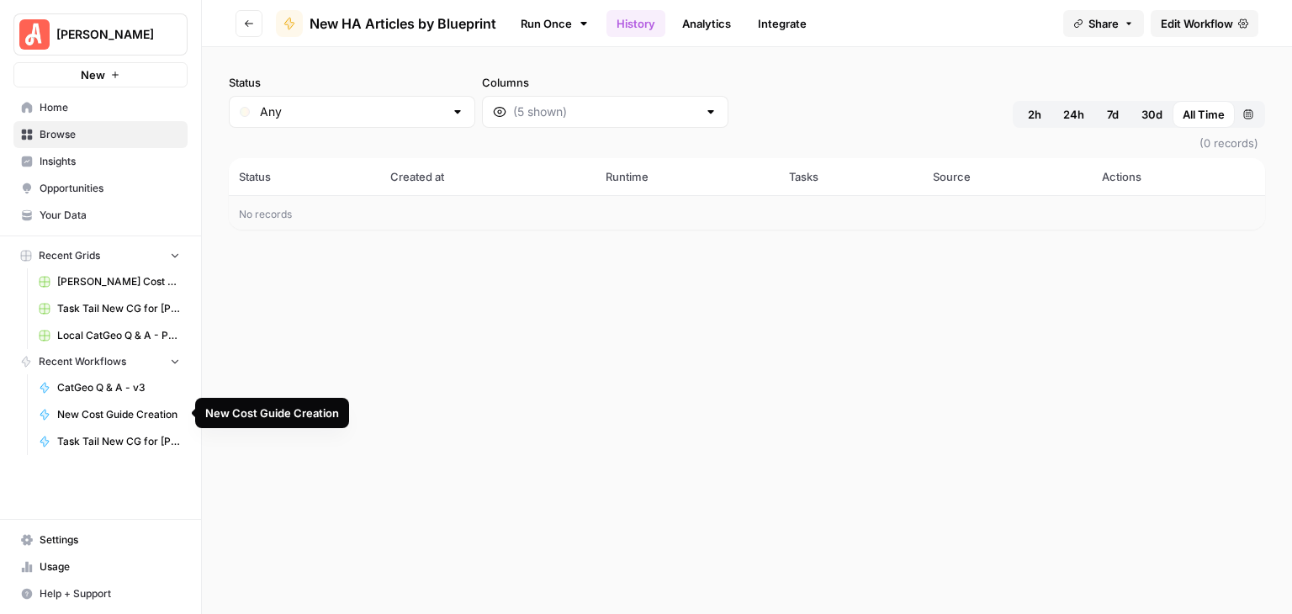
click at [145, 408] on span "New Cost Guide Creation" at bounding box center [118, 414] width 123 height 15
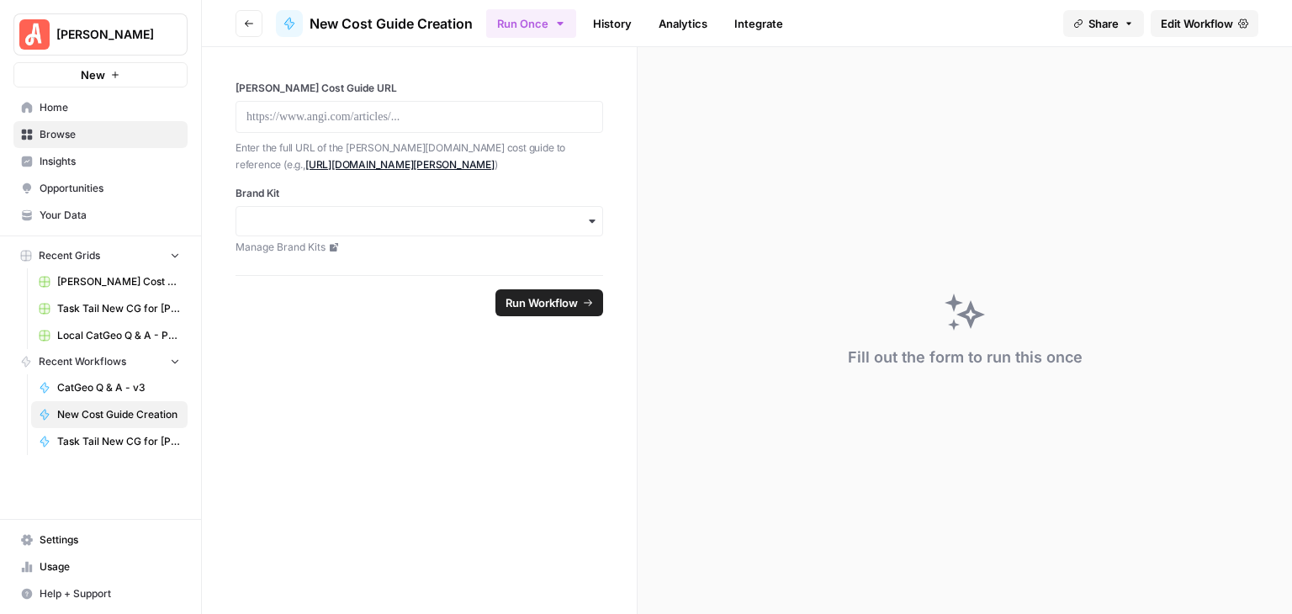
click at [242, 25] on button "Go back" at bounding box center [248, 23] width 27 height 27
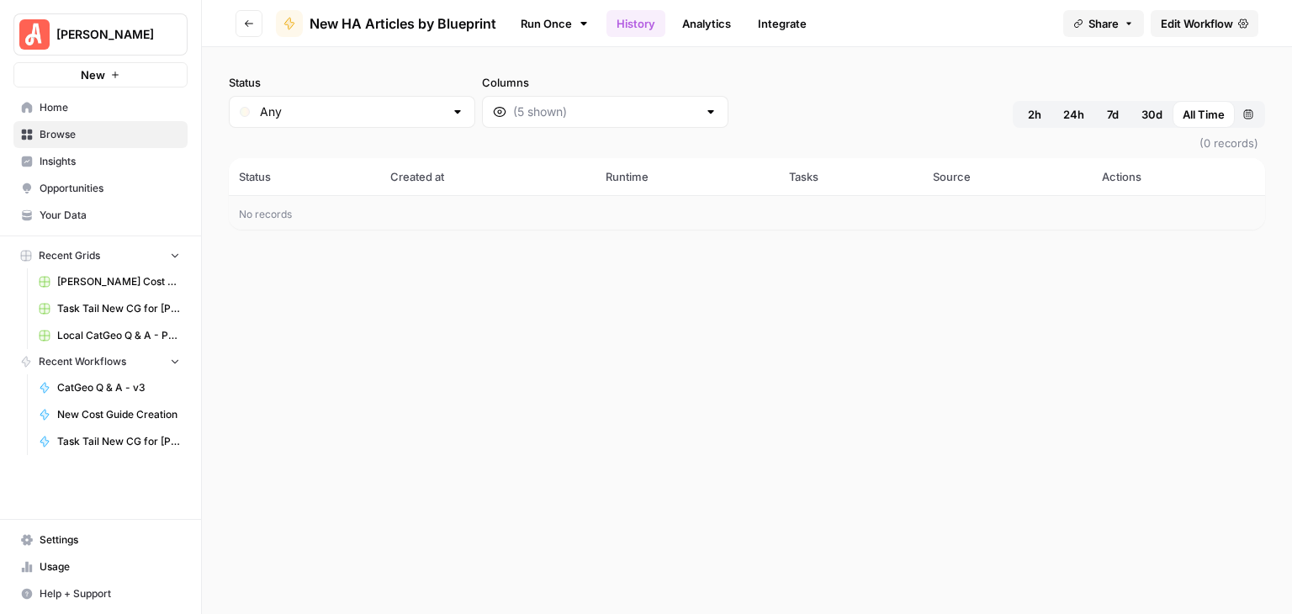
click at [77, 108] on span "Home" at bounding box center [110, 107] width 140 height 15
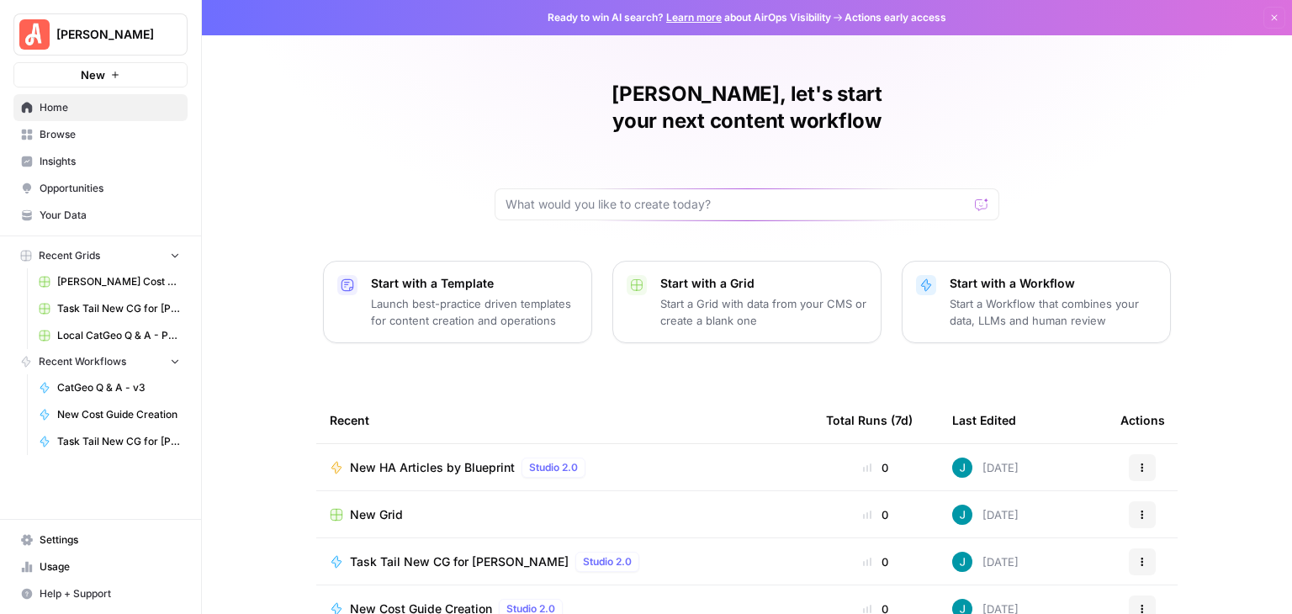
click at [93, 132] on span "Browse" at bounding box center [110, 134] width 140 height 15
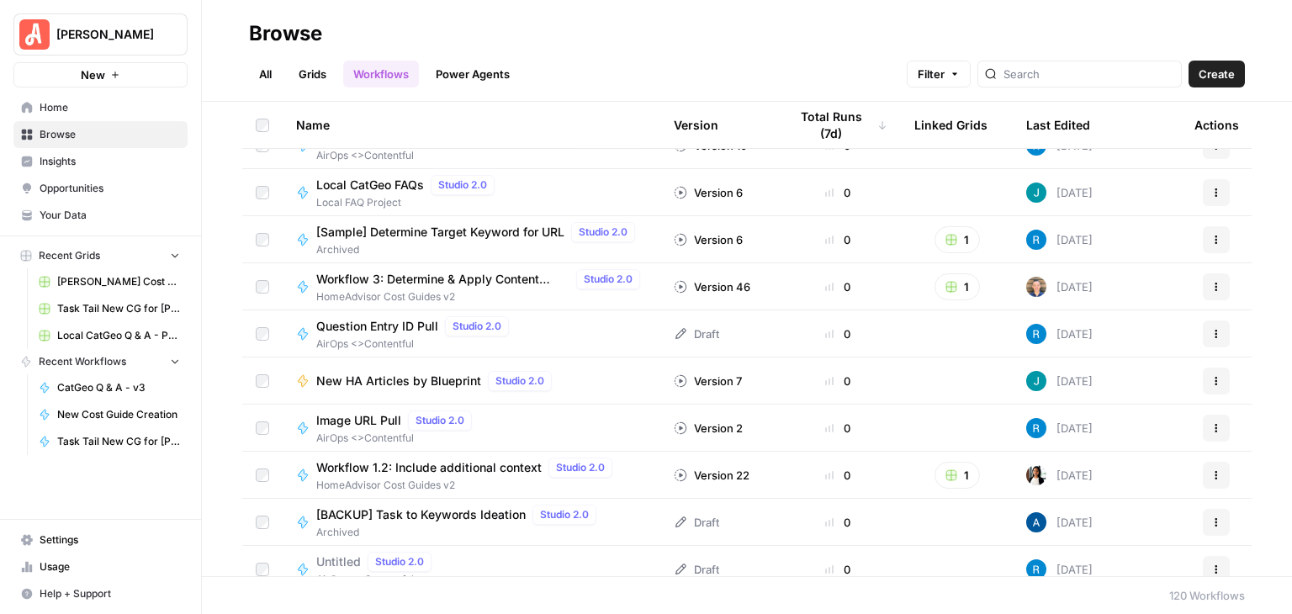
scroll to position [1598, 0]
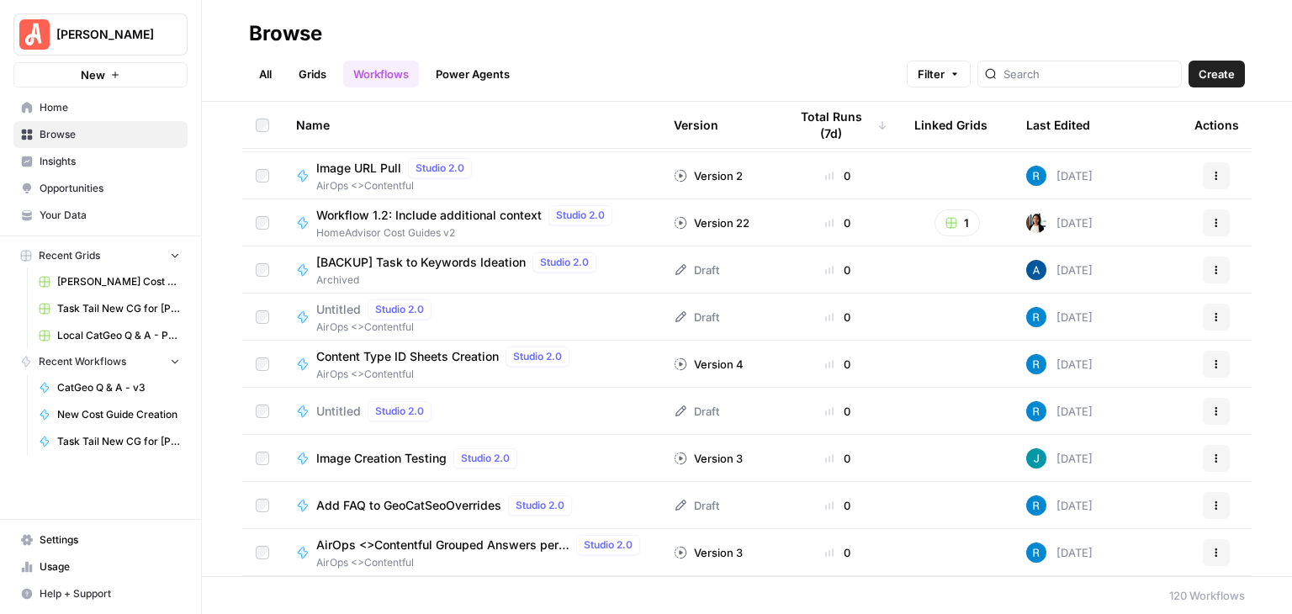
click at [1211, 456] on icon "button" at bounding box center [1216, 458] width 10 height 10
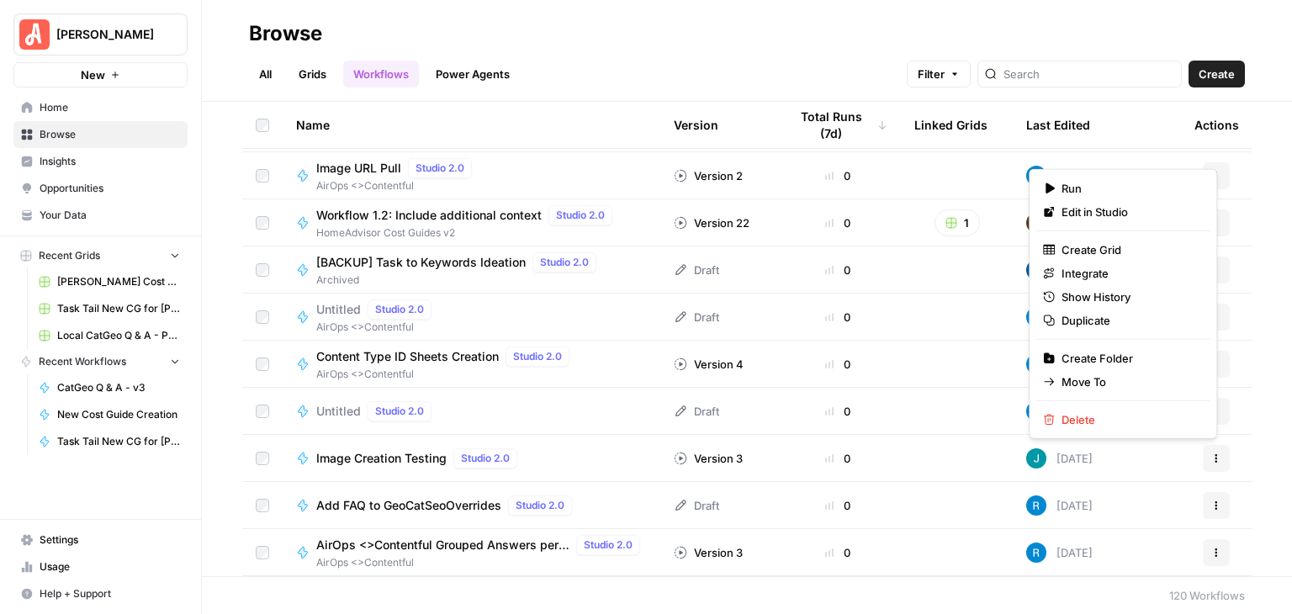
click at [1211, 502] on icon "button" at bounding box center [1216, 505] width 10 height 10
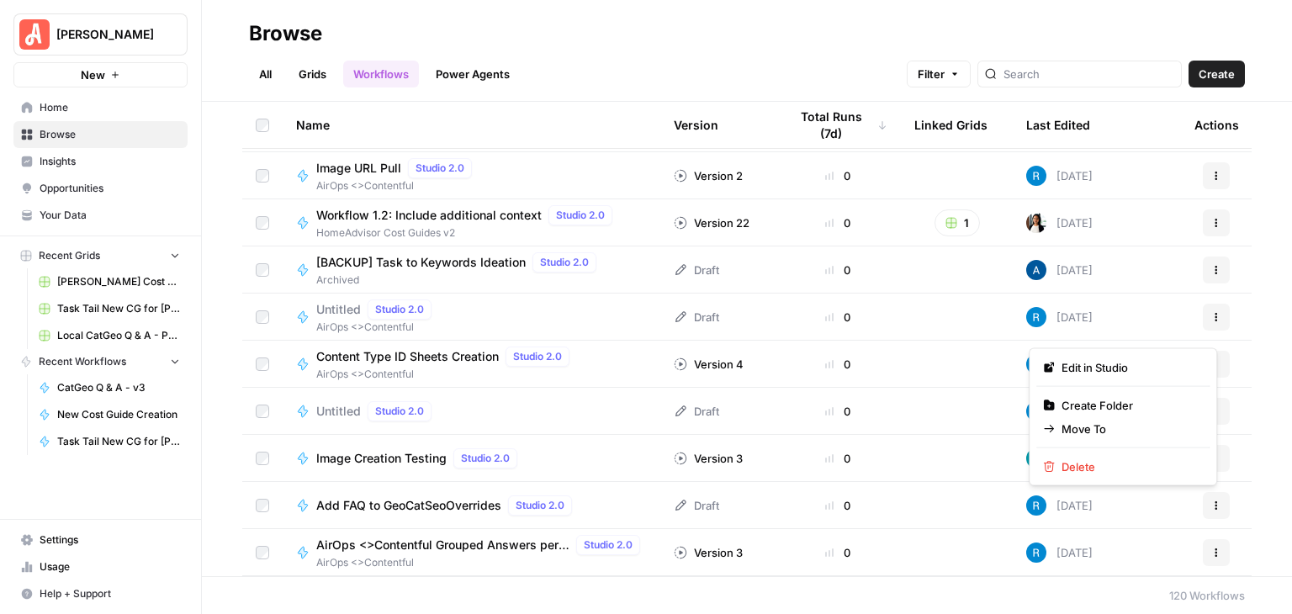
click at [1271, 474] on div "Name Version Total Runs (7d) Linked Grids Last Edited Actions Task Tail New CG …" at bounding box center [747, 339] width 1090 height 474
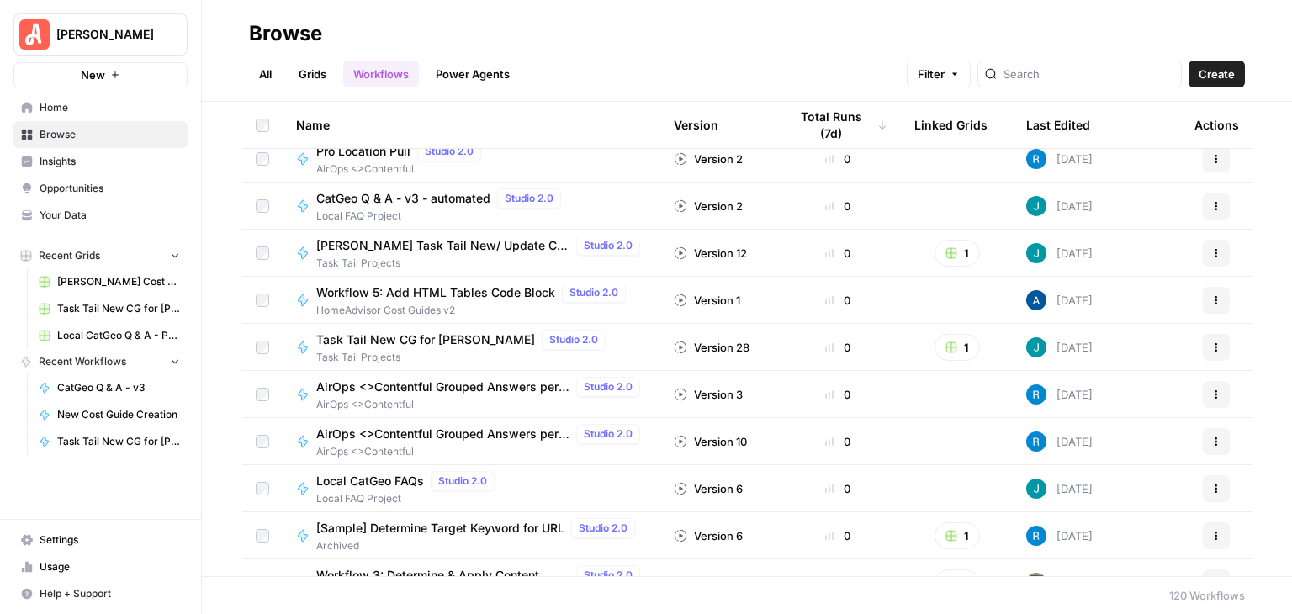
scroll to position [925, 0]
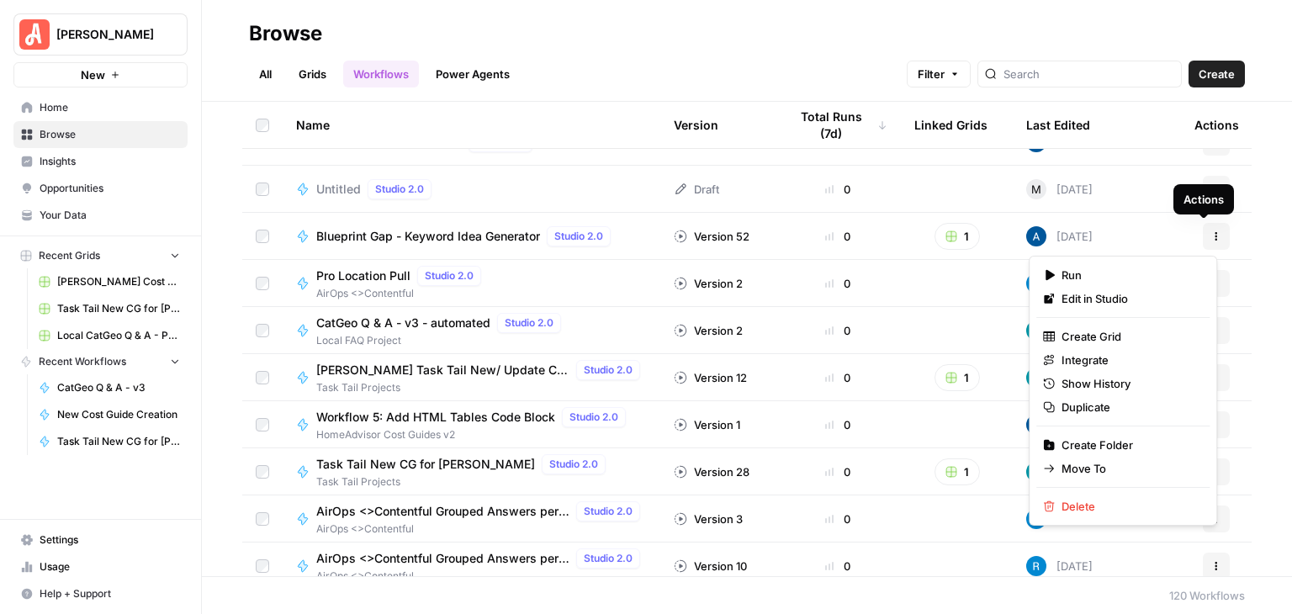
click at [1211, 235] on icon "button" at bounding box center [1216, 236] width 10 height 10
click at [1262, 226] on div "Name Version Total Runs (7d) Linked Grids Last Edited Actions AirOps<>Contentfu…" at bounding box center [747, 339] width 1090 height 474
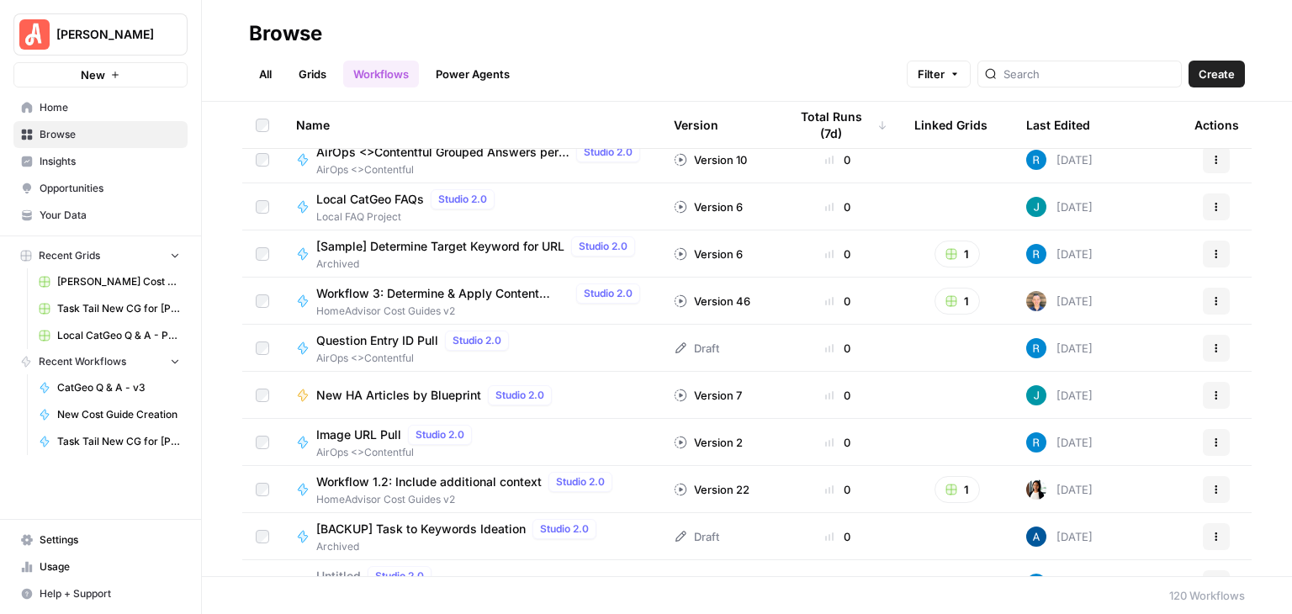
scroll to position [1346, 0]
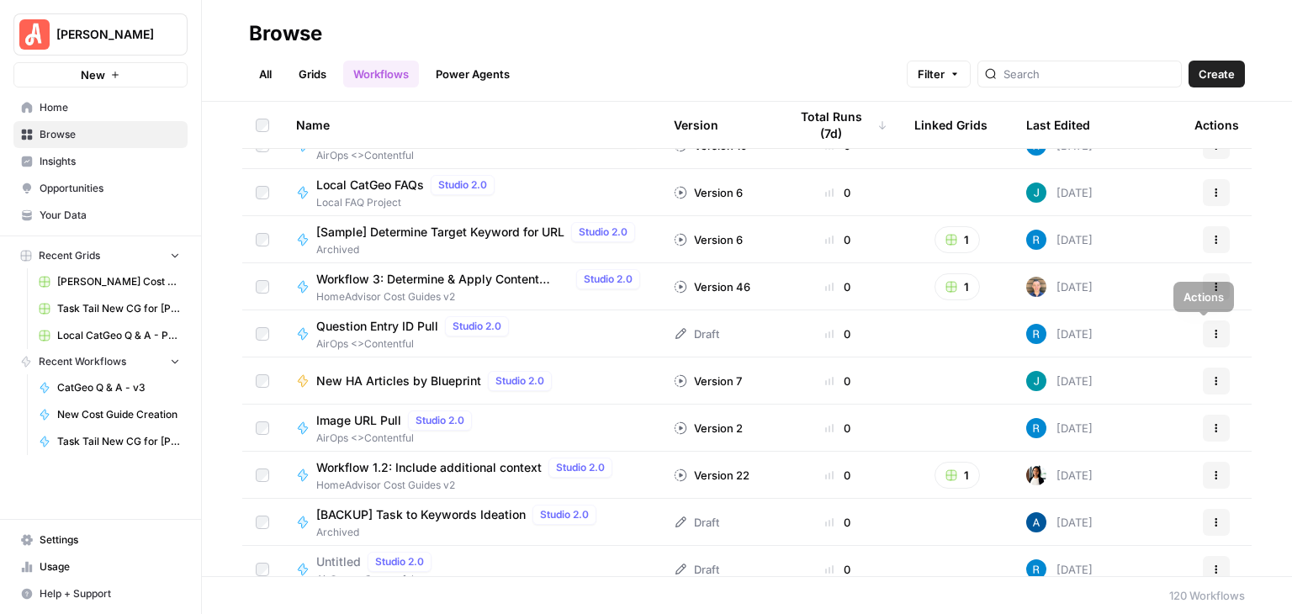
click at [1211, 379] on icon "button" at bounding box center [1216, 381] width 10 height 10
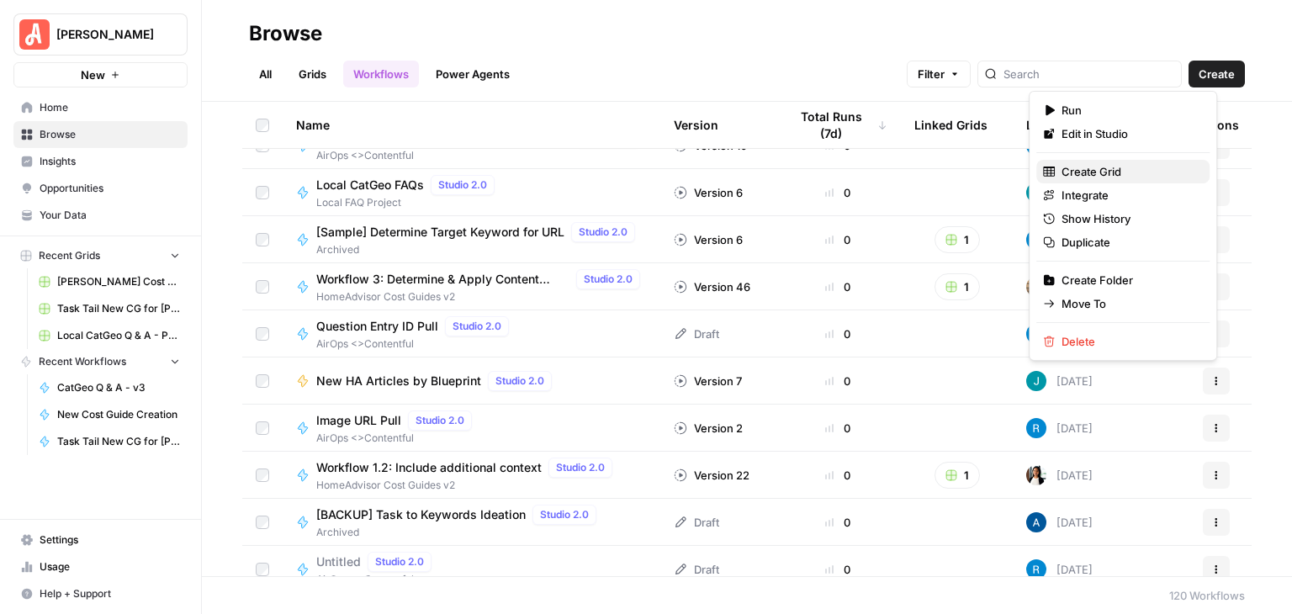
click at [1103, 163] on span "Create Grid" at bounding box center [1128, 171] width 135 height 17
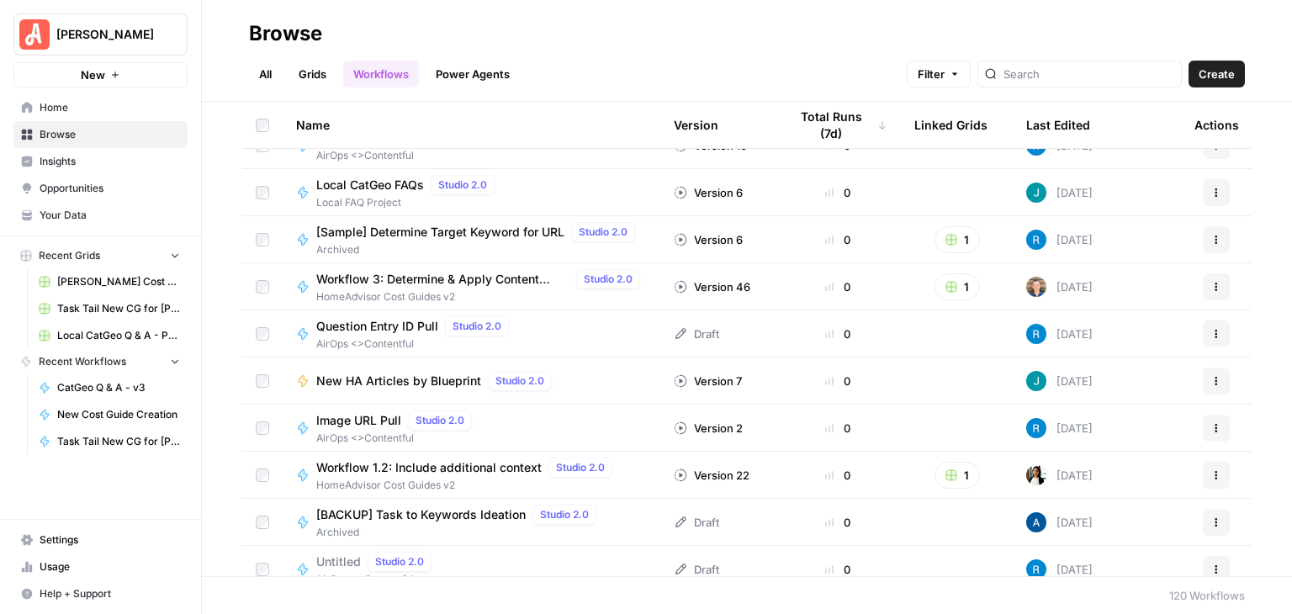
click at [451, 378] on span "New HA Articles by Blueprint" at bounding box center [398, 381] width 165 height 17
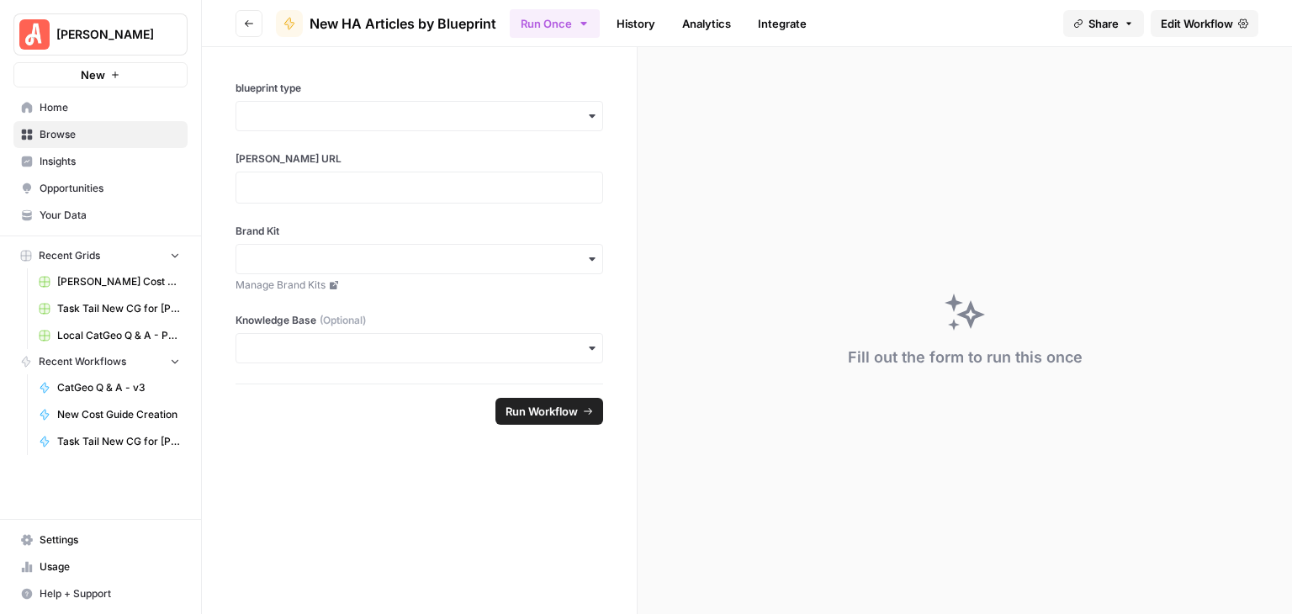
drag, startPoint x: 500, startPoint y: 22, endPoint x: 299, endPoint y: 23, distance: 200.2
click at [299, 23] on header "Go back New HA Articles by Blueprint Run Once History Analytics Integrate Share…" at bounding box center [747, 23] width 1090 height 47
copy span "New HA Articles by Blueprint"
click at [1269, 461] on div "Fill out the form to run this once" at bounding box center [965, 330] width 654 height 567
click at [1175, 21] on span "Edit Workflow" at bounding box center [1197, 23] width 72 height 17
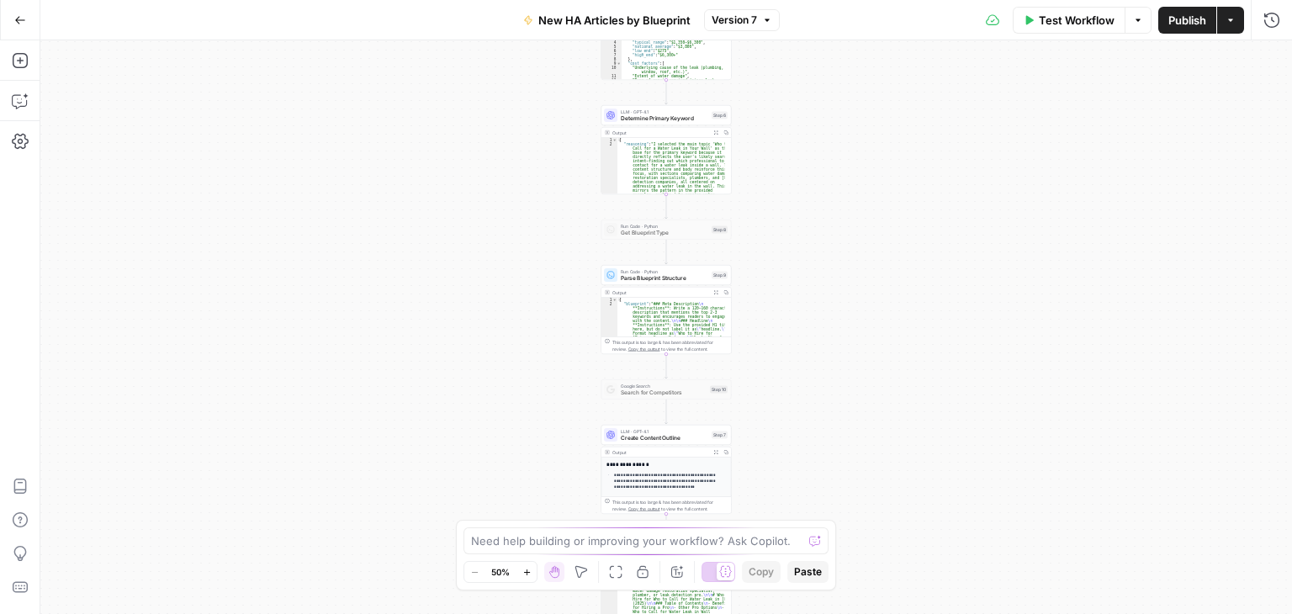
click at [1082, 138] on div "**********" at bounding box center [666, 327] width 1252 height 574
click at [1278, 341] on div "**********" at bounding box center [666, 327] width 1252 height 574
click at [1233, 29] on button "Actions" at bounding box center [1230, 20] width 27 height 27
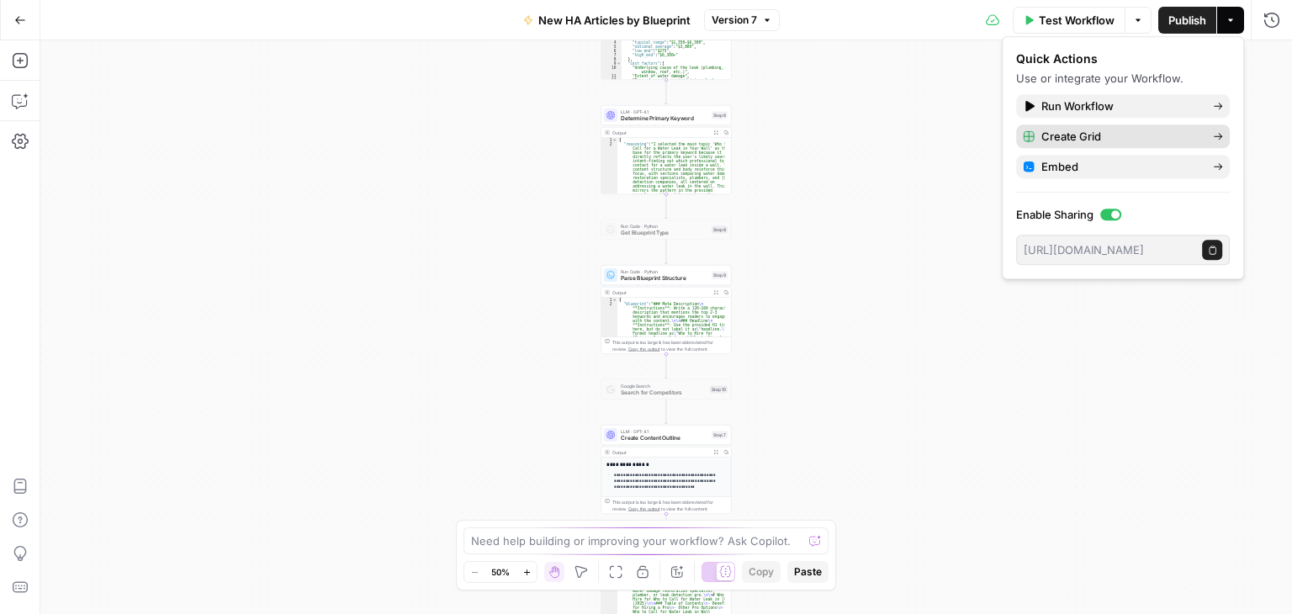
click at [1221, 132] on icon "button" at bounding box center [1218, 136] width 10 height 10
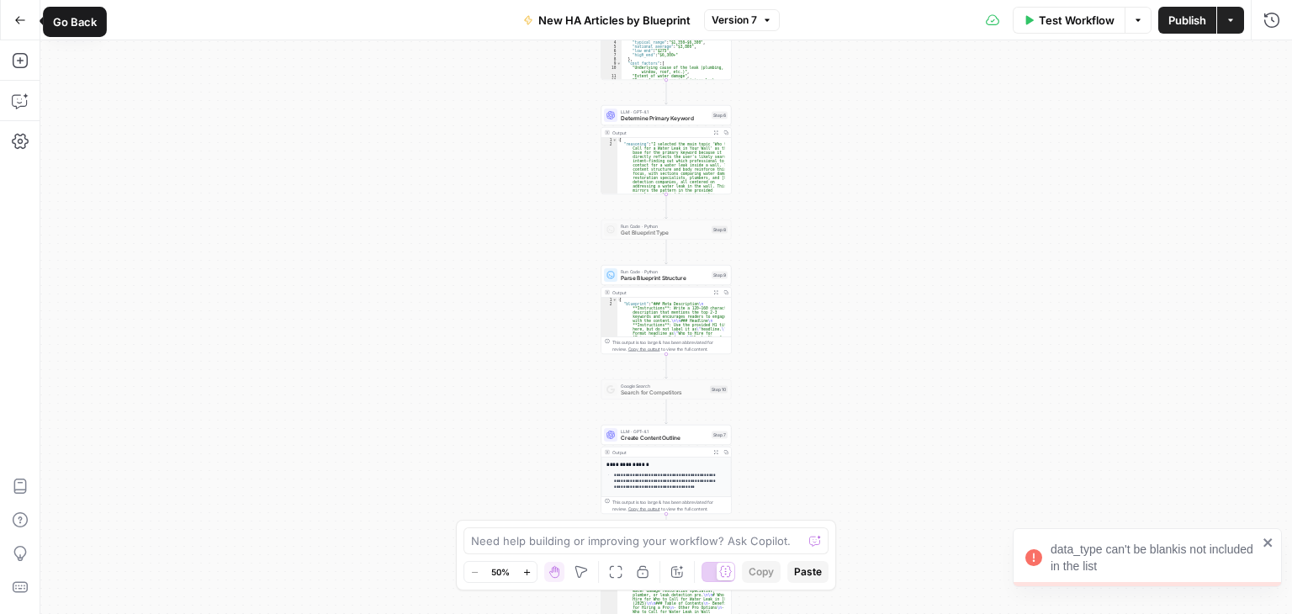
click at [23, 18] on icon "button" at bounding box center [20, 20] width 12 height 12
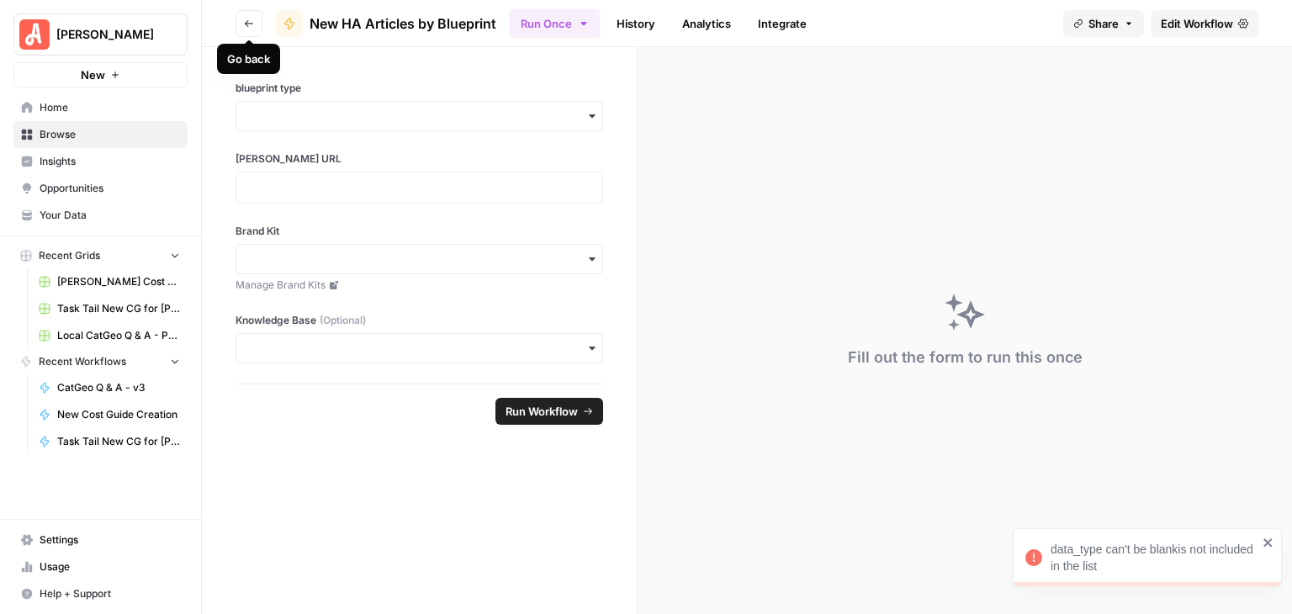
click at [244, 23] on icon "button" at bounding box center [249, 24] width 10 height 10
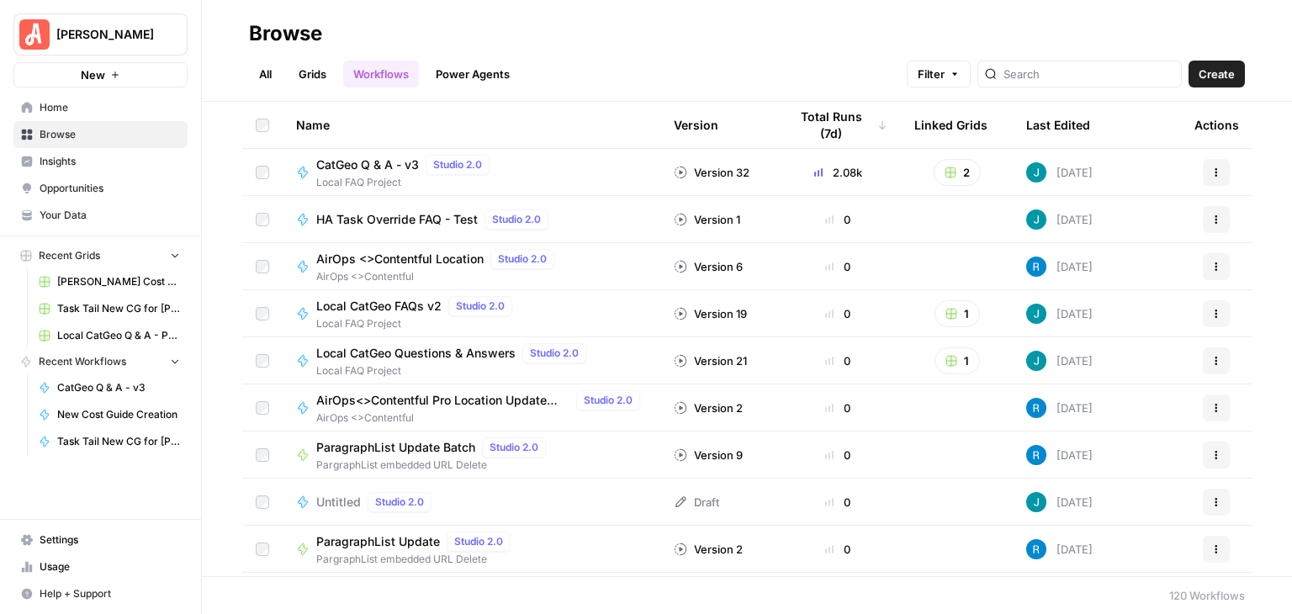
click at [381, 177] on span "Local FAQ Project" at bounding box center [406, 182] width 180 height 15
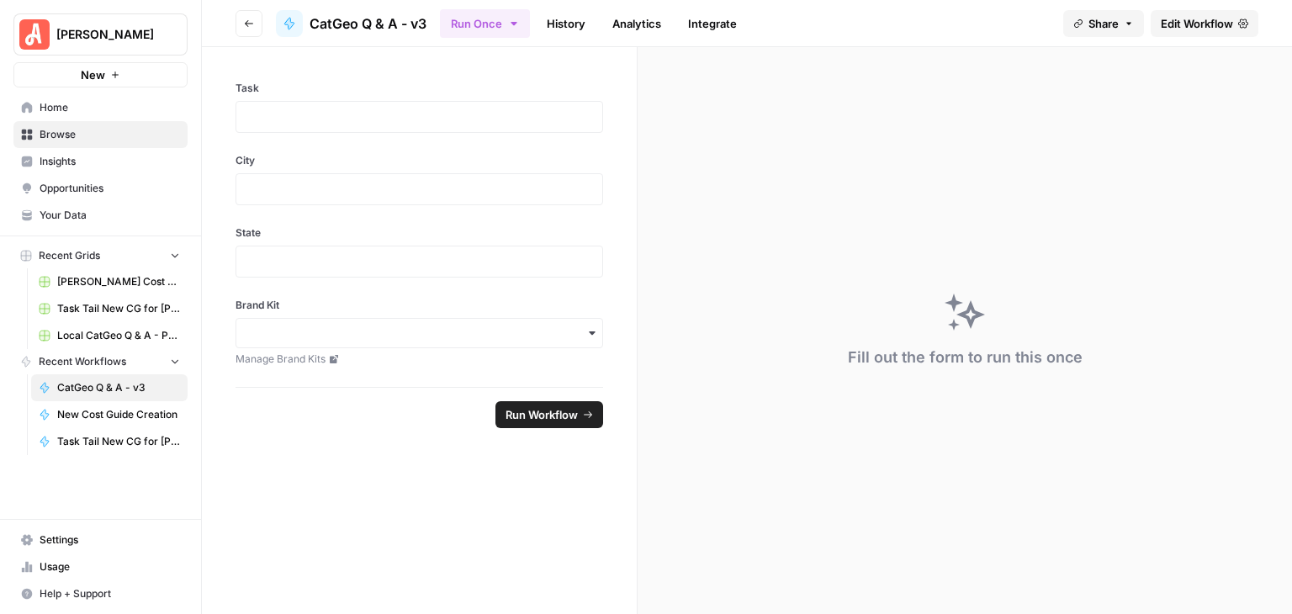
click at [706, 24] on link "Integrate" at bounding box center [712, 23] width 69 height 27
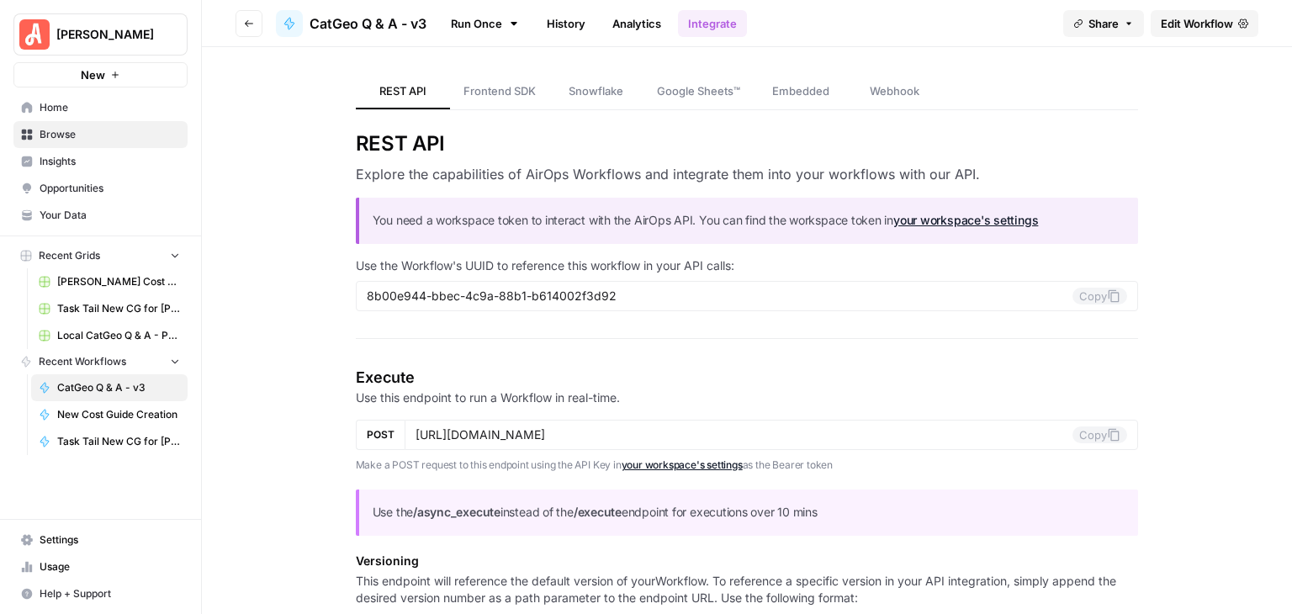
click at [651, 27] on link "Analytics" at bounding box center [636, 23] width 69 height 27
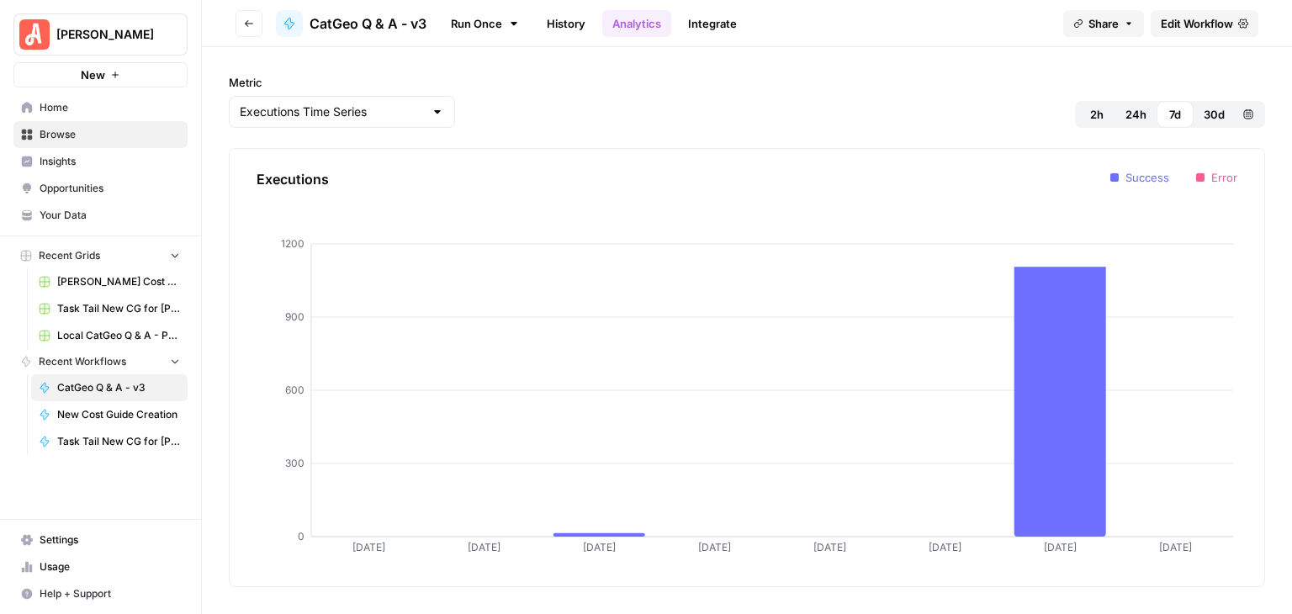
click at [557, 18] on link "History" at bounding box center [566, 23] width 59 height 27
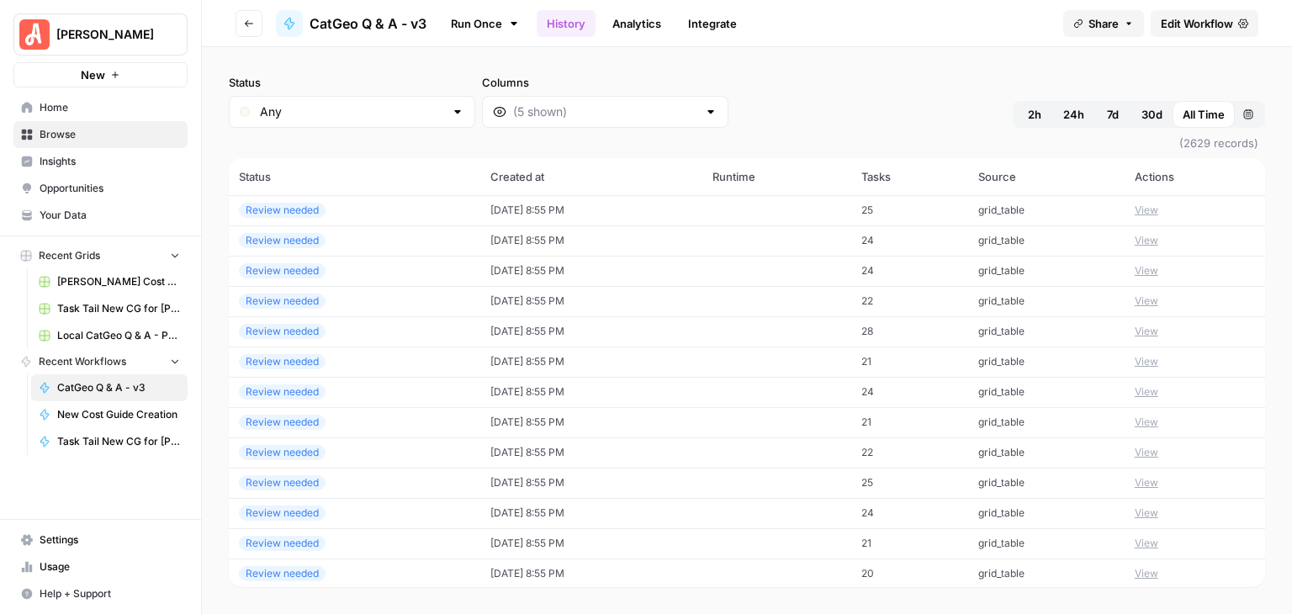
click at [868, 28] on div "Run Once History Analytics Integrate" at bounding box center [745, 23] width 610 height 33
click at [1120, 29] on button "Share" at bounding box center [1103, 23] width 81 height 27
click at [969, 28] on div "Run Once History Analytics Integrate" at bounding box center [745, 23] width 610 height 33
click at [1186, 12] on link "Edit Workflow" at bounding box center [1205, 23] width 108 height 27
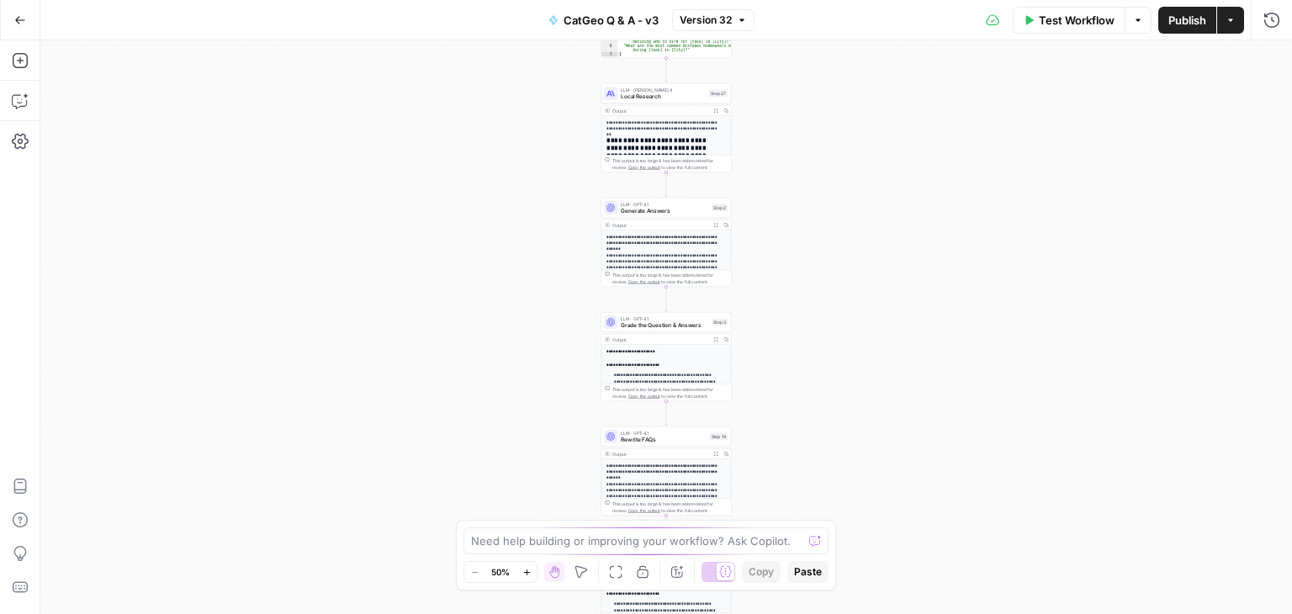
click at [590, 19] on span "CatGeo Q & A - v3" at bounding box center [611, 20] width 95 height 17
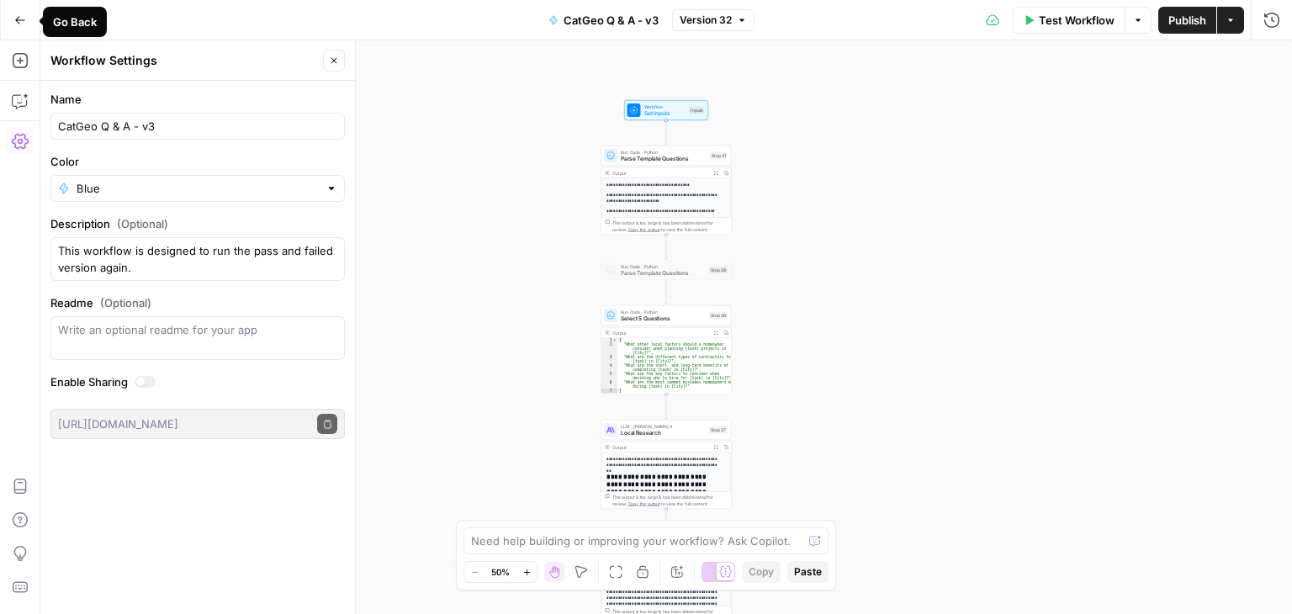
click at [24, 14] on icon "button" at bounding box center [20, 20] width 12 height 12
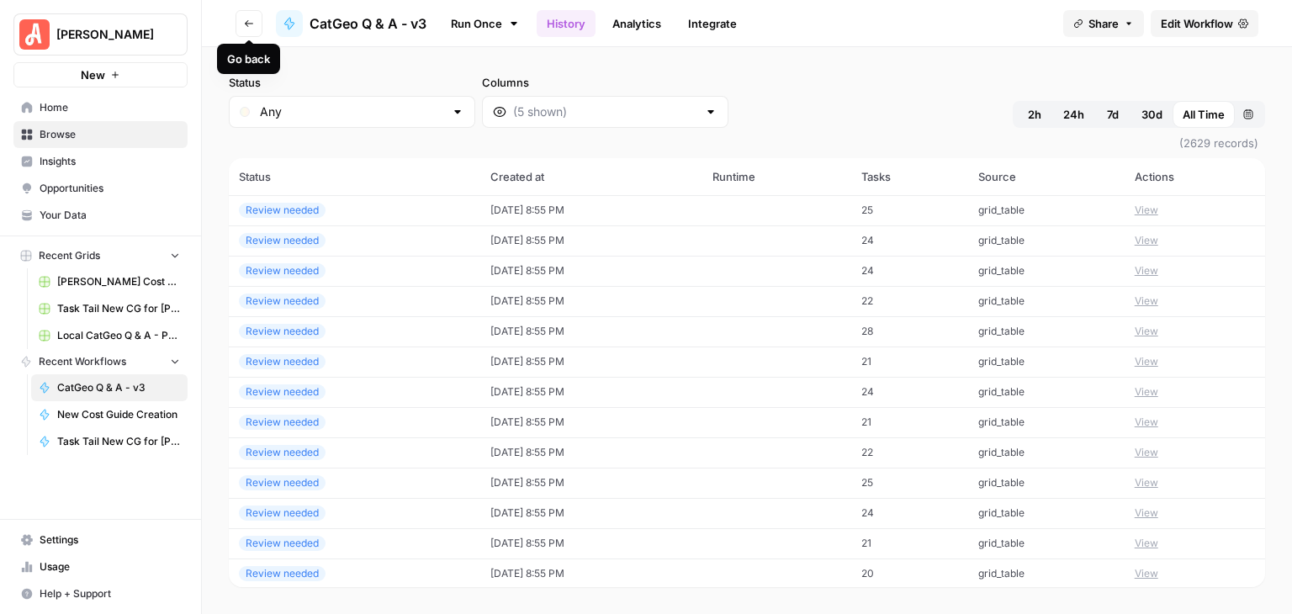
click at [246, 24] on icon "button" at bounding box center [249, 24] width 10 height 10
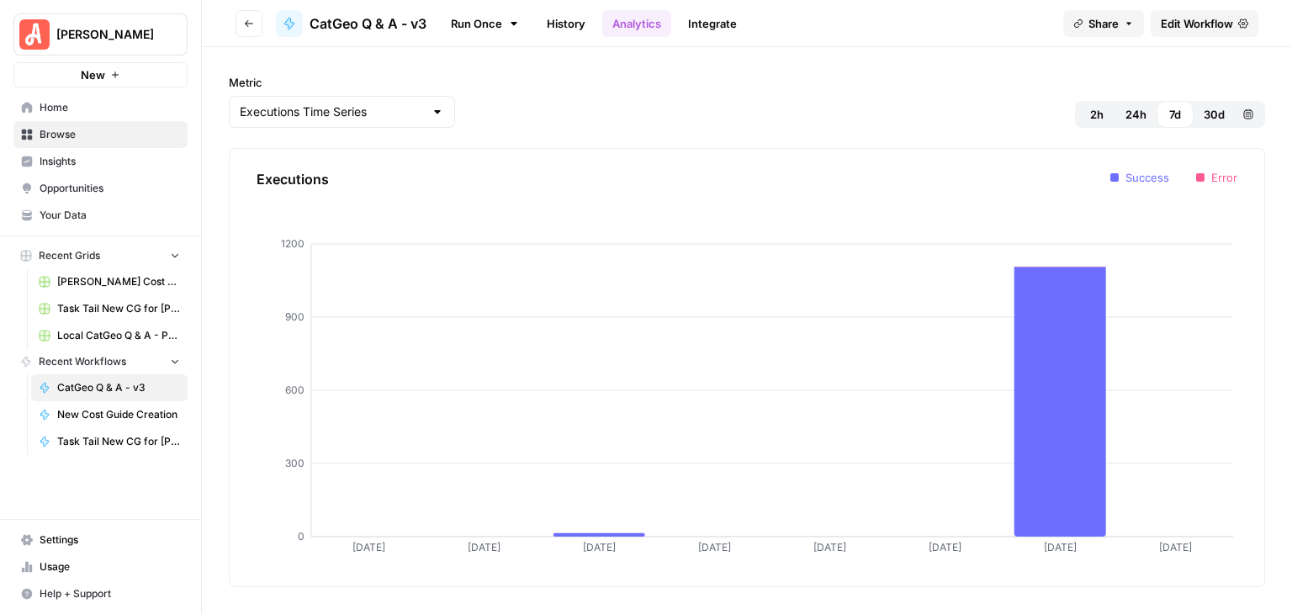
click at [150, 43] on button "[PERSON_NAME]" at bounding box center [100, 34] width 174 height 42
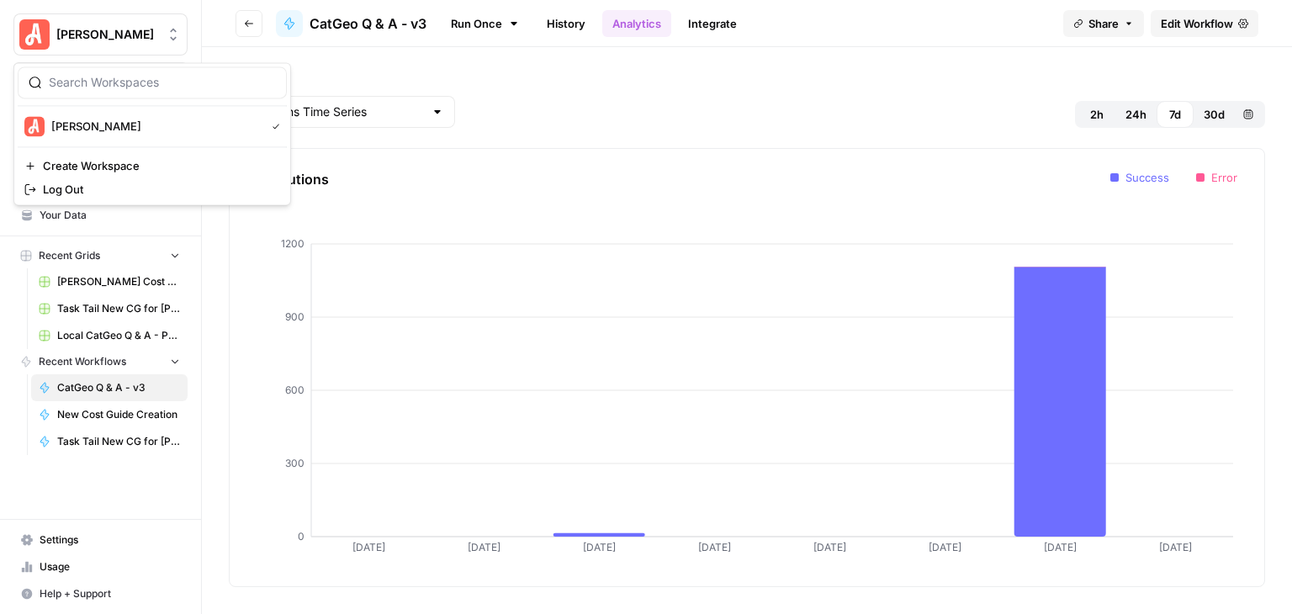
click at [414, 66] on div "Metric Executions Time Series 2h 24h 7d 30d Custom range Executions 26 Aug 27 A…" at bounding box center [747, 330] width 1090 height 567
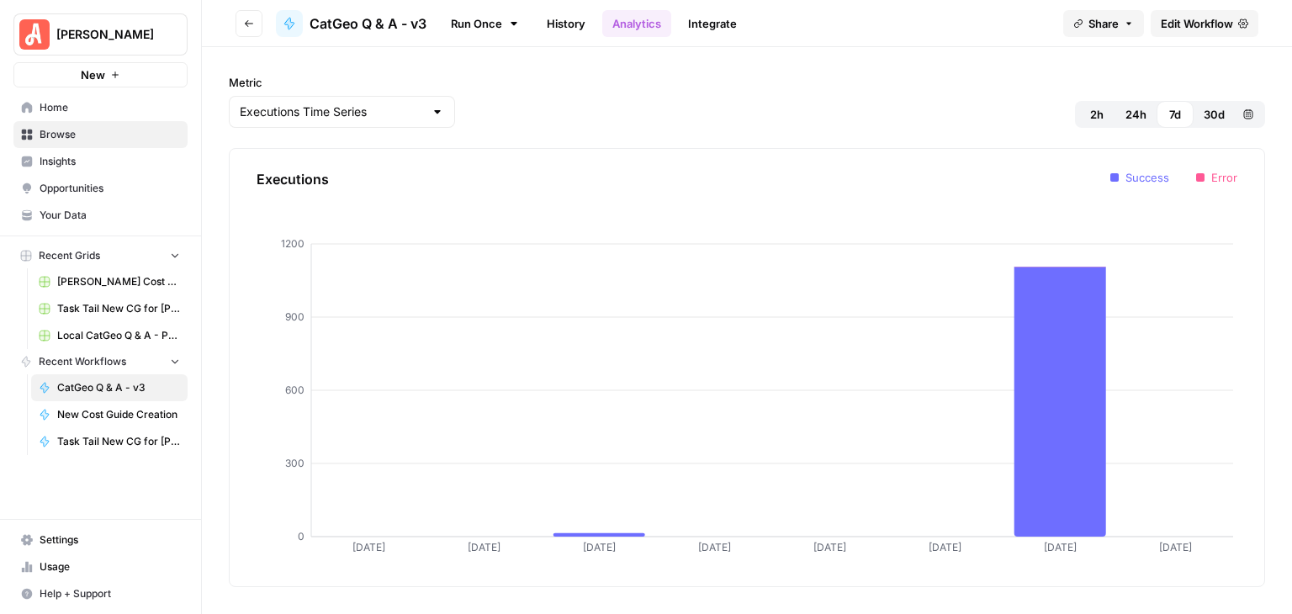
click at [83, 134] on span "Browse" at bounding box center [110, 134] width 140 height 15
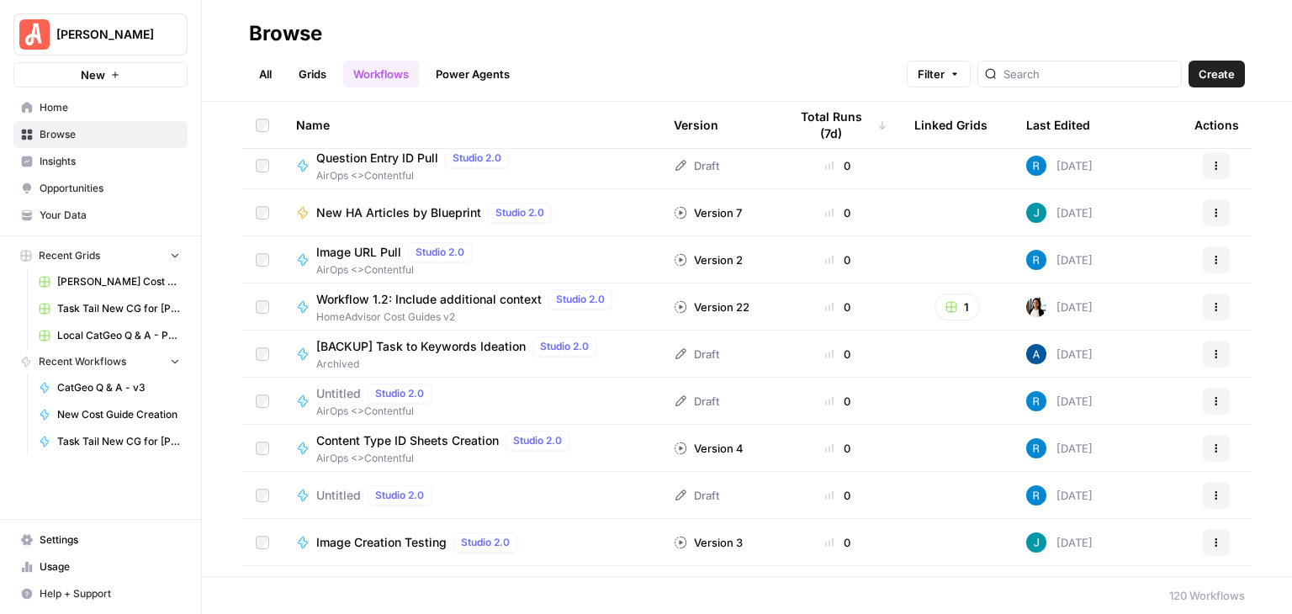
scroll to position [1346, 0]
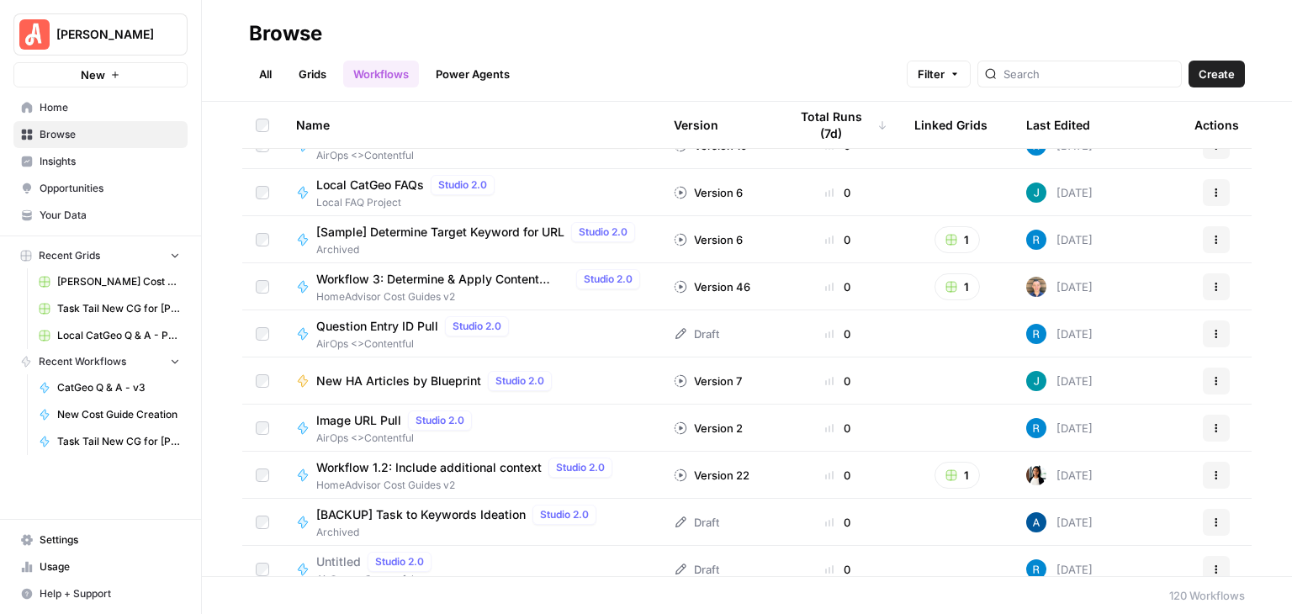
click at [1211, 379] on icon "button" at bounding box center [1216, 381] width 10 height 10
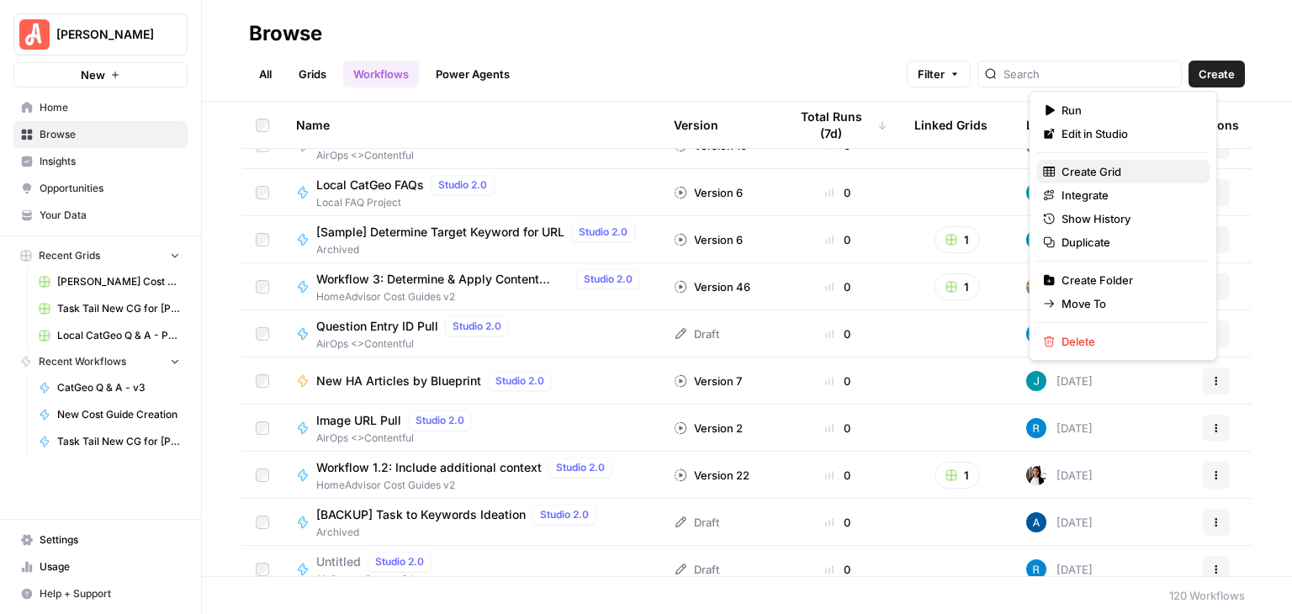
click at [1099, 172] on span "Create Grid" at bounding box center [1128, 171] width 135 height 17
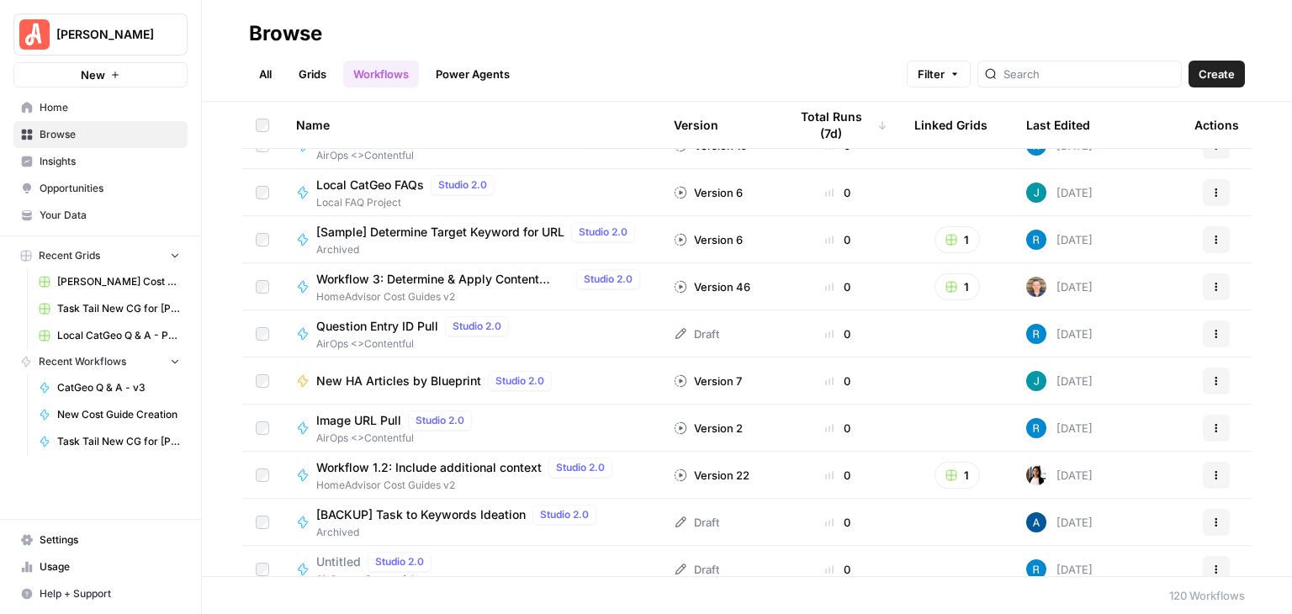
click at [1273, 421] on div "Name Version Total Runs (7d) Linked Grids Last Edited Actions Blueprint Gap - K…" at bounding box center [747, 339] width 1090 height 474
